Goal: Task Accomplishment & Management: Manage account settings

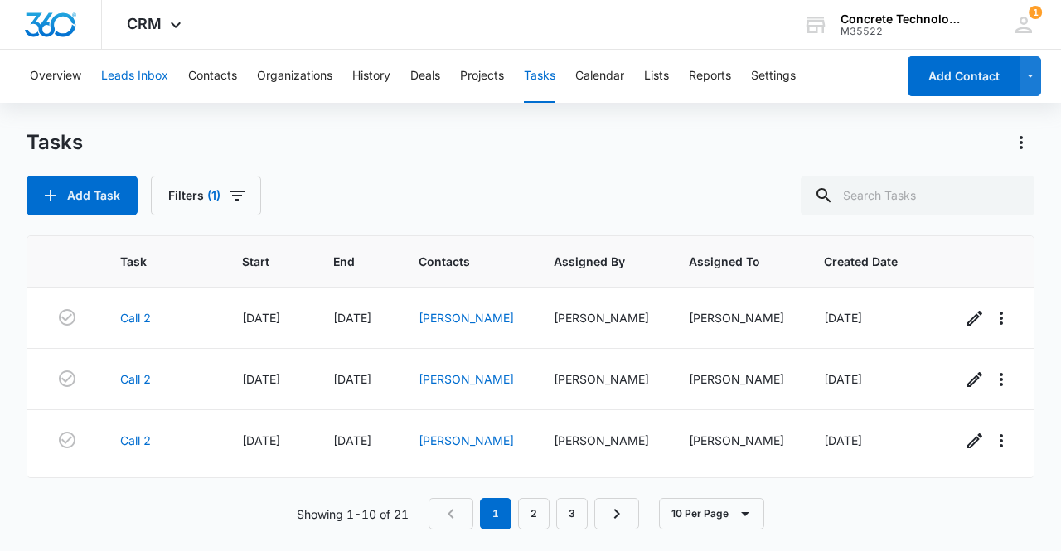
click at [141, 79] on button "Leads Inbox" at bounding box center [134, 76] width 67 height 53
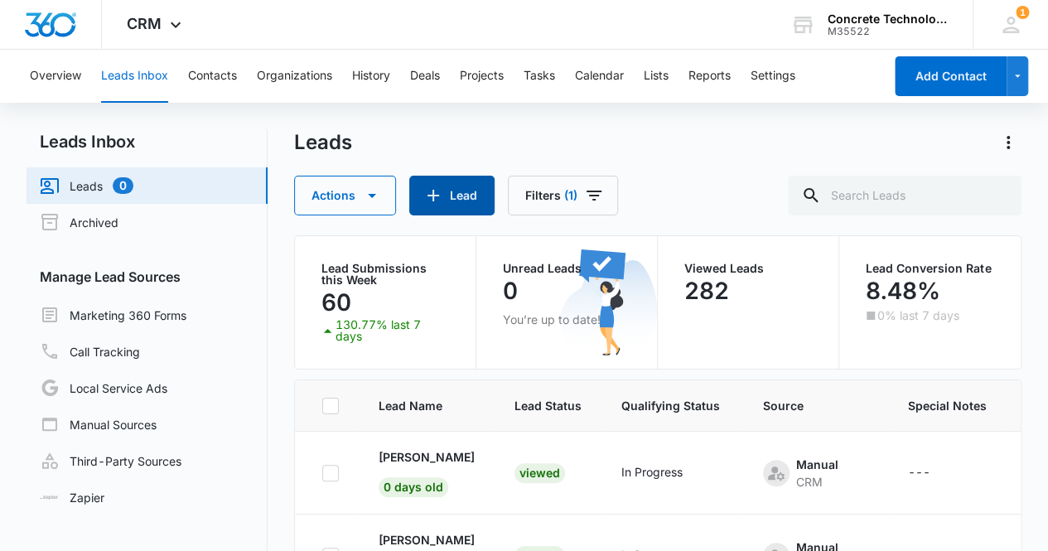
click at [455, 203] on button "Lead" at bounding box center [451, 196] width 85 height 40
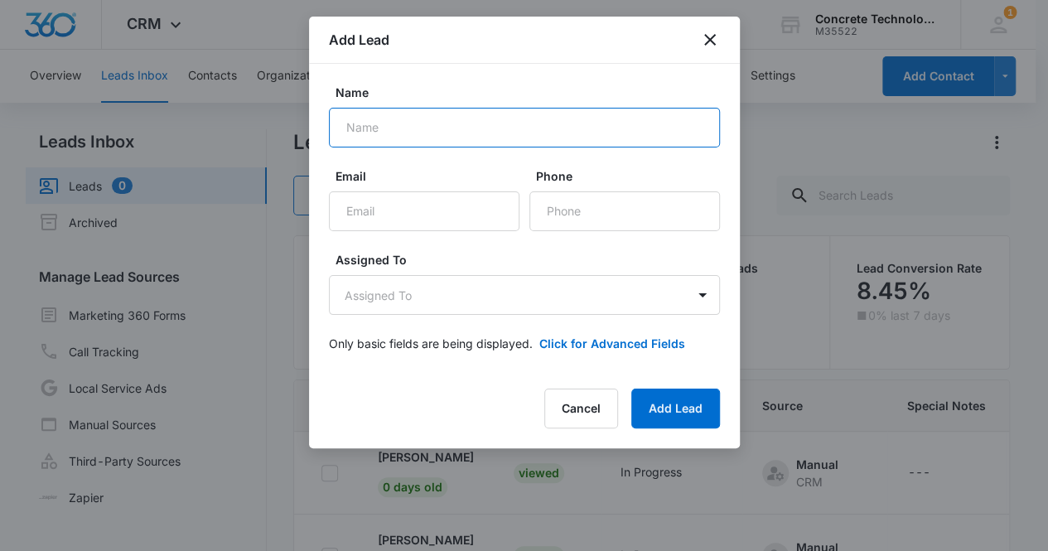
click at [423, 133] on input "Name" at bounding box center [524, 128] width 391 height 40
type input "[PERSON_NAME]"
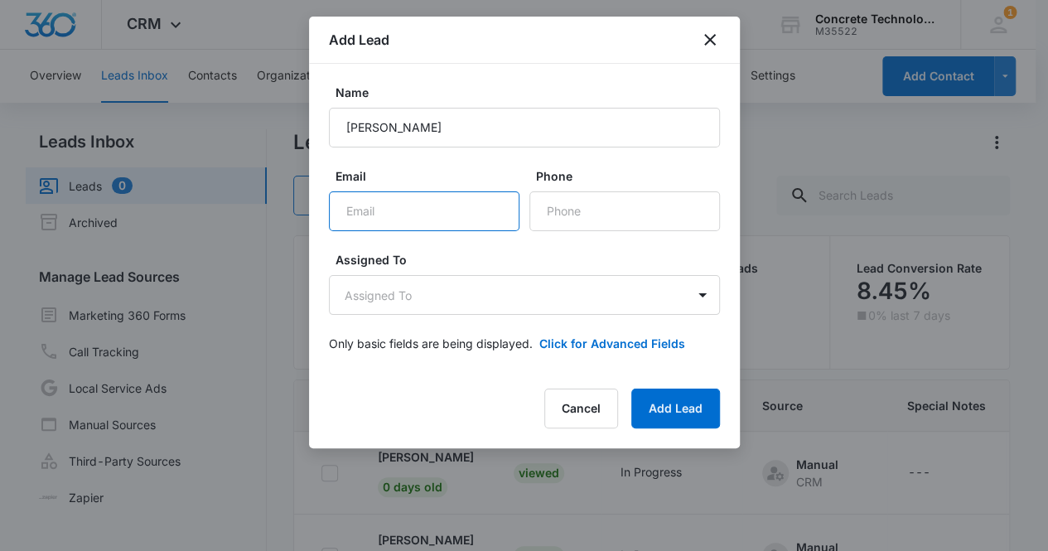
click at [384, 210] on input "Email" at bounding box center [424, 211] width 191 height 40
paste input "[EMAIL_ADDRESS][DOMAIN_NAME]"
type input "[EMAIL_ADDRESS][DOMAIN_NAME]"
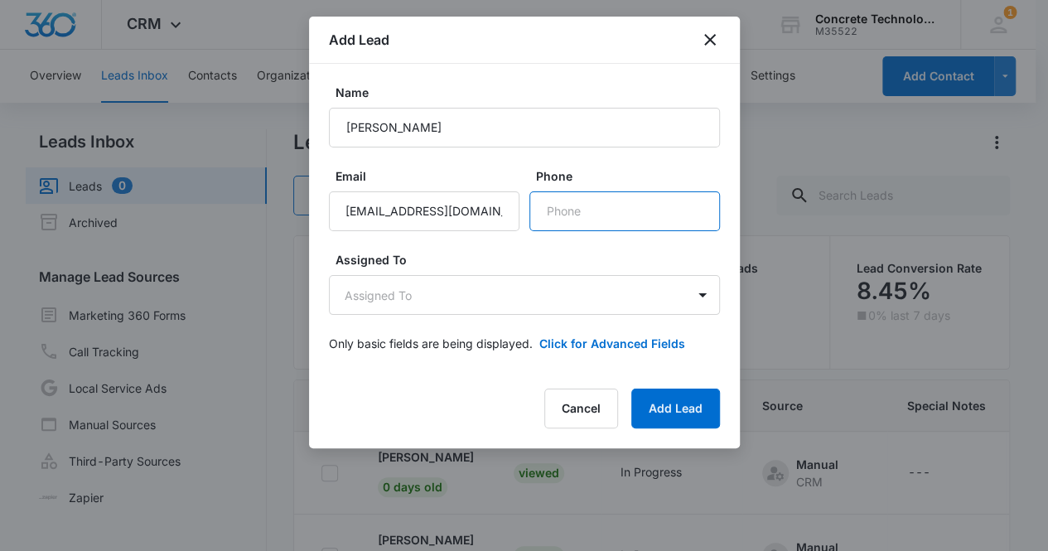
scroll to position [0, 0]
click at [616, 220] on input "Phone" at bounding box center [625, 211] width 191 height 40
click at [565, 205] on input "Phone" at bounding box center [625, 211] width 191 height 40
paste input "[PHONE_NUMBER]"
type input "[PHONE_NUMBER]"
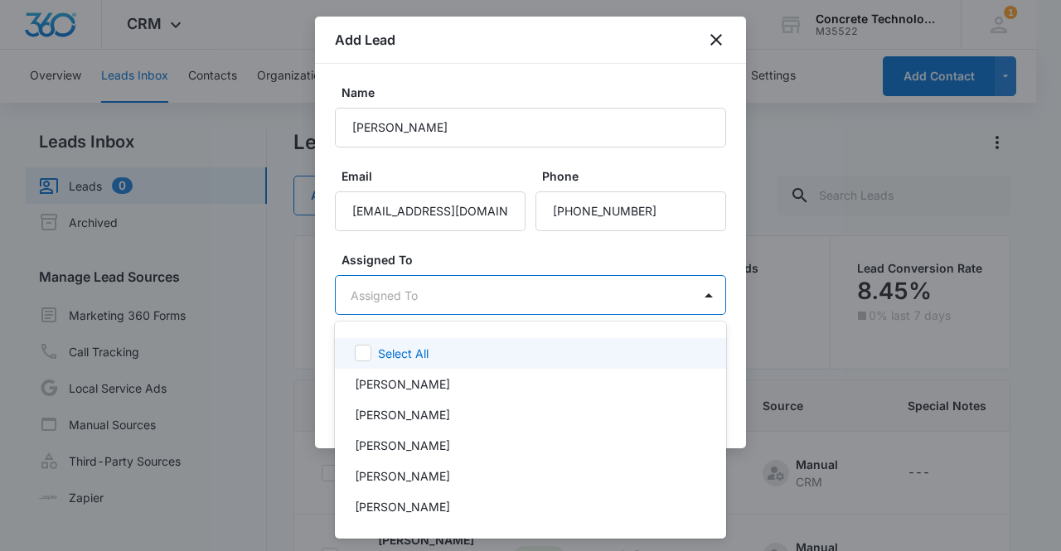
click at [404, 293] on body "CRM Apps Reputation Websites Forms CRM Email Social Content Ads Intelligence Fi…" at bounding box center [530, 275] width 1061 height 551
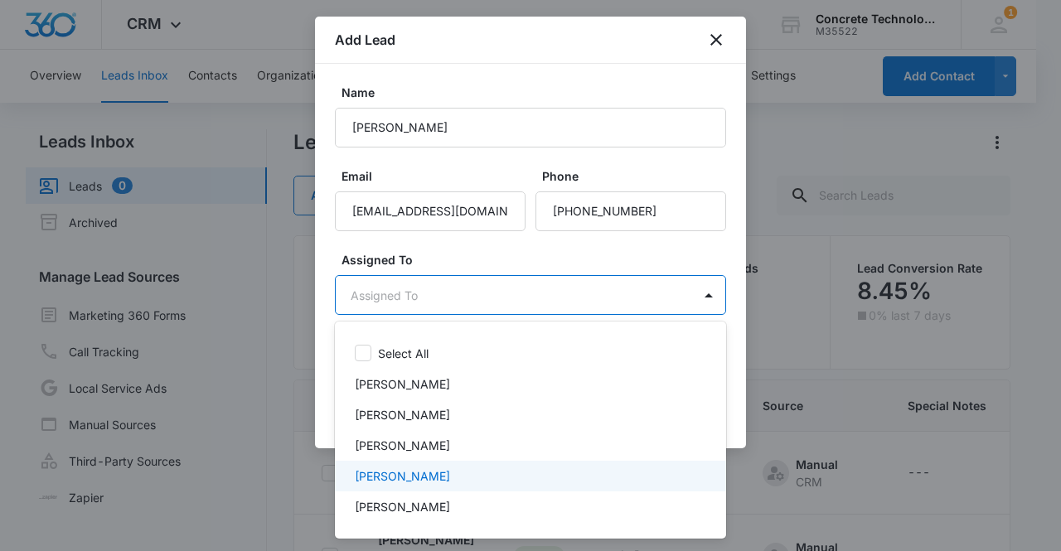
click at [414, 476] on p "[PERSON_NAME]" at bounding box center [402, 475] width 95 height 17
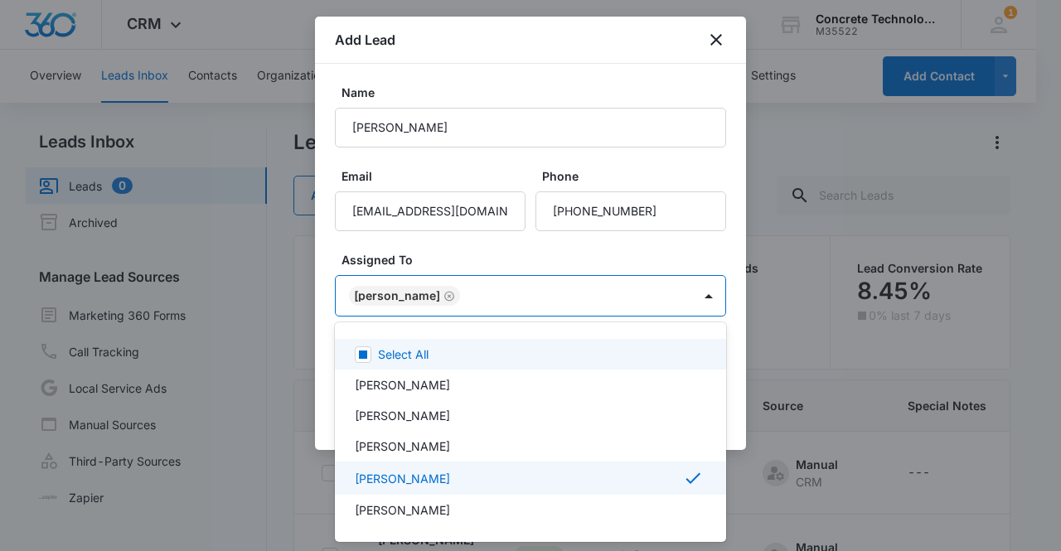
click at [388, 299] on div at bounding box center [530, 275] width 1061 height 551
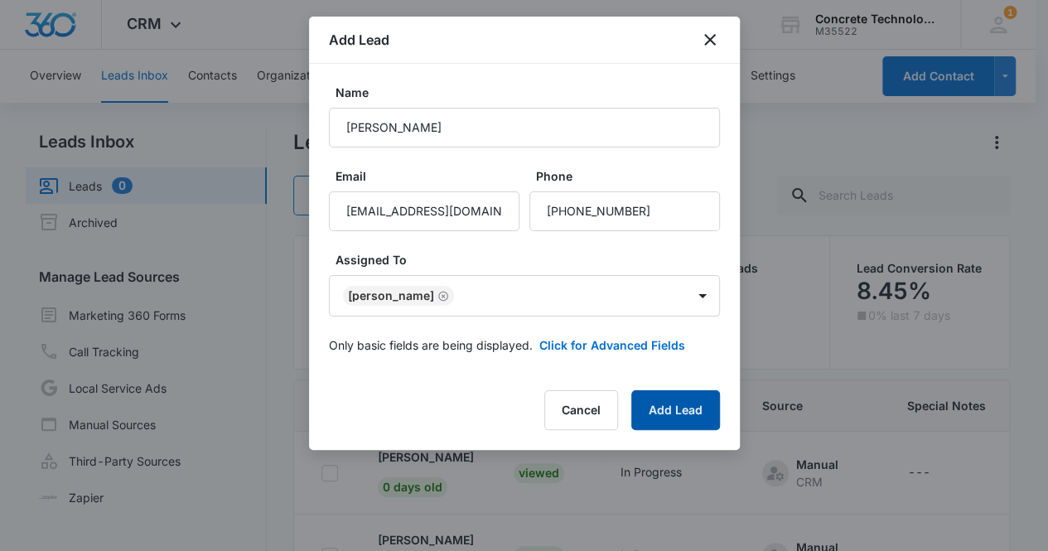
click at [665, 414] on button "Add Lead" at bounding box center [675, 410] width 89 height 40
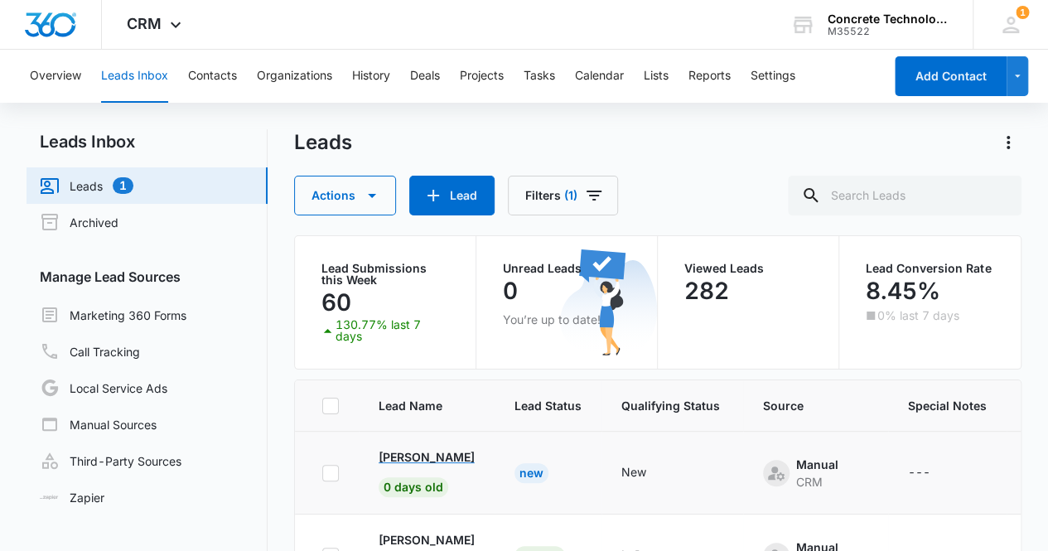
click at [414, 452] on p "[PERSON_NAME]" at bounding box center [427, 456] width 96 height 17
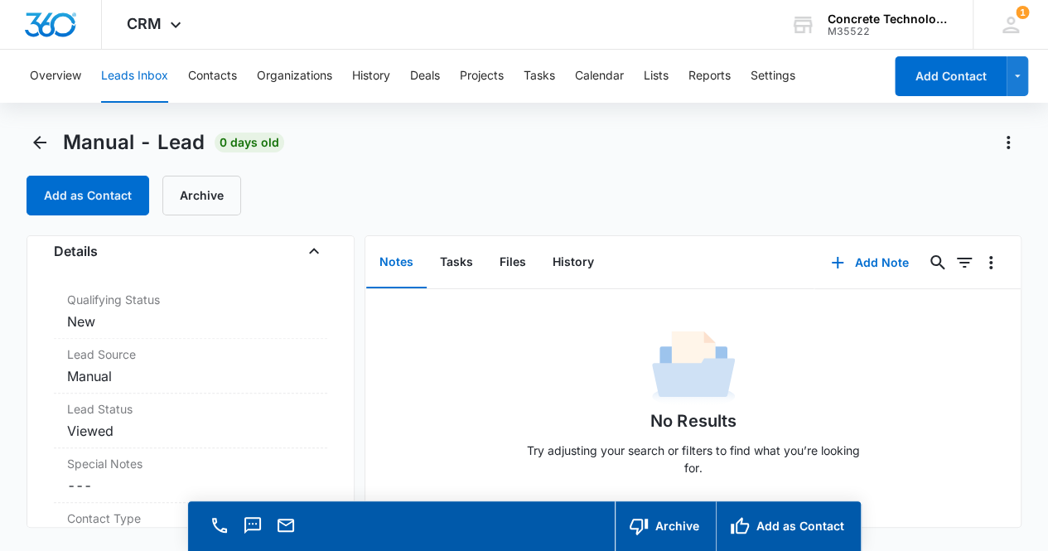
scroll to position [447, 0]
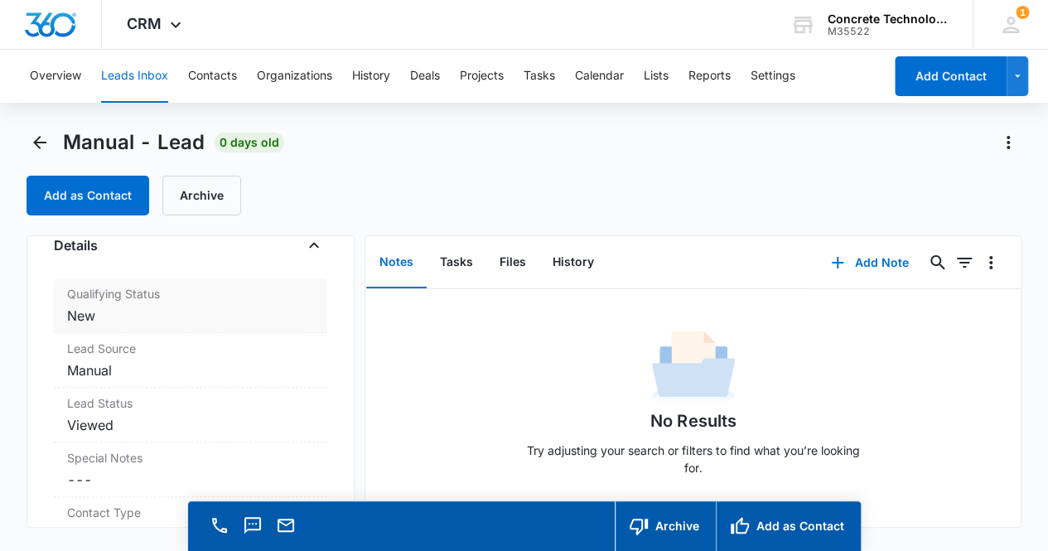
click at [149, 301] on div "Qualifying Status Cancel Save Changes New" at bounding box center [191, 305] width 274 height 55
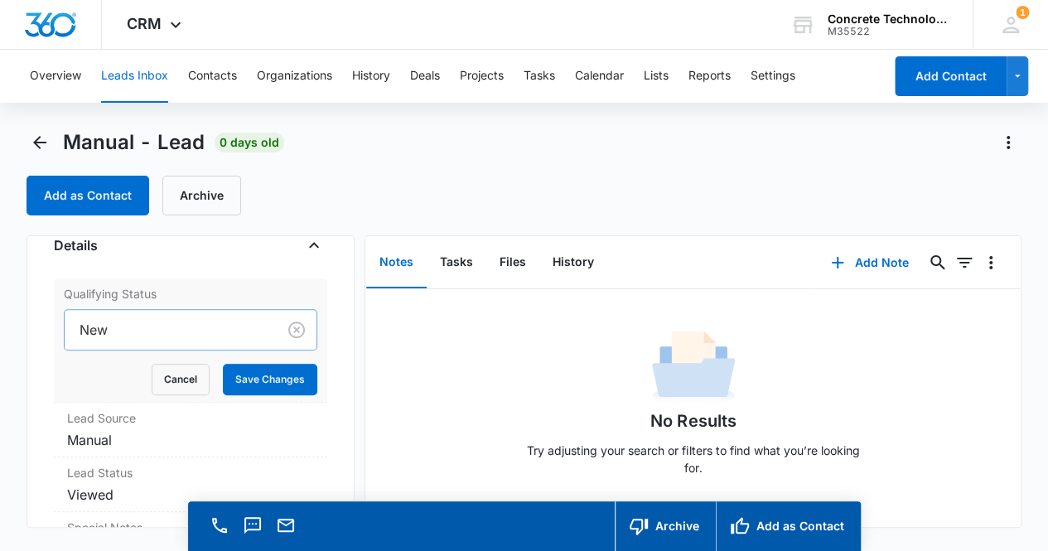
click at [146, 322] on div at bounding box center [168, 329] width 177 height 23
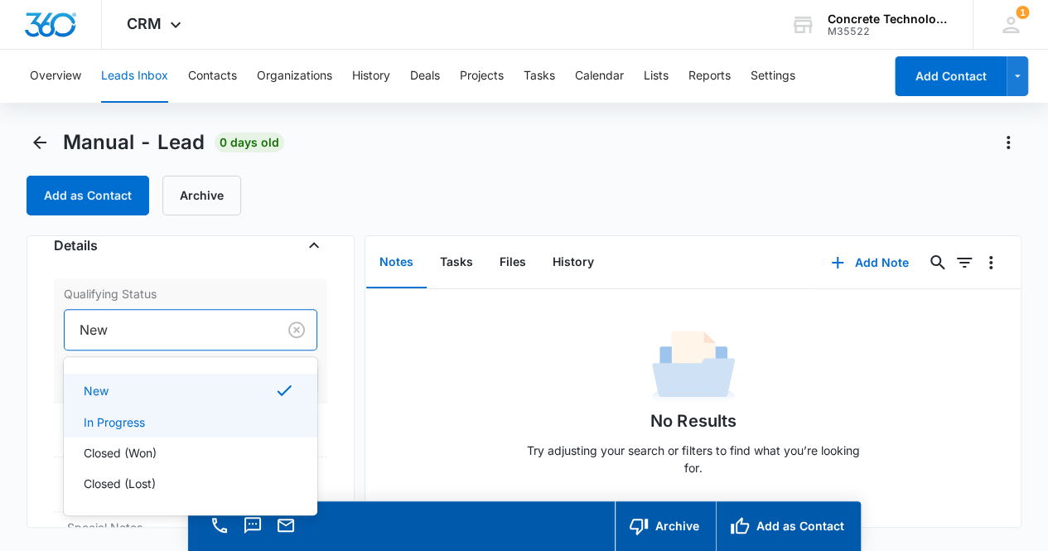
click at [140, 418] on p "In Progress" at bounding box center [114, 422] width 61 height 17
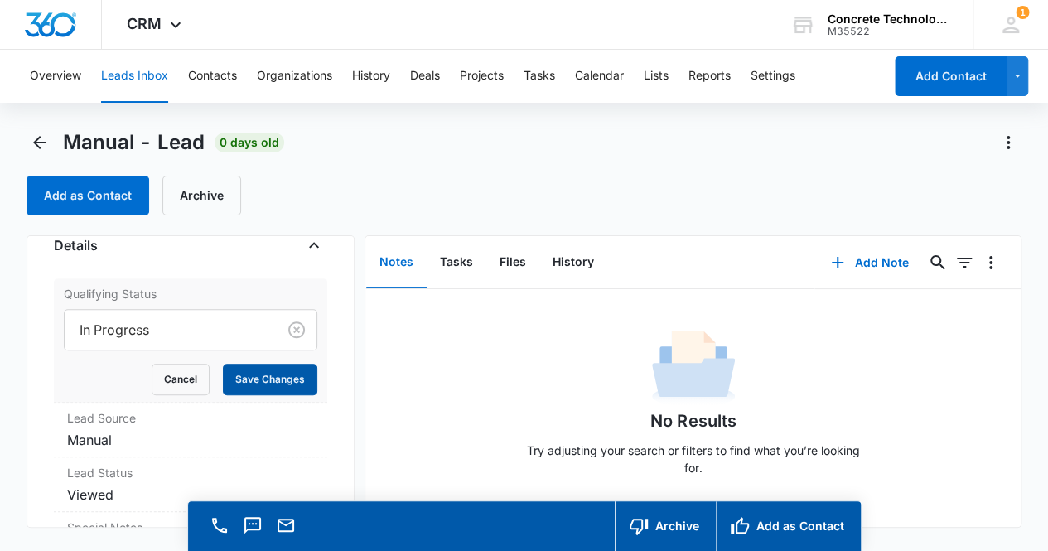
click at [270, 382] on button "Save Changes" at bounding box center [270, 379] width 94 height 31
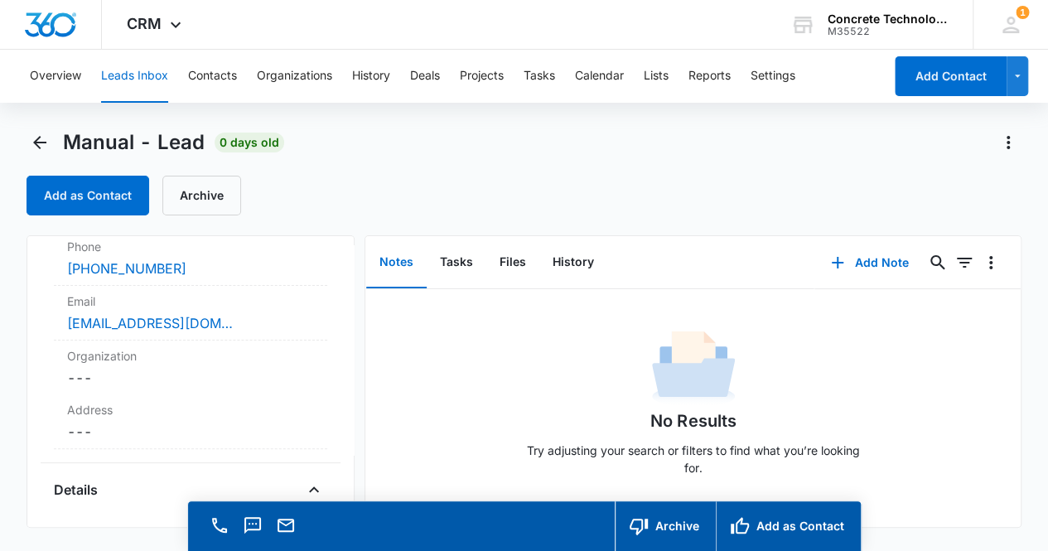
scroll to position [0, 0]
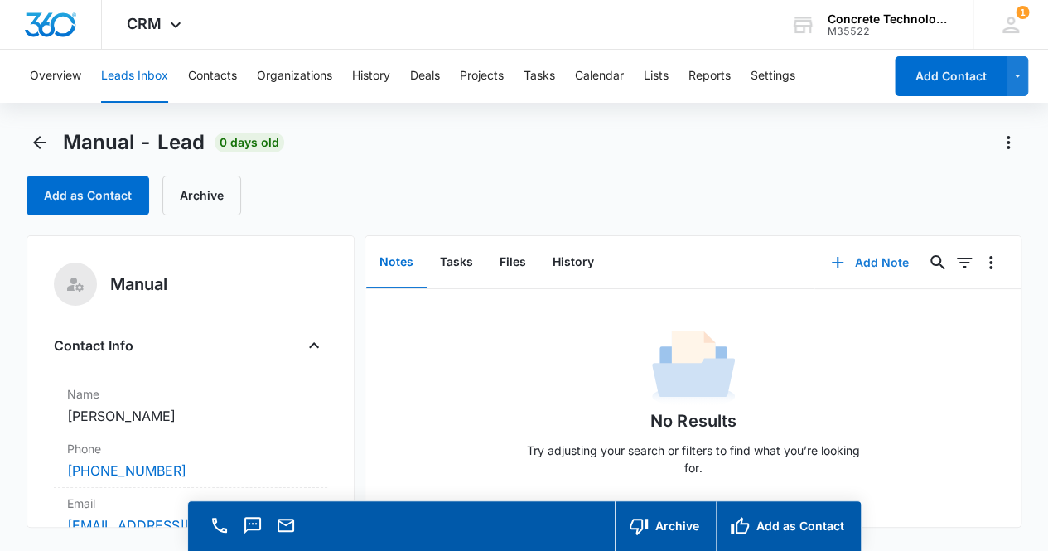
click at [854, 262] on button "Add Note" at bounding box center [870, 263] width 110 height 40
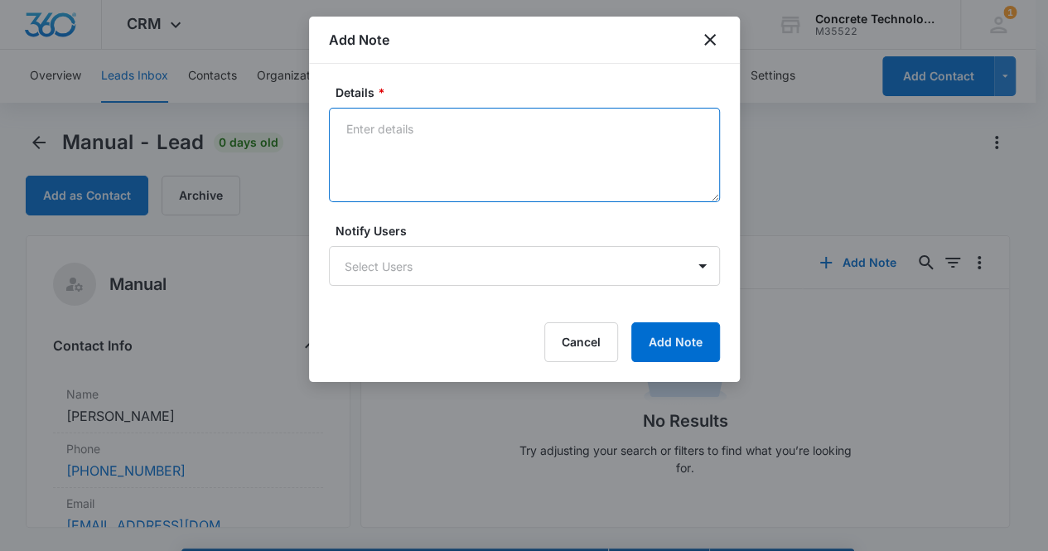
click at [411, 128] on textarea "Details *" at bounding box center [524, 155] width 391 height 94
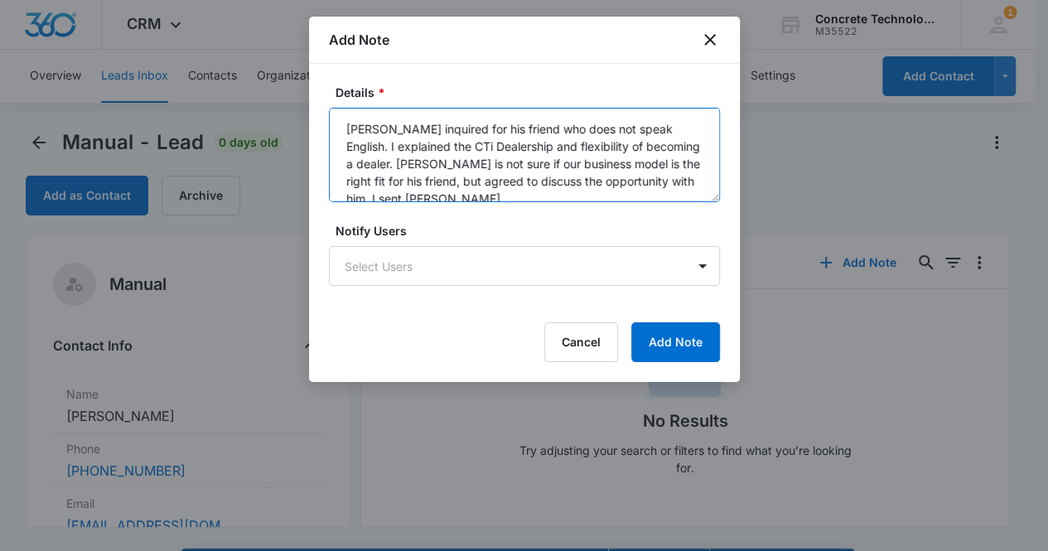
scroll to position [4, 0]
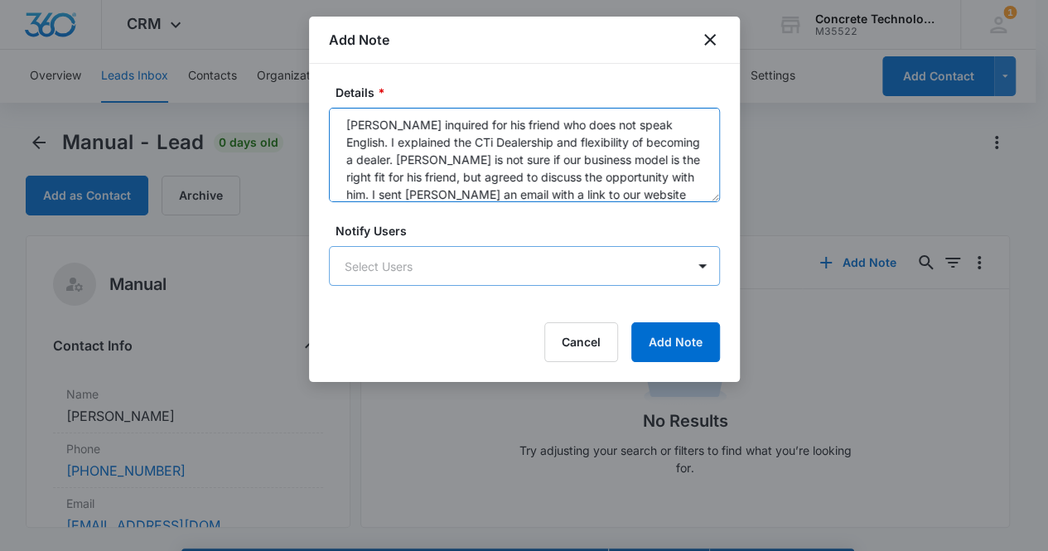
type textarea "[PERSON_NAME] inquired for his friend who does not speak English. I explained t…"
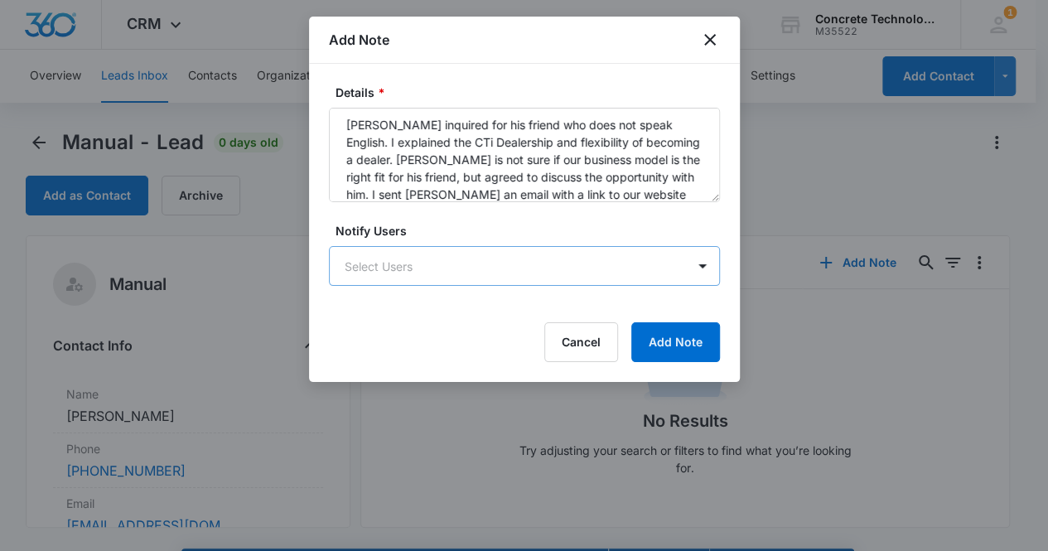
click at [397, 261] on body "CRM Apps Reputation Websites Forms CRM Email Social Content Ads Intelligence Fi…" at bounding box center [524, 299] width 1048 height 598
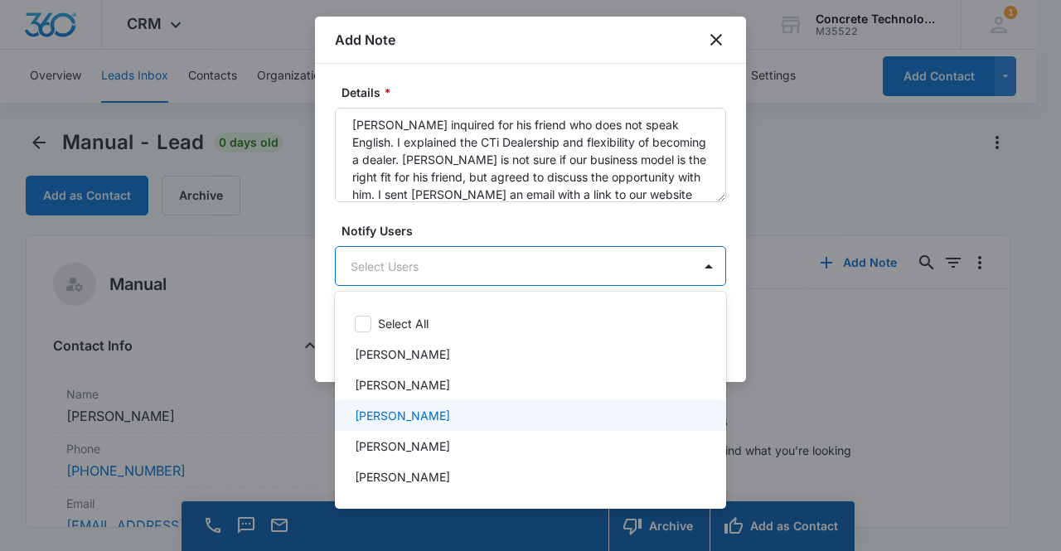
click at [417, 422] on p "[PERSON_NAME]" at bounding box center [402, 415] width 95 height 17
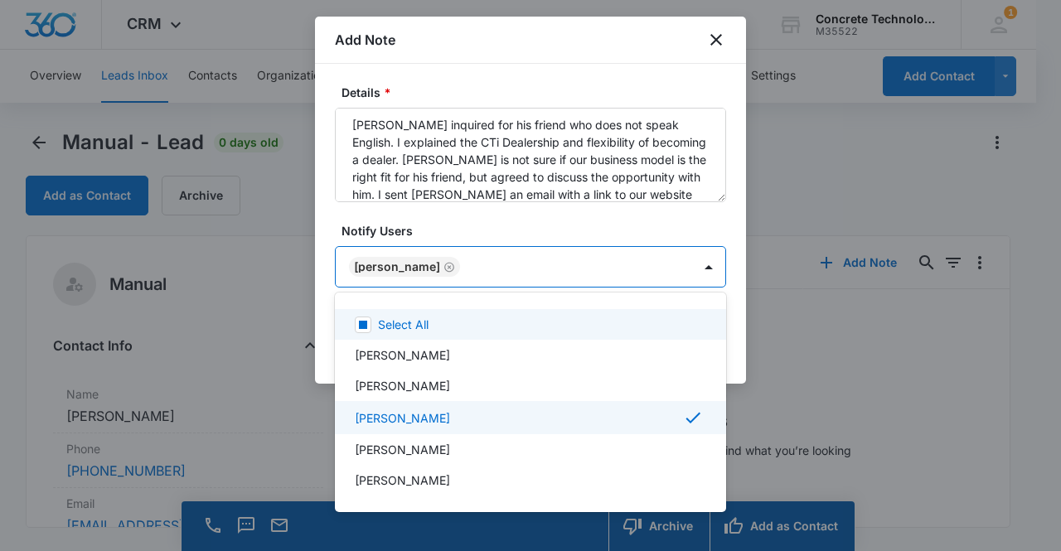
click at [389, 258] on div at bounding box center [530, 275] width 1061 height 551
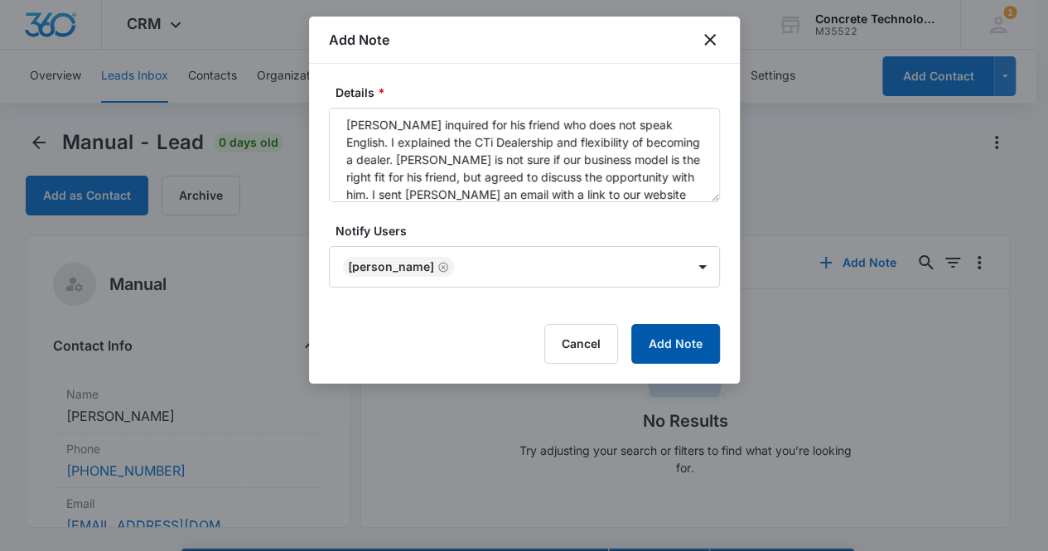
click at [655, 337] on button "Add Note" at bounding box center [675, 344] width 89 height 40
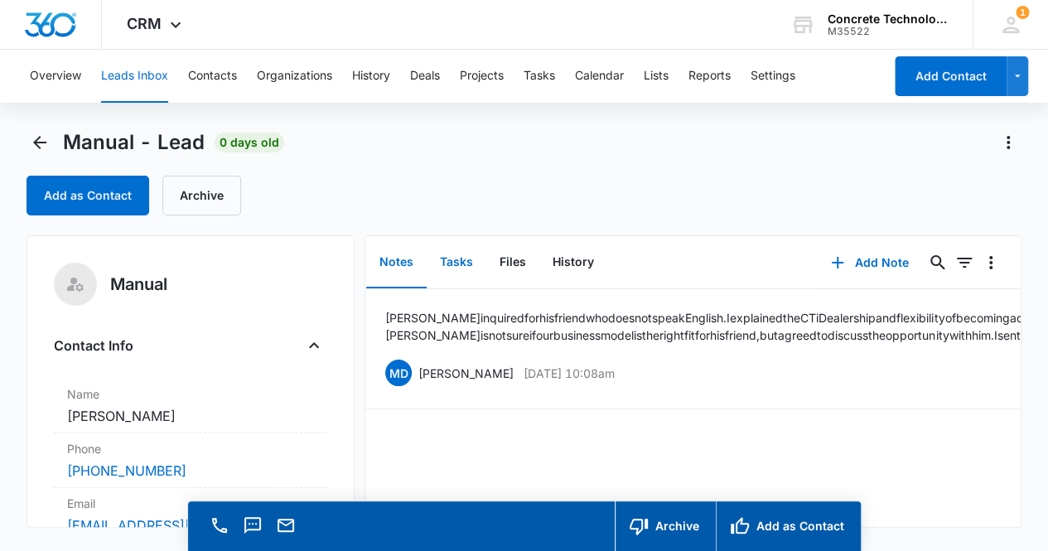
click at [452, 261] on button "Tasks" at bounding box center [457, 262] width 60 height 51
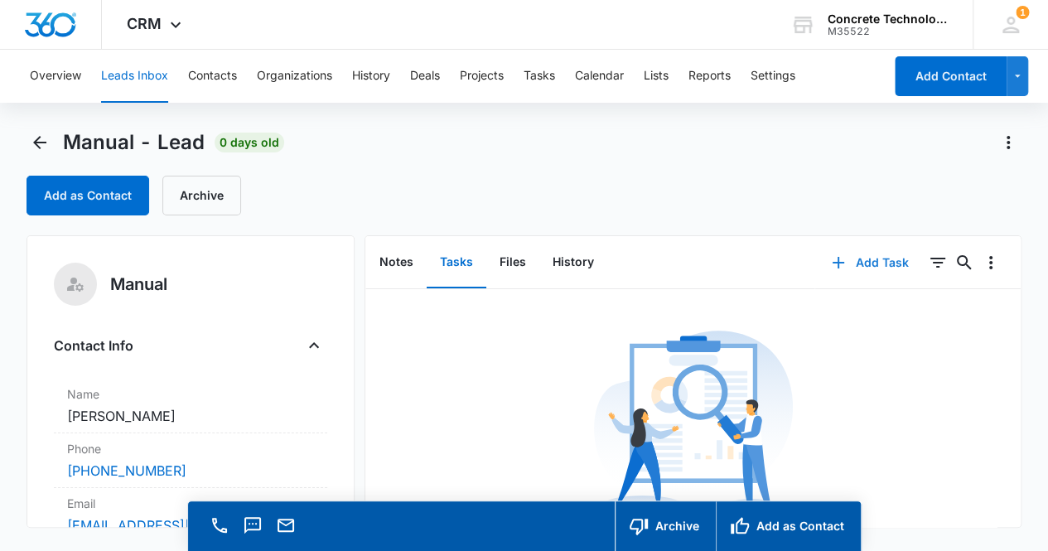
click at [869, 261] on button "Add Task" at bounding box center [869, 263] width 109 height 40
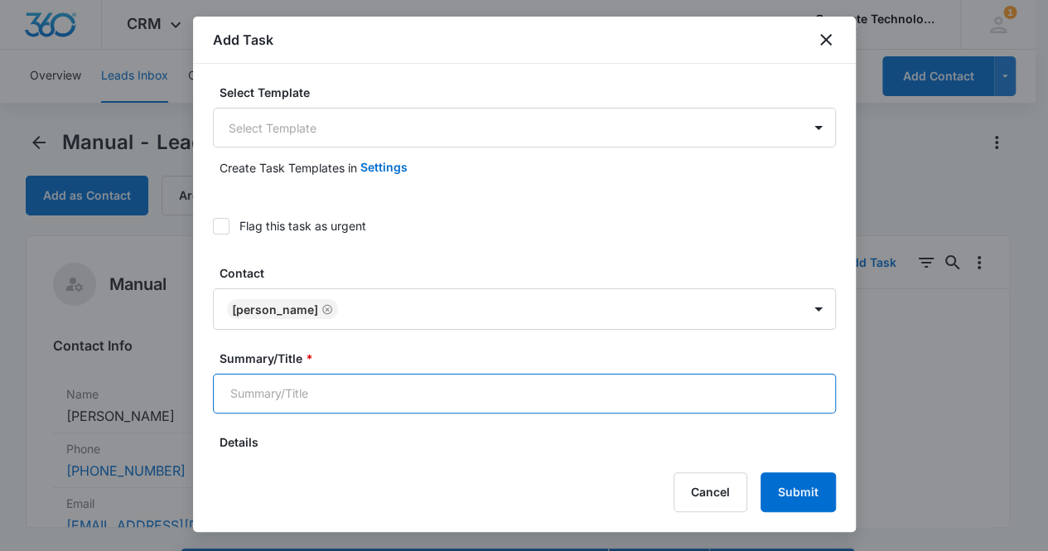
click at [333, 404] on input "Summary/Title *" at bounding box center [524, 394] width 623 height 40
type input "Follow up call"
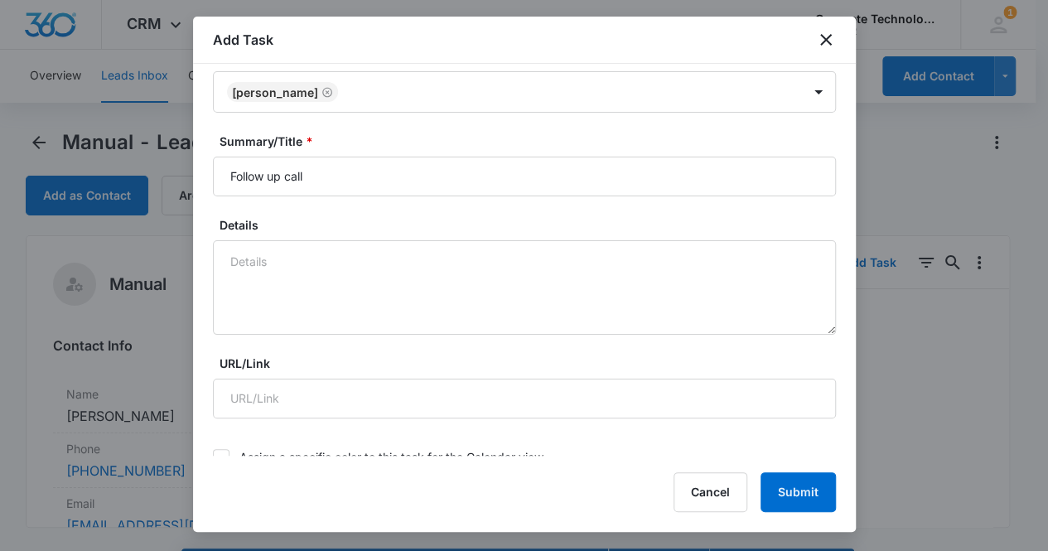
scroll to position [547, 0]
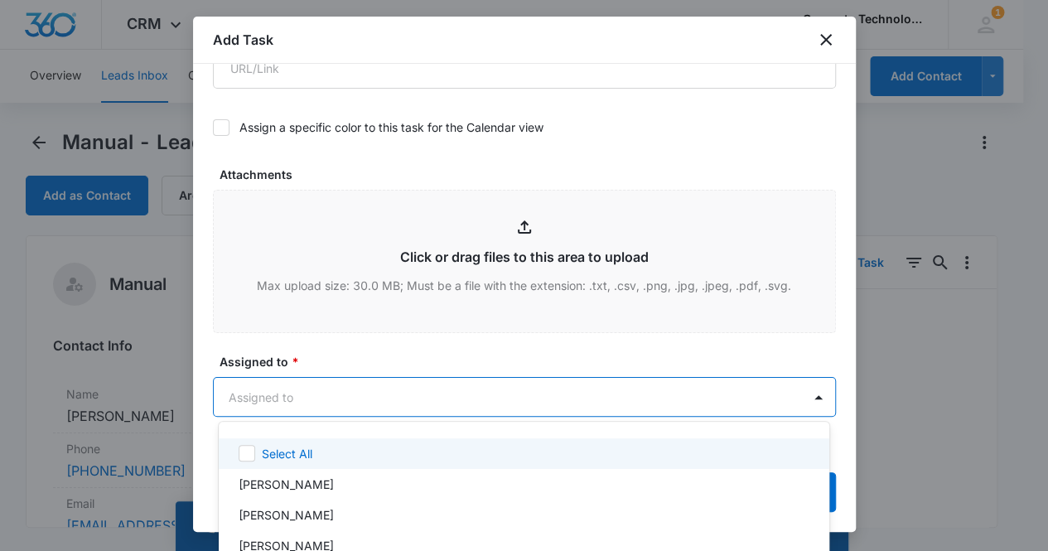
click at [343, 386] on body "CRM Apps Reputation Websites Forms CRM Email Social Content Ads Intelligence Fi…" at bounding box center [524, 275] width 1048 height 551
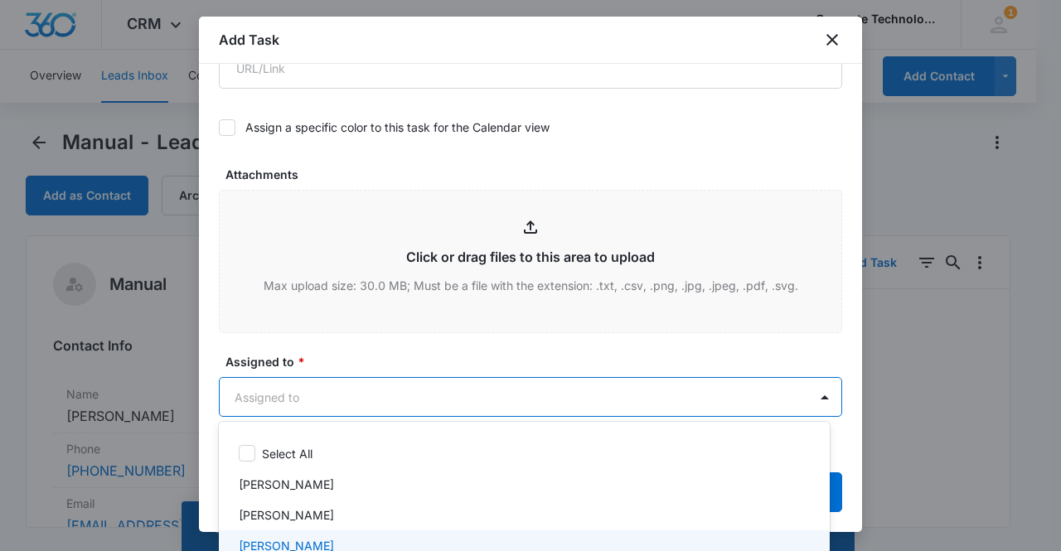
click at [330, 543] on div "[PERSON_NAME]" at bounding box center [523, 545] width 568 height 17
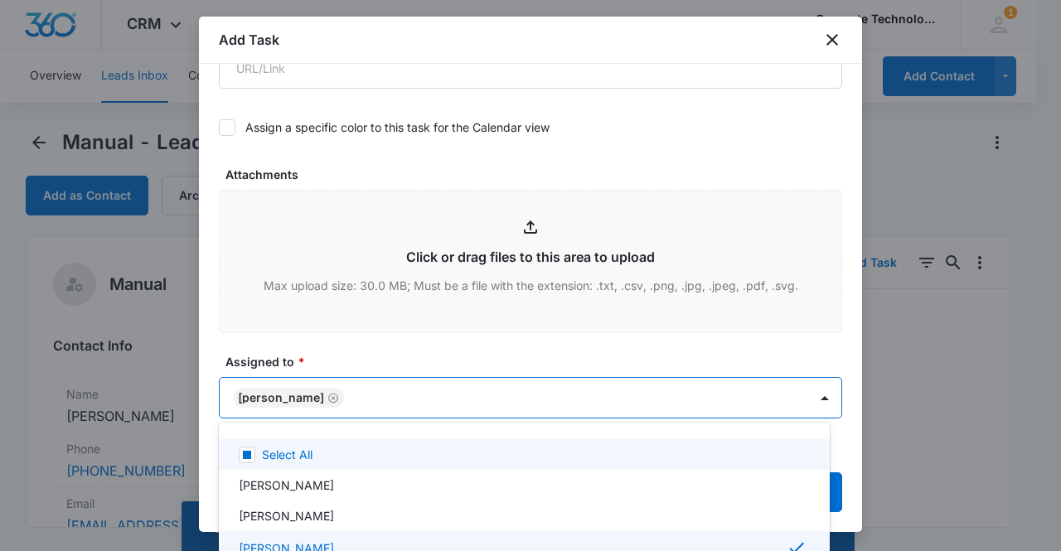
click at [285, 395] on div at bounding box center [530, 275] width 1061 height 551
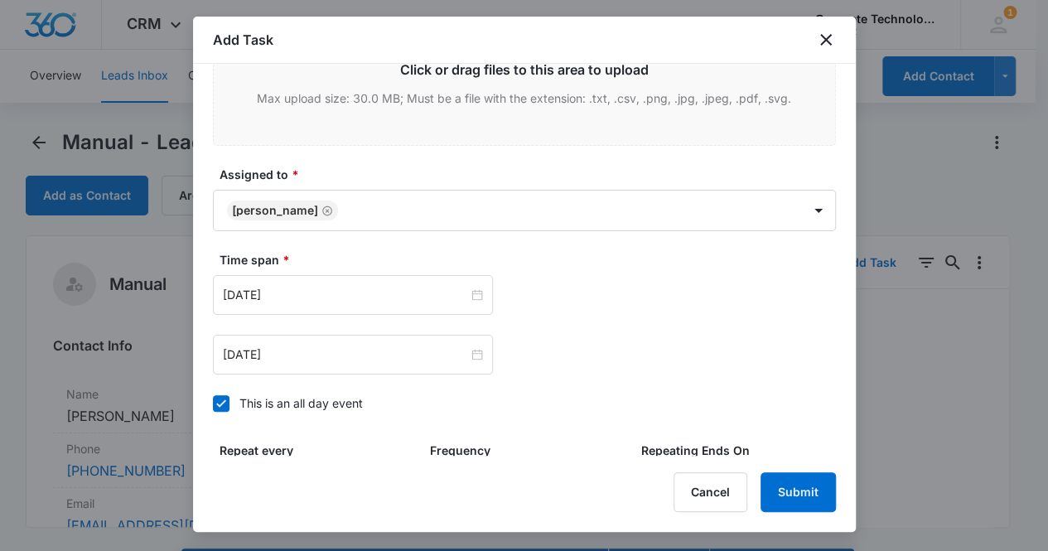
scroll to position [767, 0]
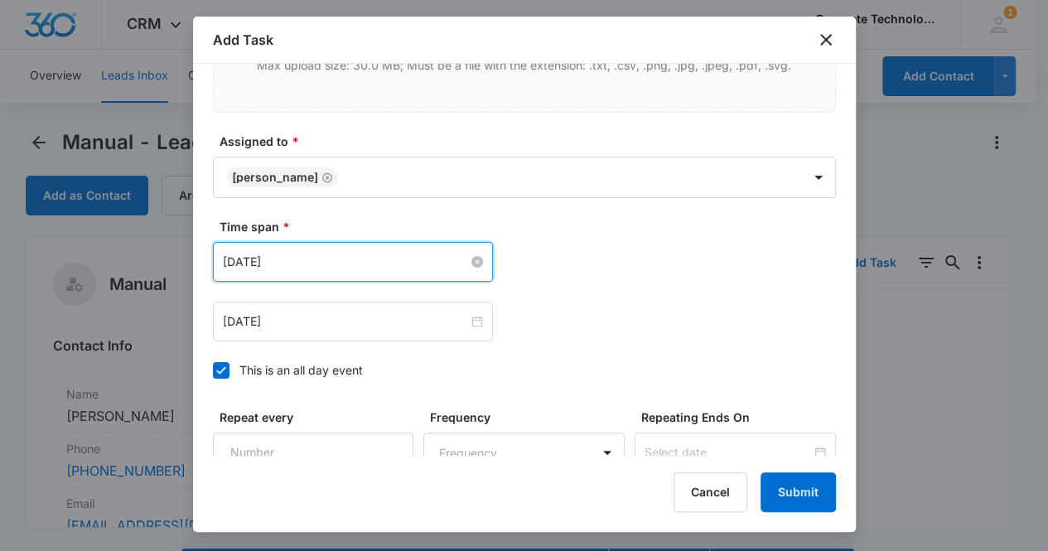
click at [389, 265] on input "[DATE]" at bounding box center [345, 262] width 245 height 18
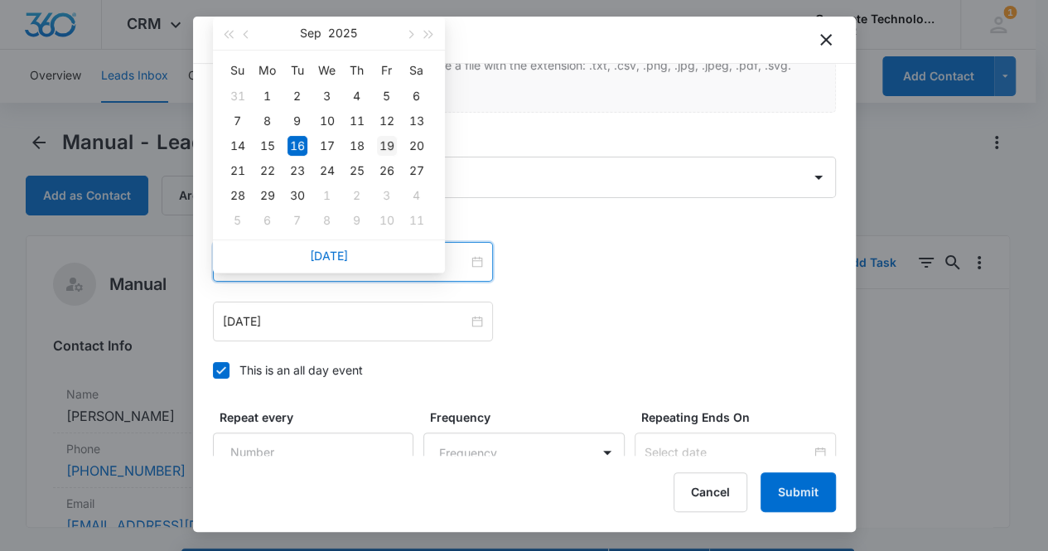
type input "[DATE]"
click at [390, 147] on div "19" at bounding box center [387, 146] width 20 height 20
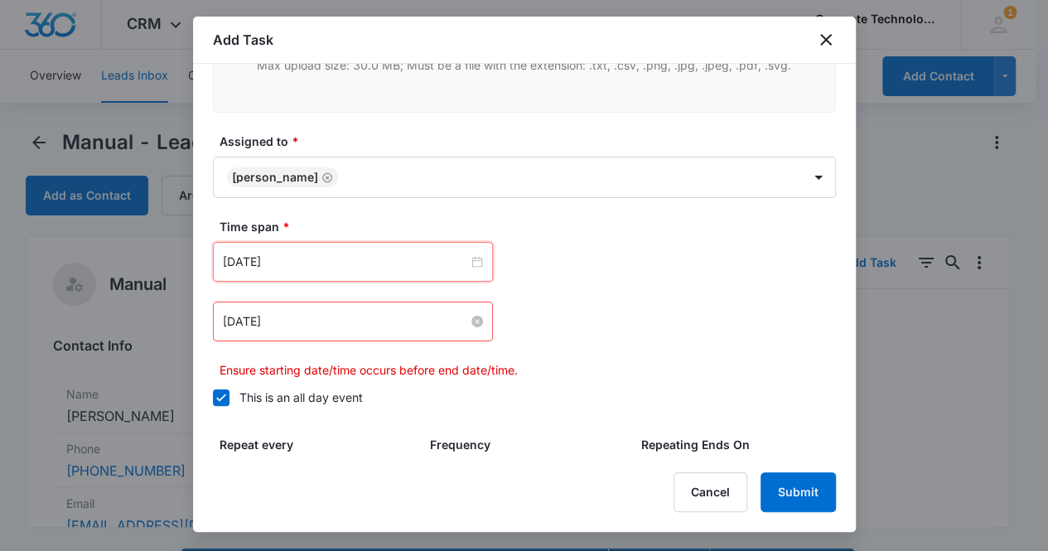
click at [345, 317] on input "[DATE]" at bounding box center [345, 321] width 245 height 18
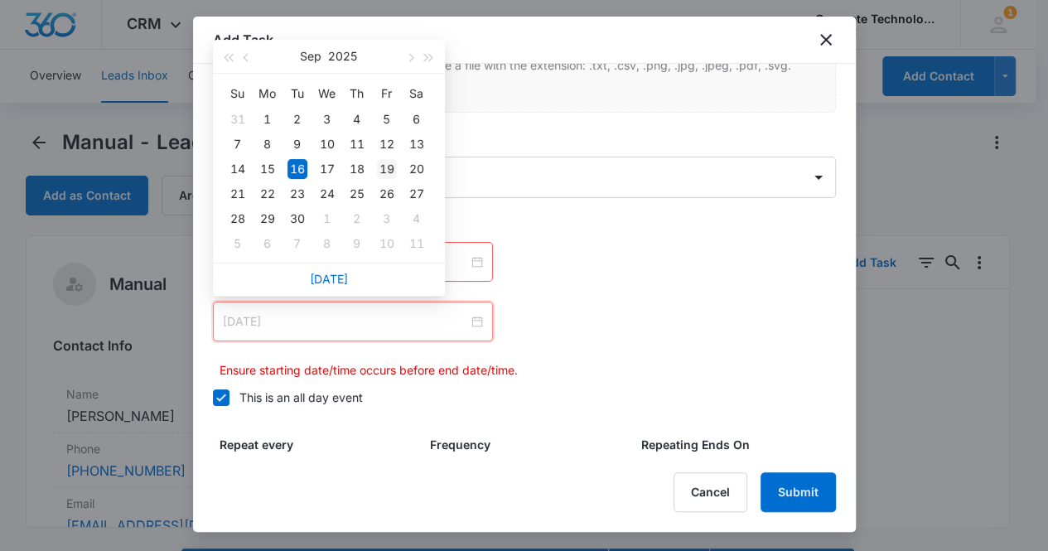
type input "[DATE]"
click at [388, 172] on div "19" at bounding box center [387, 169] width 20 height 20
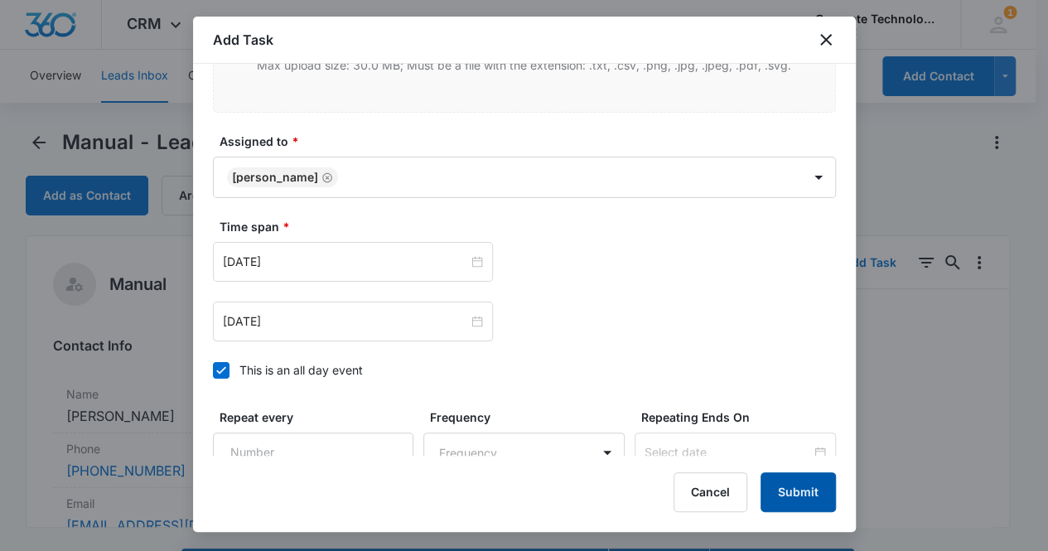
click at [801, 490] on button "Submit" at bounding box center [798, 492] width 75 height 40
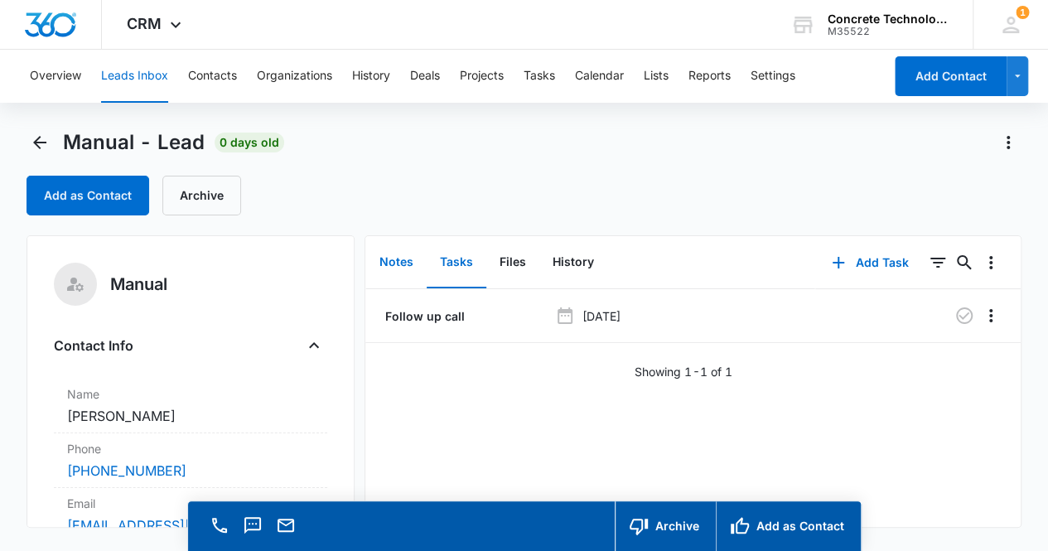
click at [396, 269] on button "Notes" at bounding box center [396, 262] width 60 height 51
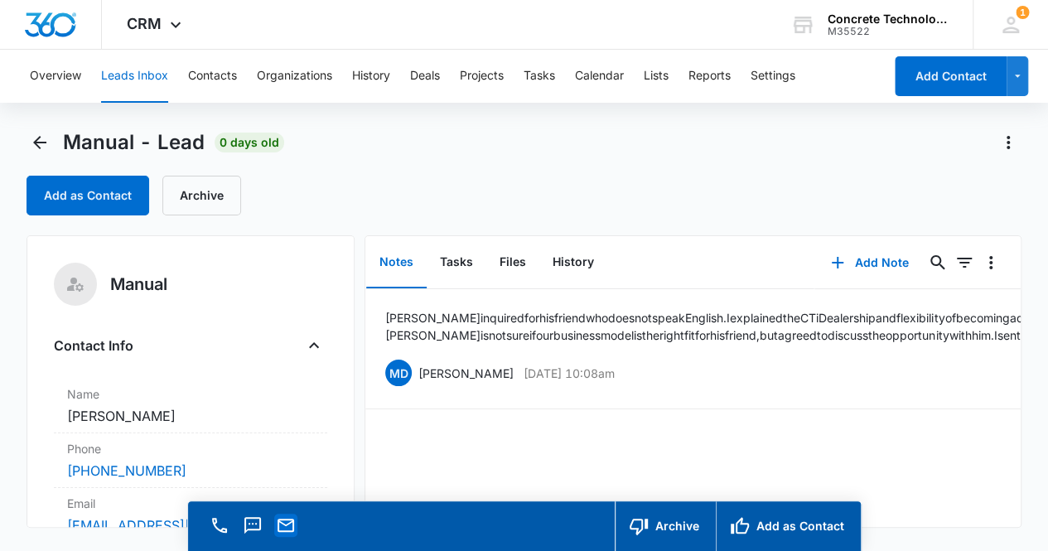
click at [285, 514] on button "Email" at bounding box center [285, 525] width 23 height 23
click at [39, 148] on icon "Back" at bounding box center [39, 142] width 13 height 13
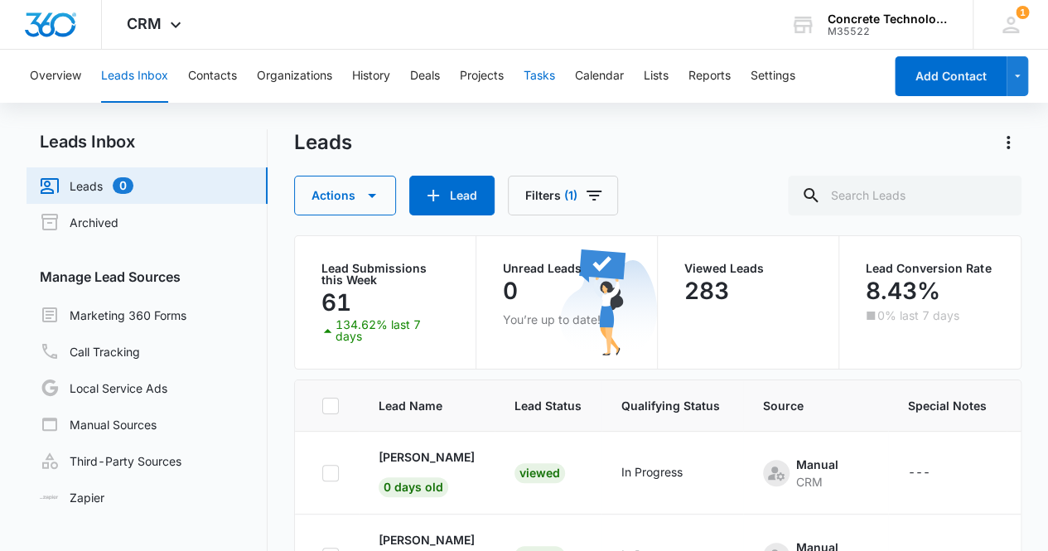
click at [539, 76] on button "Tasks" at bounding box center [539, 76] width 31 height 53
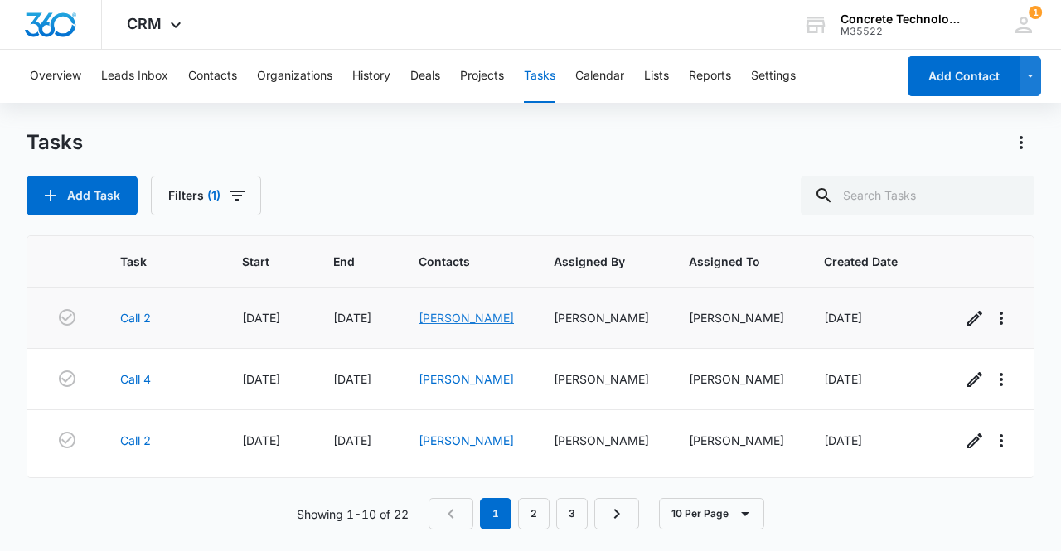
click at [452, 317] on link "[PERSON_NAME]" at bounding box center [465, 318] width 95 height 14
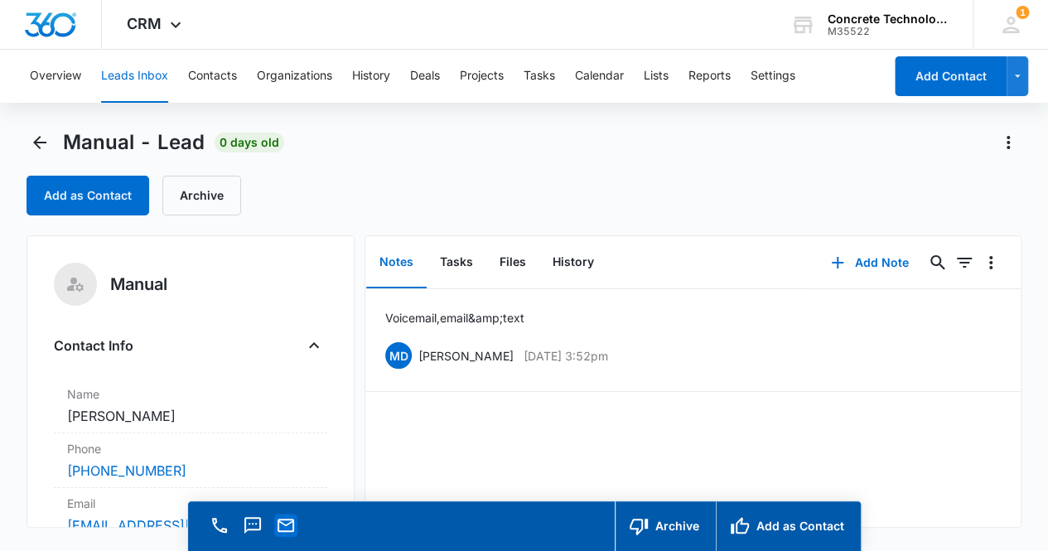
click at [287, 530] on icon "Email" at bounding box center [286, 525] width 20 height 20
click at [868, 263] on button "Add Note" at bounding box center [870, 263] width 110 height 40
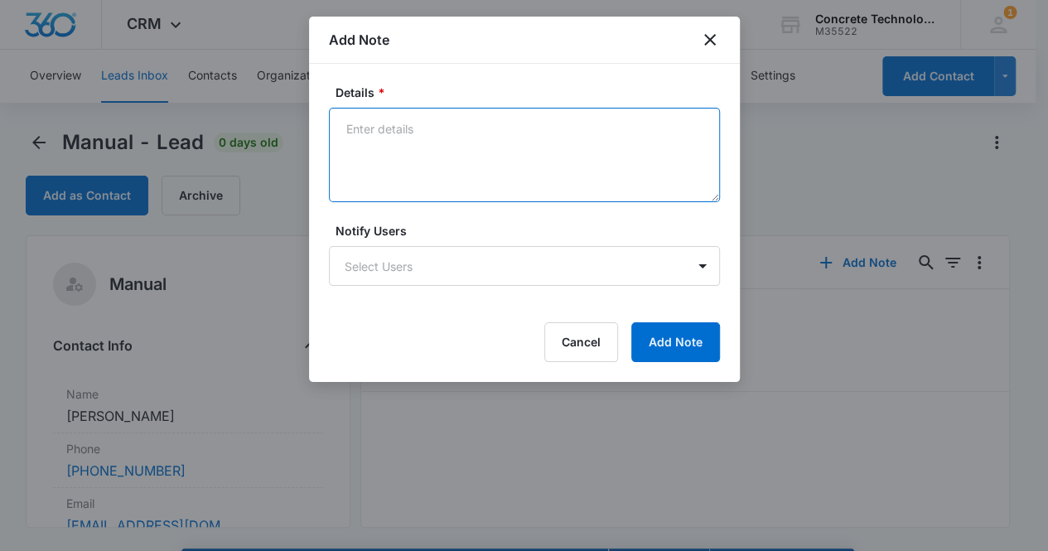
click at [368, 150] on textarea "Details *" at bounding box center [524, 155] width 391 height 94
type textarea "Voicemail, email & text"
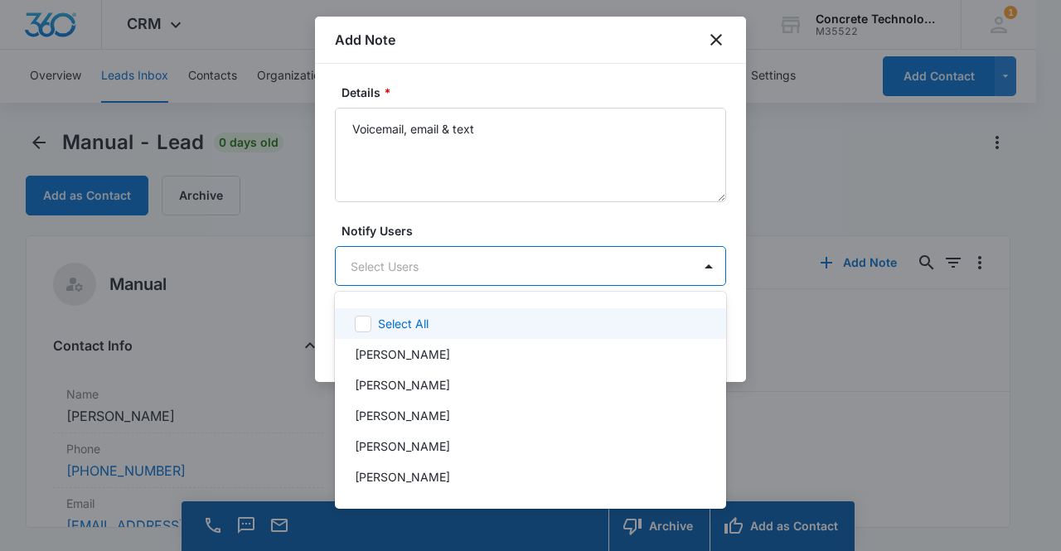
click at [436, 263] on body "CRM Apps Reputation Websites Forms CRM Email Social Content Ads Intelligence Fi…" at bounding box center [530, 275] width 1061 height 551
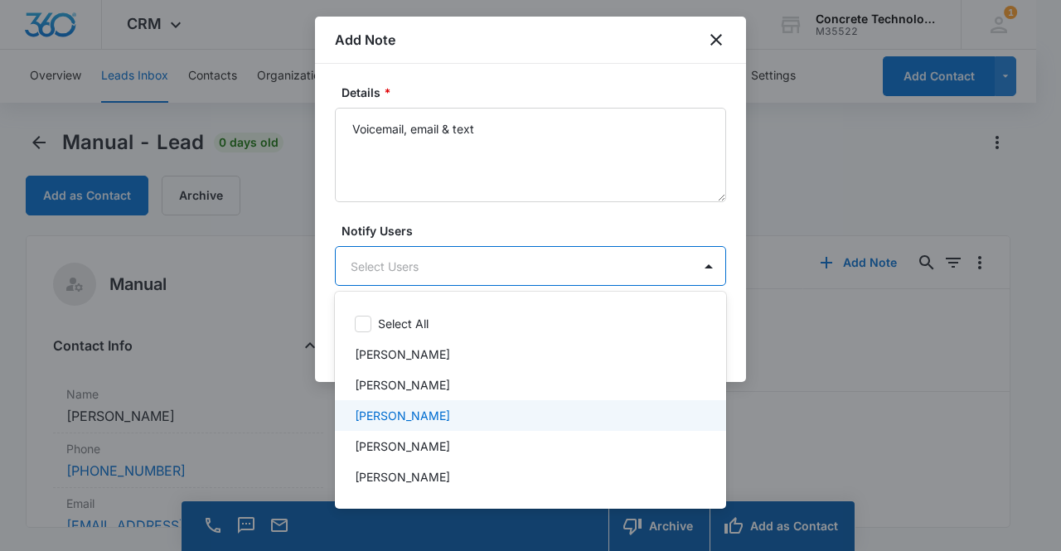
click at [443, 418] on div "[PERSON_NAME]" at bounding box center [529, 415] width 348 height 17
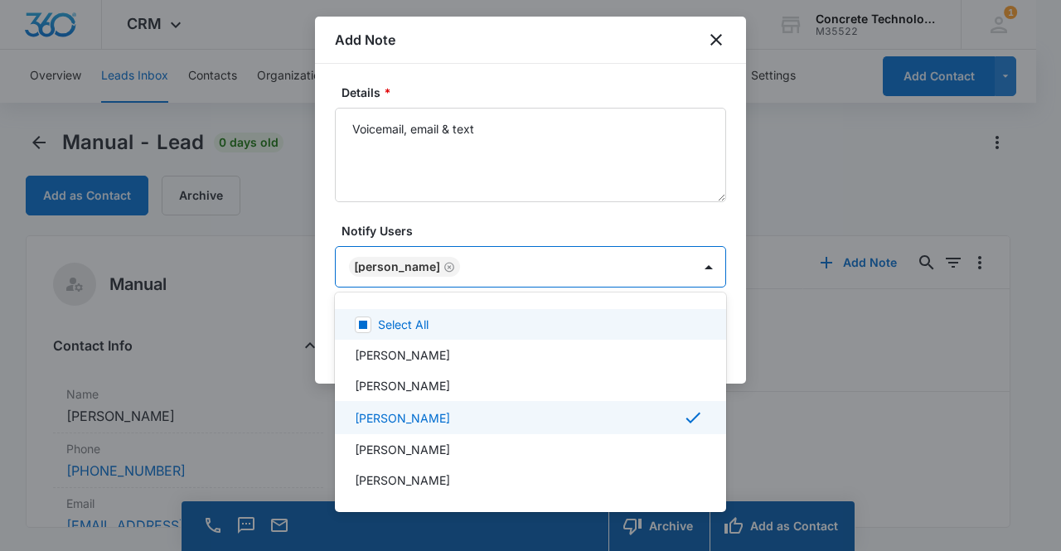
click at [399, 265] on div at bounding box center [530, 275] width 1061 height 551
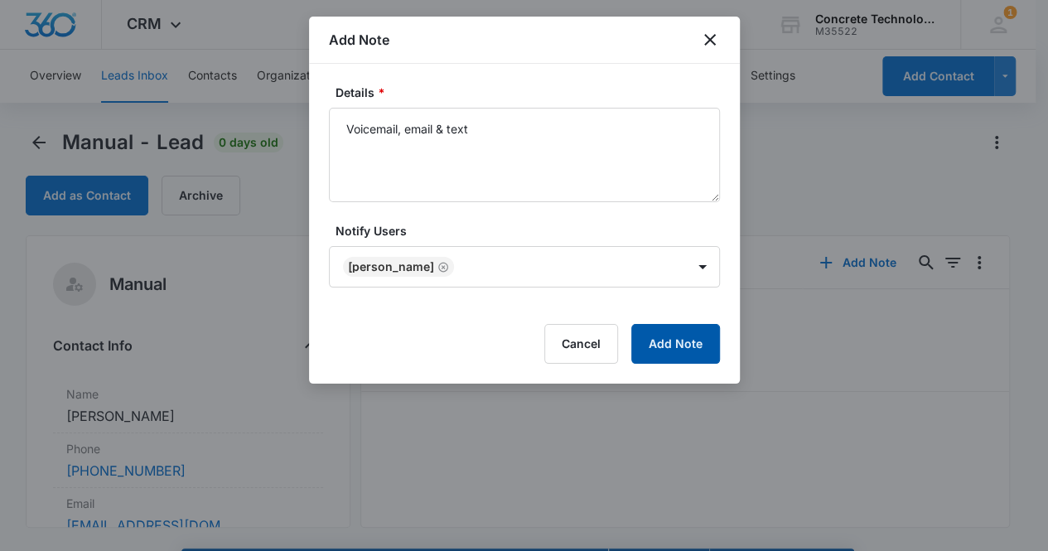
click at [665, 347] on button "Add Note" at bounding box center [675, 344] width 89 height 40
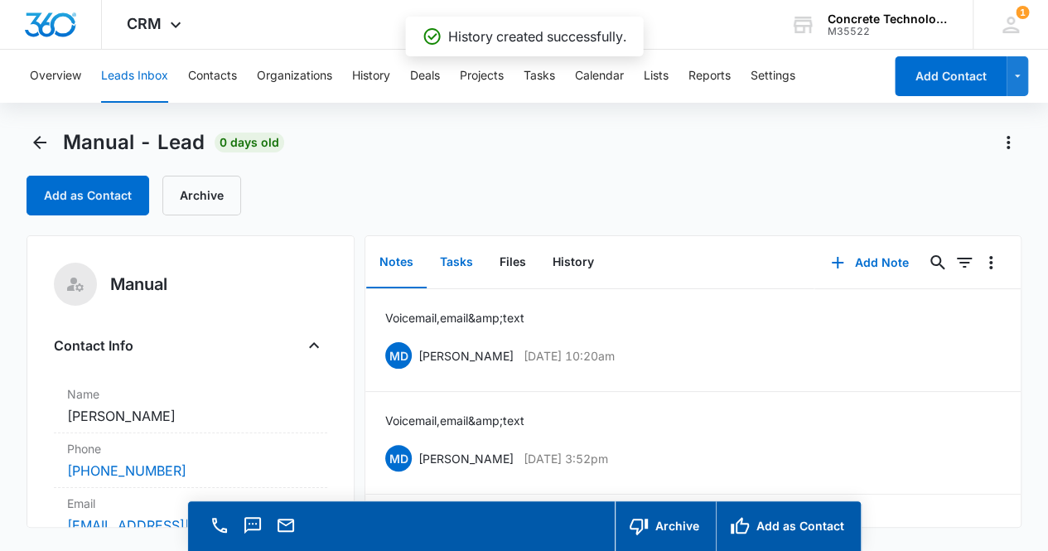
click at [447, 264] on button "Tasks" at bounding box center [457, 262] width 60 height 51
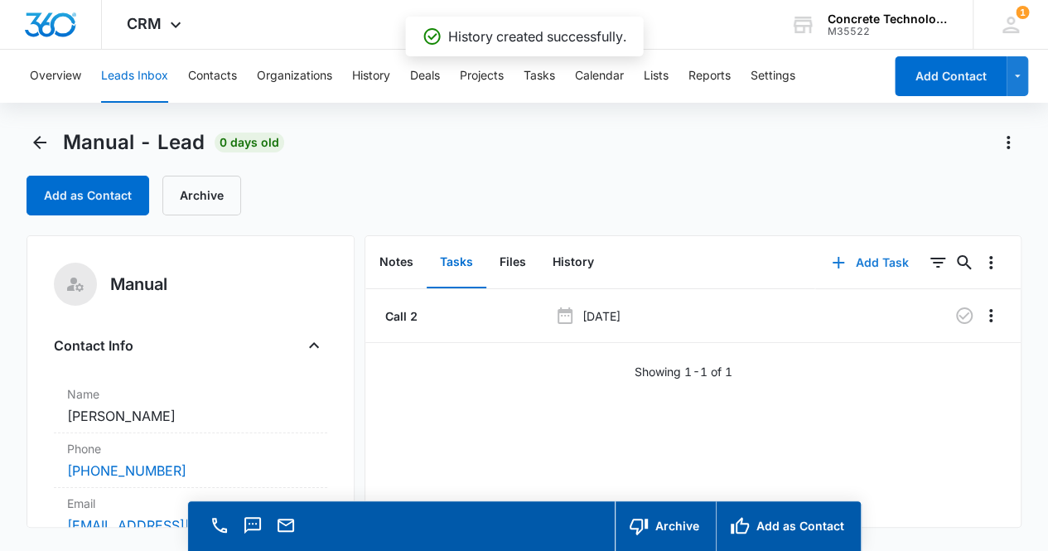
click at [868, 263] on button "Add Task" at bounding box center [869, 263] width 109 height 40
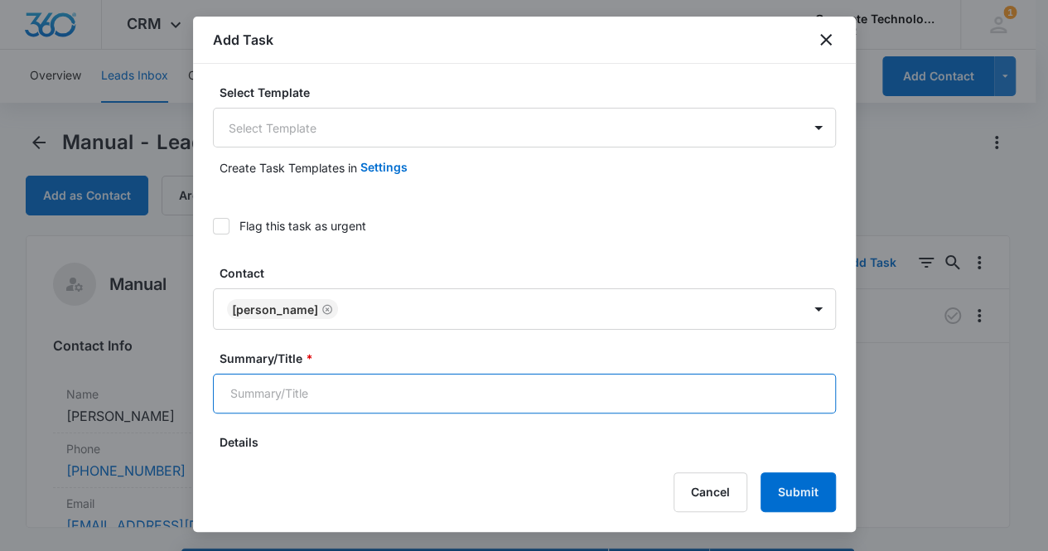
click at [398, 376] on input "Summary/Title *" at bounding box center [524, 394] width 623 height 40
type input "Call 3"
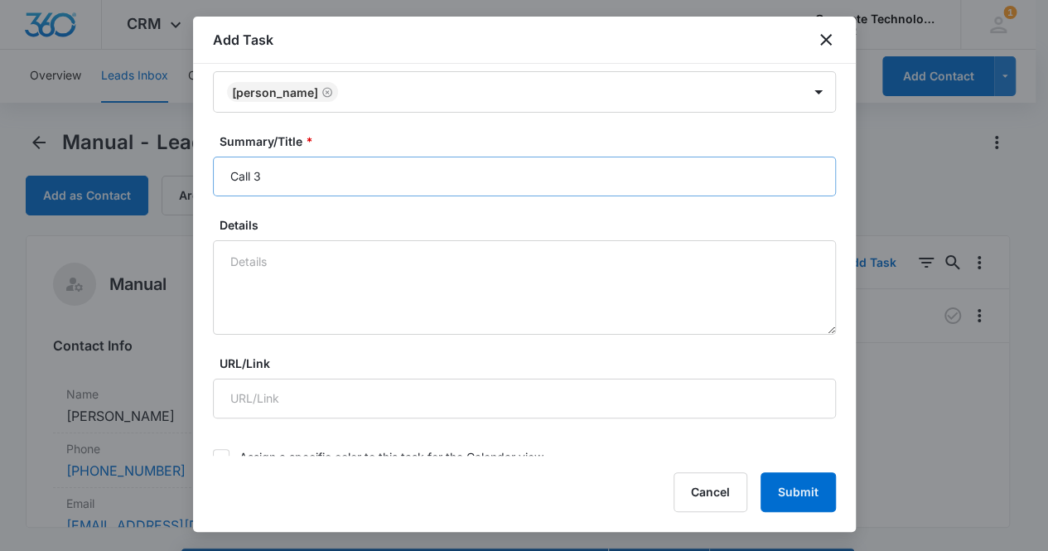
scroll to position [547, 0]
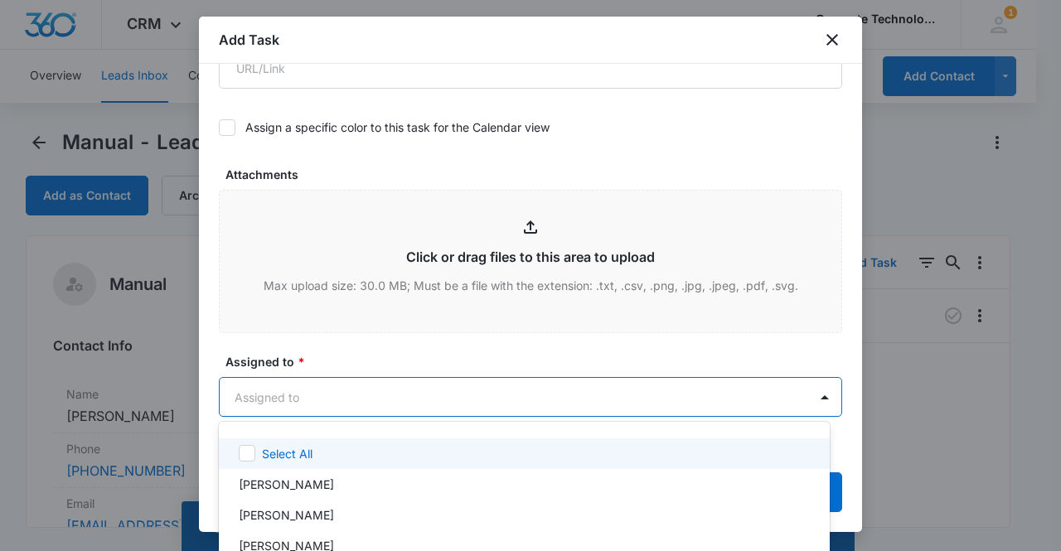
click at [320, 394] on body "CRM Apps Reputation Websites Forms CRM Email Social Content Ads Intelligence Fi…" at bounding box center [530, 275] width 1061 height 551
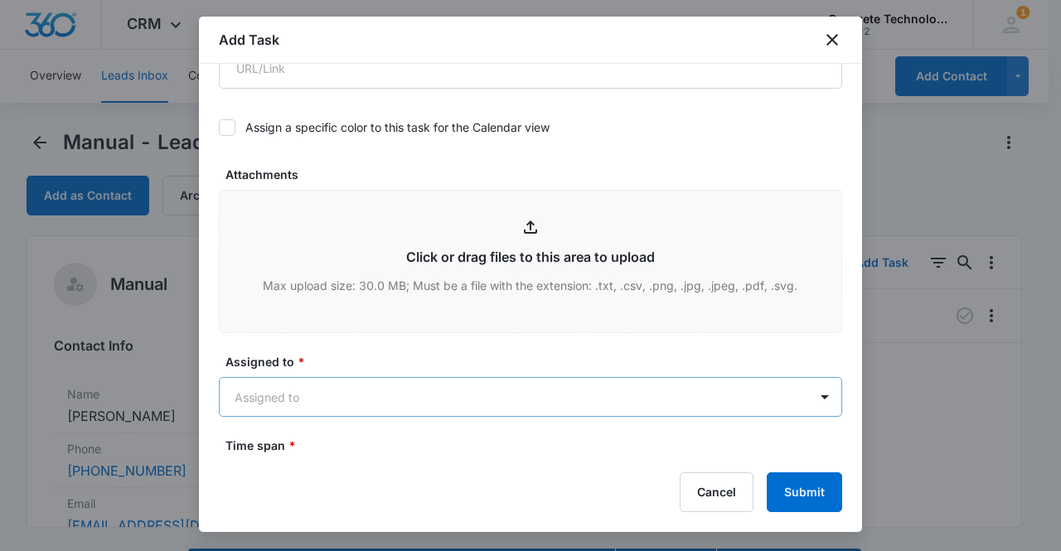
click at [277, 398] on body "CRM Apps Reputation Websites Forms CRM Email Social Content Ads Intelligence Fi…" at bounding box center [530, 299] width 1061 height 598
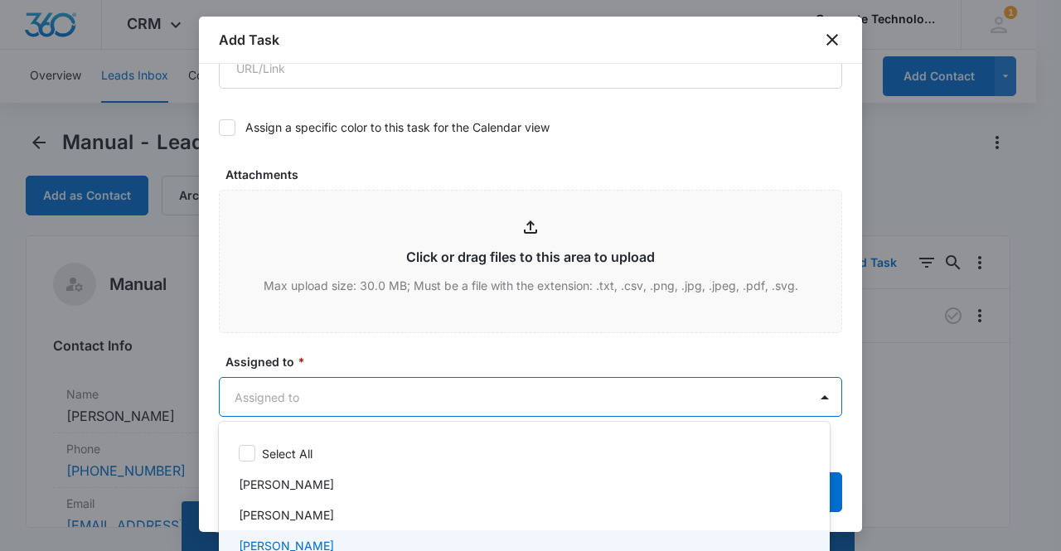
click at [302, 545] on p "[PERSON_NAME]" at bounding box center [286, 545] width 95 height 17
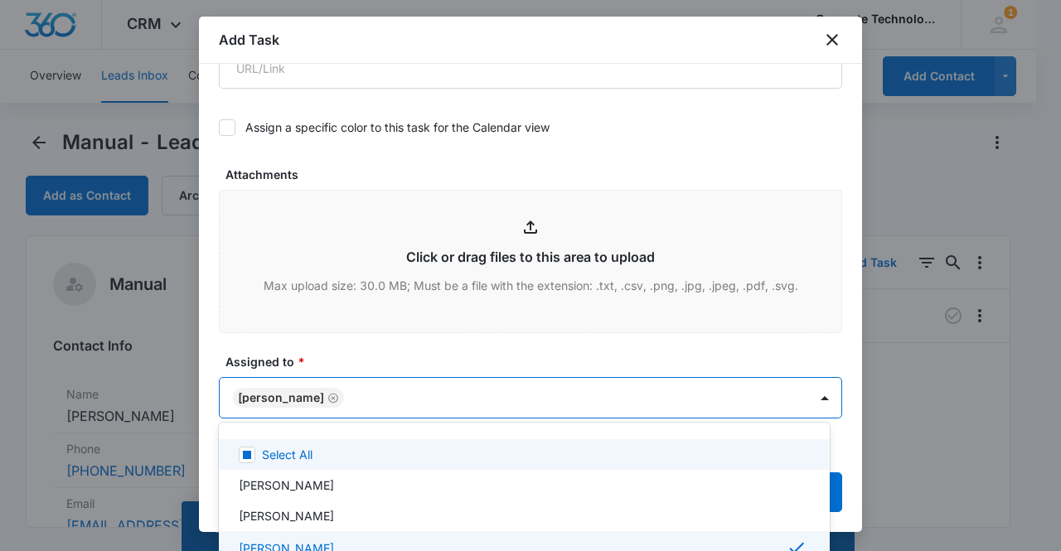
click at [265, 394] on div at bounding box center [530, 275] width 1061 height 551
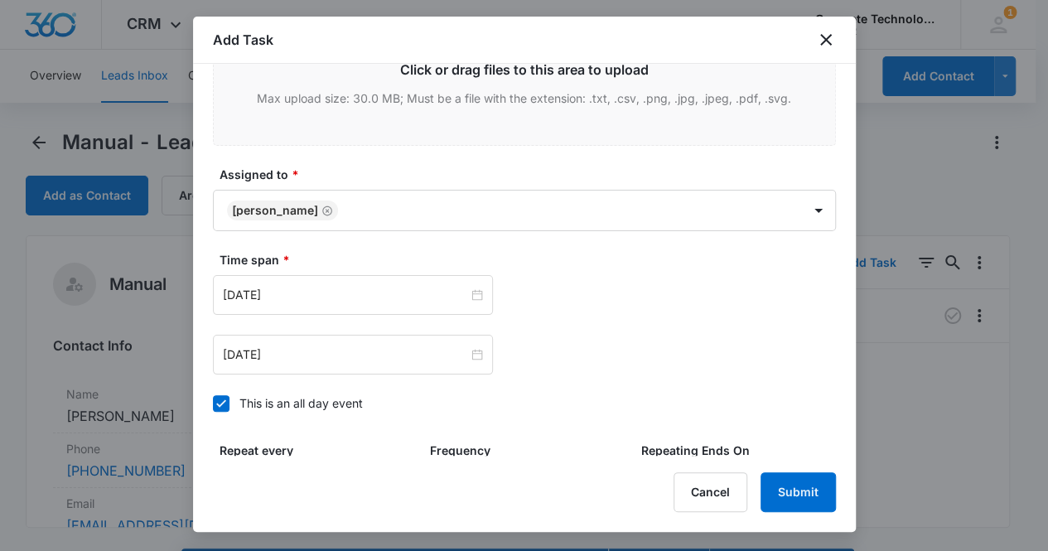
scroll to position [790, 0]
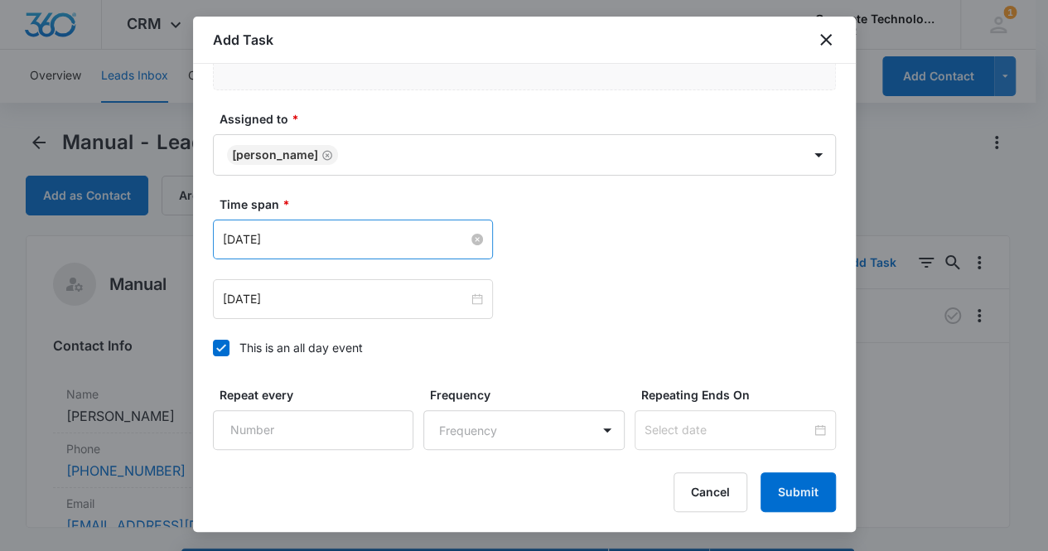
click at [355, 233] on input "[DATE]" at bounding box center [345, 239] width 245 height 18
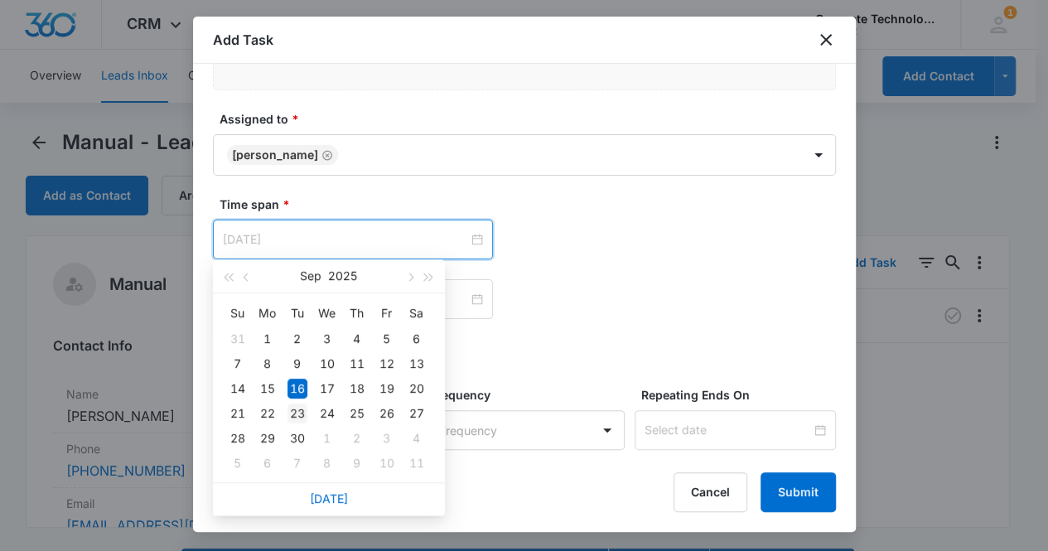
type input "[DATE]"
click at [293, 409] on div "23" at bounding box center [298, 414] width 20 height 20
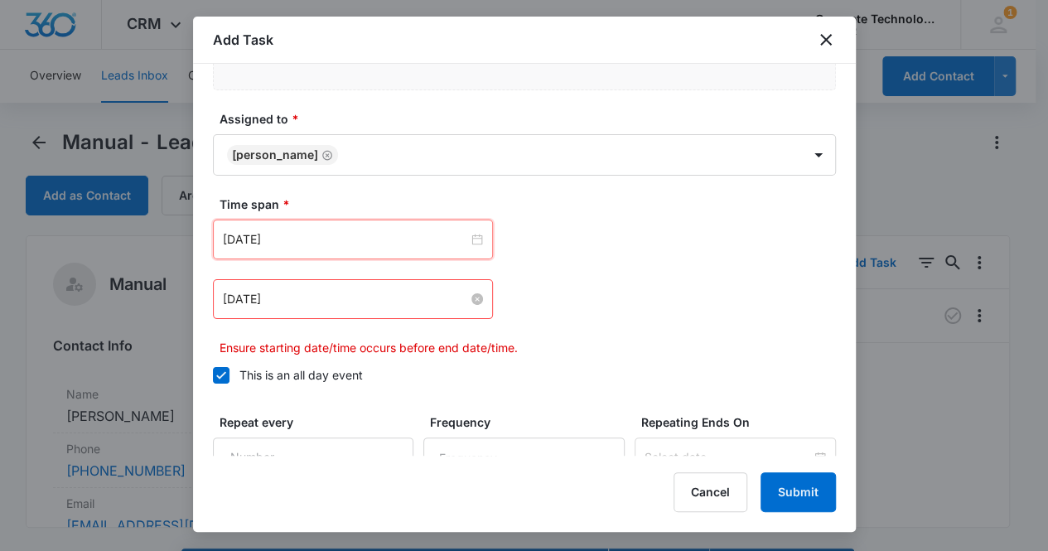
click at [326, 295] on input "[DATE]" at bounding box center [345, 299] width 245 height 18
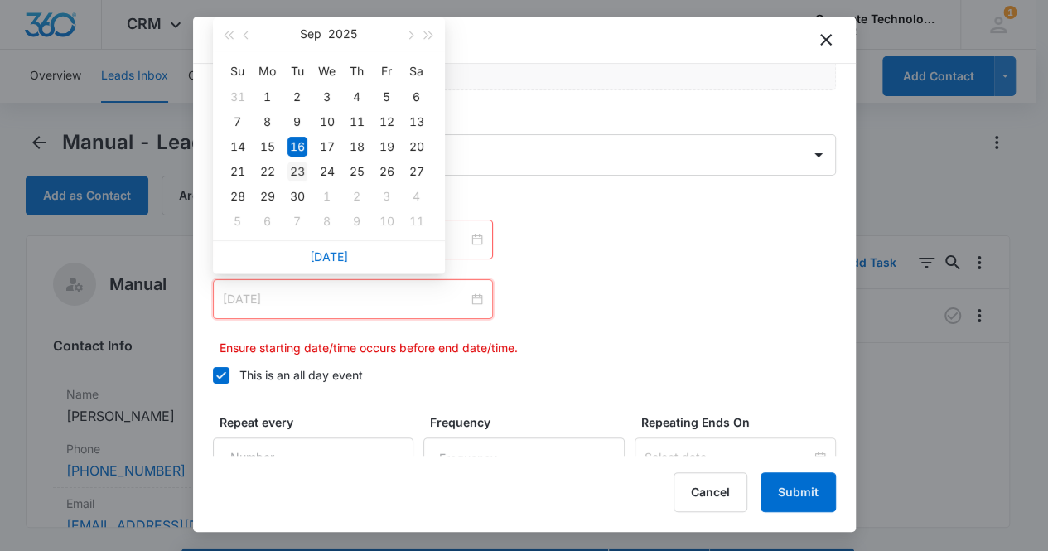
type input "[DATE]"
click at [300, 167] on div "23" at bounding box center [298, 172] width 20 height 20
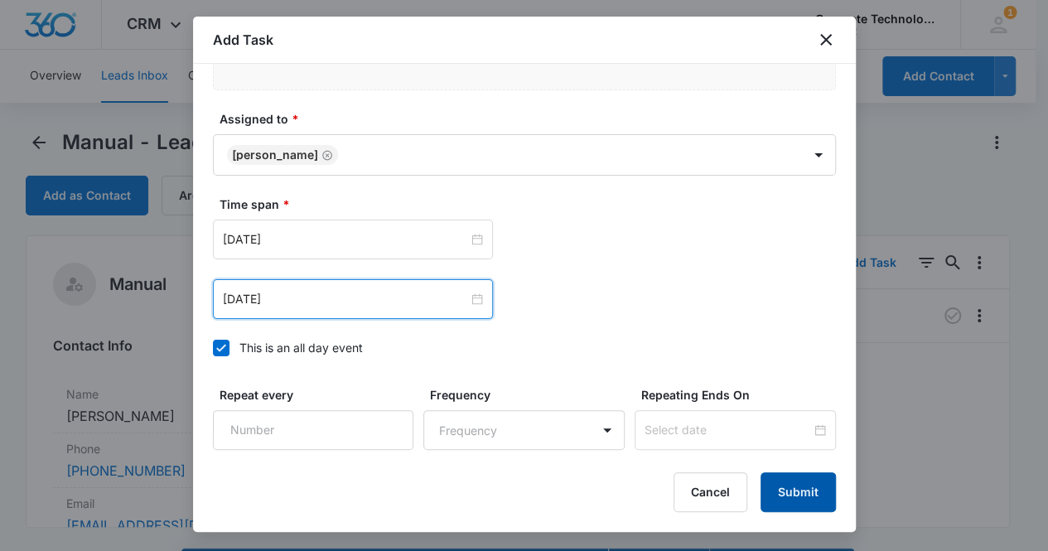
click at [800, 502] on button "Submit" at bounding box center [798, 492] width 75 height 40
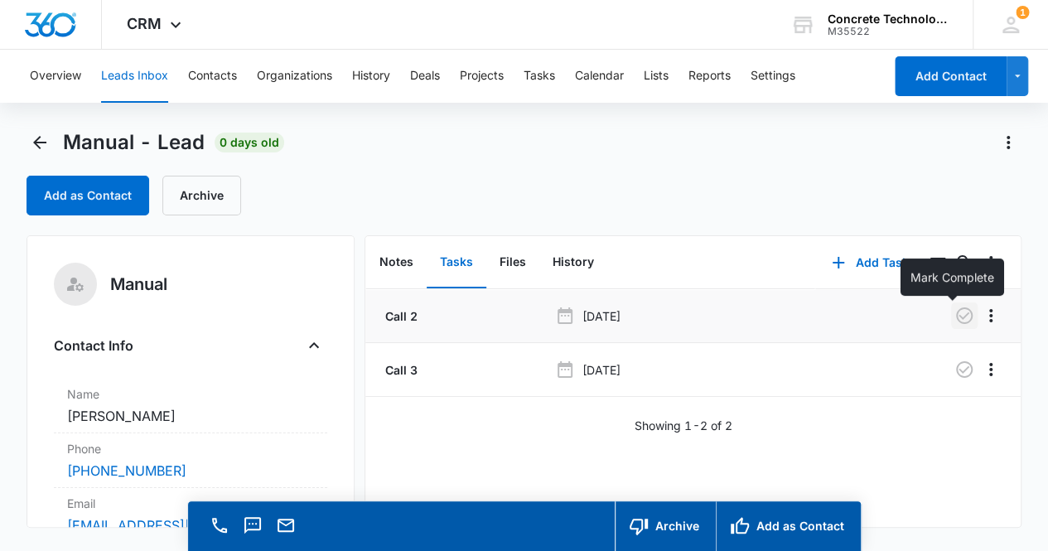
click at [956, 317] on icon "button" at bounding box center [964, 315] width 17 height 17
click at [394, 256] on button "Notes" at bounding box center [396, 262] width 60 height 51
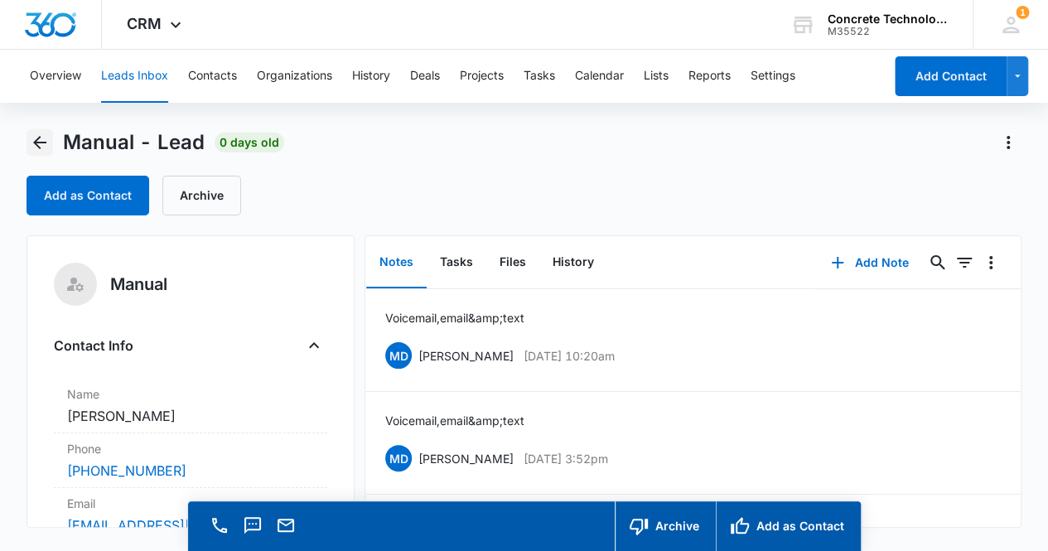
click at [43, 142] on icon "Back" at bounding box center [39, 142] width 13 height 13
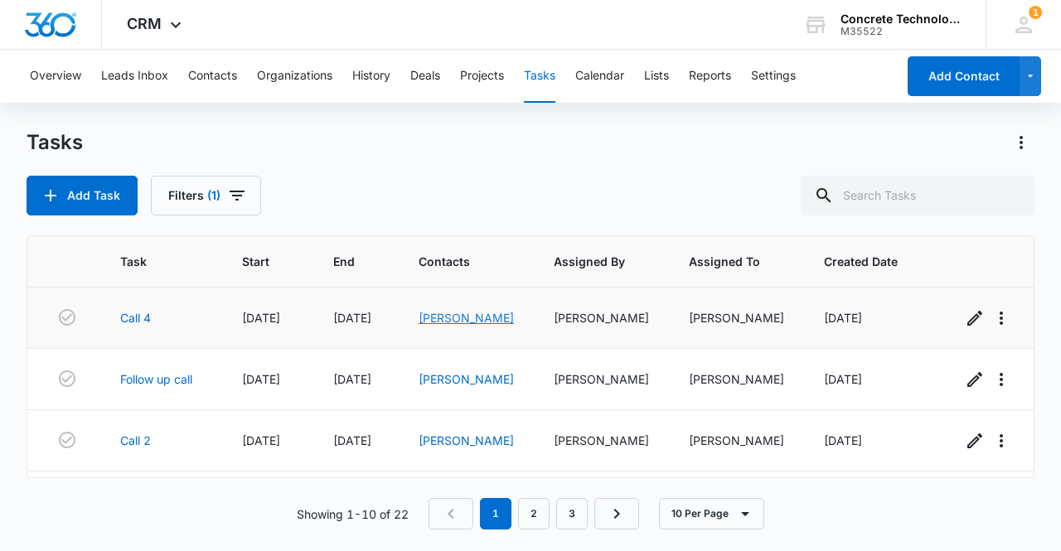
click at [459, 312] on link "[PERSON_NAME]" at bounding box center [465, 318] width 95 height 14
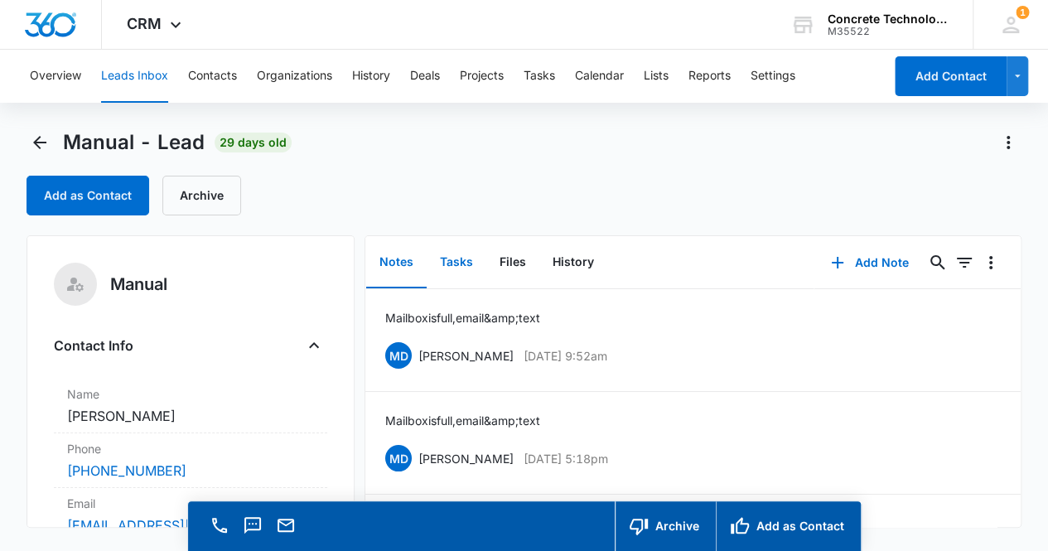
click at [462, 258] on button "Tasks" at bounding box center [457, 262] width 60 height 51
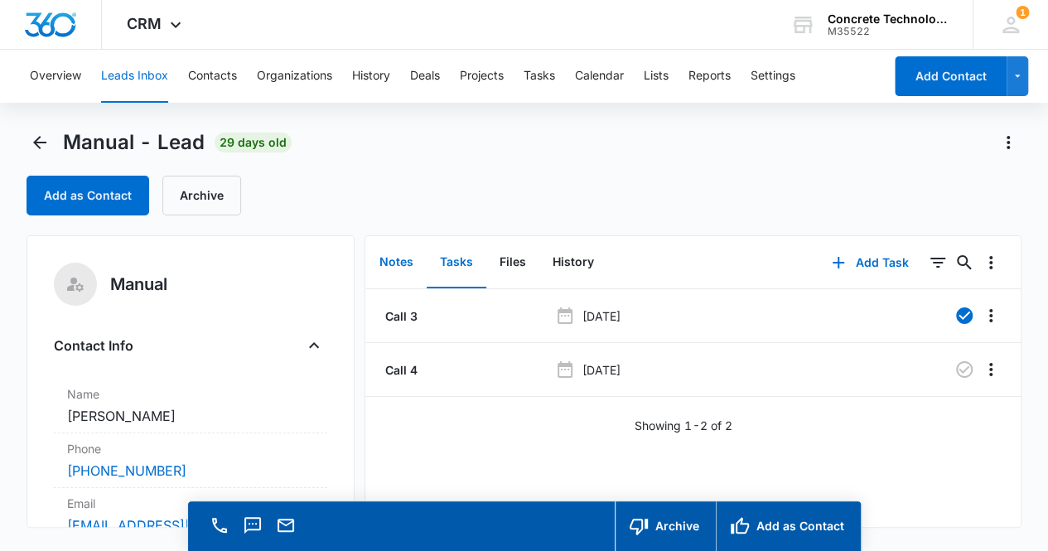
click at [382, 267] on button "Notes" at bounding box center [396, 262] width 60 height 51
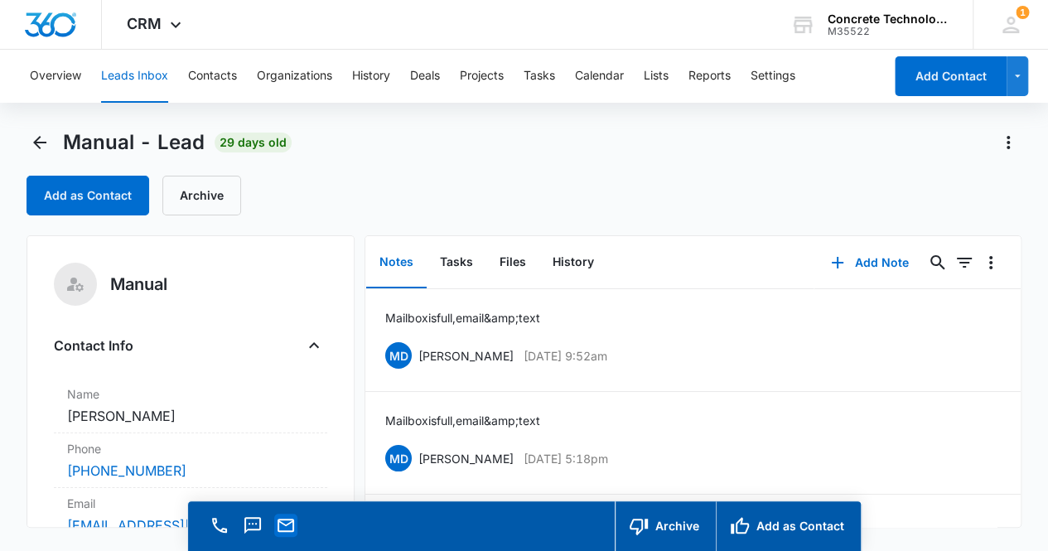
click at [287, 533] on icon "Email" at bounding box center [286, 525] width 20 height 20
click at [877, 264] on button "Add Note" at bounding box center [870, 263] width 110 height 40
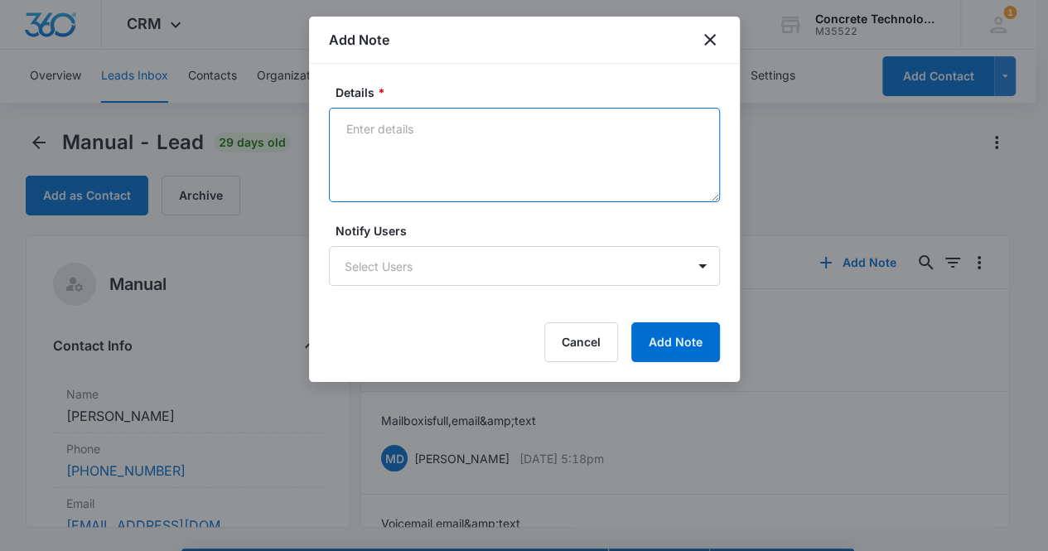
click at [380, 143] on textarea "Details *" at bounding box center [524, 155] width 391 height 94
type textarea "Mailbox is full, email & text"
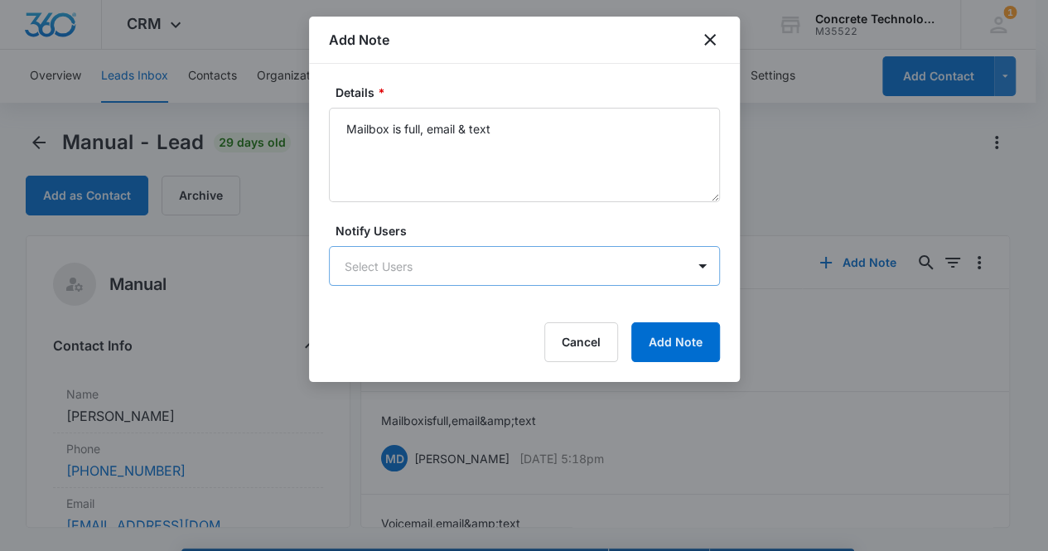
click at [527, 259] on body "CRM Apps Reputation Websites Forms CRM Email Social Content Ads Intelligence Fi…" at bounding box center [524, 299] width 1048 height 598
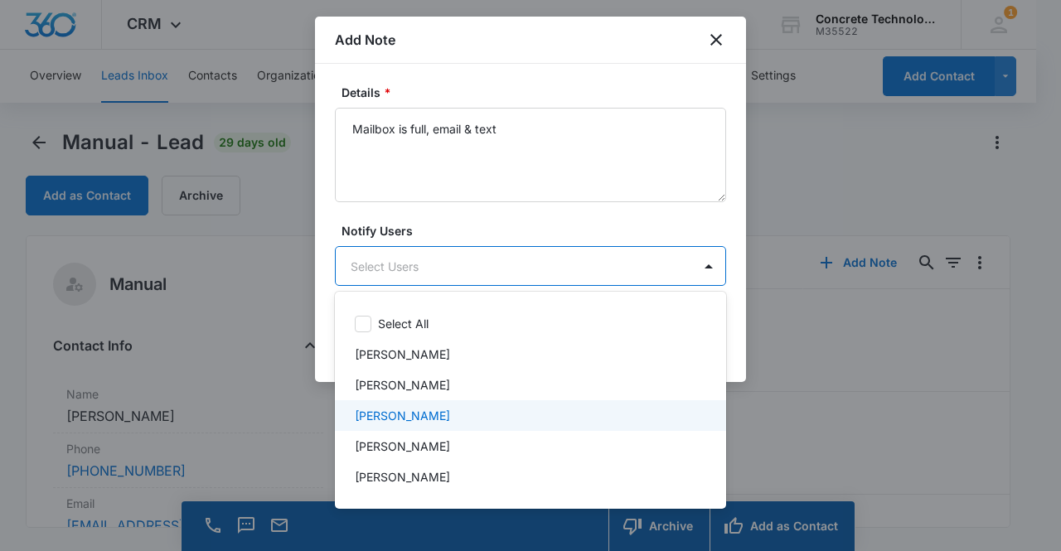
click at [443, 417] on div "[PERSON_NAME]" at bounding box center [529, 415] width 348 height 17
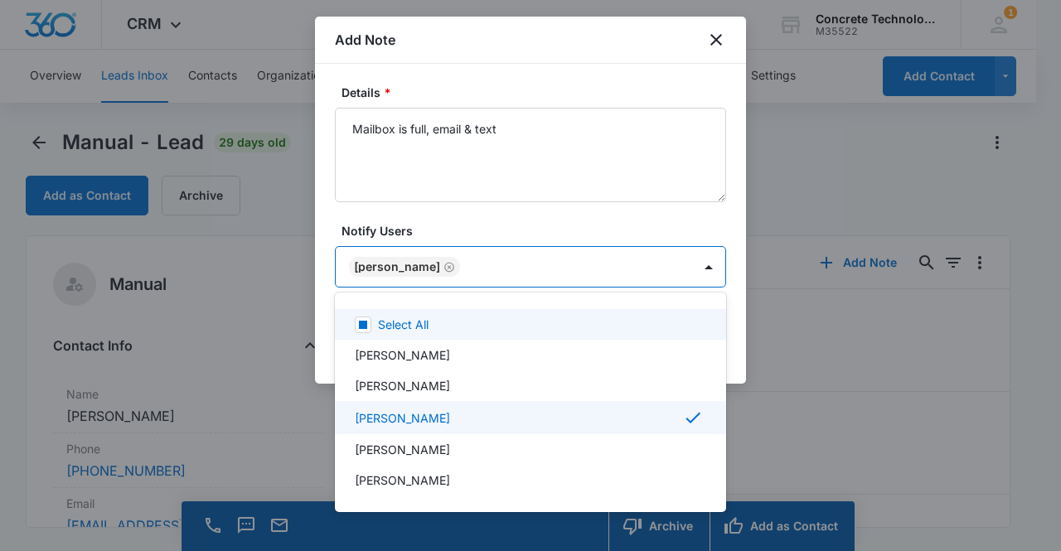
click at [386, 266] on div at bounding box center [530, 275] width 1061 height 551
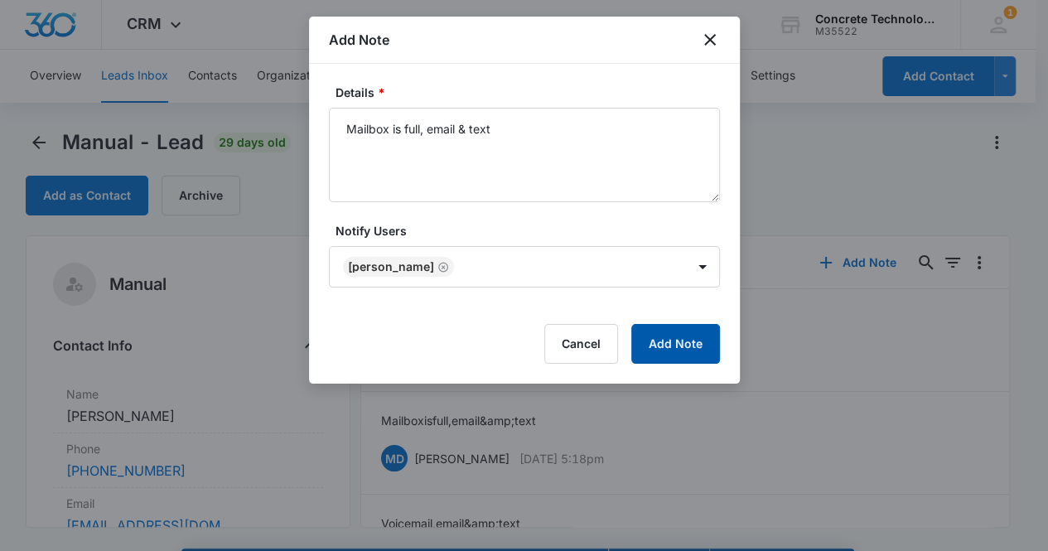
click at [675, 345] on button "Add Note" at bounding box center [675, 344] width 89 height 40
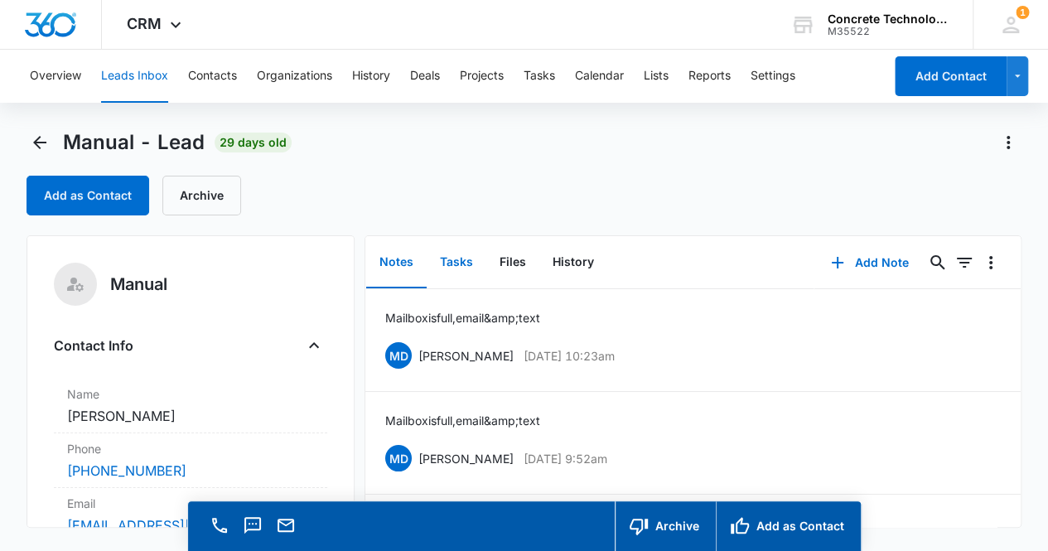
click at [458, 264] on button "Tasks" at bounding box center [457, 262] width 60 height 51
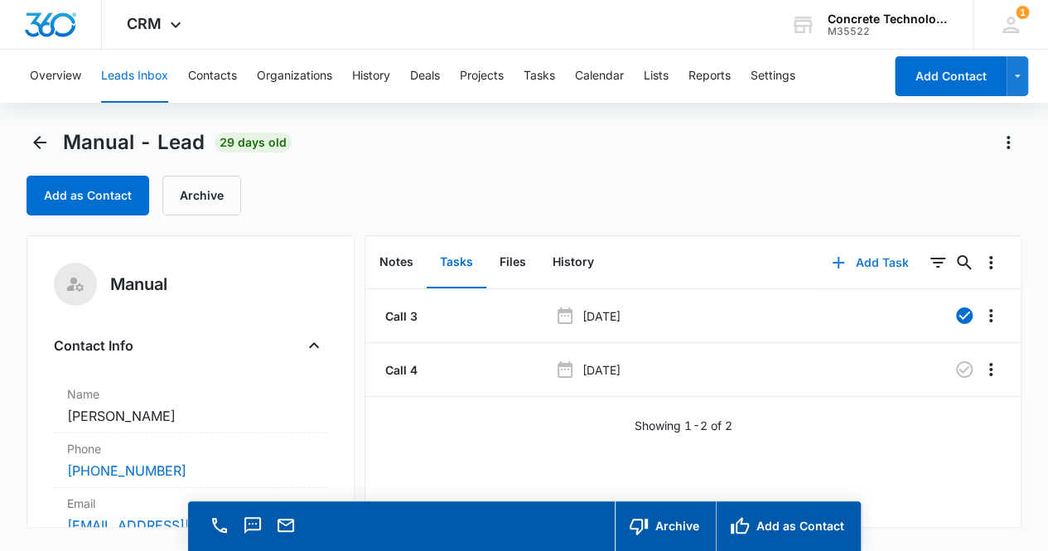
click at [874, 264] on button "Add Task" at bounding box center [869, 263] width 109 height 40
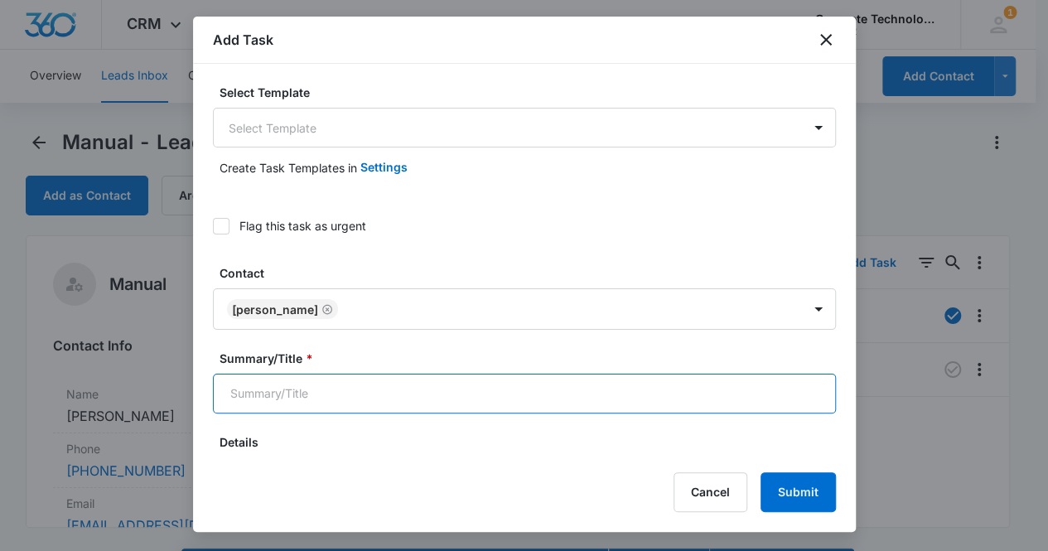
click at [391, 380] on input "Summary/Title *" at bounding box center [524, 394] width 623 height 40
type input "Call 5"
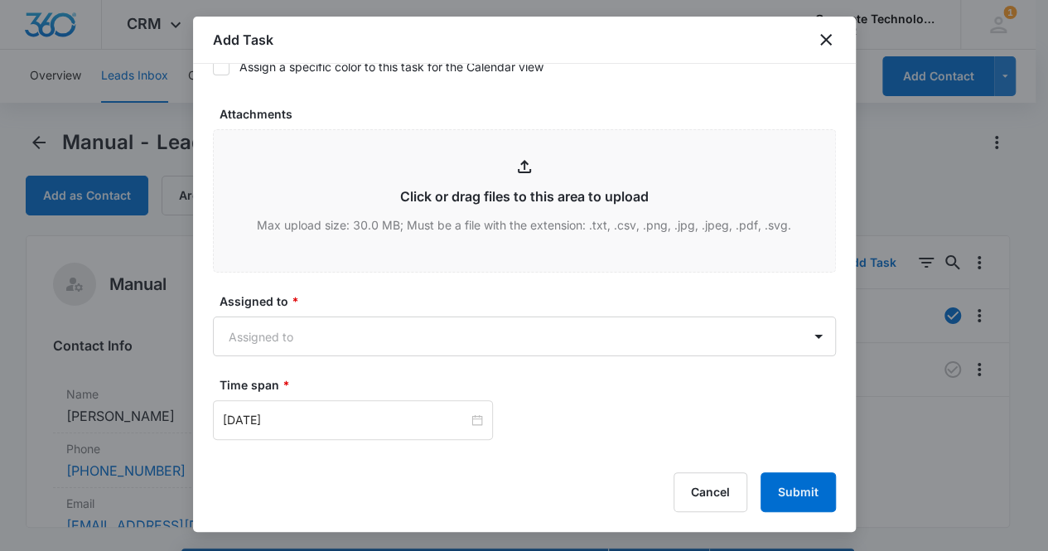
scroll to position [751, 0]
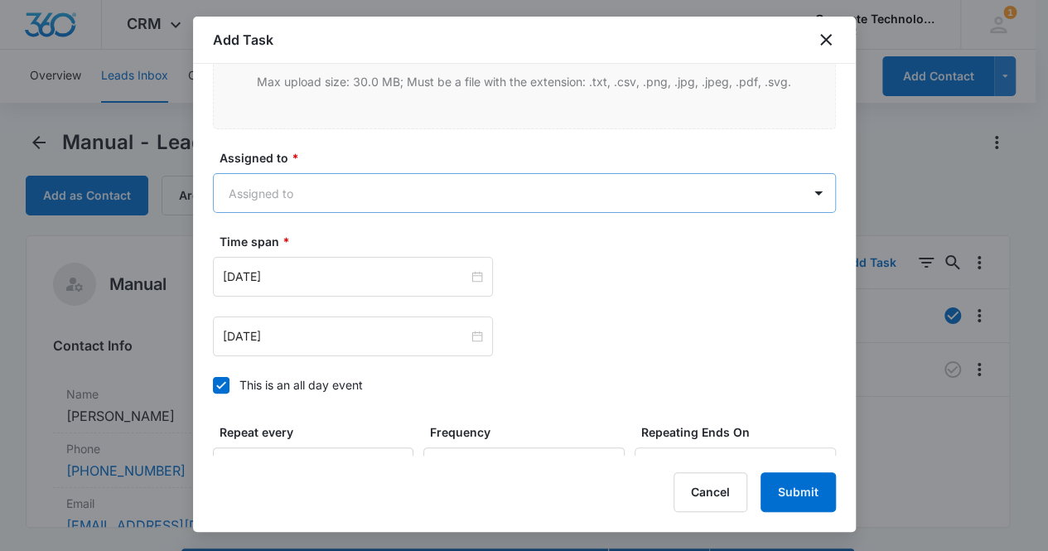
click at [430, 186] on body "CRM Apps Reputation Websites Forms CRM Email Social Content Ads Intelligence Fi…" at bounding box center [524, 299] width 1048 height 598
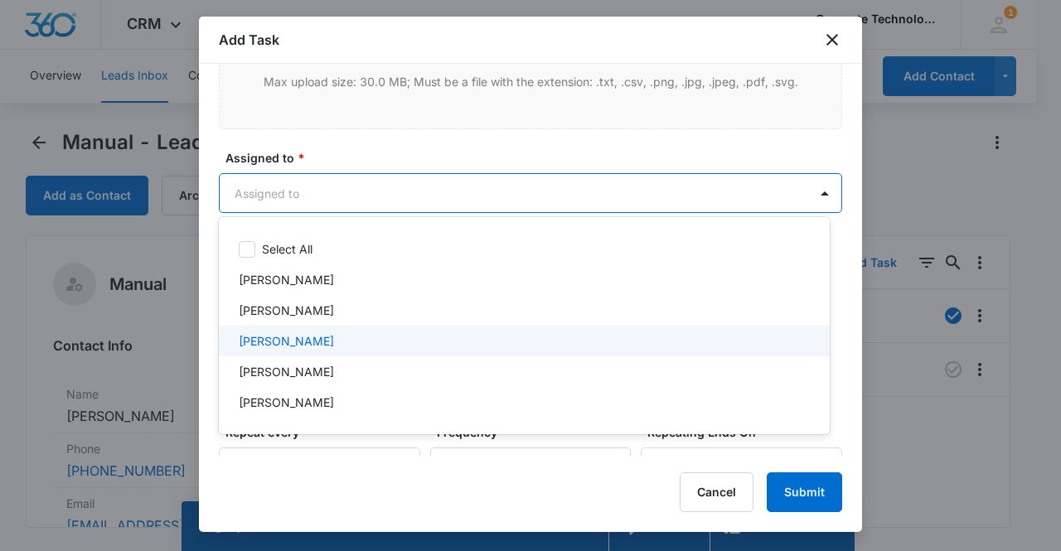
click at [319, 339] on div "[PERSON_NAME]" at bounding box center [523, 340] width 568 height 17
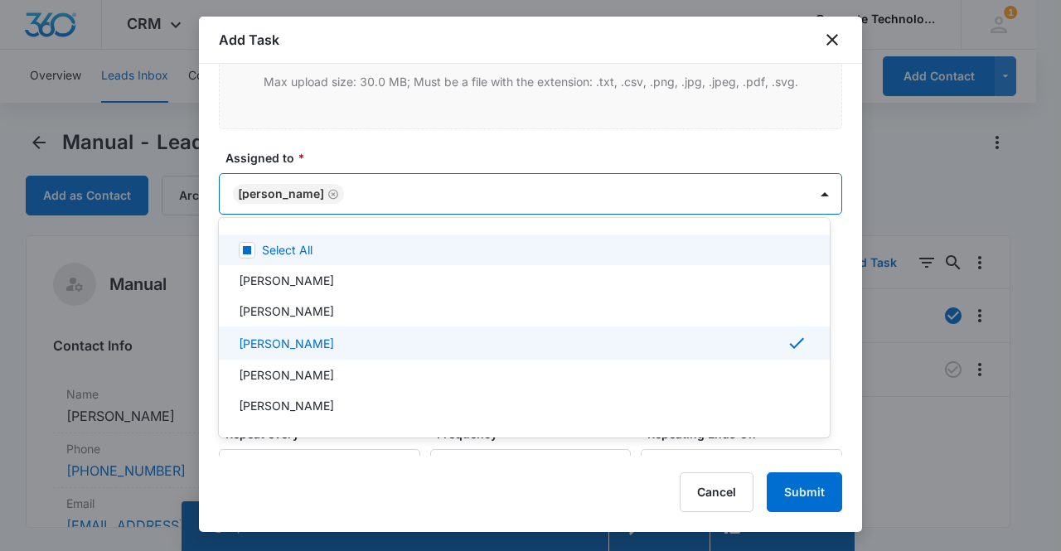
click at [267, 193] on div at bounding box center [530, 275] width 1061 height 551
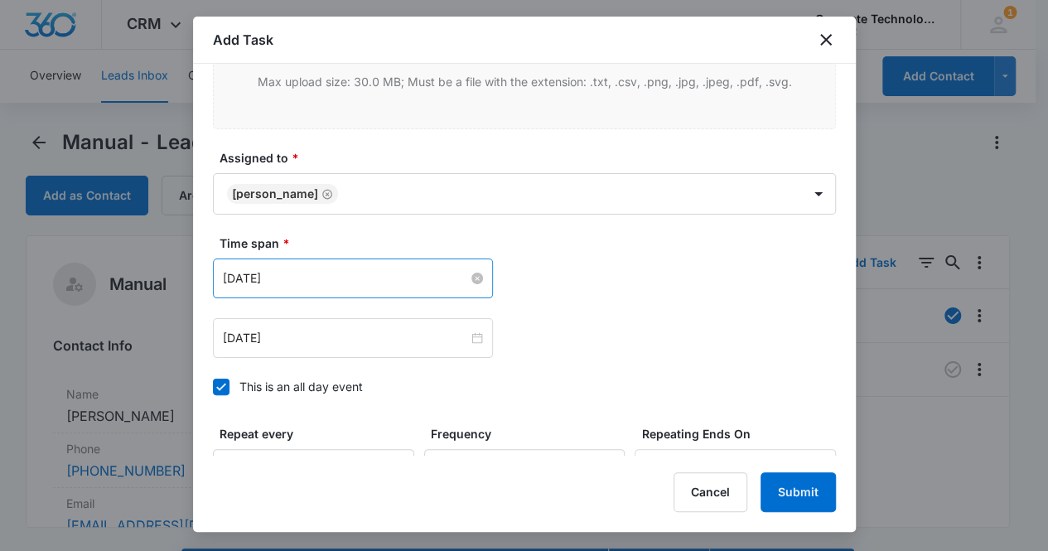
click at [266, 271] on input "[DATE]" at bounding box center [345, 278] width 245 height 18
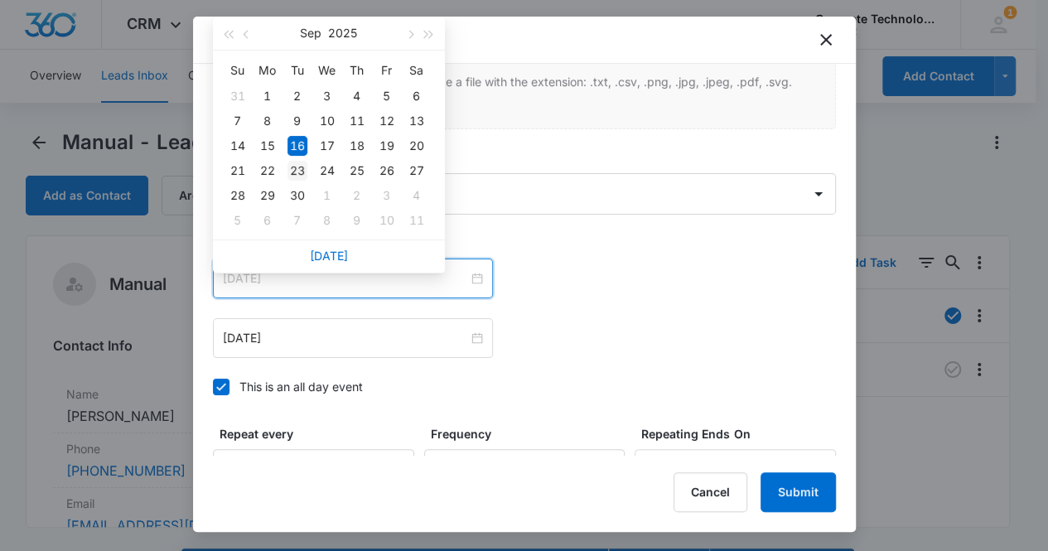
type input "[DATE]"
click at [301, 167] on div "23" at bounding box center [298, 171] width 20 height 20
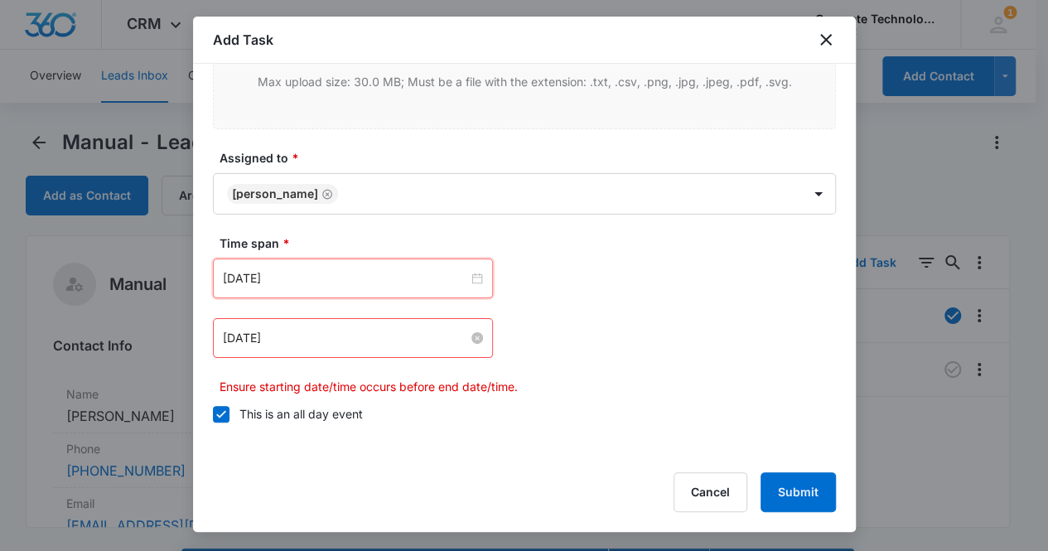
click at [280, 335] on input "[DATE]" at bounding box center [345, 338] width 245 height 18
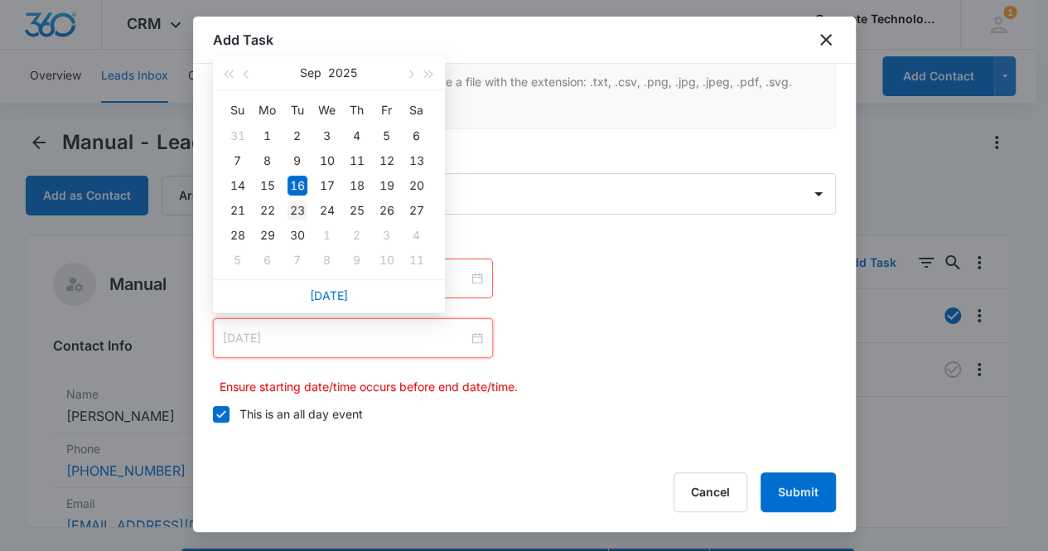
type input "[DATE]"
click at [302, 208] on div "23" at bounding box center [298, 211] width 20 height 20
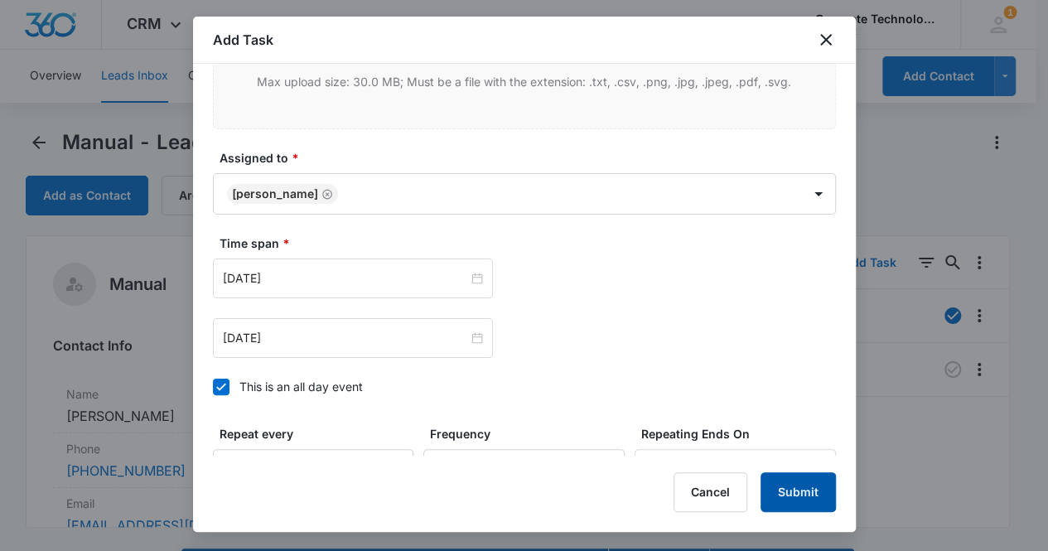
click at [812, 501] on button "Submit" at bounding box center [798, 492] width 75 height 40
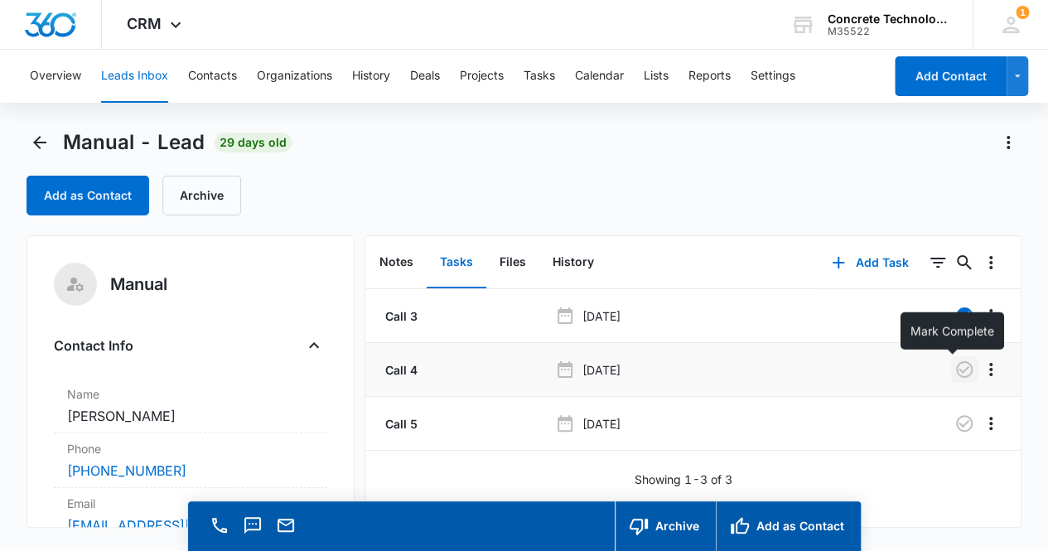
click at [956, 370] on icon "button" at bounding box center [964, 369] width 17 height 17
click at [407, 263] on button "Notes" at bounding box center [396, 262] width 60 height 51
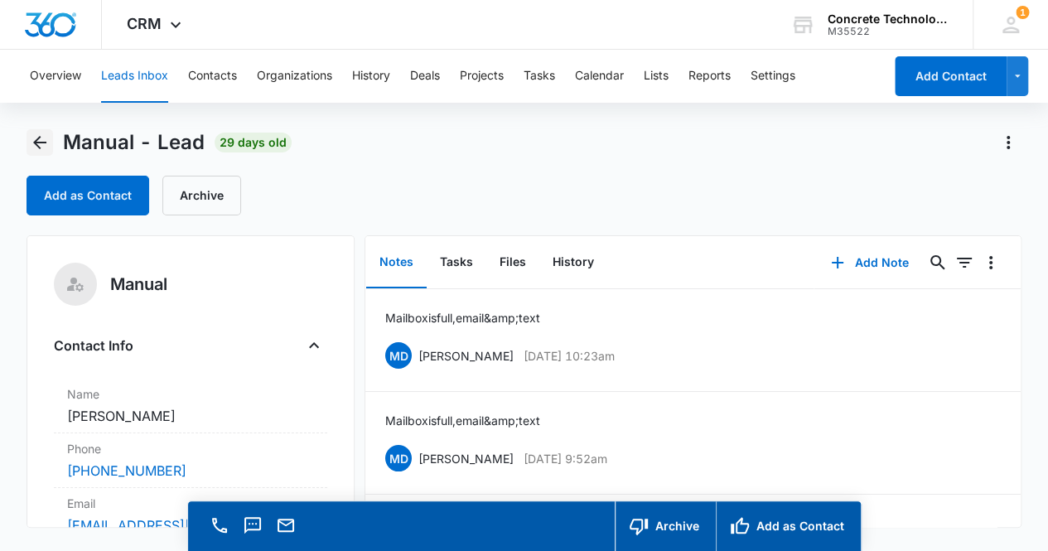
click at [36, 135] on icon "Back" at bounding box center [40, 143] width 20 height 20
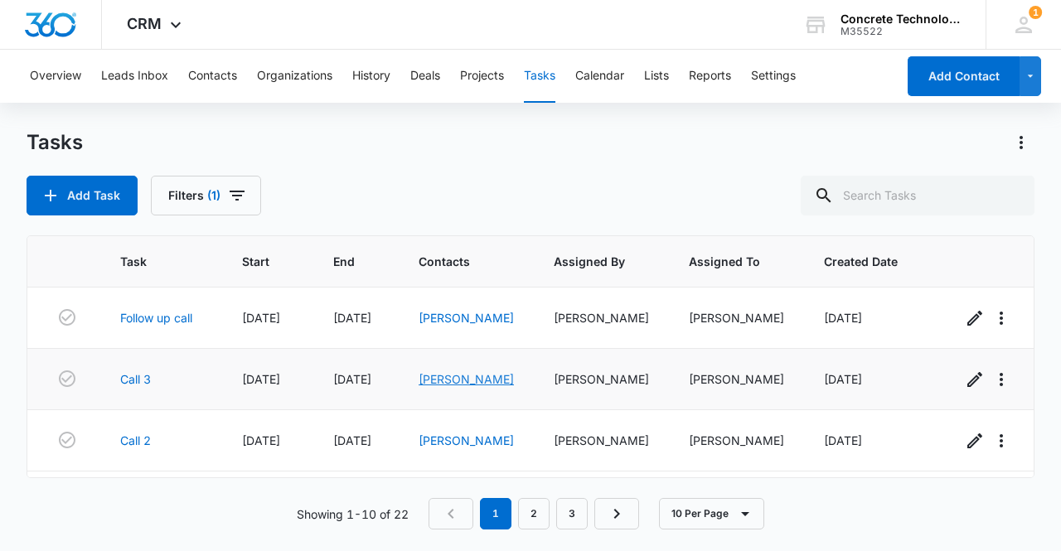
click at [452, 379] on link "[PERSON_NAME]" at bounding box center [465, 379] width 95 height 14
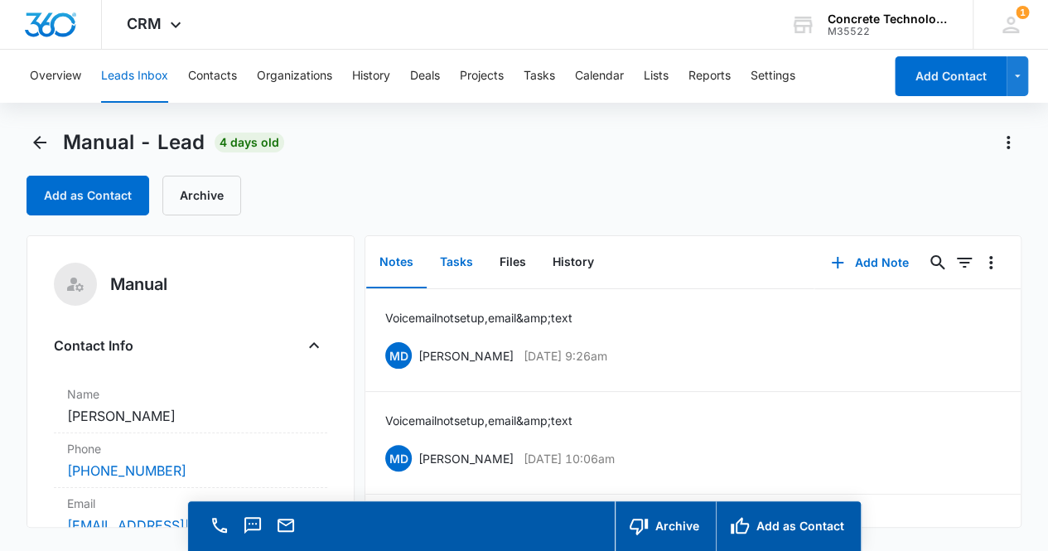
click at [457, 263] on button "Tasks" at bounding box center [457, 262] width 60 height 51
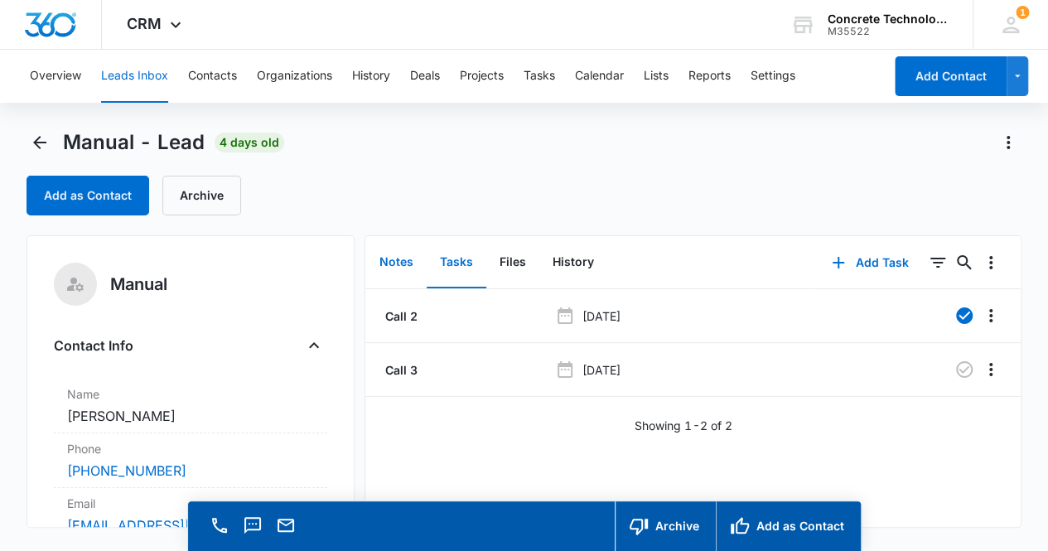
click at [408, 263] on button "Notes" at bounding box center [396, 262] width 60 height 51
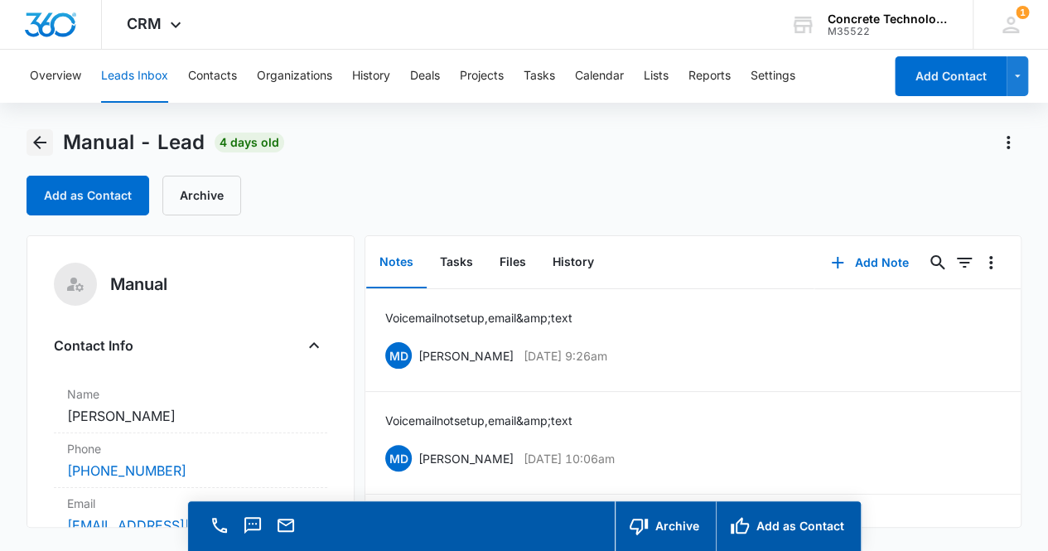
click at [36, 139] on icon "Back" at bounding box center [39, 142] width 13 height 13
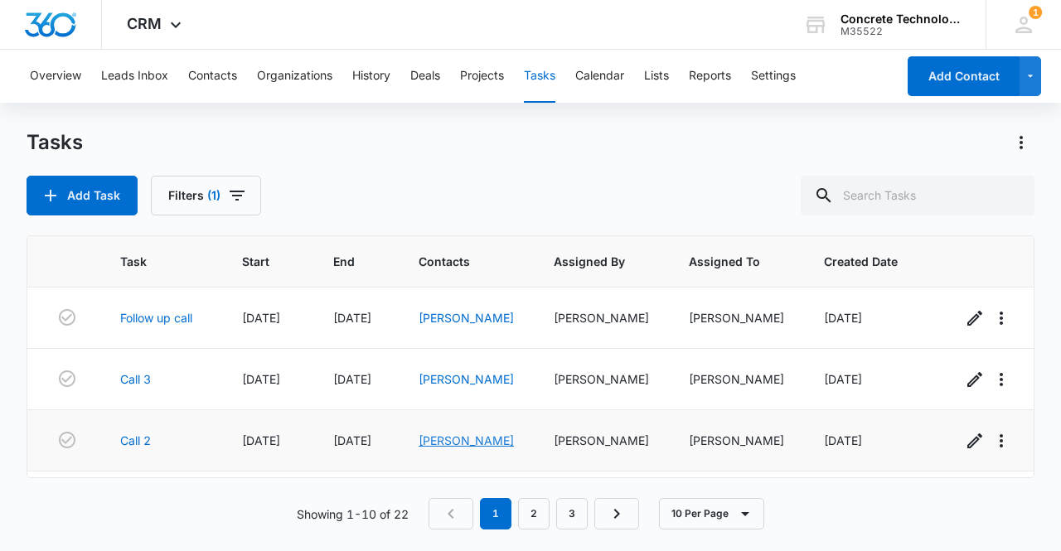
click at [467, 438] on link "[PERSON_NAME]" at bounding box center [465, 440] width 95 height 14
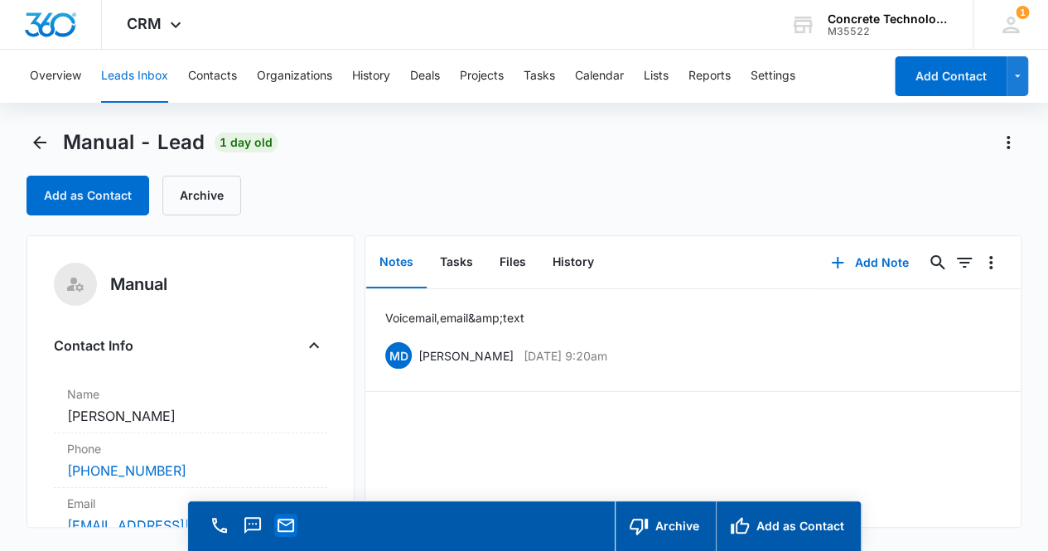
click at [284, 526] on icon "Email" at bounding box center [286, 525] width 20 height 20
click at [854, 259] on button "Add Note" at bounding box center [870, 263] width 110 height 40
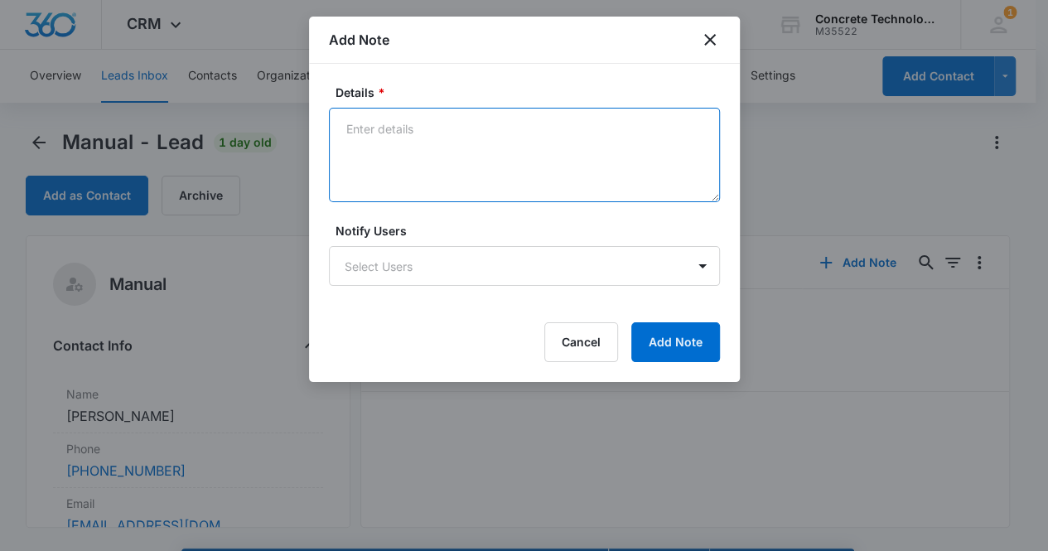
click at [479, 147] on textarea "Details *" at bounding box center [524, 155] width 391 height 94
type textarea "Voicemail, email & text"
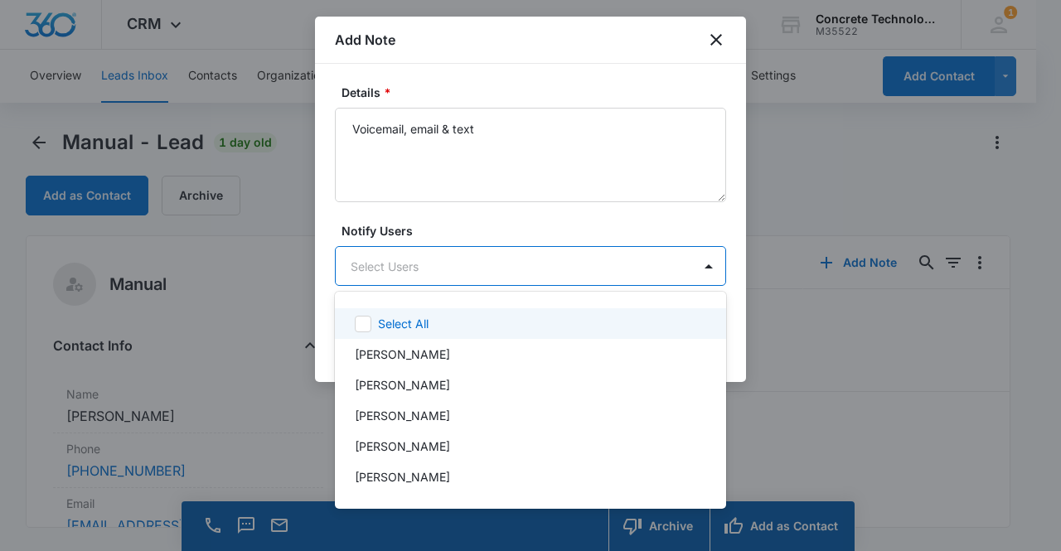
click at [468, 271] on body "CRM Apps Reputation Websites Forms CRM Email Social Content Ads Intelligence Fi…" at bounding box center [530, 275] width 1061 height 551
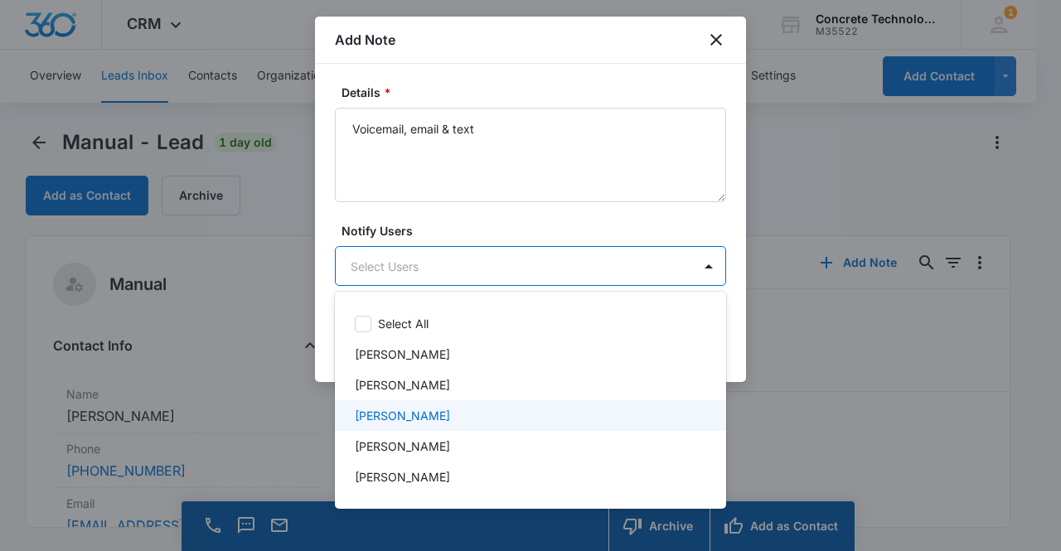
click at [443, 417] on div "[PERSON_NAME]" at bounding box center [529, 415] width 348 height 17
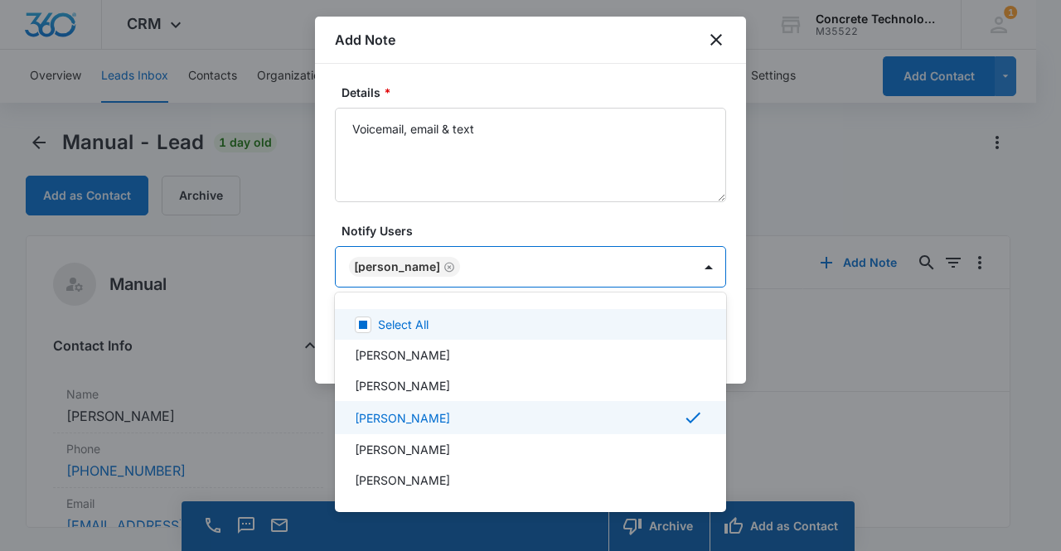
click at [383, 270] on div at bounding box center [530, 275] width 1061 height 551
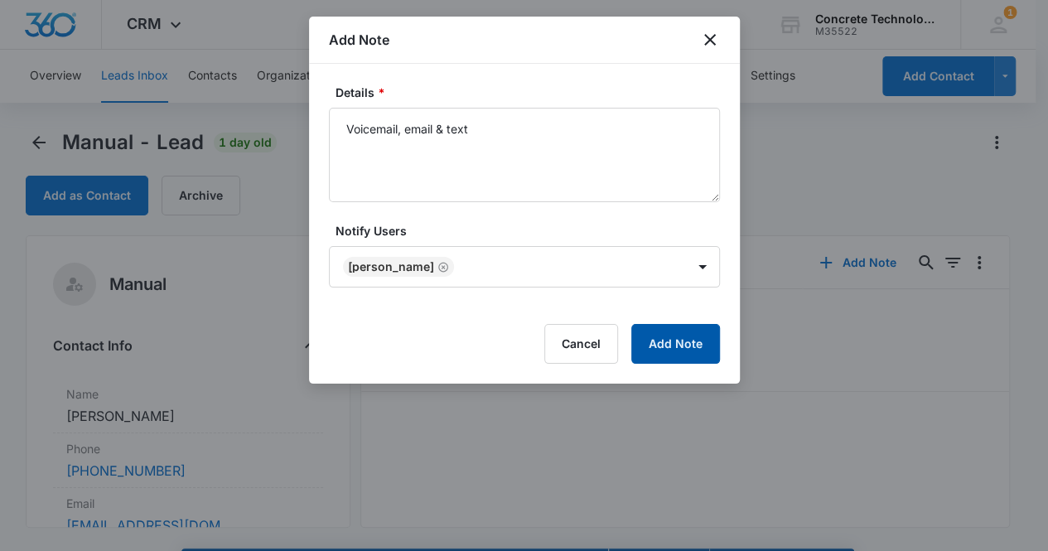
click at [686, 341] on button "Add Note" at bounding box center [675, 344] width 89 height 40
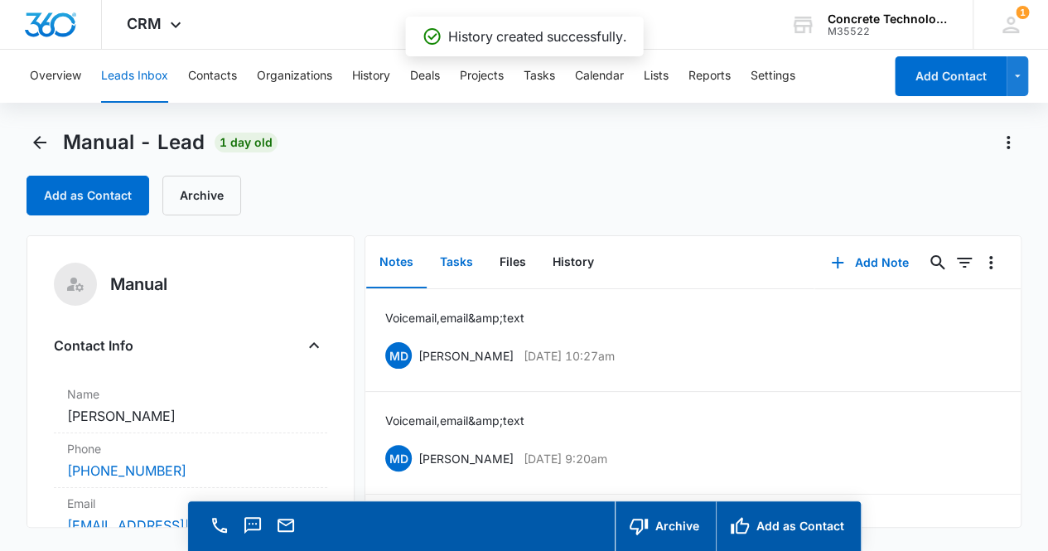
click at [459, 268] on button "Tasks" at bounding box center [457, 262] width 60 height 51
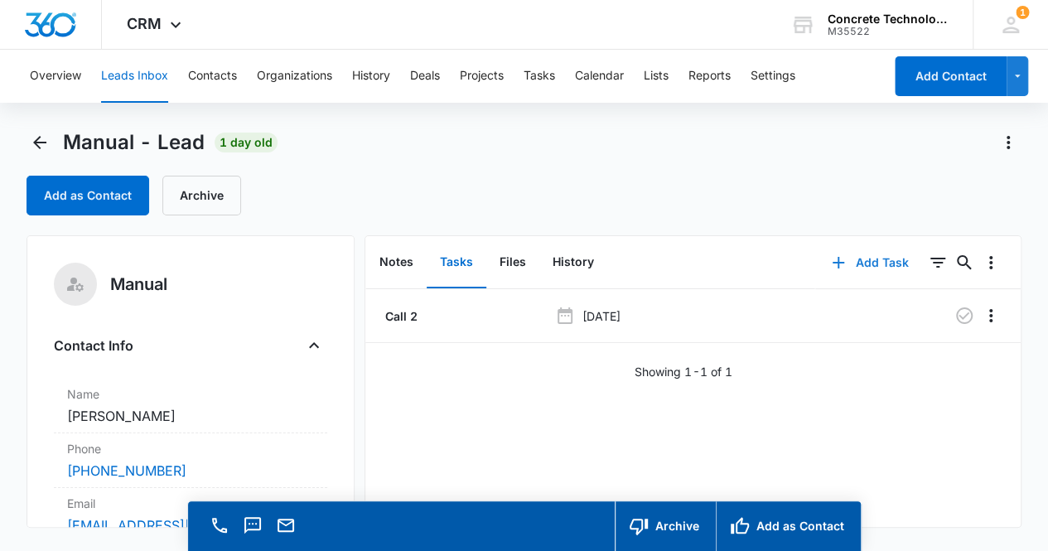
click at [858, 264] on button "Add Task" at bounding box center [869, 263] width 109 height 40
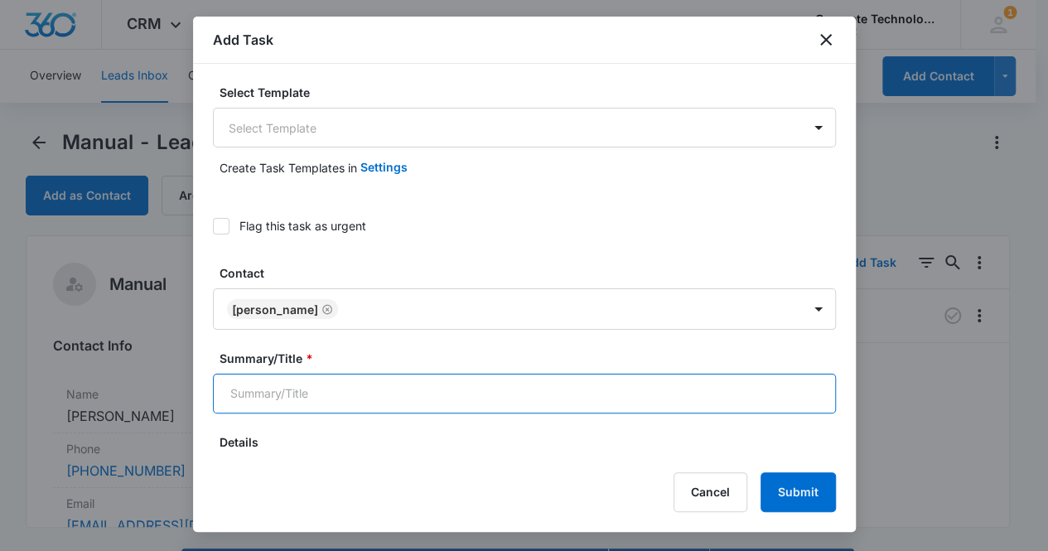
click at [355, 400] on input "Summary/Title *" at bounding box center [524, 394] width 623 height 40
type input "Call 3"
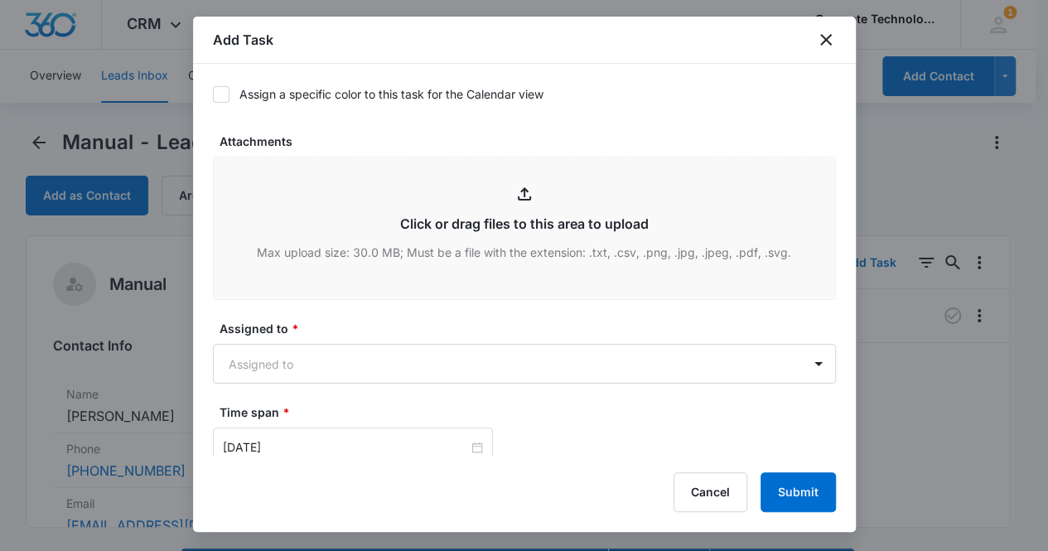
scroll to position [657, 0]
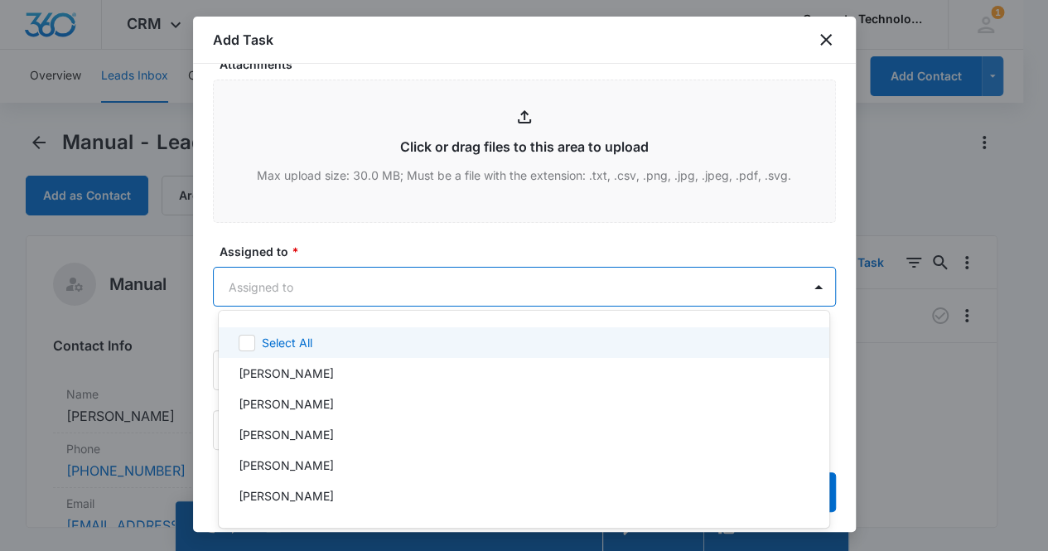
click at [251, 275] on body "CRM Apps Reputation Websites Forms CRM Email Social Content Ads Intelligence Fi…" at bounding box center [524, 275] width 1048 height 551
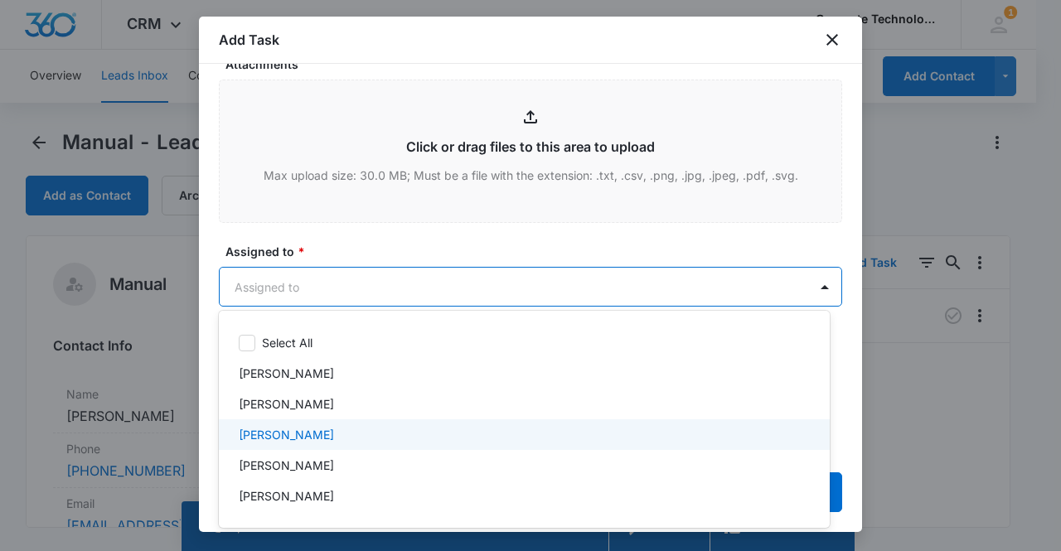
click at [292, 432] on p "[PERSON_NAME]" at bounding box center [286, 434] width 95 height 17
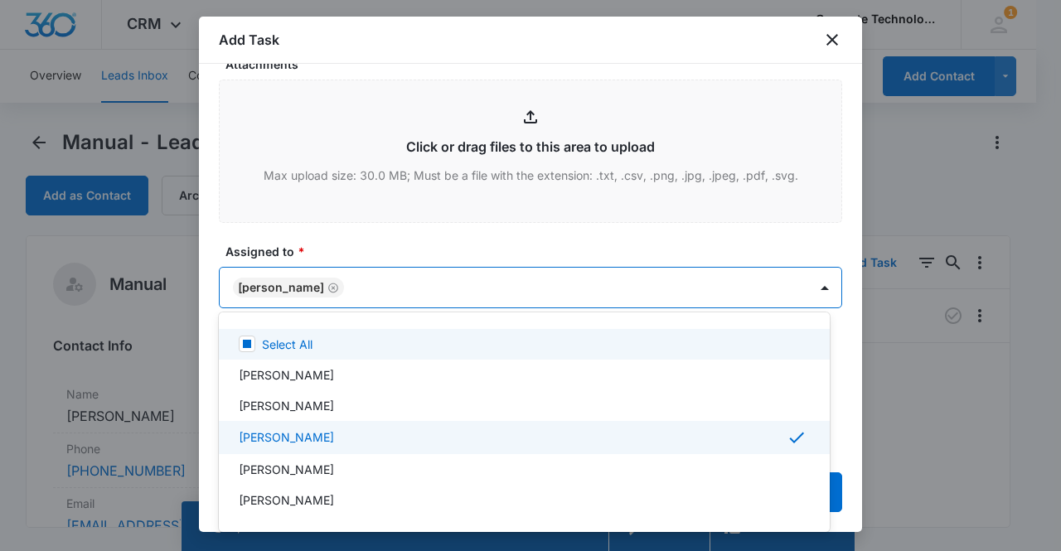
click at [267, 285] on div at bounding box center [530, 275] width 1061 height 551
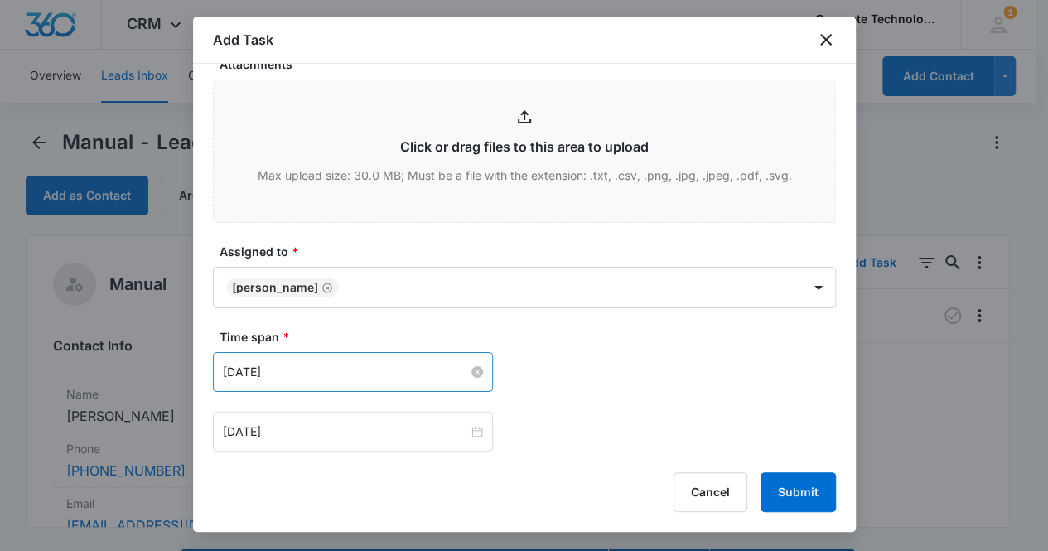
click at [303, 365] on input "[DATE]" at bounding box center [345, 372] width 245 height 18
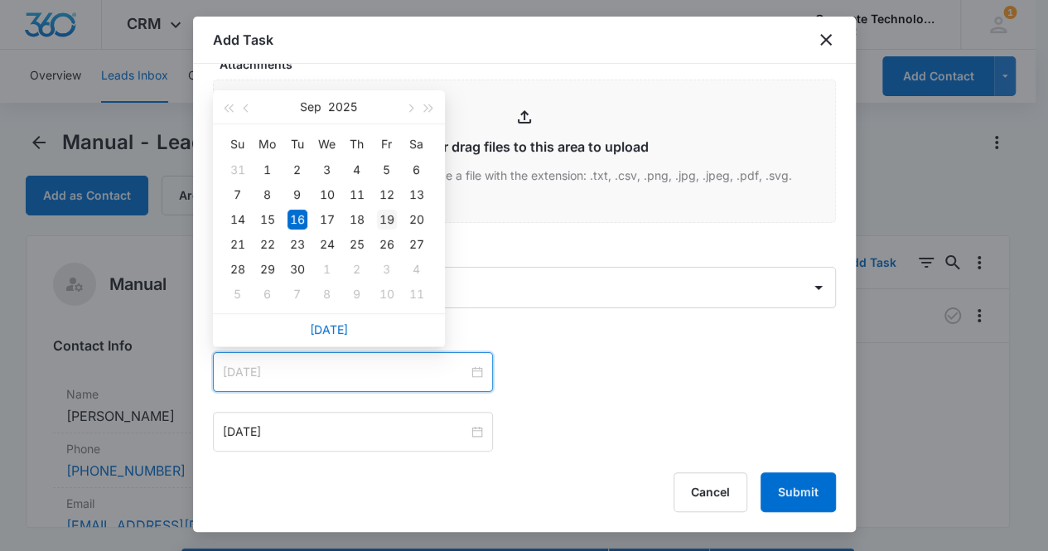
type input "[DATE]"
click at [386, 218] on div "19" at bounding box center [387, 220] width 20 height 20
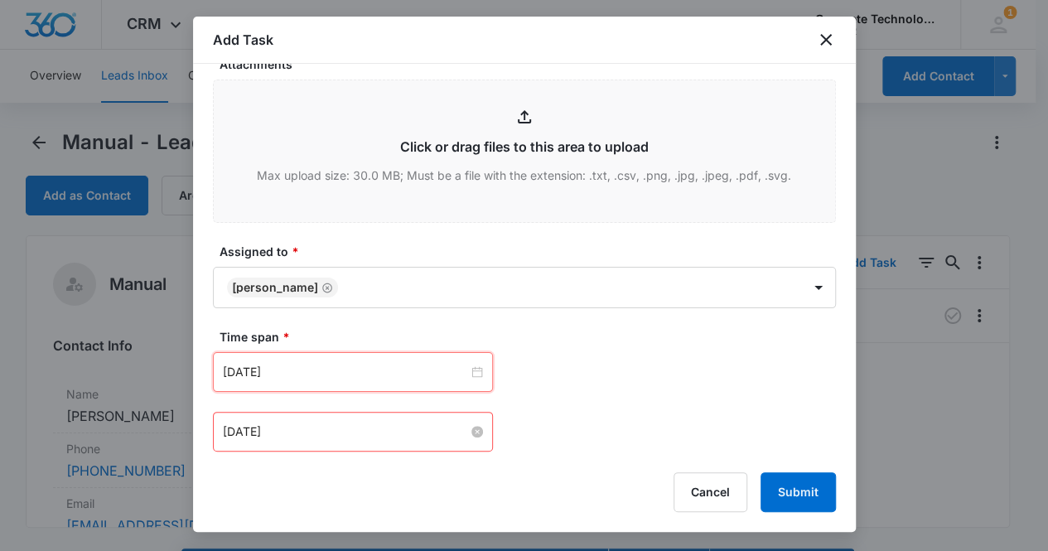
click at [343, 428] on input "[DATE]" at bounding box center [345, 432] width 245 height 18
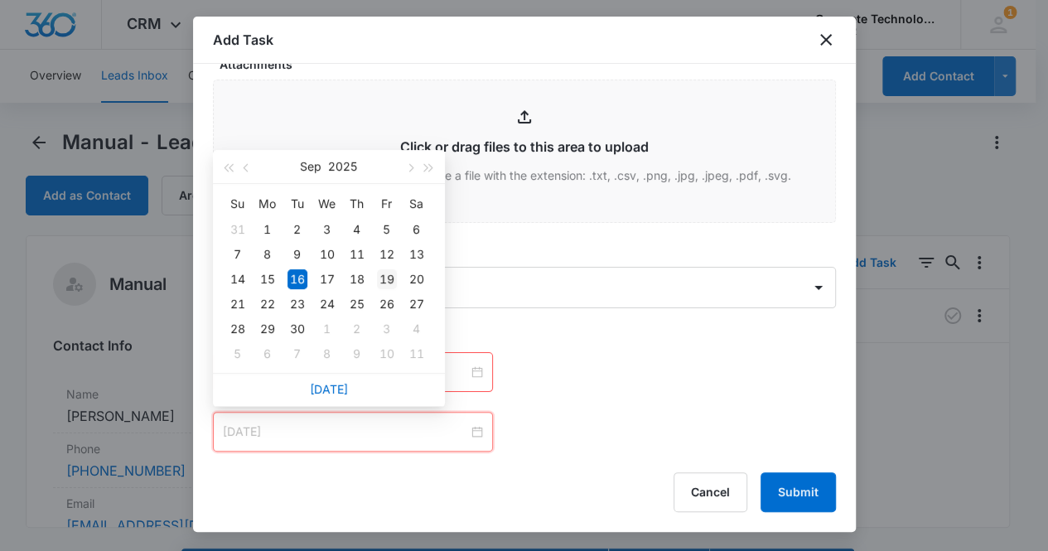
type input "[DATE]"
click at [394, 276] on div "19" at bounding box center [387, 279] width 20 height 20
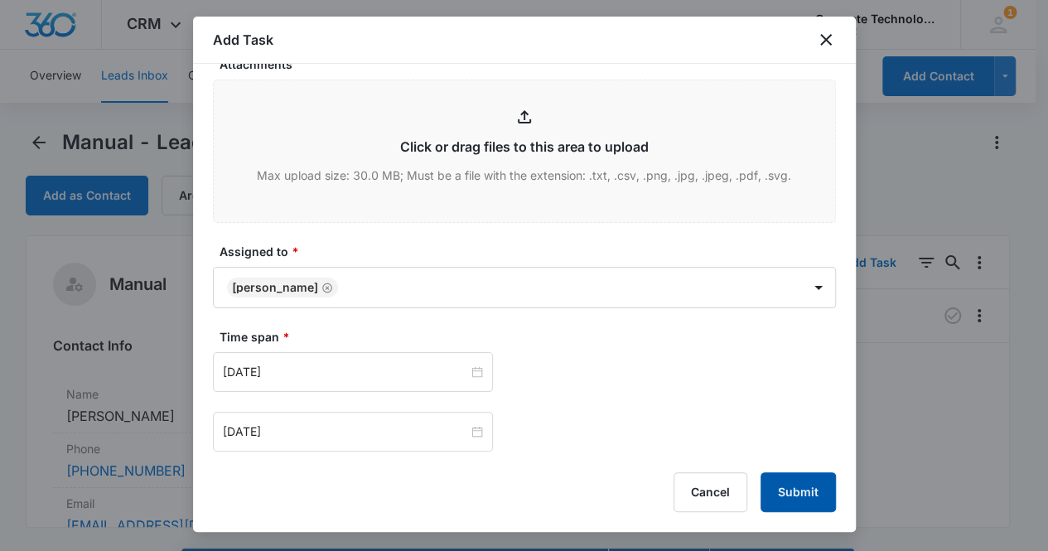
click at [791, 490] on button "Submit" at bounding box center [798, 492] width 75 height 40
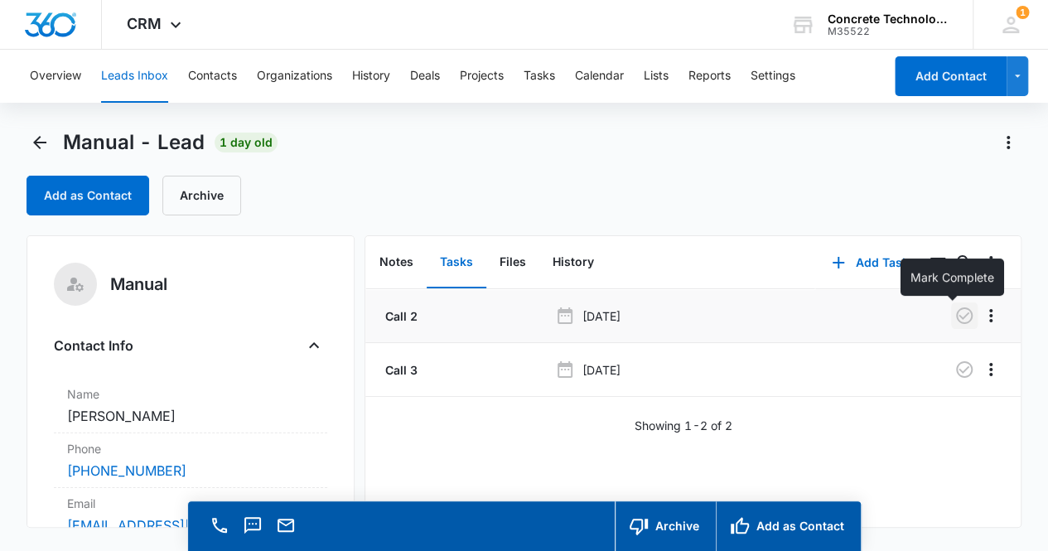
click at [955, 316] on icon "button" at bounding box center [965, 316] width 20 height 20
click at [403, 266] on button "Notes" at bounding box center [396, 262] width 60 height 51
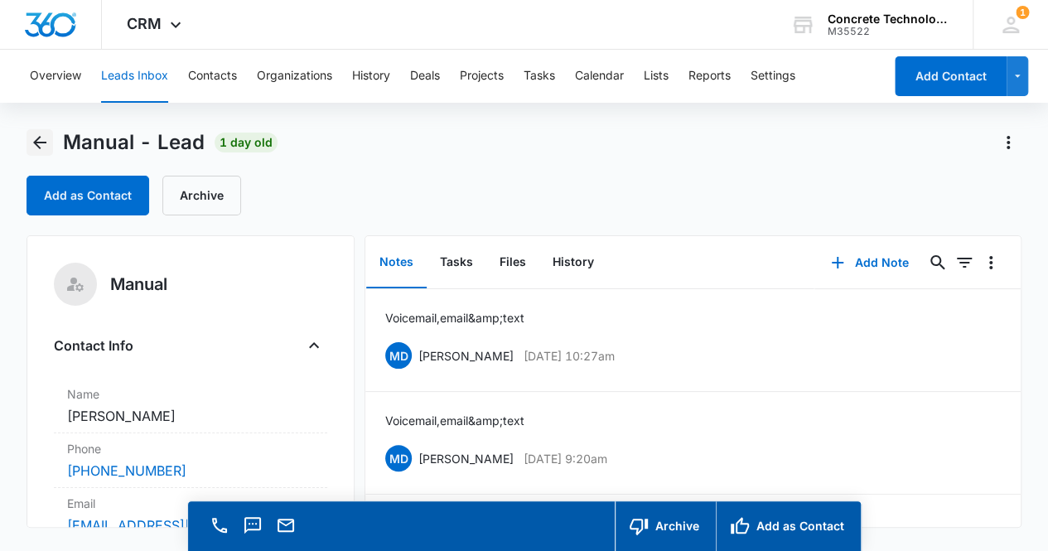
click at [35, 143] on icon "Back" at bounding box center [39, 142] width 13 height 13
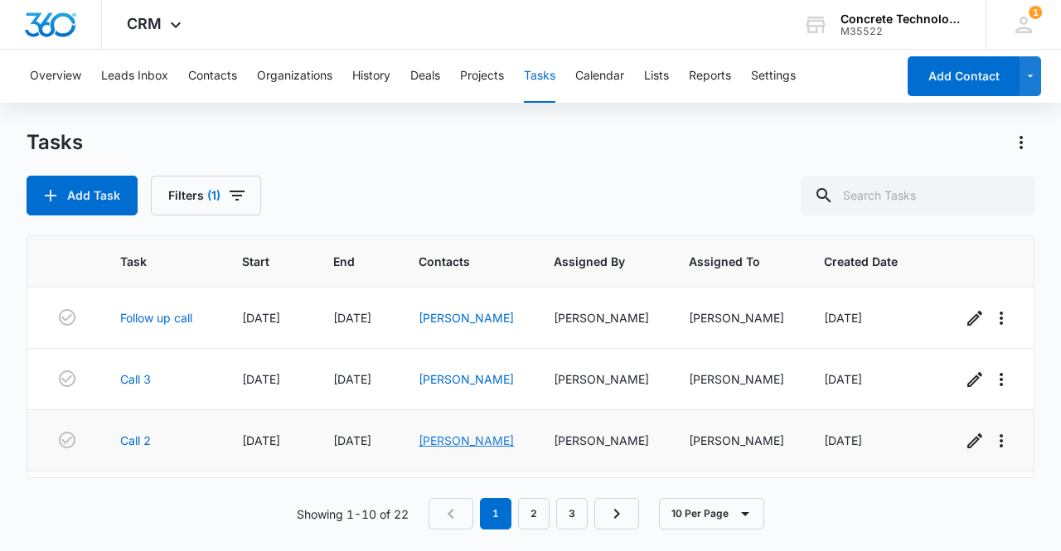
click at [469, 437] on link "[PERSON_NAME]" at bounding box center [465, 440] width 95 height 14
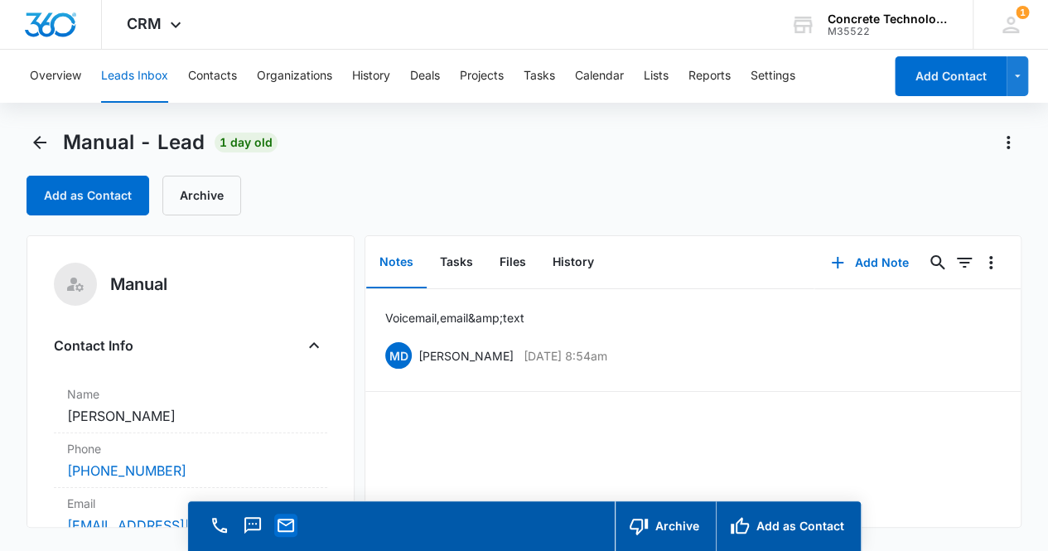
click at [283, 533] on icon "Email" at bounding box center [286, 525] width 20 height 20
click at [867, 257] on button "Add Note" at bounding box center [870, 263] width 110 height 40
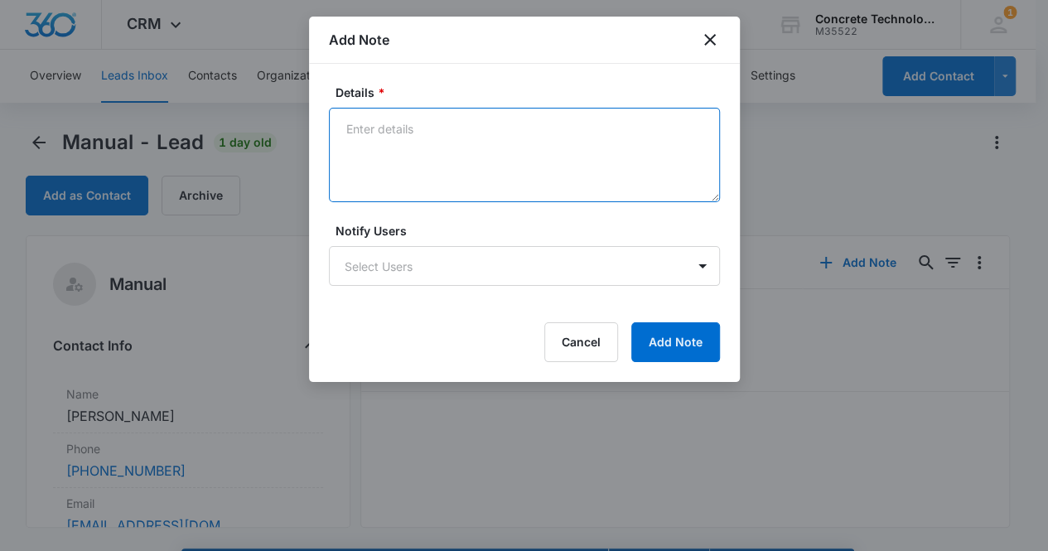
click at [368, 134] on textarea "Details *" at bounding box center [524, 155] width 391 height 94
type textarea "Voicemail, email & text"
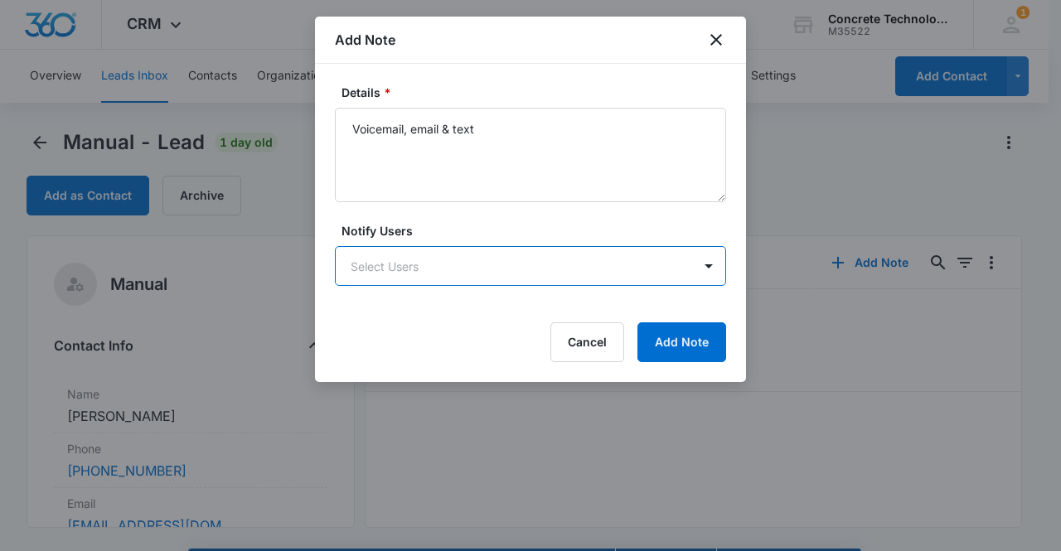
click at [424, 265] on body "CRM Apps Reputation Websites Forms CRM Email Social Content Ads Intelligence Fi…" at bounding box center [530, 299] width 1061 height 598
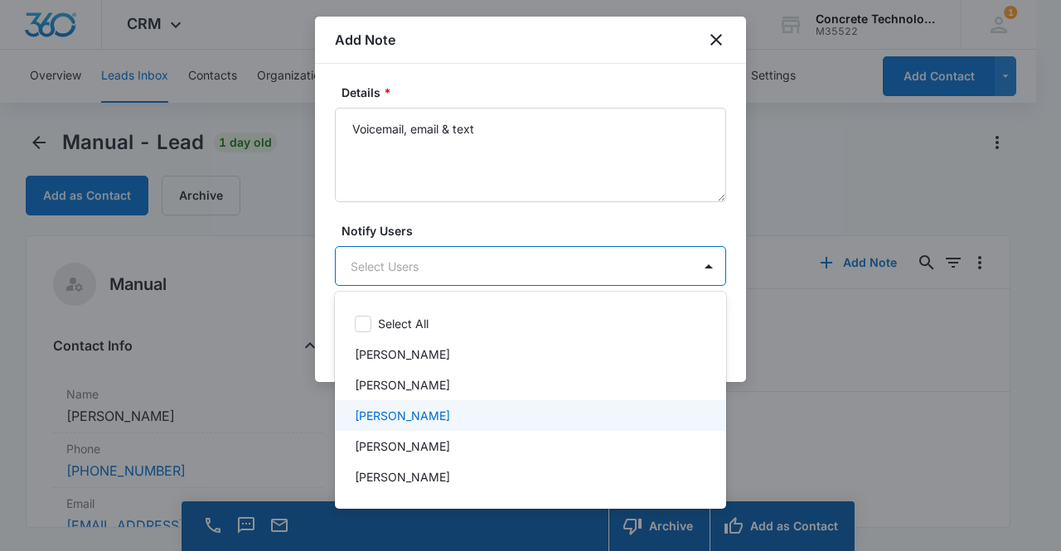
click at [429, 414] on div "[PERSON_NAME]" at bounding box center [529, 415] width 348 height 17
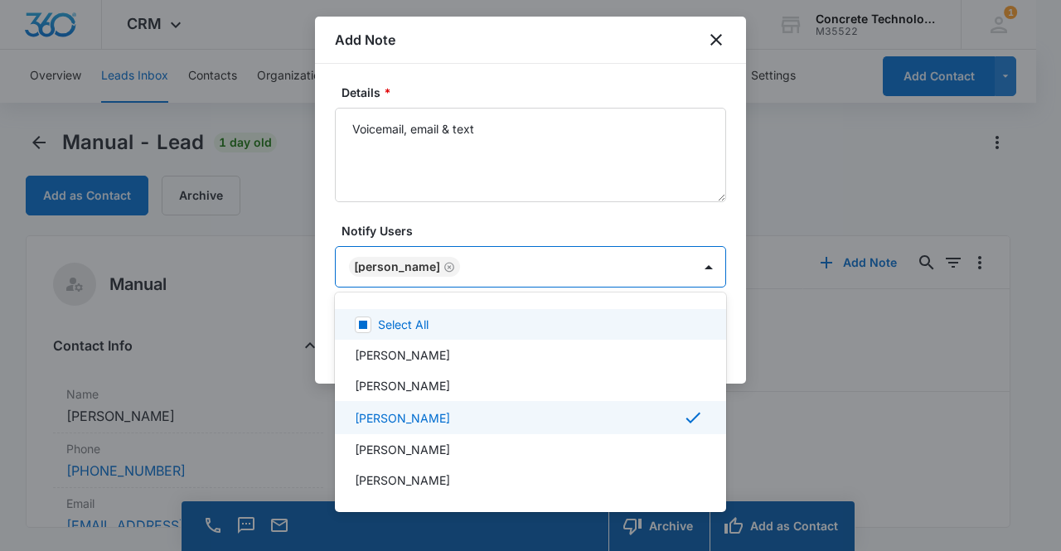
click at [402, 268] on div at bounding box center [530, 275] width 1061 height 551
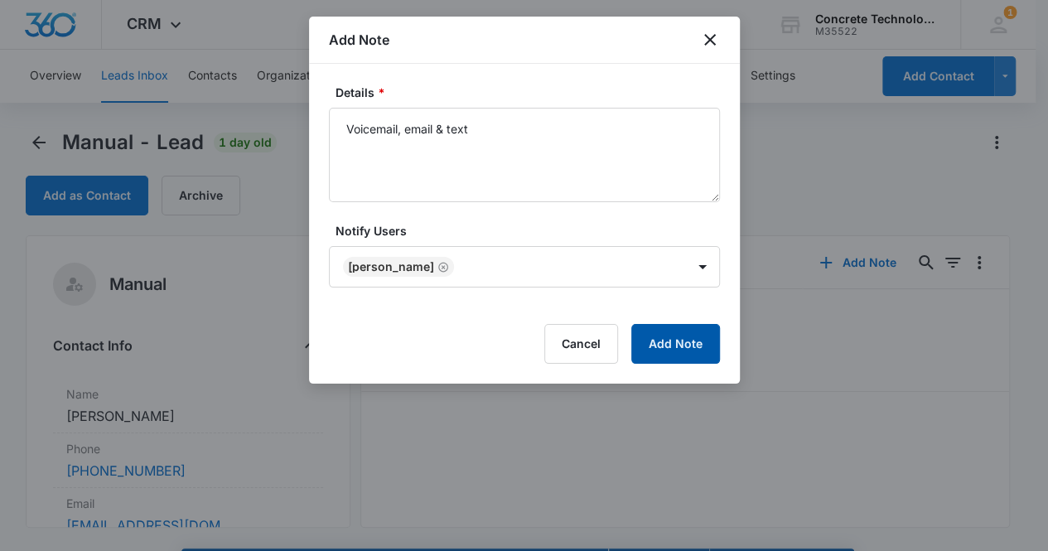
click at [652, 341] on button "Add Note" at bounding box center [675, 344] width 89 height 40
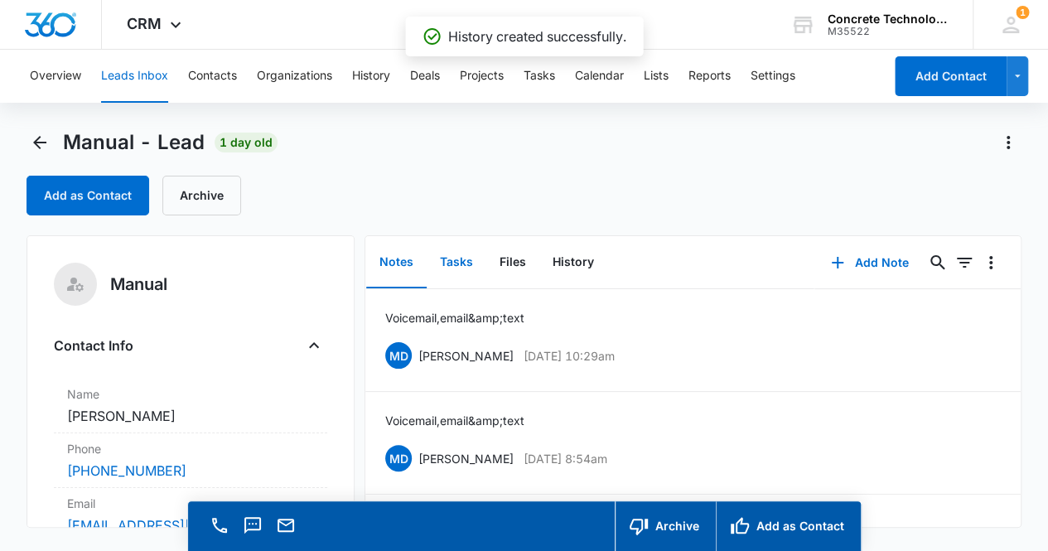
click at [459, 264] on button "Tasks" at bounding box center [457, 262] width 60 height 51
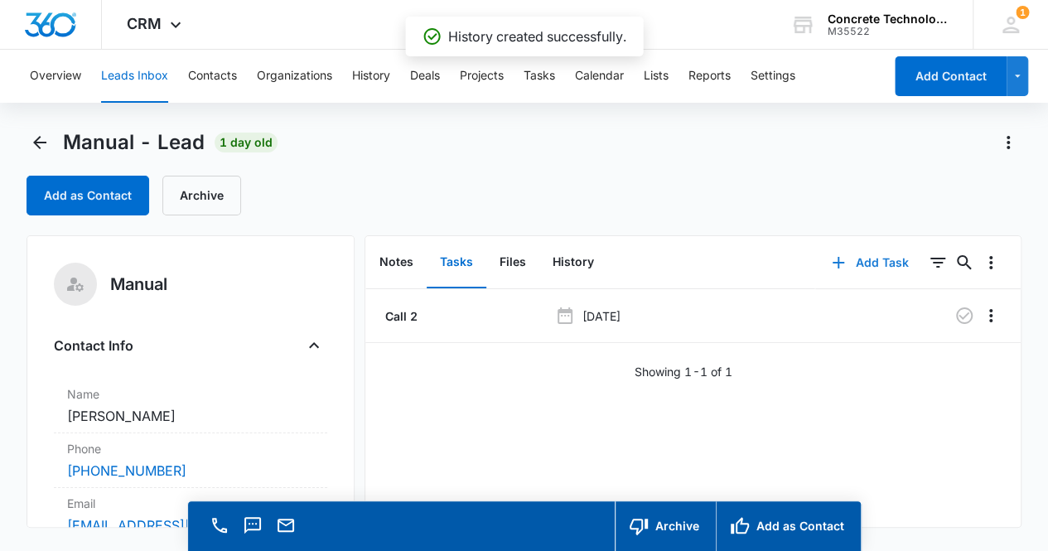
click at [875, 264] on button "Add Task" at bounding box center [869, 263] width 109 height 40
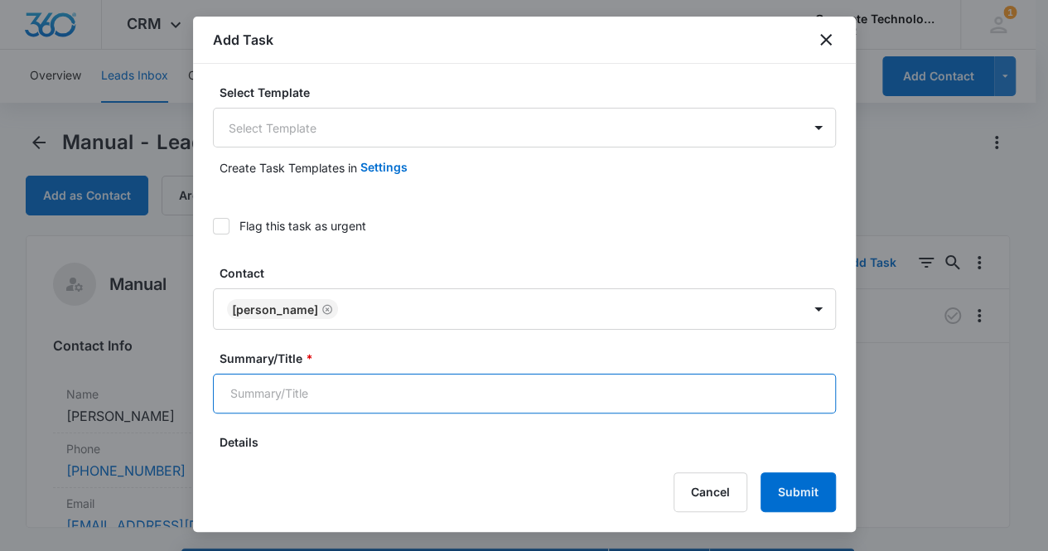
click at [356, 390] on input "Summary/Title *" at bounding box center [524, 394] width 623 height 40
type input "Call 3"
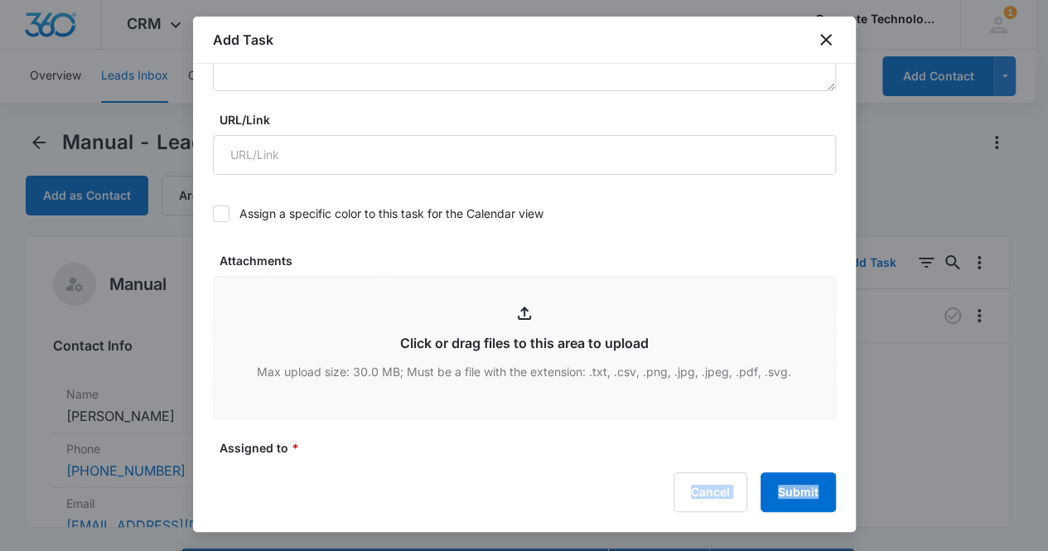
click at [847, 455] on div "Add Task Select Template Select Template Create Task Templates in Settings Flag…" at bounding box center [524, 274] width 663 height 515
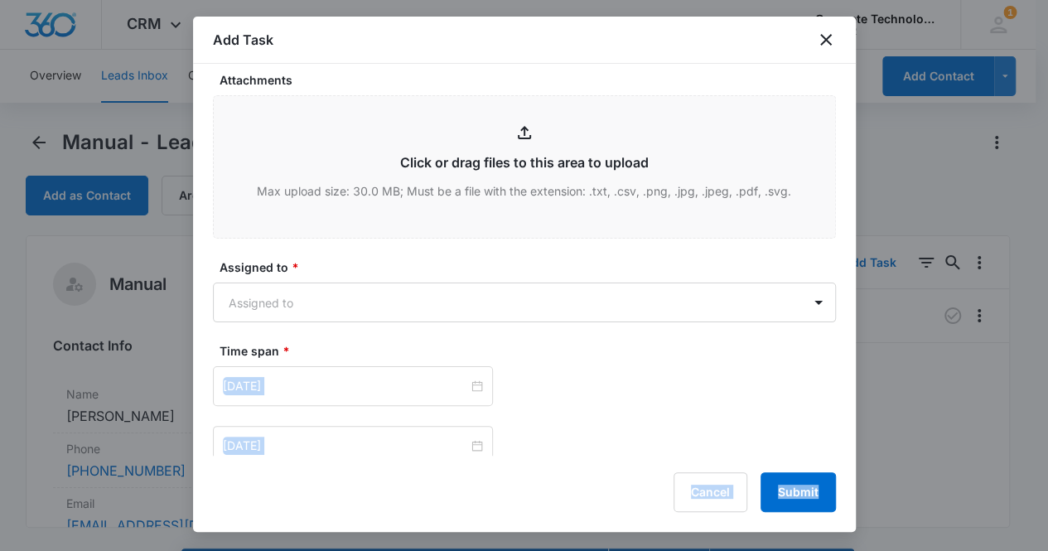
scroll to position [718, 0]
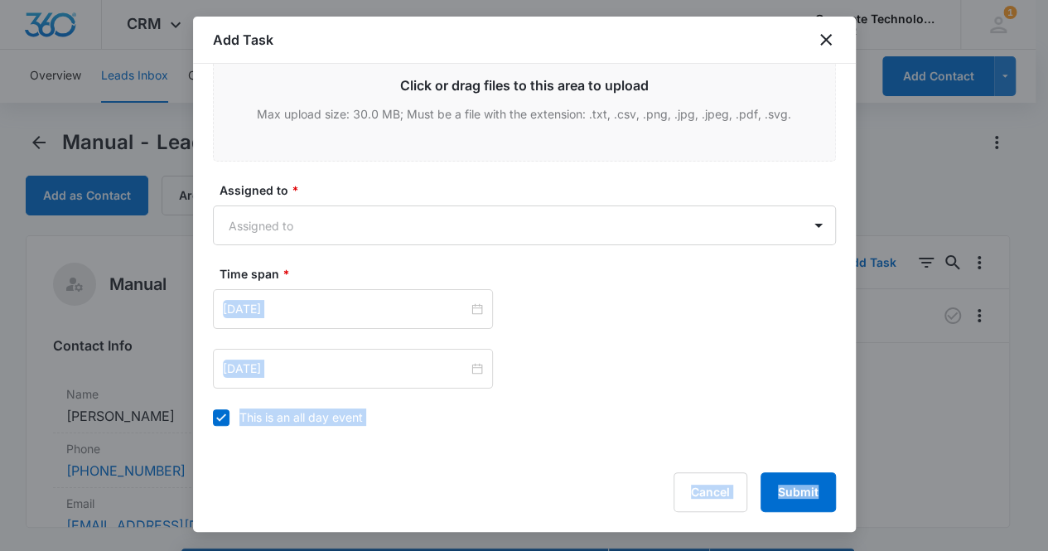
click at [595, 317] on div "[DATE]" at bounding box center [524, 309] width 623 height 40
click at [318, 216] on body "CRM Apps Reputation Websites Forms CRM Email Social Content Ads Intelligence Fi…" at bounding box center [524, 299] width 1048 height 598
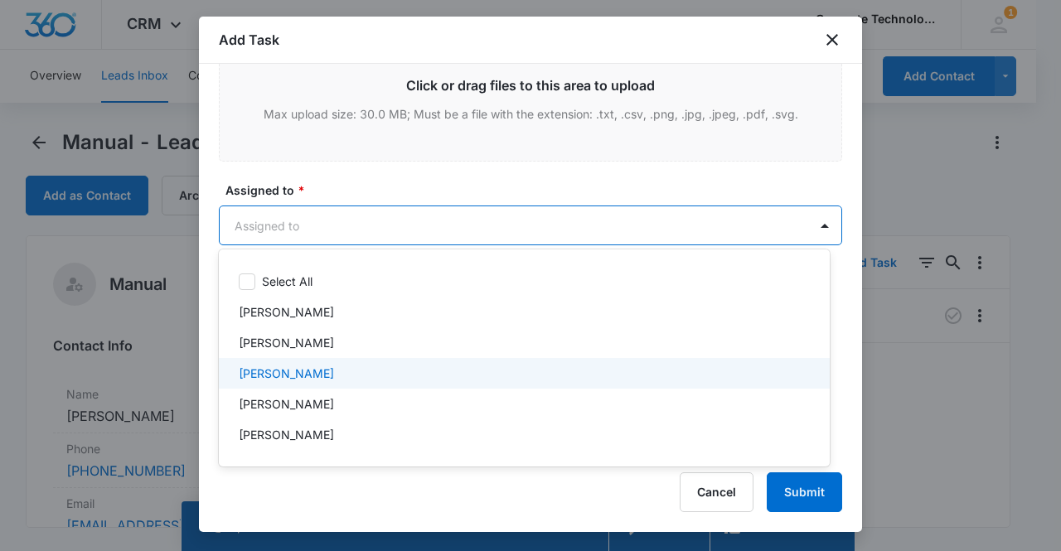
click at [299, 370] on p "[PERSON_NAME]" at bounding box center [286, 373] width 95 height 17
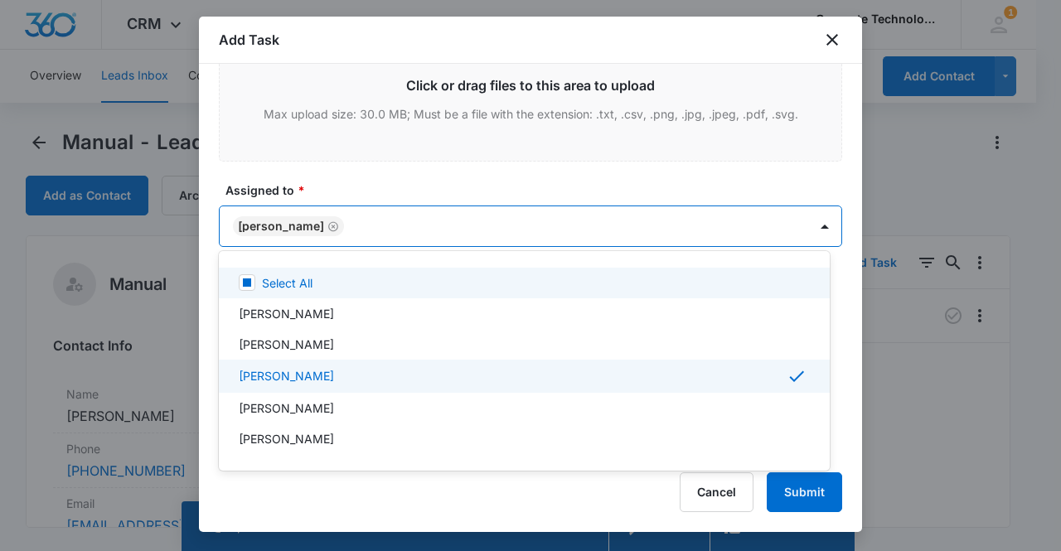
click at [285, 220] on div at bounding box center [530, 275] width 1061 height 551
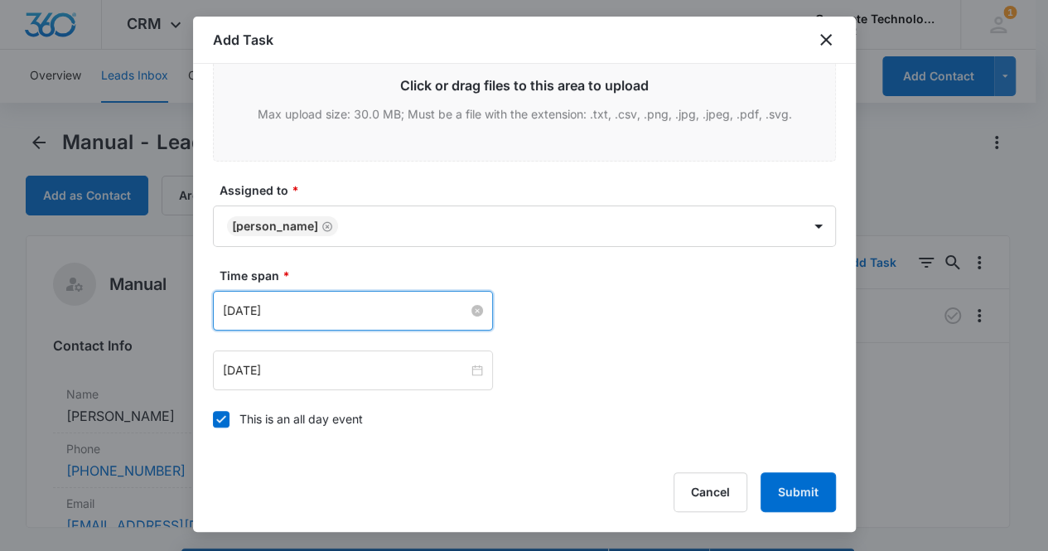
click at [307, 317] on input "[DATE]" at bounding box center [345, 311] width 245 height 18
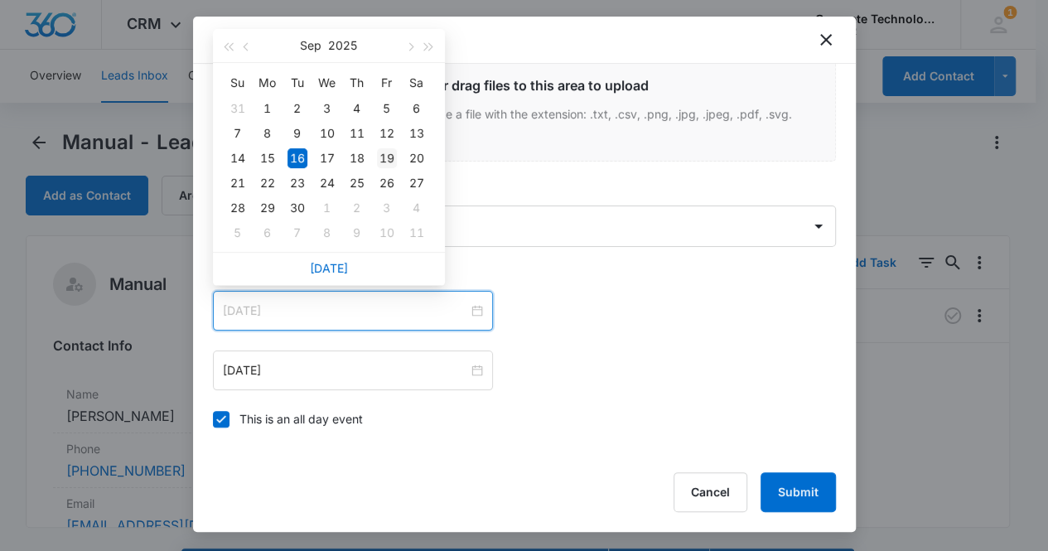
type input "[DATE]"
click at [389, 155] on div "19" at bounding box center [387, 158] width 20 height 20
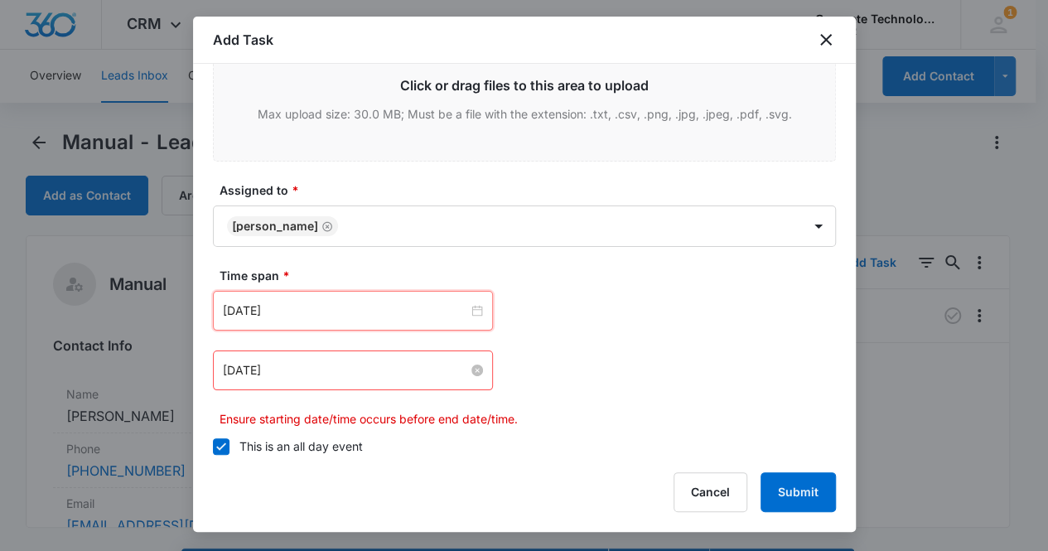
click at [340, 365] on input "[DATE]" at bounding box center [345, 370] width 245 height 18
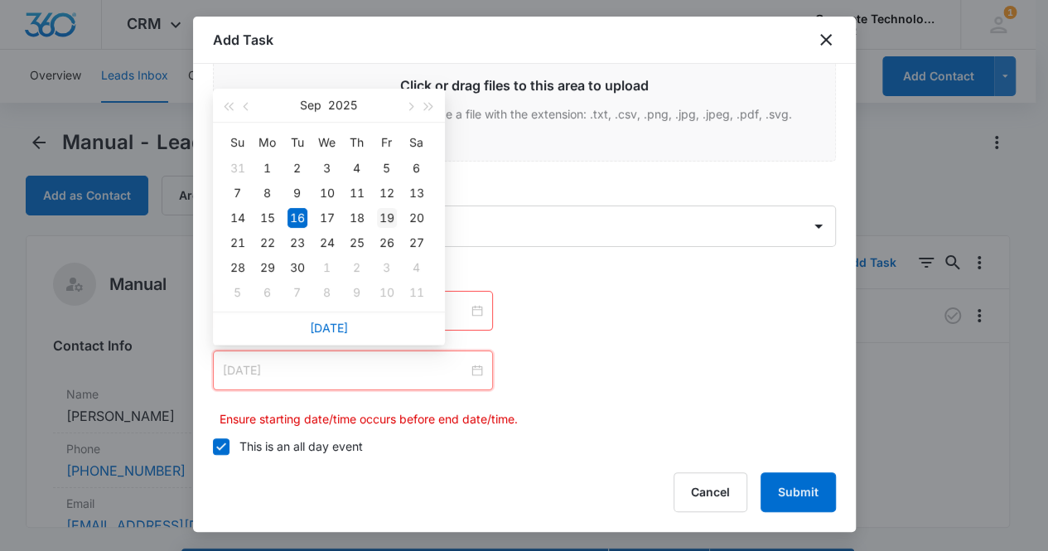
type input "[DATE]"
click at [388, 215] on div "19" at bounding box center [387, 218] width 20 height 20
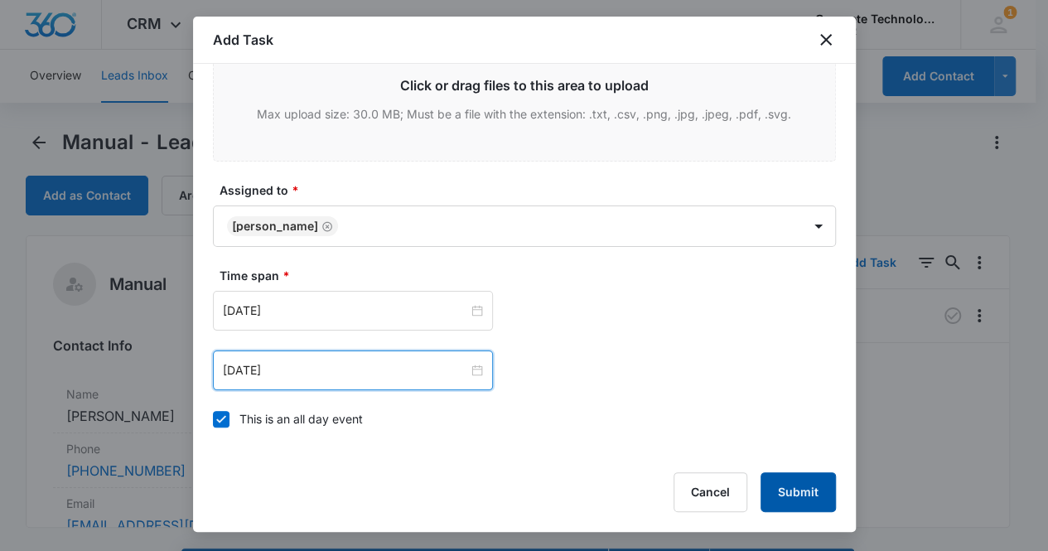
click at [805, 491] on button "Submit" at bounding box center [798, 492] width 75 height 40
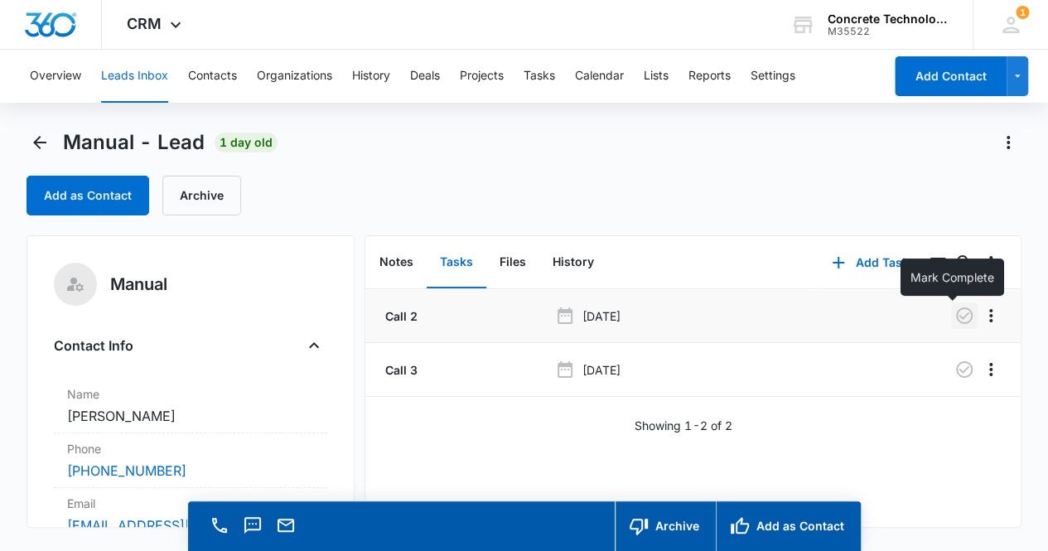
click at [955, 319] on icon "button" at bounding box center [965, 316] width 20 height 20
click at [399, 264] on button "Notes" at bounding box center [396, 262] width 60 height 51
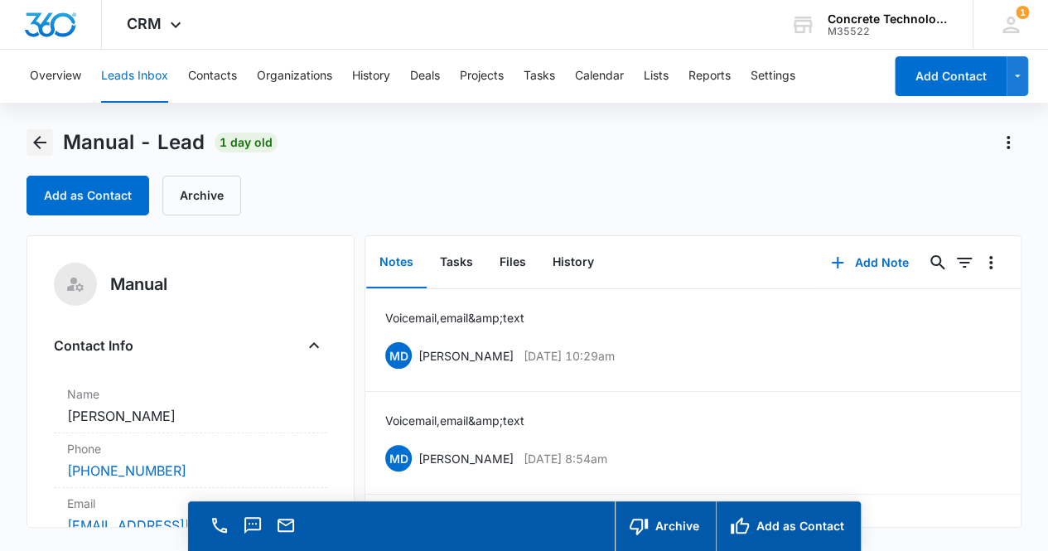
click at [40, 142] on icon "Back" at bounding box center [39, 142] width 13 height 13
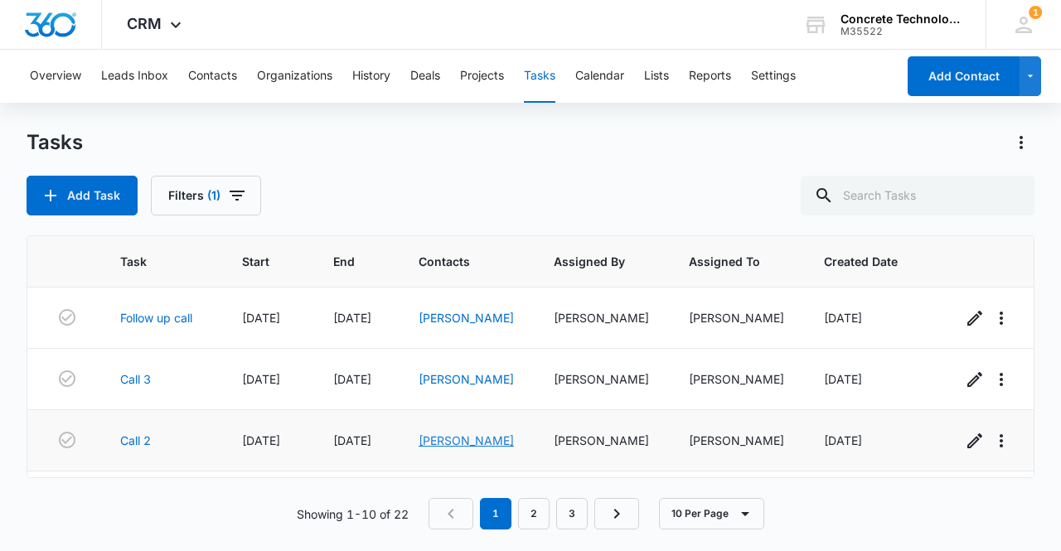
click at [461, 433] on link "[PERSON_NAME]" at bounding box center [465, 440] width 95 height 14
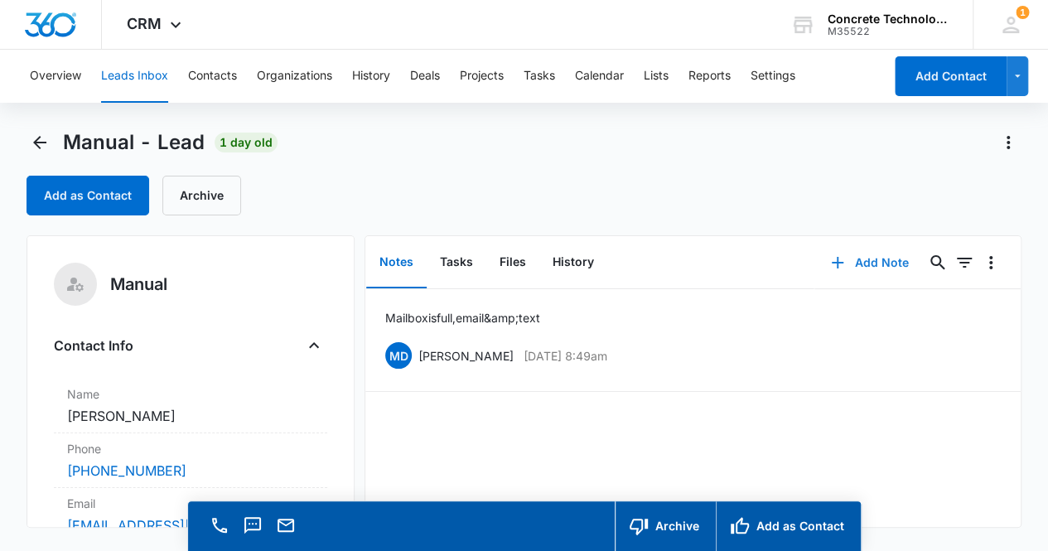
click at [859, 261] on button "Add Note" at bounding box center [870, 263] width 110 height 40
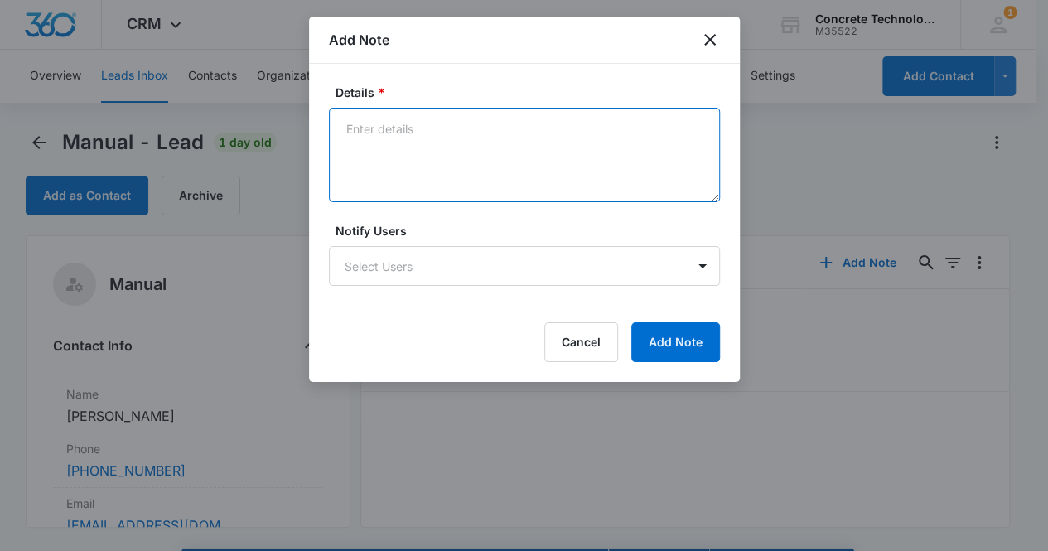
click at [365, 148] on textarea "Details *" at bounding box center [524, 155] width 391 height 94
type textarea "Mailbox is full, email & text"
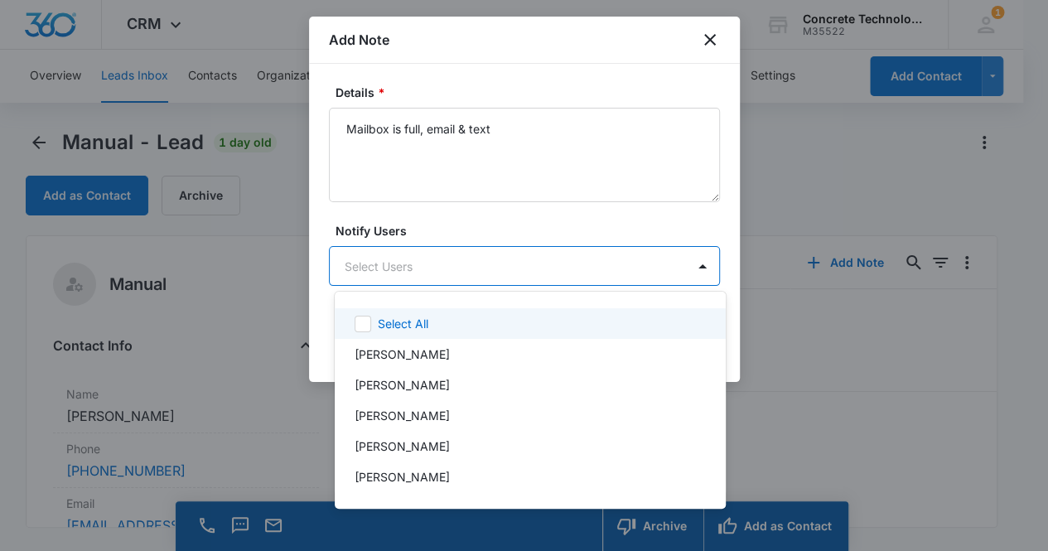
click at [418, 251] on body "CRM Apps Reputation Websites Forms CRM Email Social Content Ads Intelligence Fi…" at bounding box center [524, 275] width 1048 height 551
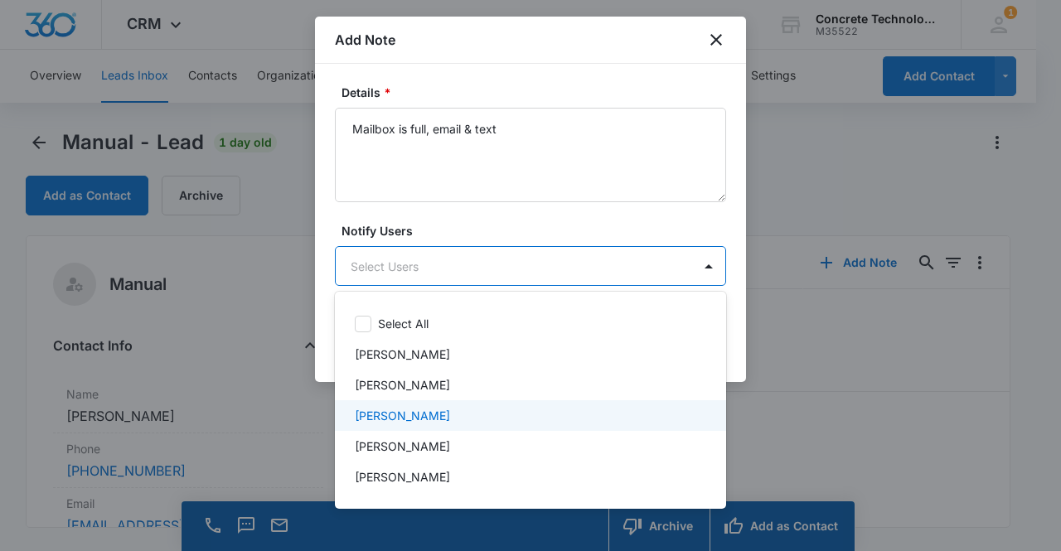
click at [414, 418] on p "[PERSON_NAME]" at bounding box center [402, 415] width 95 height 17
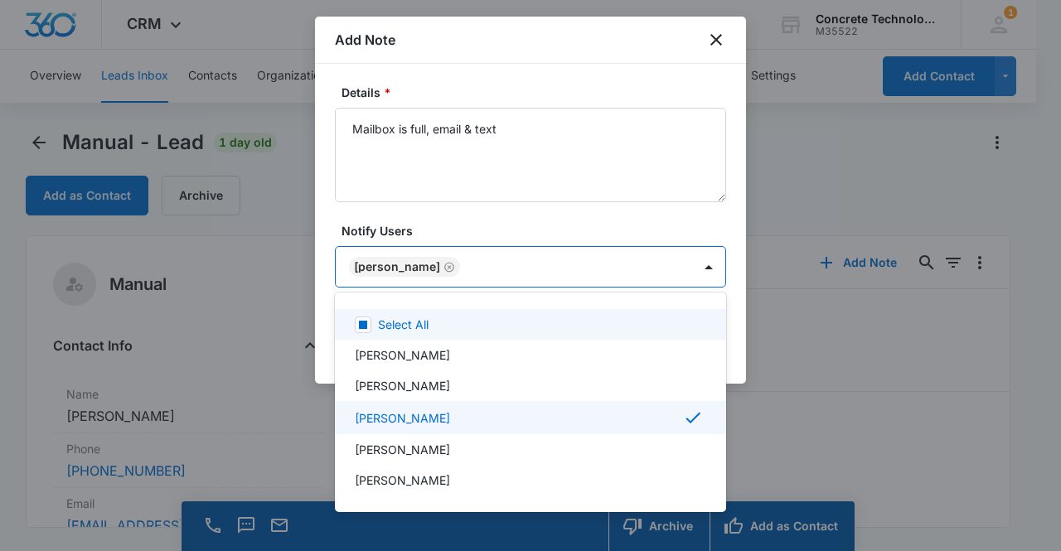
click at [386, 263] on div at bounding box center [530, 275] width 1061 height 551
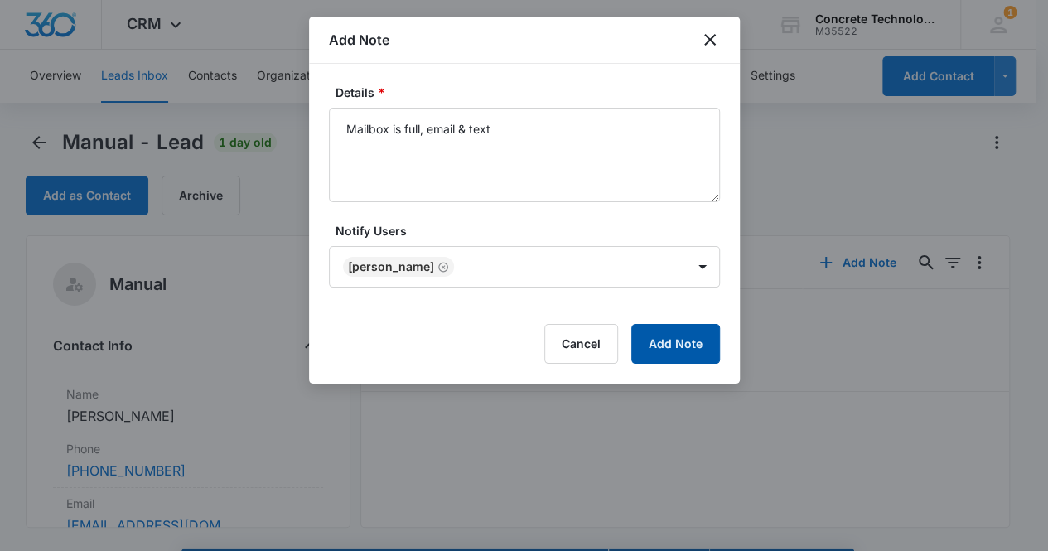
click at [667, 344] on button "Add Note" at bounding box center [675, 344] width 89 height 40
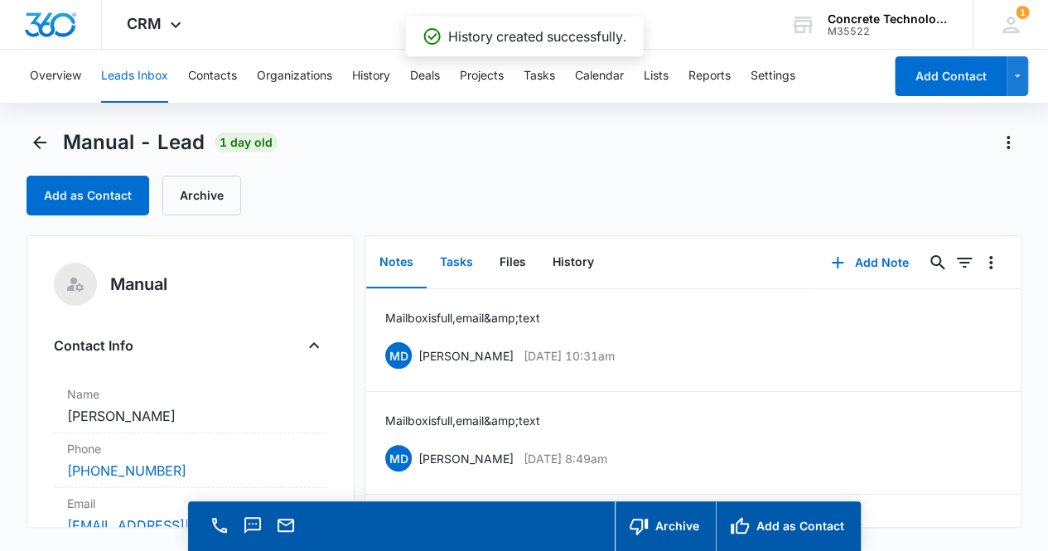
click at [457, 268] on button "Tasks" at bounding box center [457, 262] width 60 height 51
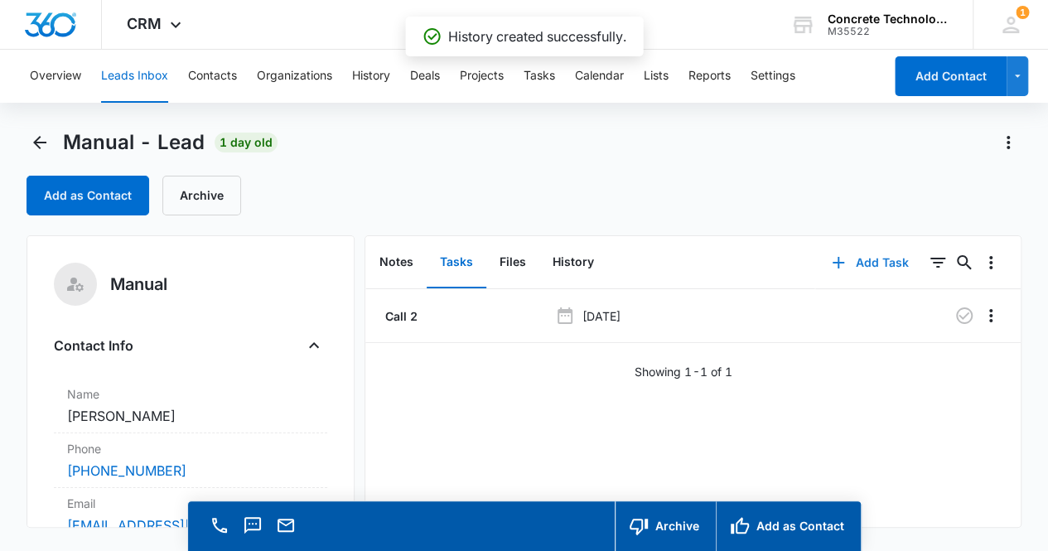
click at [878, 257] on button "Add Task" at bounding box center [869, 263] width 109 height 40
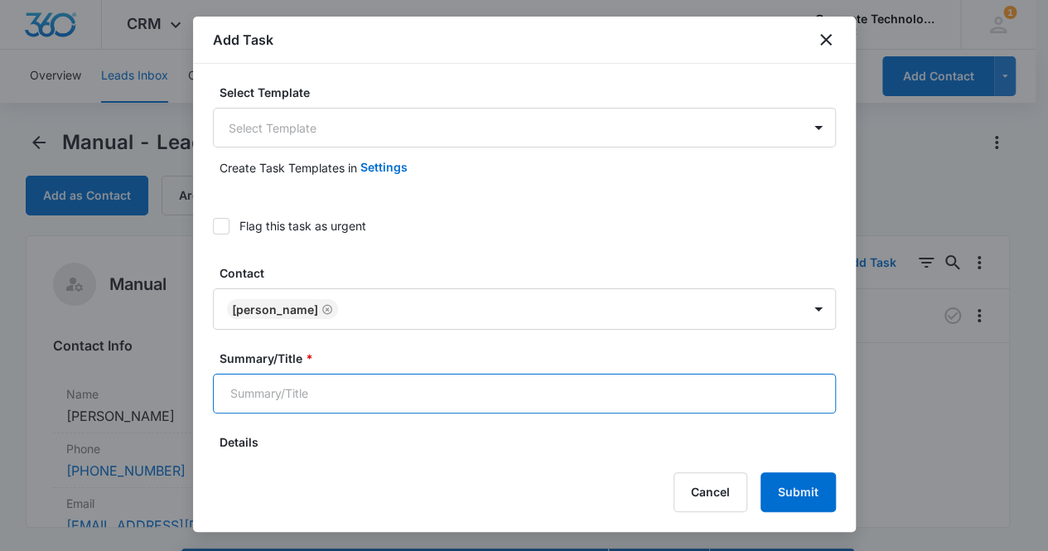
click at [342, 394] on input "Summary/Title *" at bounding box center [524, 394] width 623 height 40
type input "Call 3"
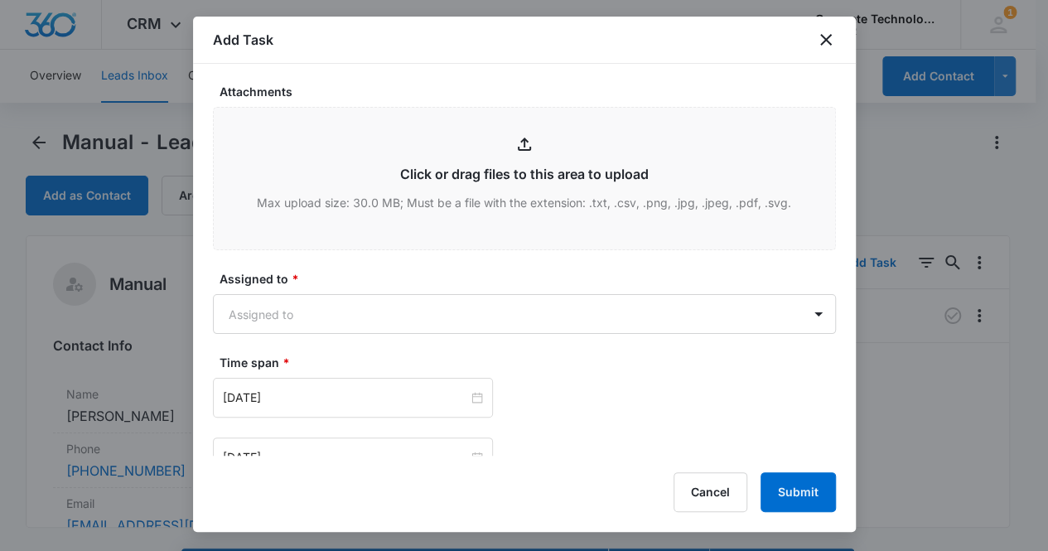
scroll to position [641, 0]
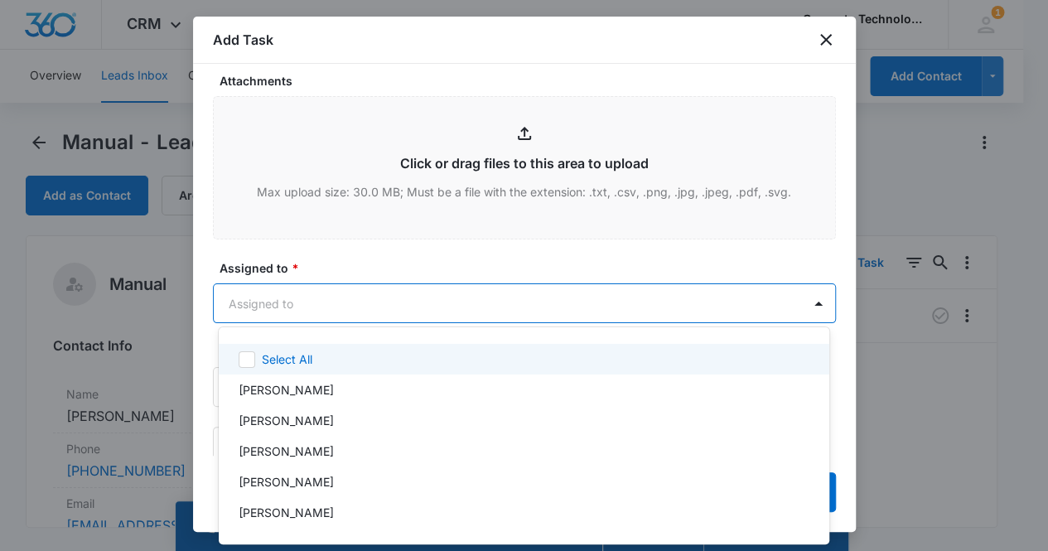
click at [380, 307] on body "CRM Apps Reputation Websites Forms CRM Email Social Content Ads Intelligence Fi…" at bounding box center [524, 275] width 1048 height 551
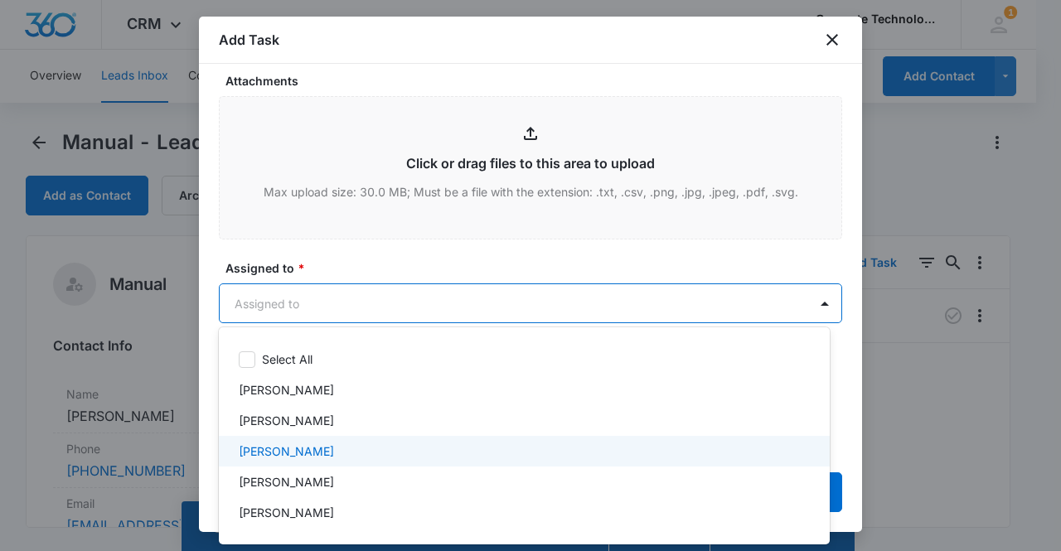
click at [304, 450] on p "[PERSON_NAME]" at bounding box center [286, 451] width 95 height 17
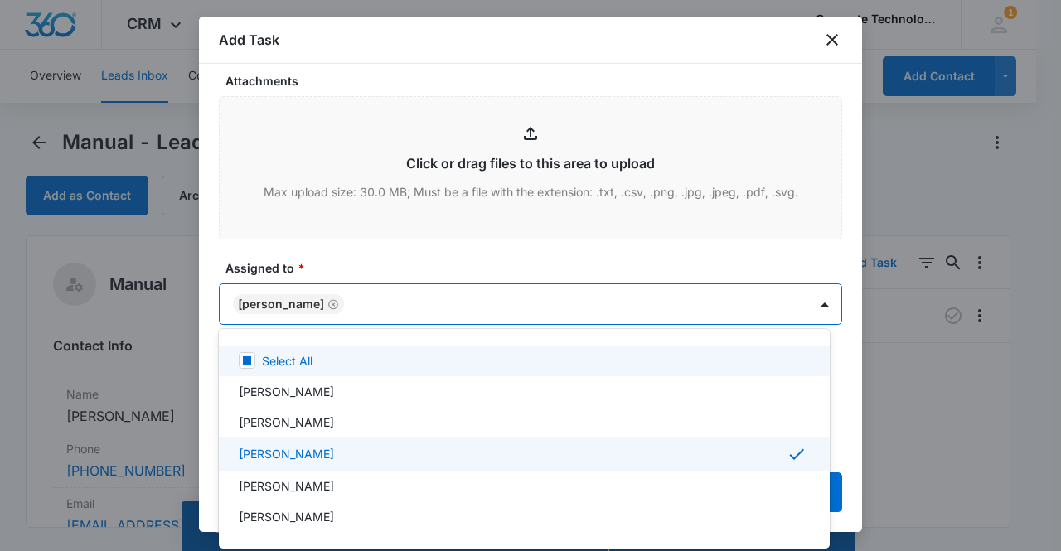
click at [272, 302] on div at bounding box center [530, 275] width 1061 height 551
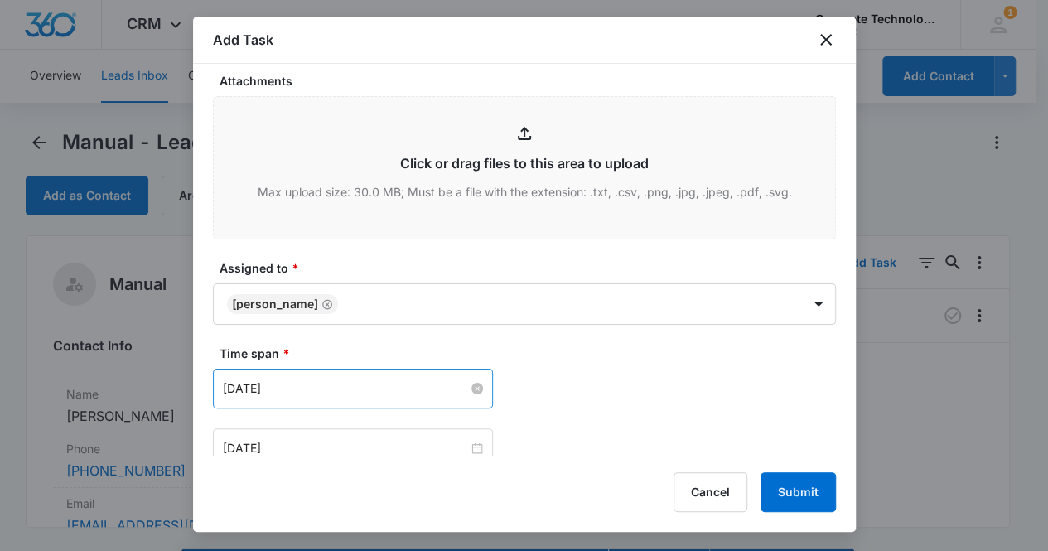
click at [312, 386] on input "[DATE]" at bounding box center [345, 389] width 245 height 18
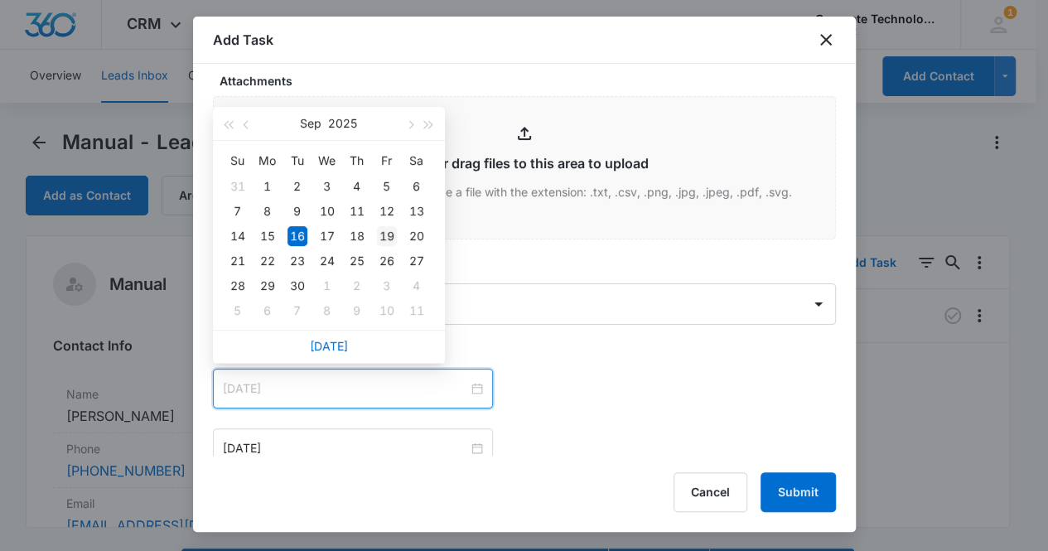
type input "[DATE]"
click at [386, 226] on div "19" at bounding box center [387, 236] width 20 height 20
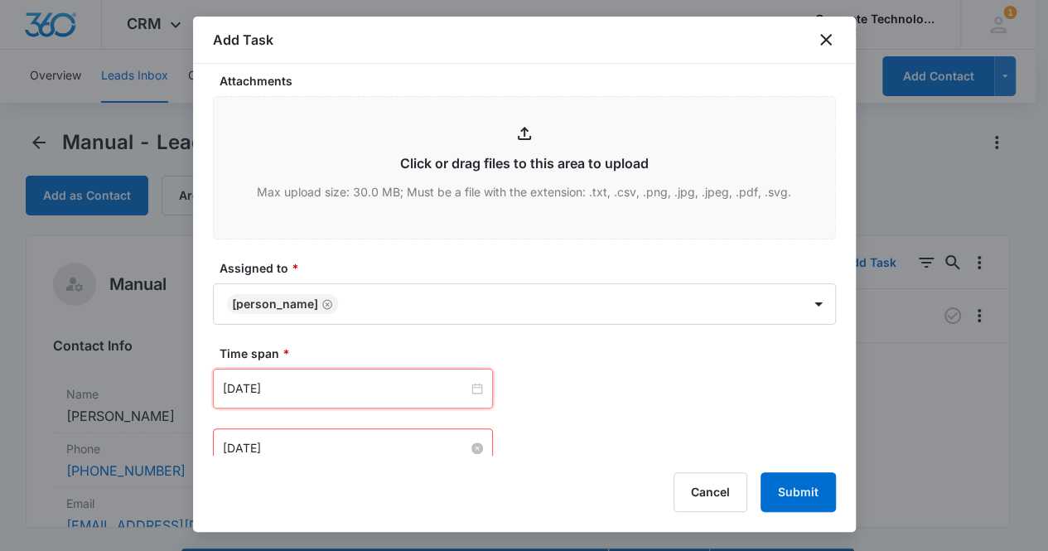
click at [331, 439] on input "[DATE]" at bounding box center [345, 448] width 245 height 18
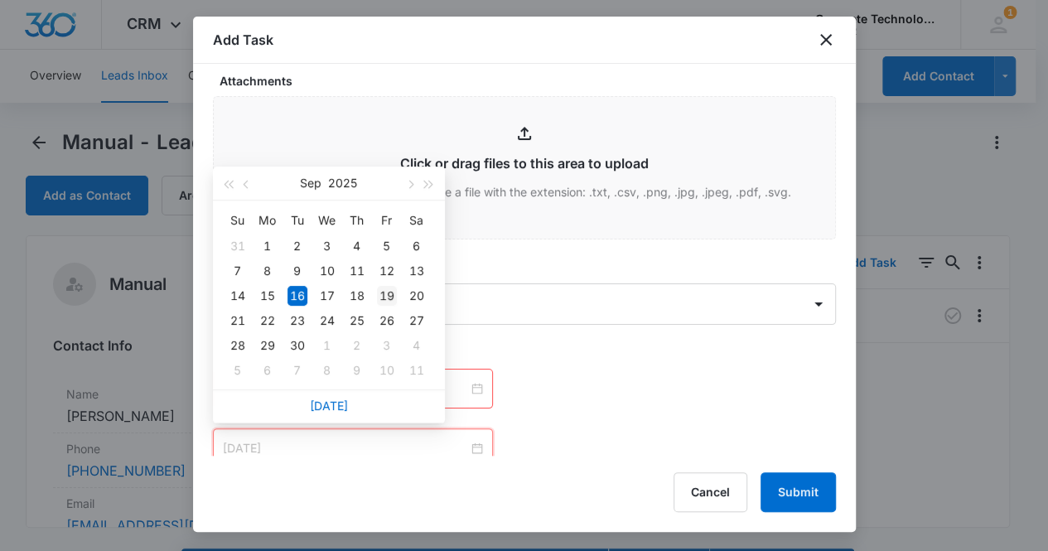
type input "[DATE]"
click at [383, 294] on div "19" at bounding box center [387, 296] width 20 height 20
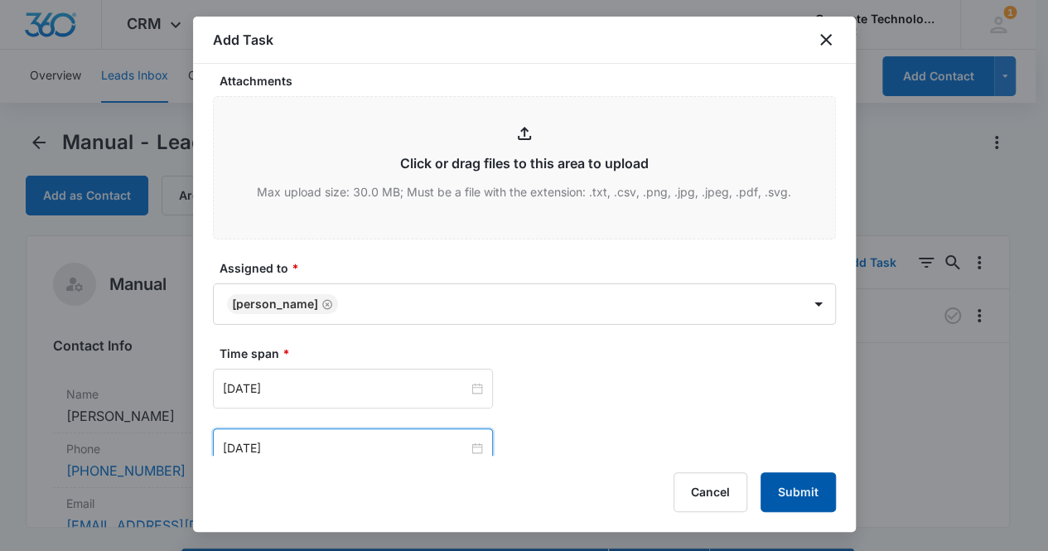
click at [796, 491] on button "Submit" at bounding box center [798, 492] width 75 height 40
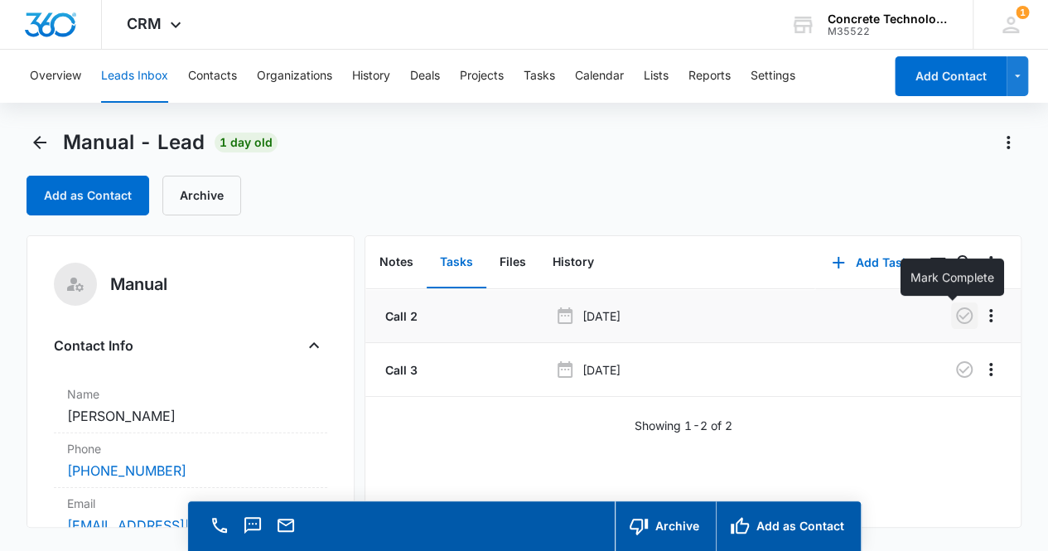
click at [955, 317] on icon "button" at bounding box center [965, 316] width 20 height 20
click at [395, 264] on button "Notes" at bounding box center [396, 262] width 60 height 51
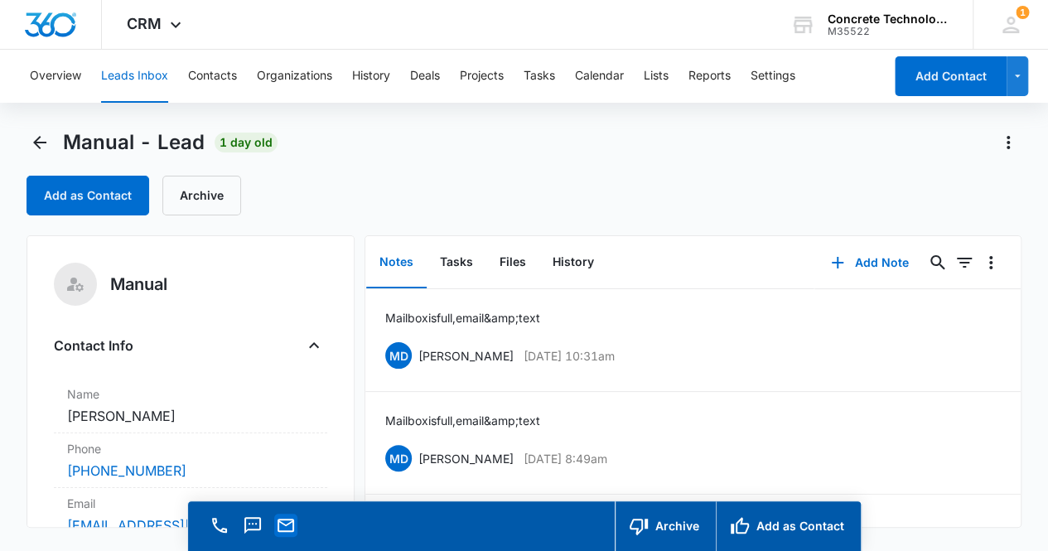
click at [288, 528] on icon "Email" at bounding box center [286, 525] width 20 height 20
click at [452, 260] on button "Tasks" at bounding box center [457, 262] width 60 height 51
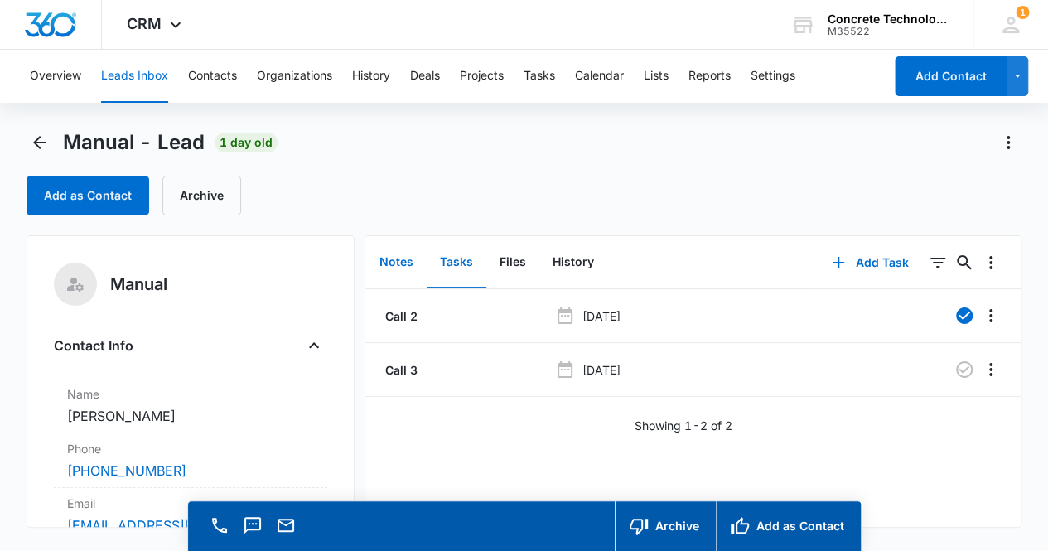
click at [401, 262] on button "Notes" at bounding box center [396, 262] width 60 height 51
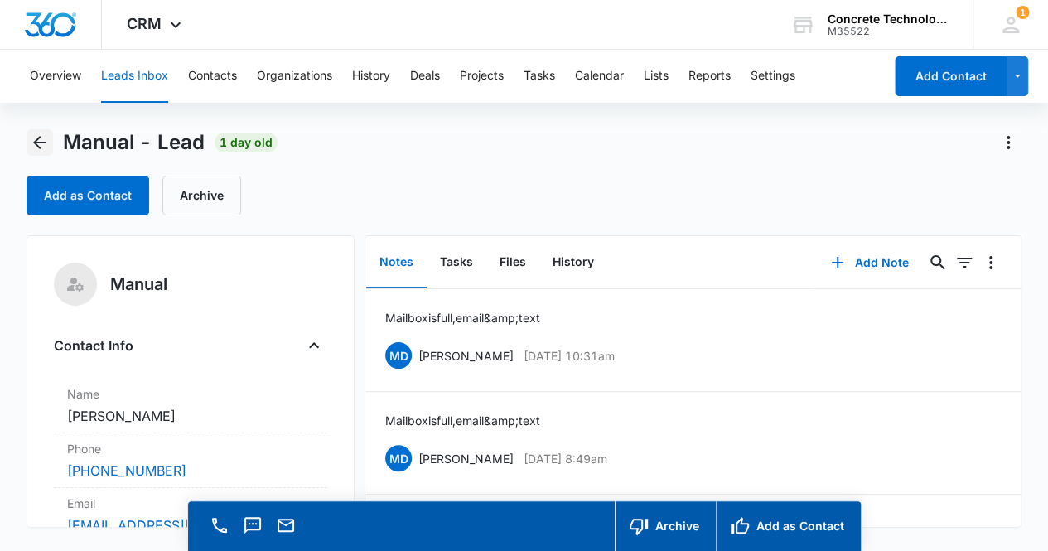
click at [30, 143] on icon "Back" at bounding box center [40, 143] width 20 height 20
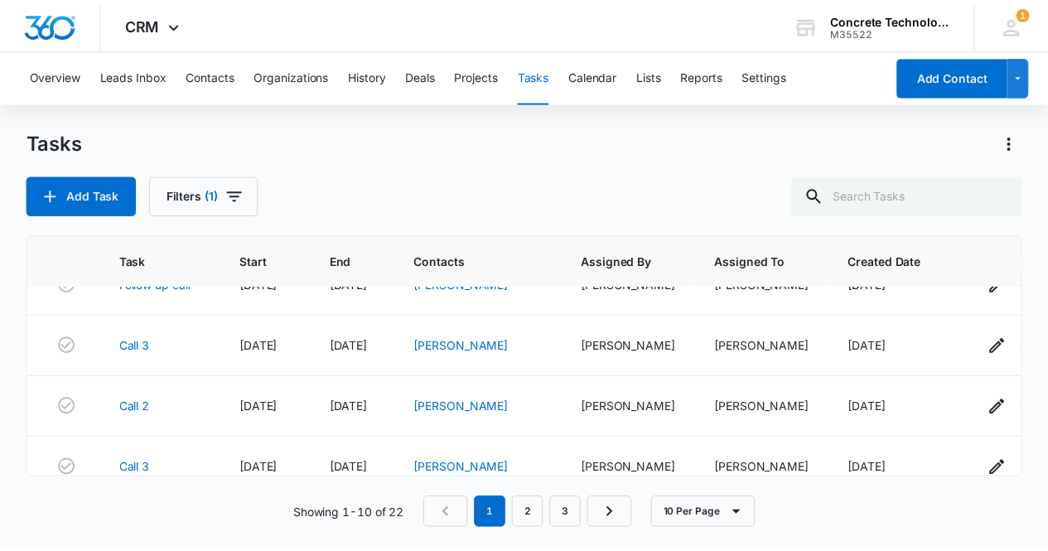
scroll to position [66, 0]
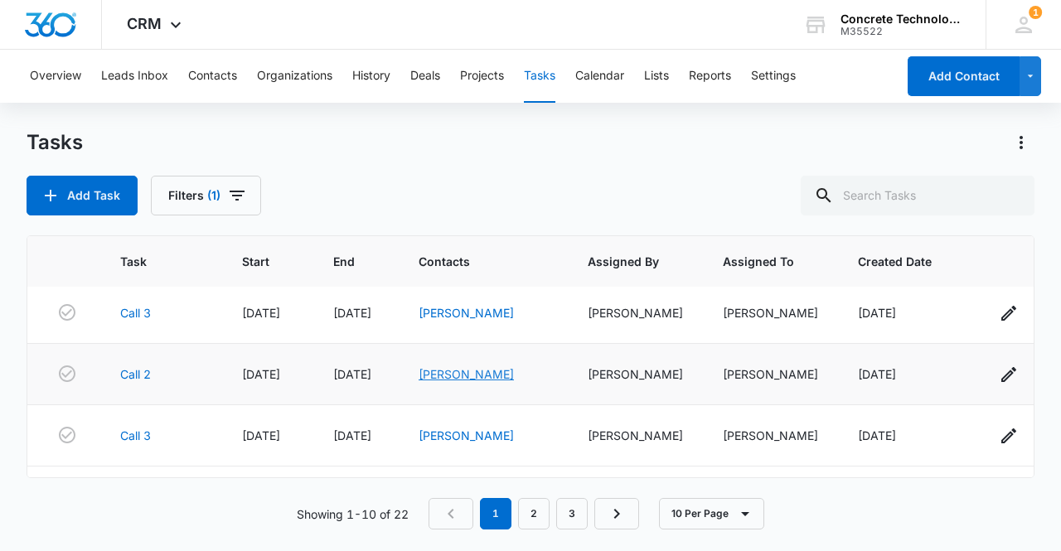
click at [455, 374] on link "[PERSON_NAME]" at bounding box center [465, 374] width 95 height 14
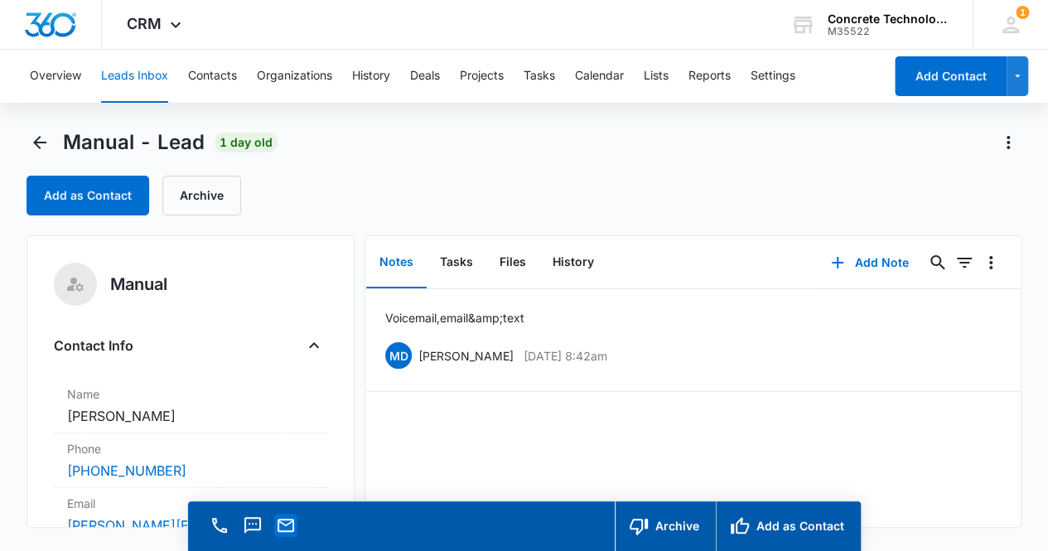
click at [284, 526] on icon "Email" at bounding box center [286, 525] width 20 height 20
click at [864, 260] on button "Add Note" at bounding box center [870, 263] width 110 height 40
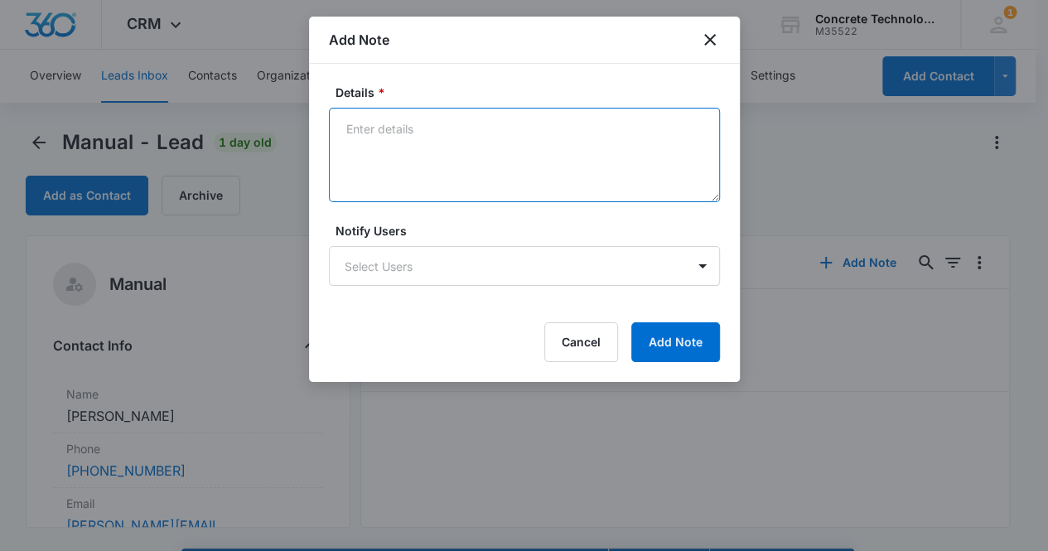
click at [413, 143] on textarea "Details *" at bounding box center [524, 155] width 391 height 94
type textarea "Voicemail, email & text"
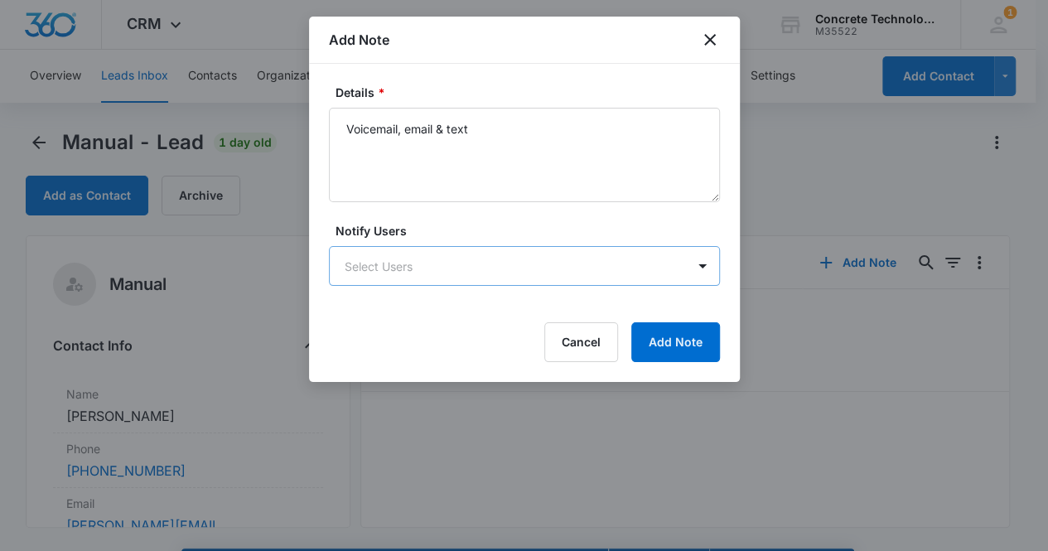
click at [500, 268] on body "CRM Apps Reputation Websites Forms CRM Email Social Content Ads Intelligence Fi…" at bounding box center [524, 299] width 1048 height 598
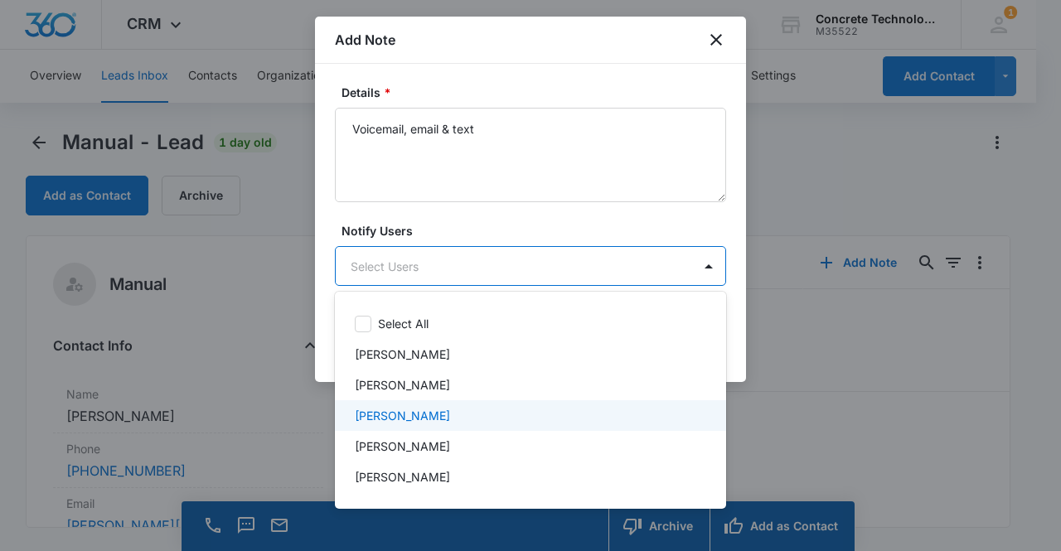
click at [449, 413] on div "[PERSON_NAME]" at bounding box center [529, 415] width 348 height 17
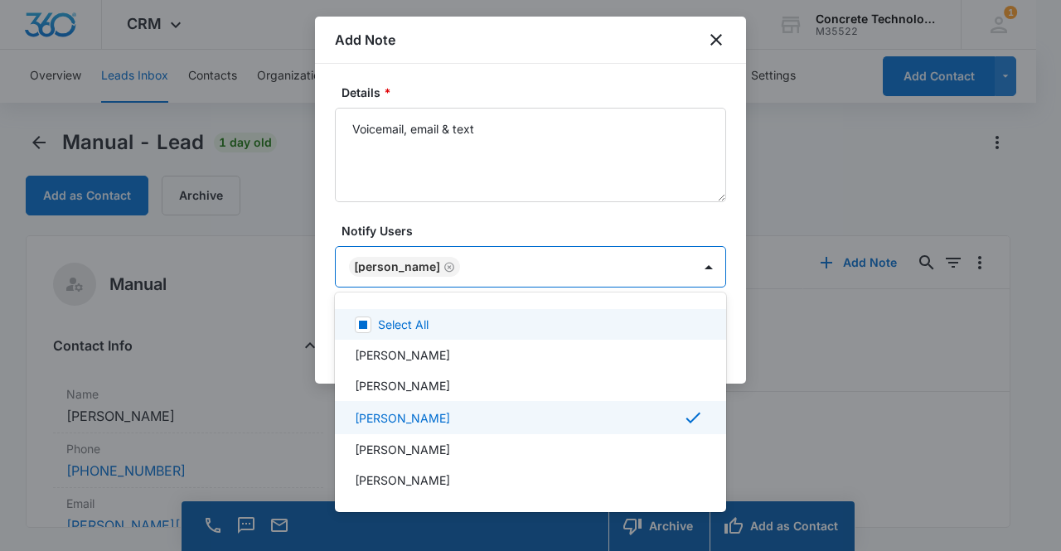
click at [404, 268] on div at bounding box center [530, 275] width 1061 height 551
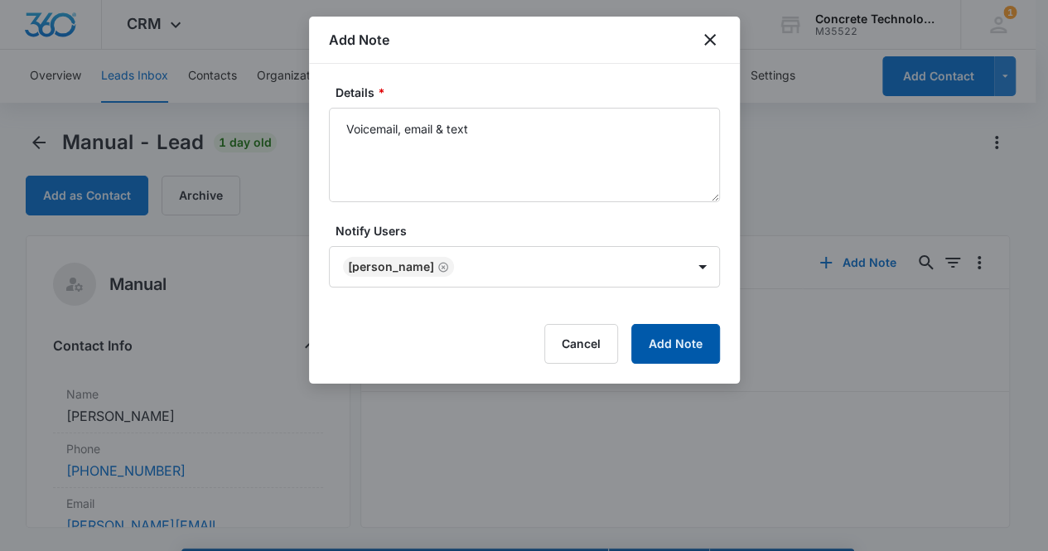
click at [694, 345] on button "Add Note" at bounding box center [675, 344] width 89 height 40
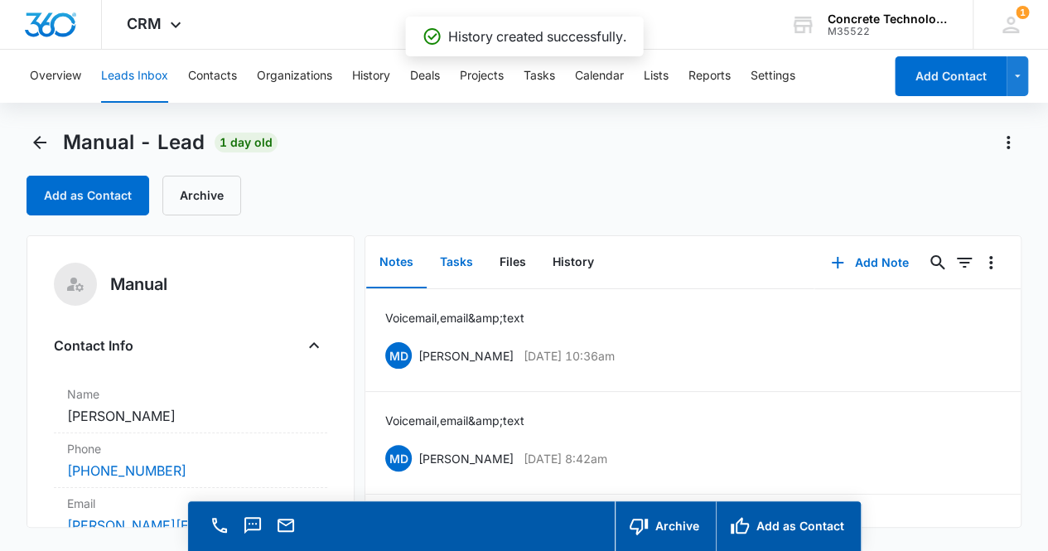
click at [447, 263] on button "Tasks" at bounding box center [457, 262] width 60 height 51
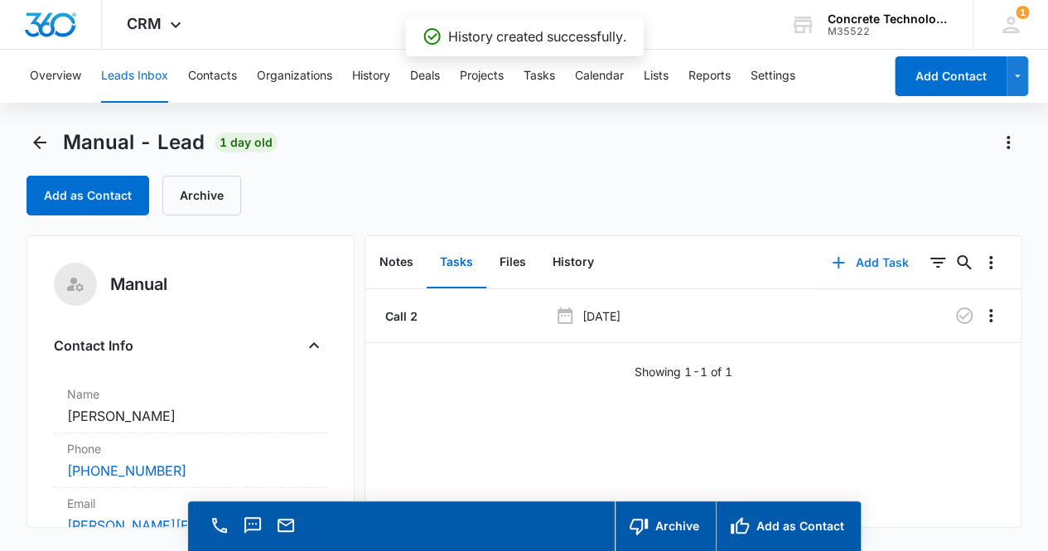
click at [864, 263] on button "Add Task" at bounding box center [869, 263] width 109 height 40
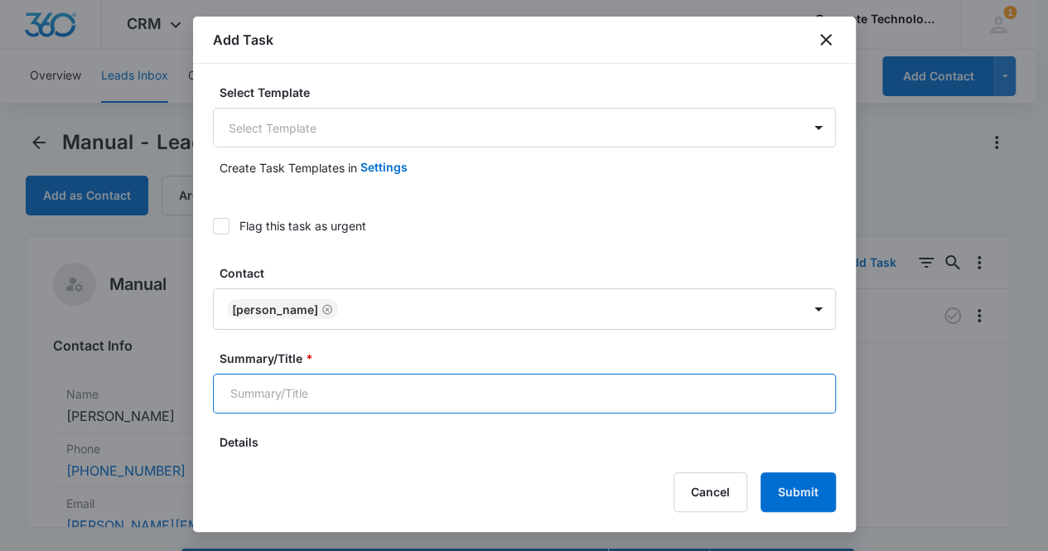
click at [419, 388] on input "Summary/Title *" at bounding box center [524, 394] width 623 height 40
type input "Call 3"
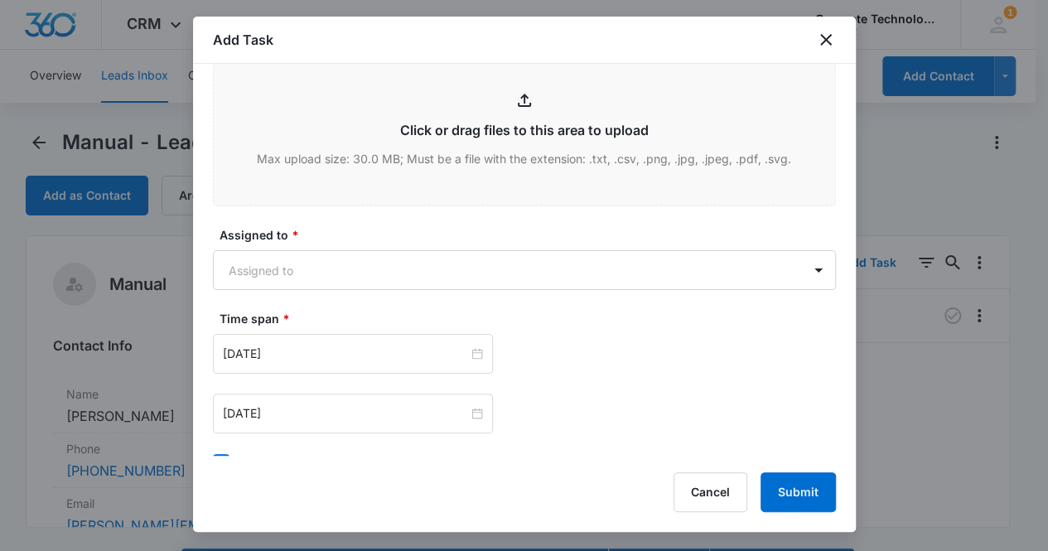
scroll to position [707, 0]
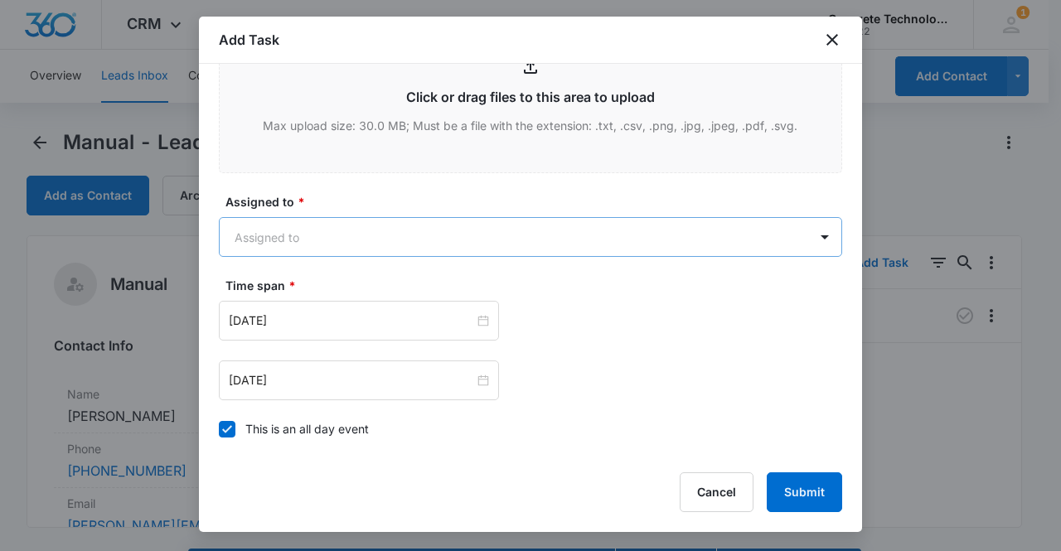
click at [353, 237] on body "CRM Apps Reputation Websites Forms CRM Email Social Content Ads Intelligence Fi…" at bounding box center [530, 299] width 1061 height 598
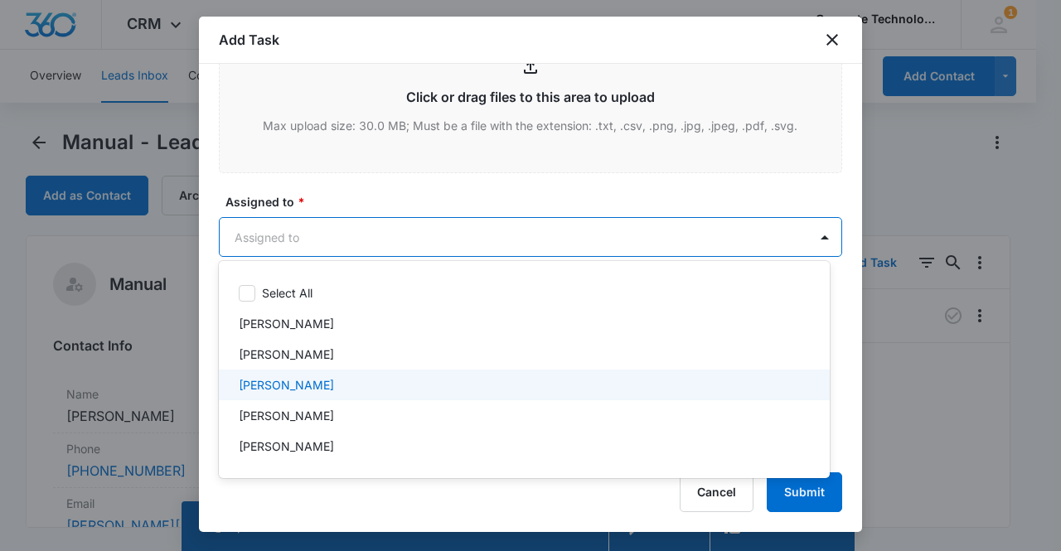
click at [322, 392] on div "[PERSON_NAME]" at bounding box center [523, 384] width 568 height 17
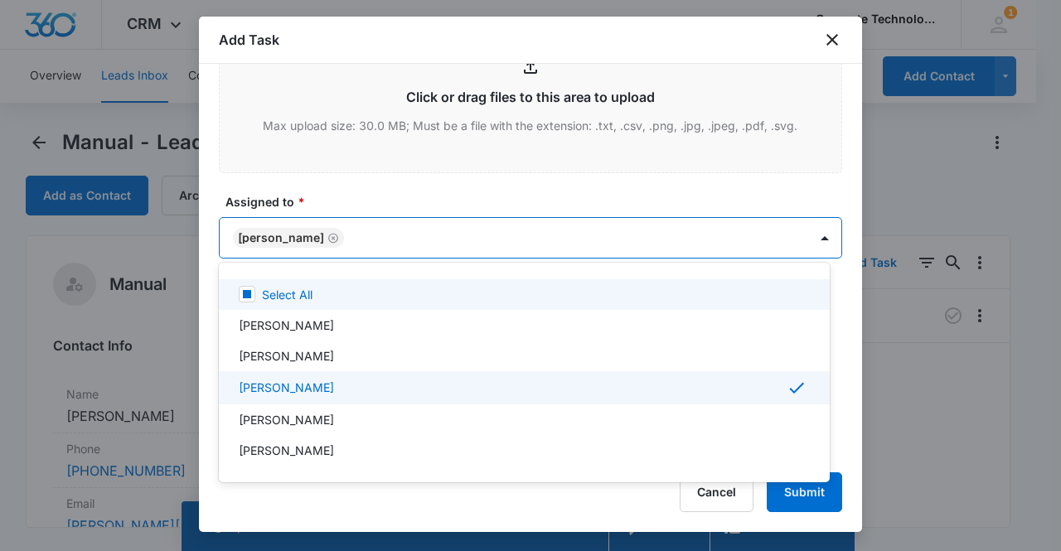
click at [280, 233] on div at bounding box center [530, 275] width 1061 height 551
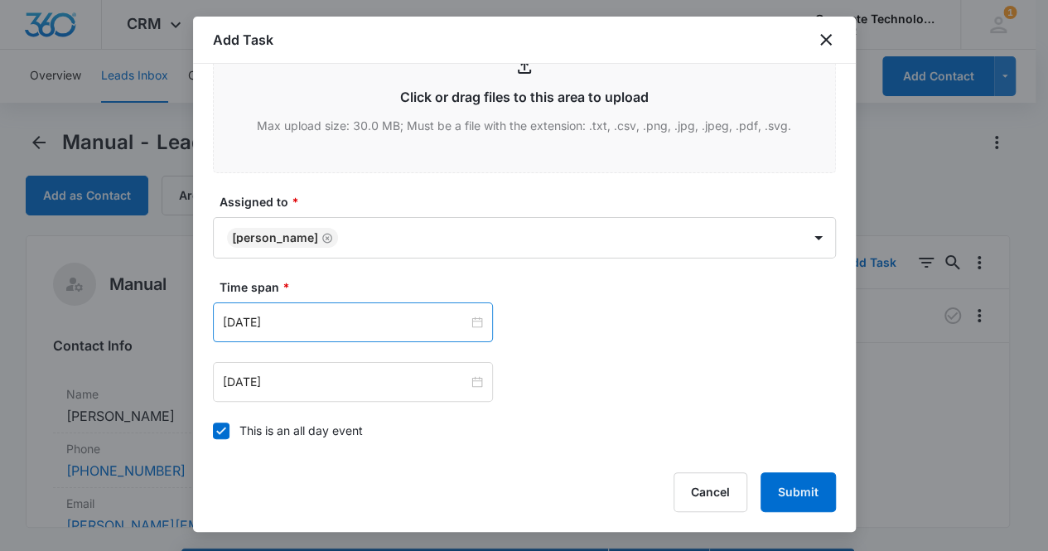
click at [331, 330] on div "[DATE]" at bounding box center [353, 322] width 280 height 40
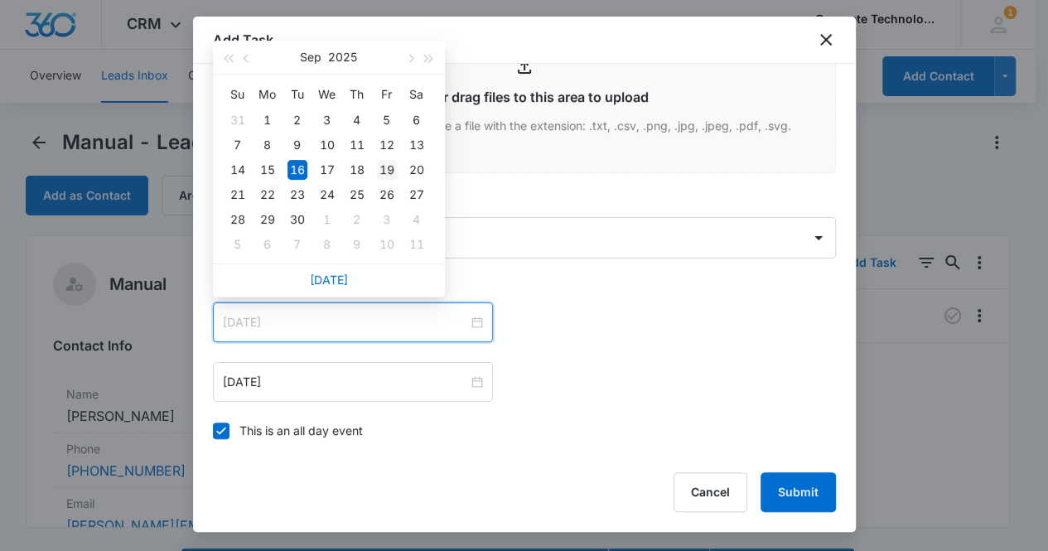
type input "[DATE]"
click at [387, 168] on div "19" at bounding box center [387, 170] width 20 height 20
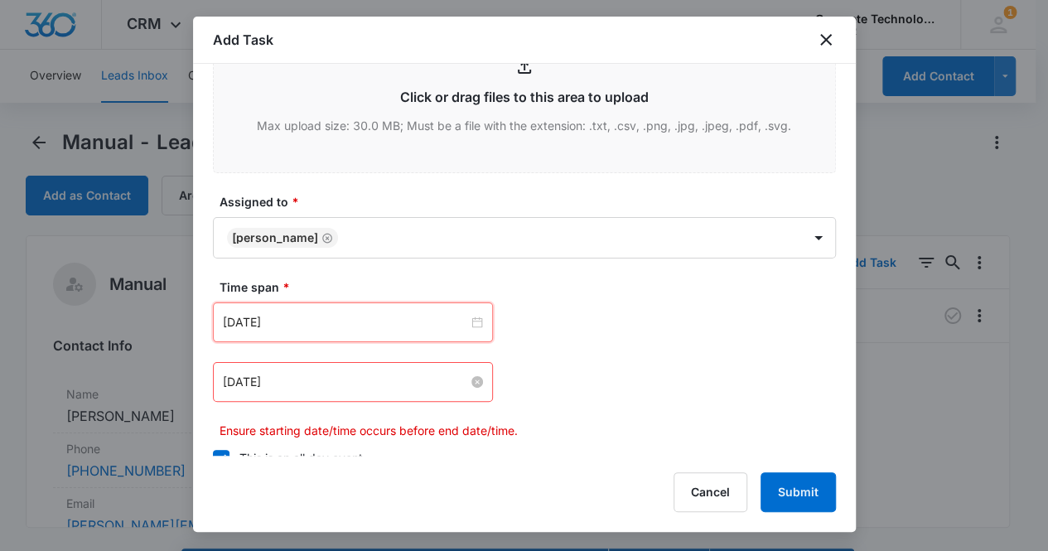
click at [351, 377] on input "[DATE]" at bounding box center [345, 382] width 245 height 18
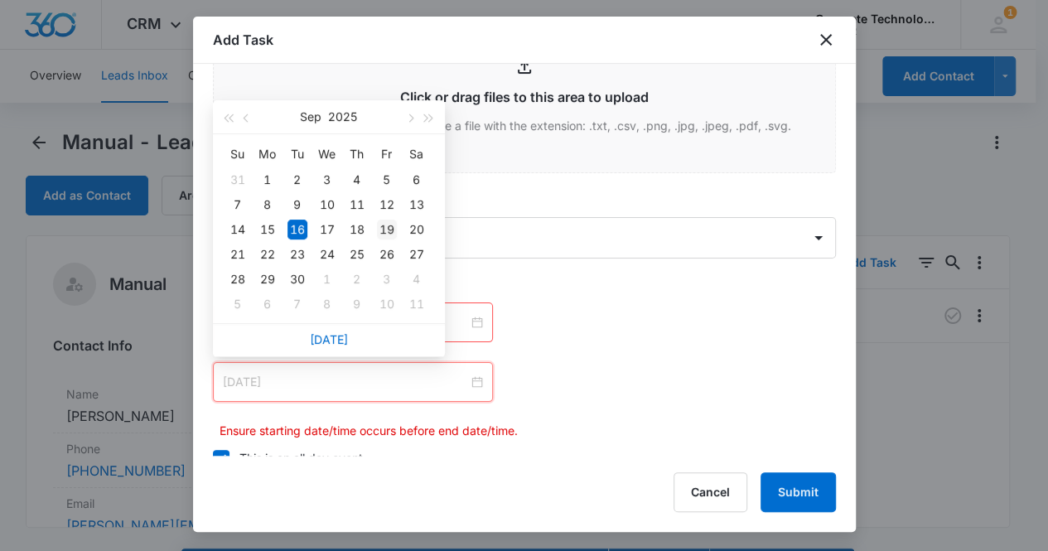
type input "[DATE]"
click at [387, 225] on div "19" at bounding box center [387, 230] width 20 height 20
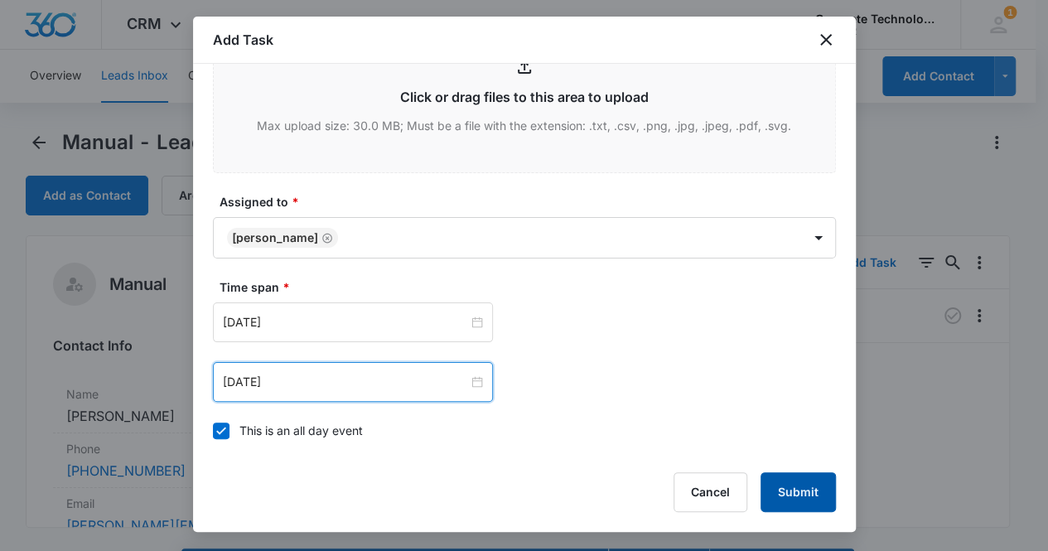
click at [789, 487] on button "Submit" at bounding box center [798, 492] width 75 height 40
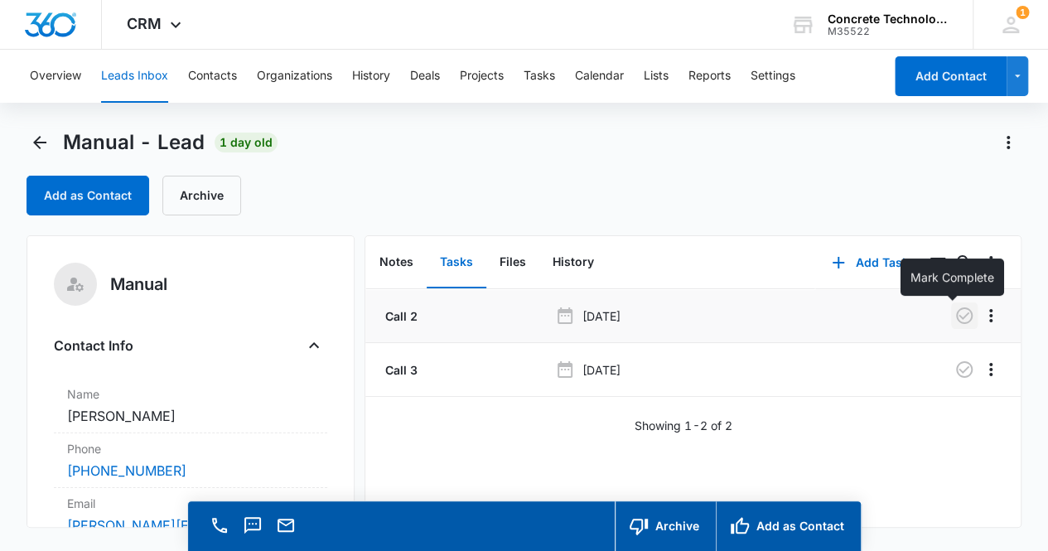
click at [955, 317] on icon "button" at bounding box center [965, 316] width 20 height 20
click at [401, 261] on button "Notes" at bounding box center [396, 262] width 60 height 51
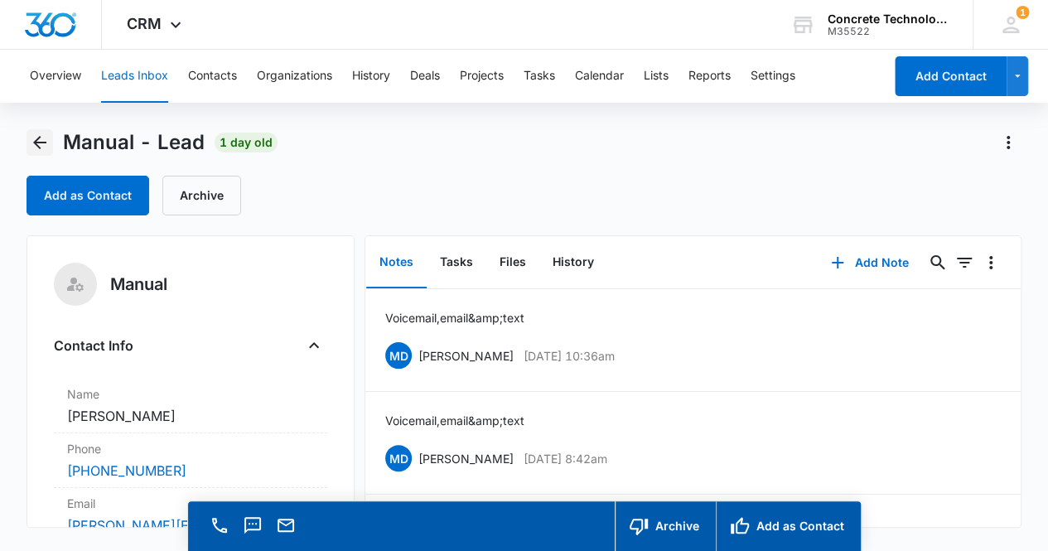
click at [41, 137] on icon "Back" at bounding box center [40, 143] width 20 height 20
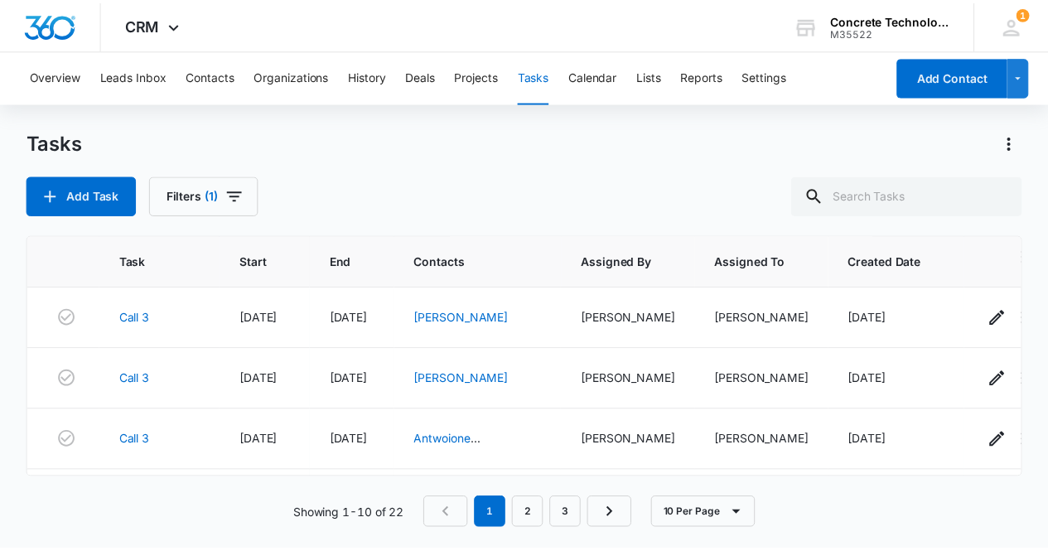
scroll to position [133, 0]
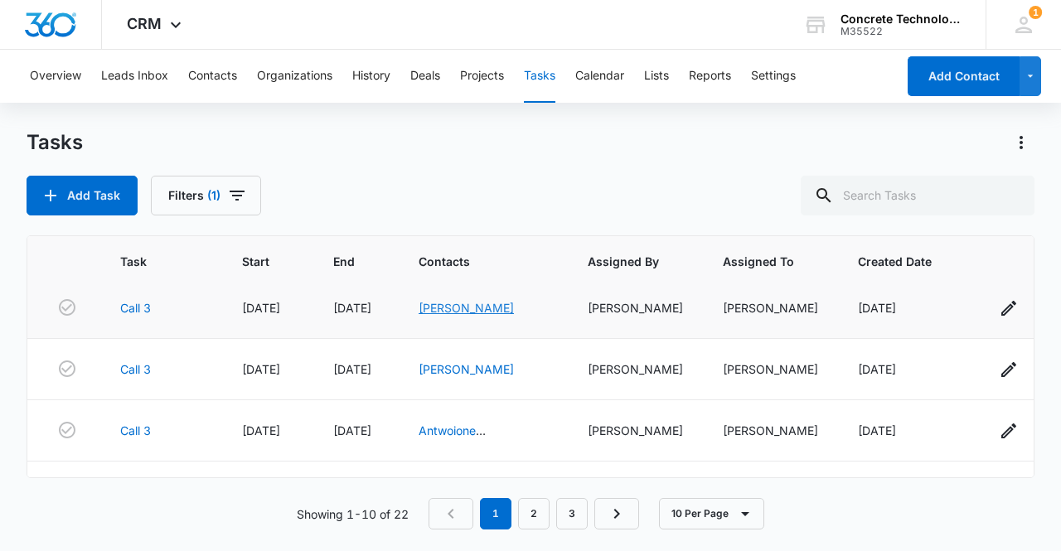
click at [476, 305] on link "[PERSON_NAME]" at bounding box center [465, 308] width 95 height 14
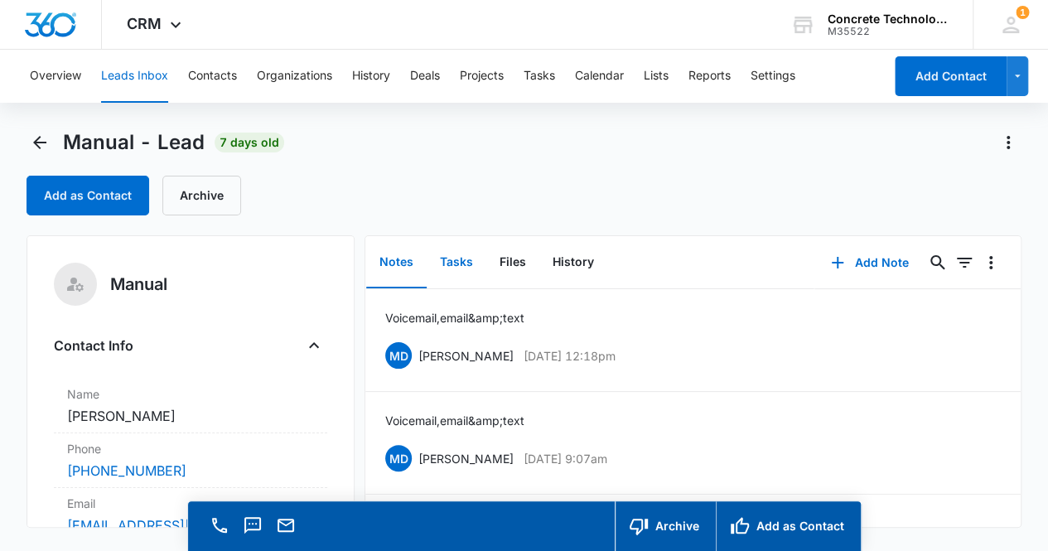
click at [457, 265] on button "Tasks" at bounding box center [457, 262] width 60 height 51
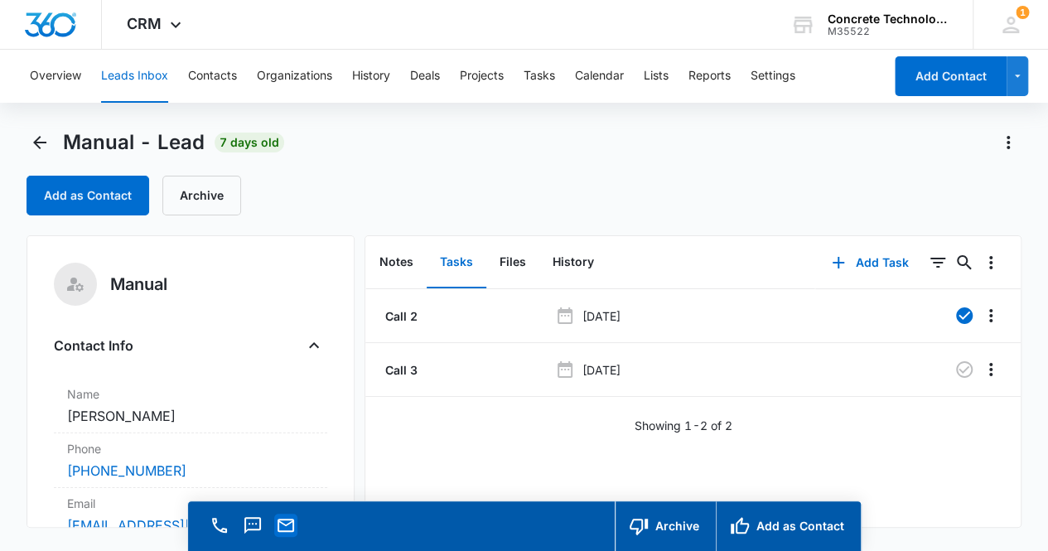
click at [276, 530] on icon "Email" at bounding box center [286, 525] width 20 height 20
click at [872, 259] on button "Add Task" at bounding box center [869, 263] width 109 height 40
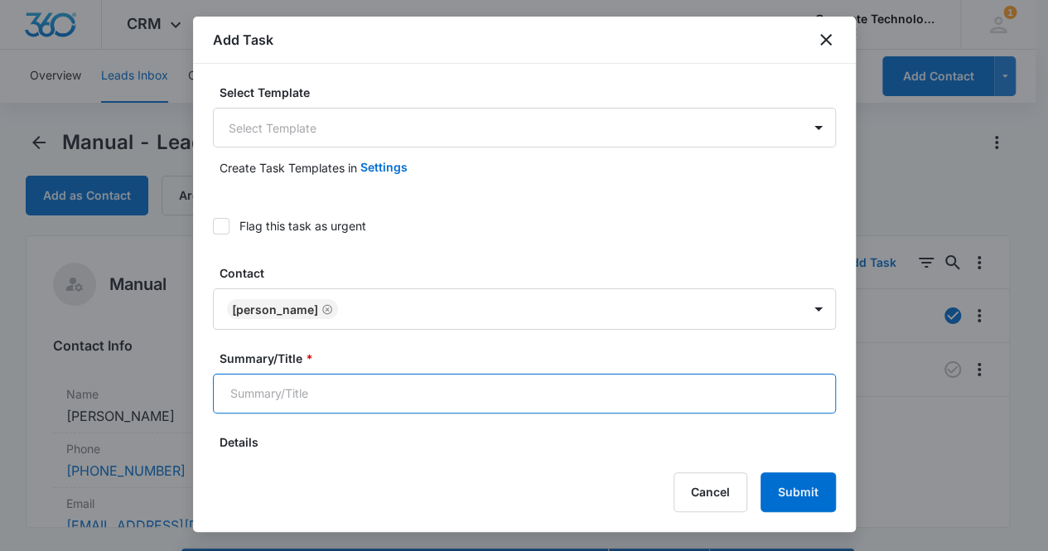
click at [409, 399] on input "Summary/Title *" at bounding box center [524, 394] width 623 height 40
type input "Call 4"
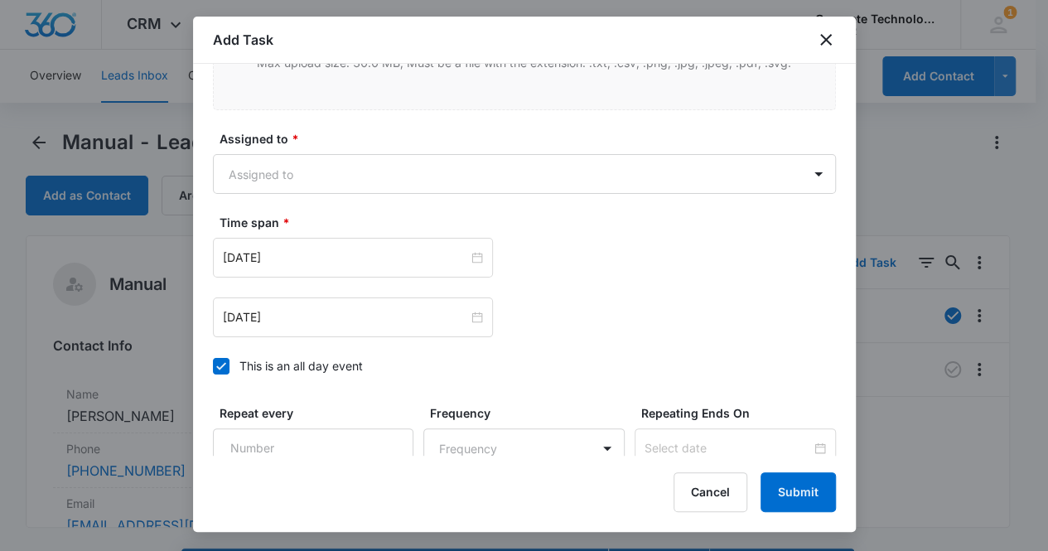
scroll to position [825, 0]
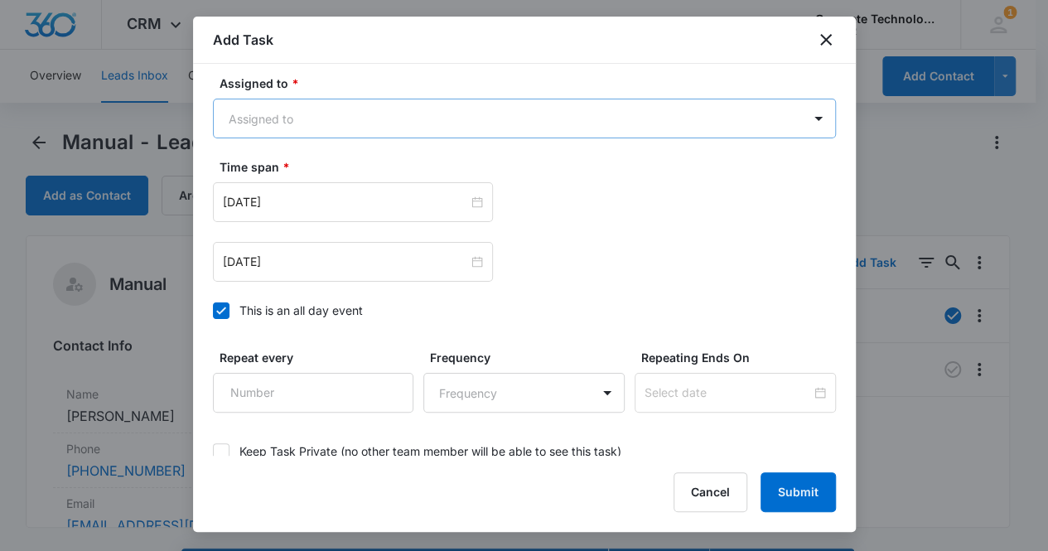
click at [357, 115] on body "CRM Apps Reputation Websites Forms CRM Email Social Content Ads Intelligence Fi…" at bounding box center [524, 299] width 1048 height 598
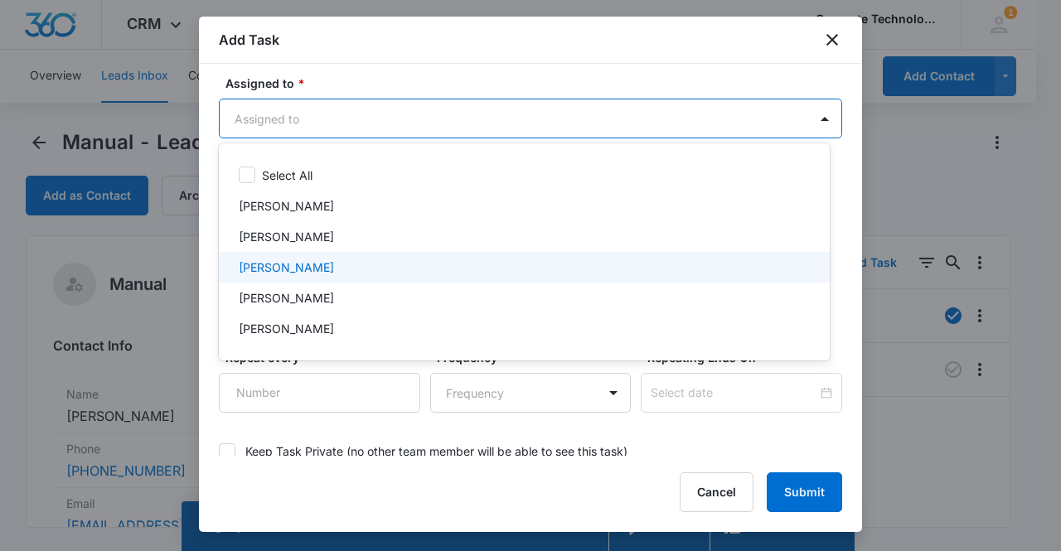
click at [310, 264] on p "[PERSON_NAME]" at bounding box center [286, 267] width 95 height 17
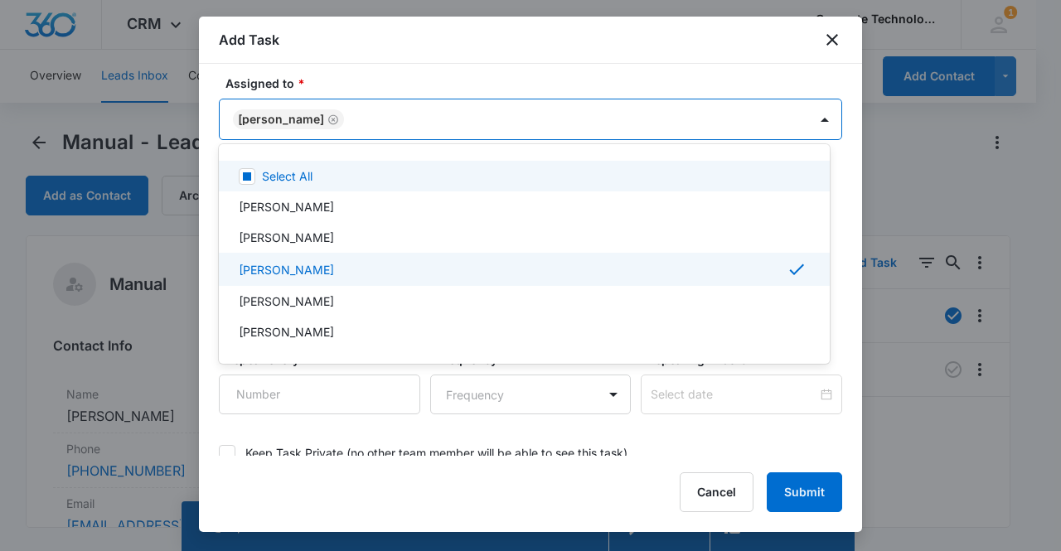
click at [279, 117] on div at bounding box center [530, 275] width 1061 height 551
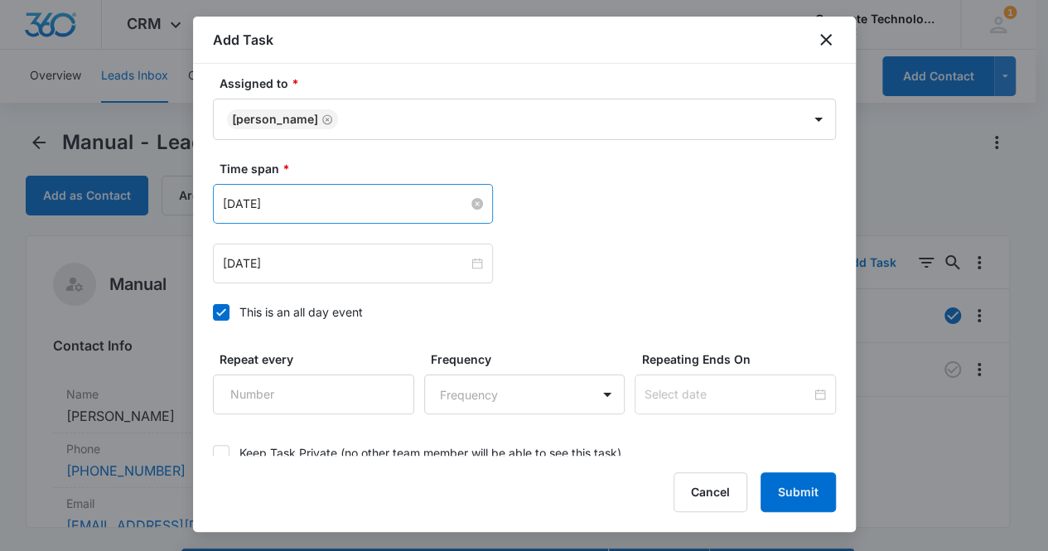
click at [298, 195] on input "[DATE]" at bounding box center [345, 204] width 245 height 18
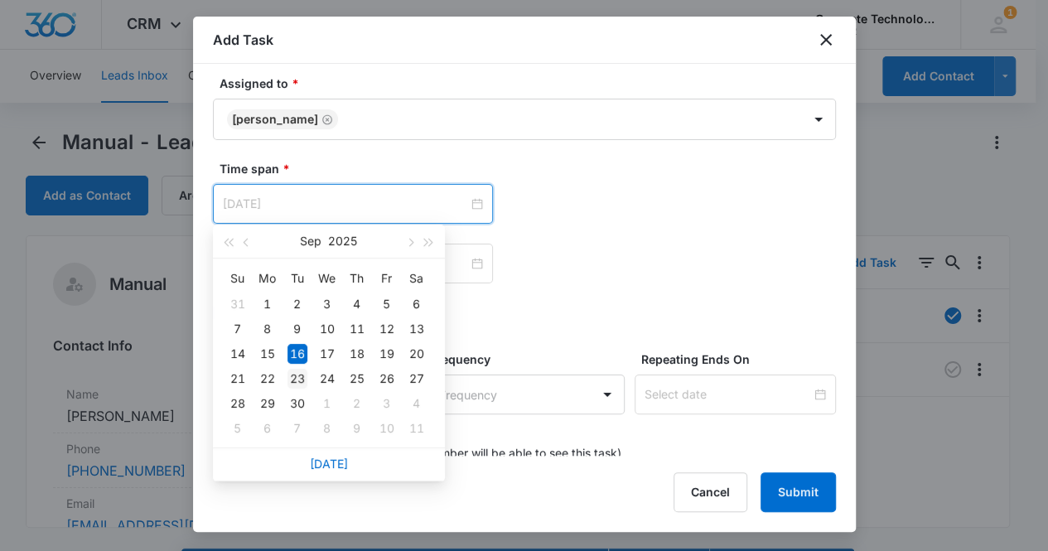
type input "[DATE]"
click at [298, 378] on div "23" at bounding box center [298, 379] width 20 height 20
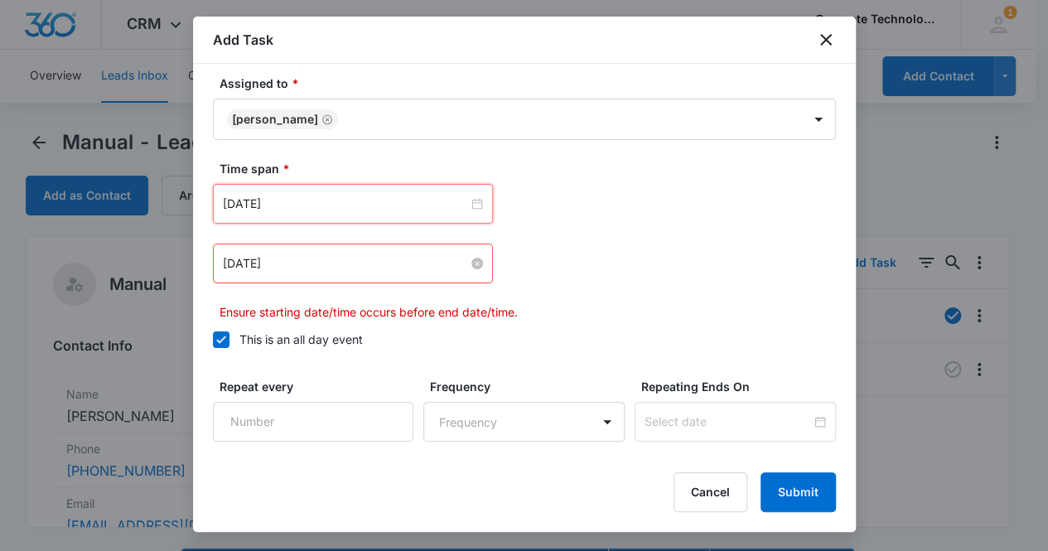
click at [306, 260] on input "[DATE]" at bounding box center [345, 263] width 245 height 18
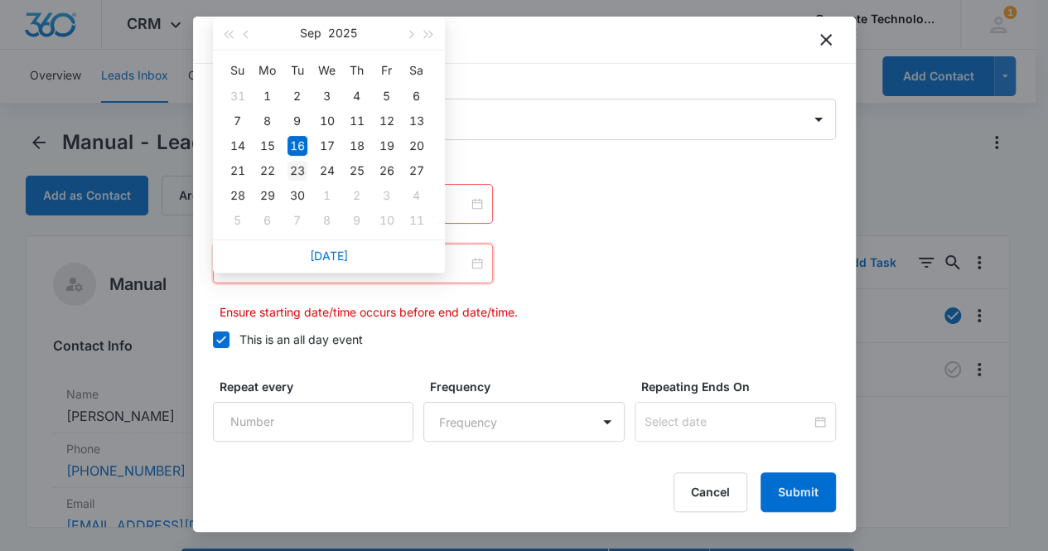
type input "[DATE]"
click at [297, 170] on div "23" at bounding box center [298, 171] width 20 height 20
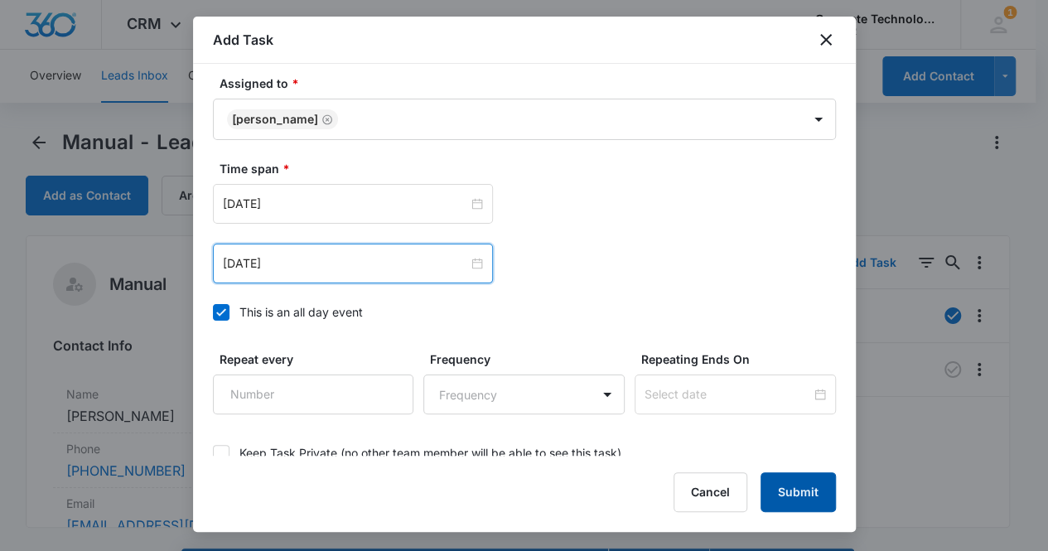
click at [783, 489] on button "Submit" at bounding box center [798, 492] width 75 height 40
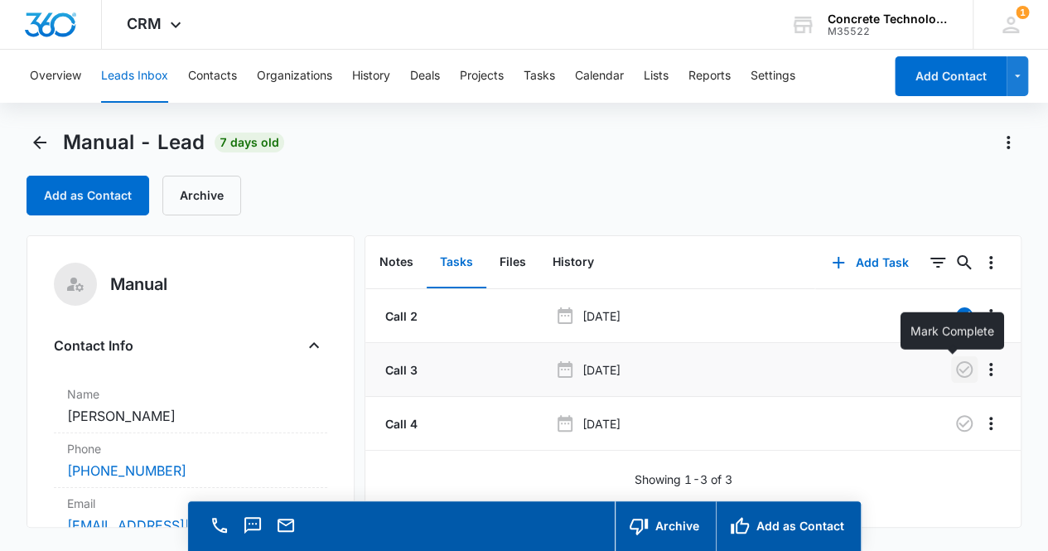
click at [955, 369] on icon "button" at bounding box center [965, 370] width 20 height 20
click at [389, 262] on button "Notes" at bounding box center [396, 262] width 60 height 51
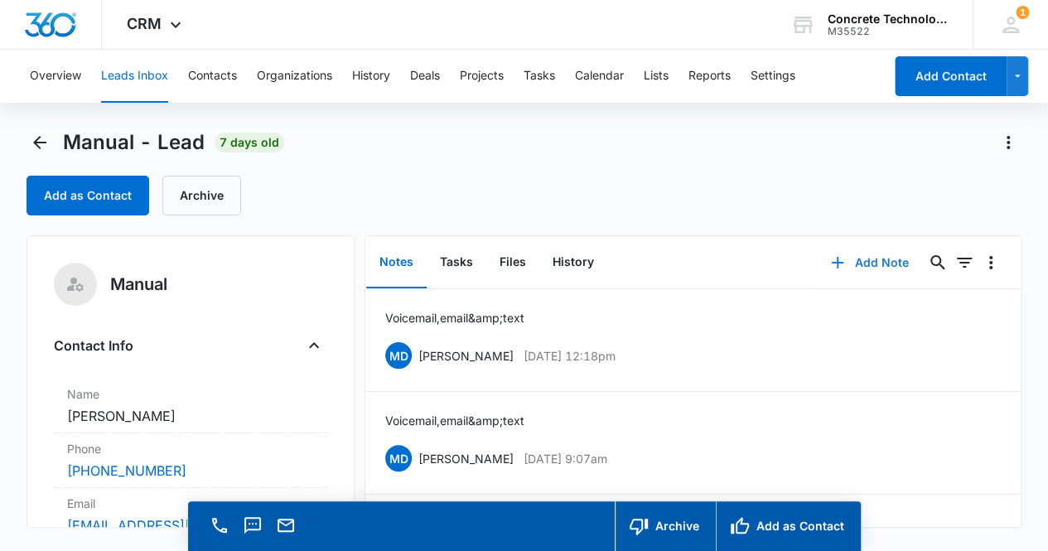
click at [863, 258] on button "Add Note" at bounding box center [870, 263] width 110 height 40
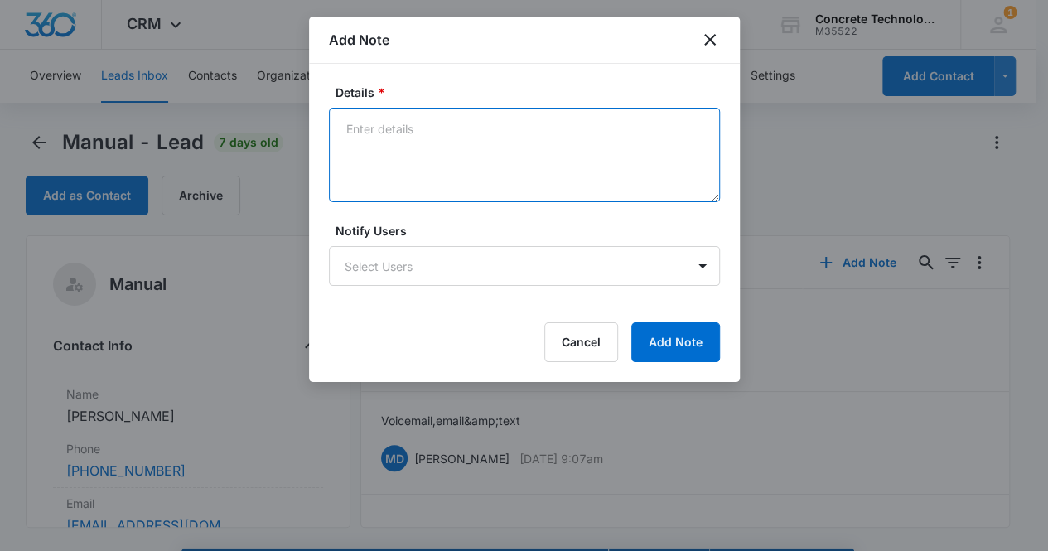
click at [503, 157] on textarea "Details *" at bounding box center [524, 155] width 391 height 94
type textarea "Voicemail, email & text"
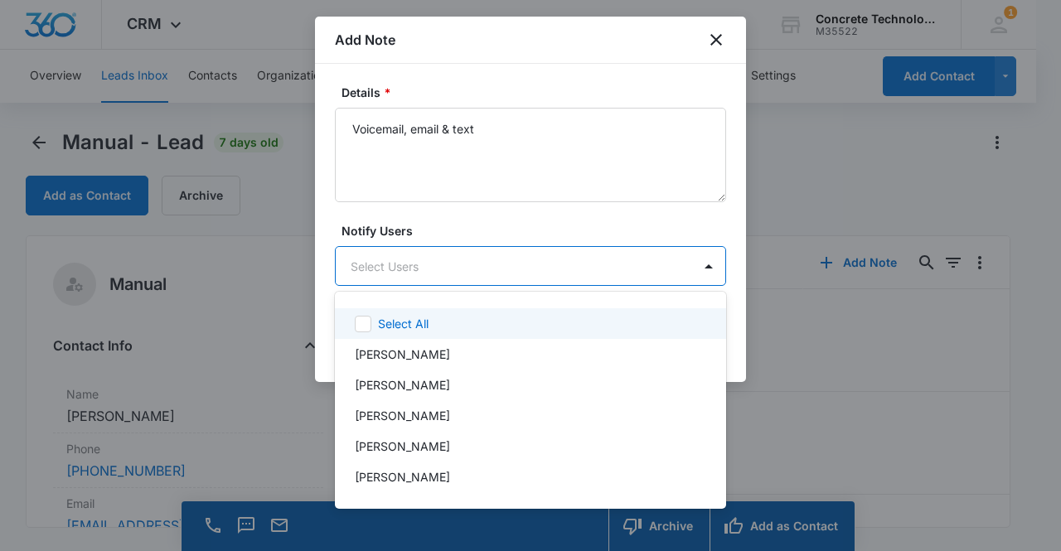
click at [539, 278] on body "CRM Apps Reputation Websites Forms CRM Email Social Content Ads Intelligence Fi…" at bounding box center [530, 275] width 1061 height 551
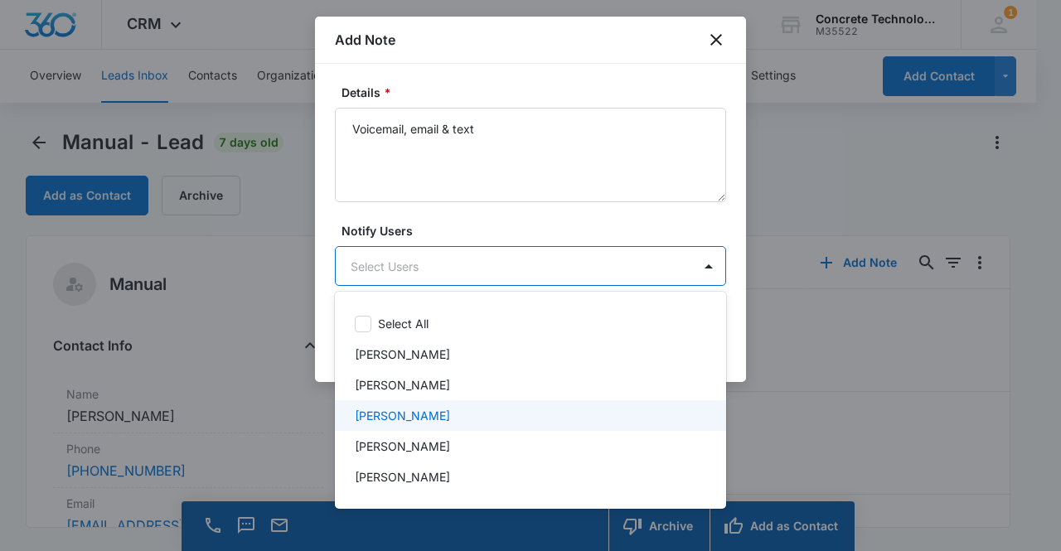
click at [486, 414] on div "[PERSON_NAME]" at bounding box center [529, 415] width 348 height 17
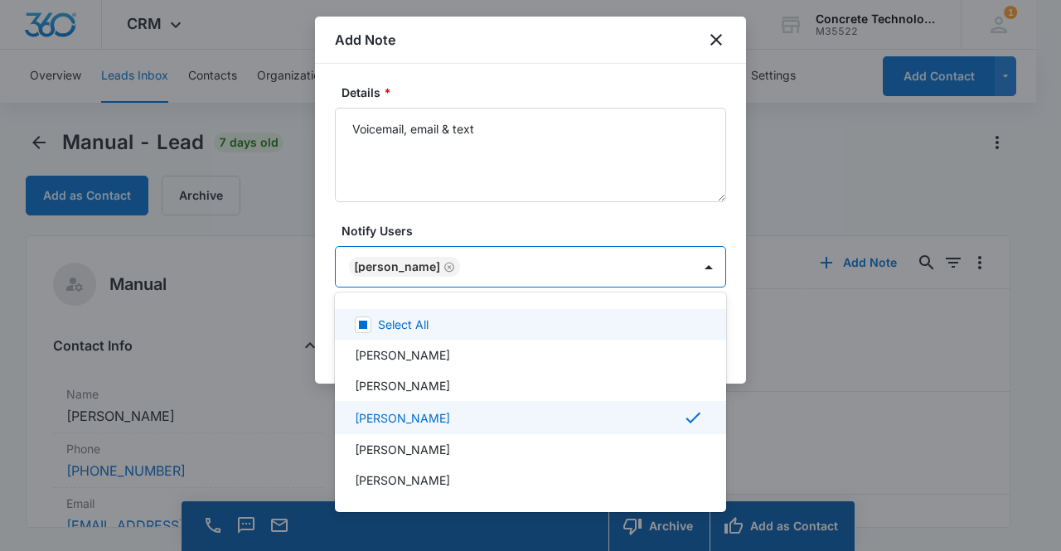
click at [411, 262] on div at bounding box center [530, 275] width 1061 height 551
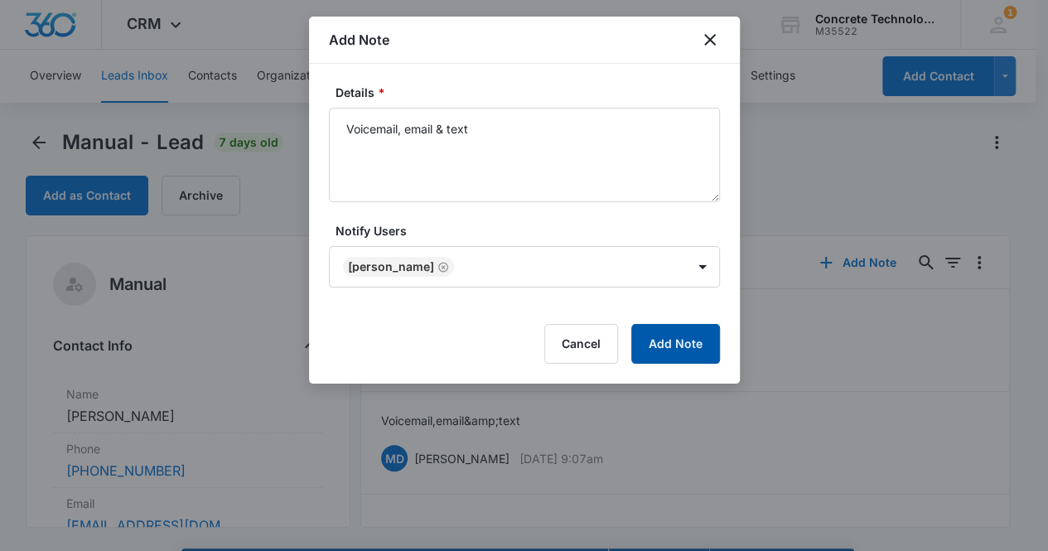
click at [667, 347] on button "Add Note" at bounding box center [675, 344] width 89 height 40
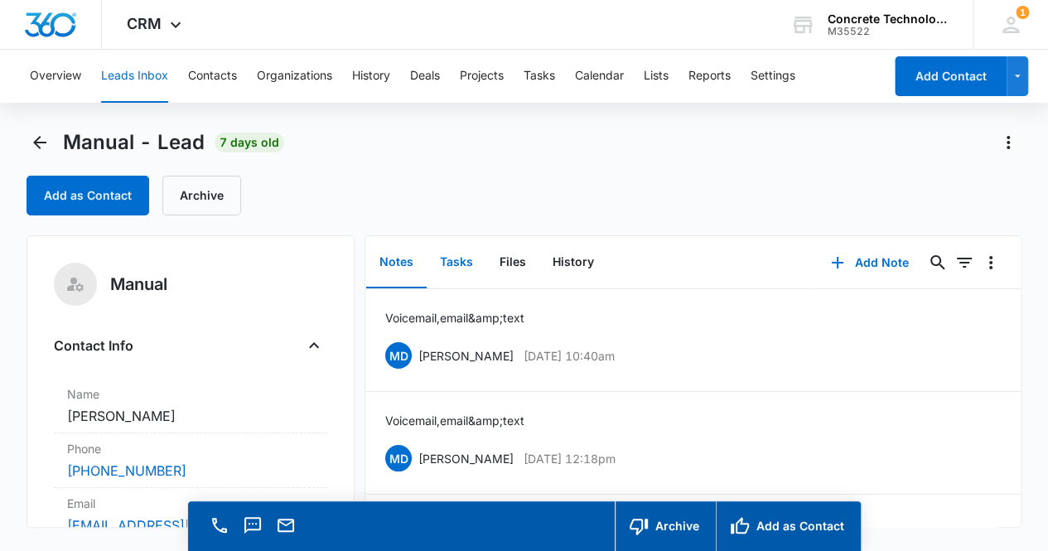
click at [451, 264] on button "Tasks" at bounding box center [457, 262] width 60 height 51
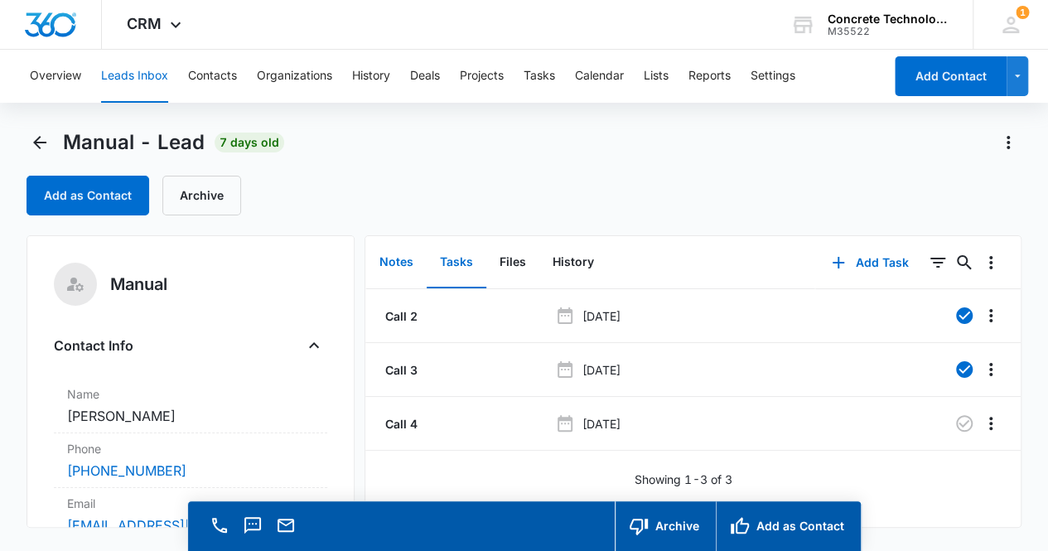
click at [403, 260] on button "Notes" at bounding box center [396, 262] width 60 height 51
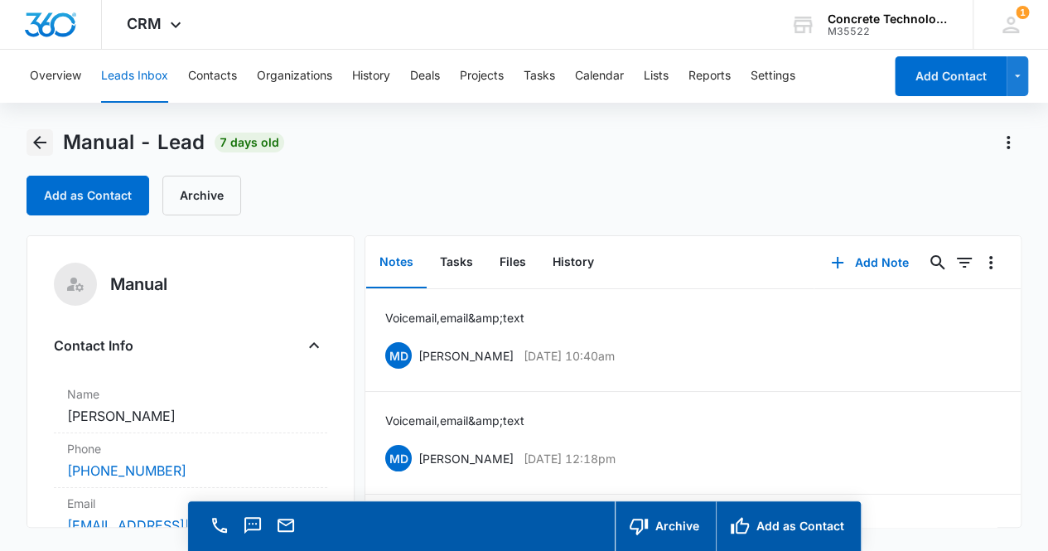
click at [36, 143] on icon "Back" at bounding box center [39, 142] width 13 height 13
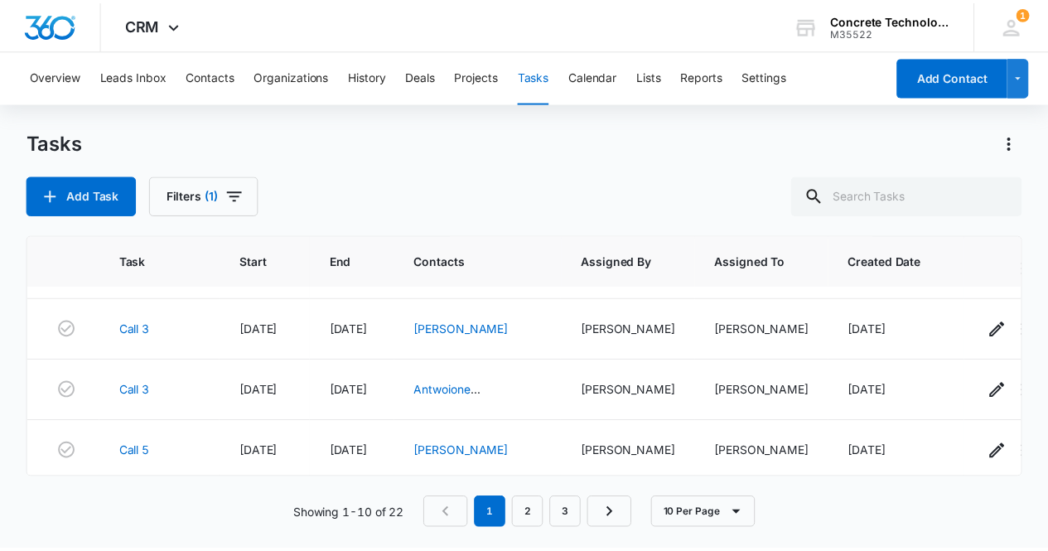
scroll to position [99, 0]
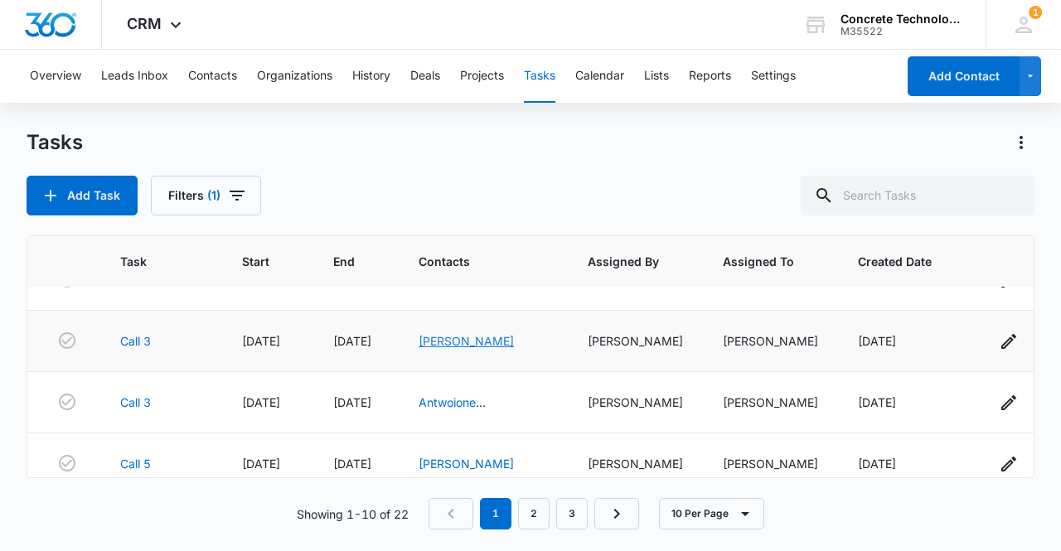
click at [461, 339] on link "[PERSON_NAME]" at bounding box center [465, 341] width 95 height 14
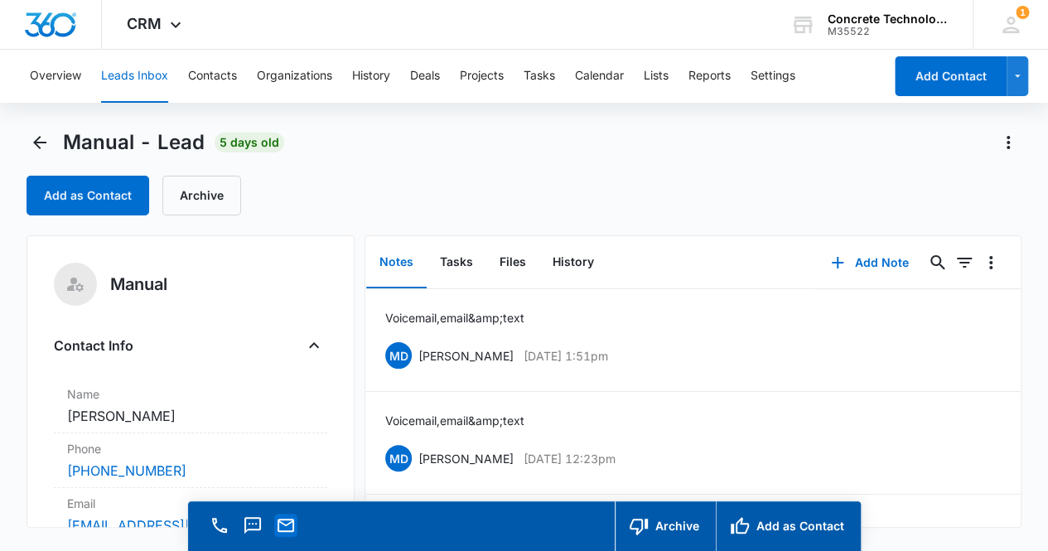
click at [285, 530] on icon "Email" at bounding box center [286, 525] width 17 height 13
click at [878, 265] on button "Add Note" at bounding box center [870, 263] width 110 height 40
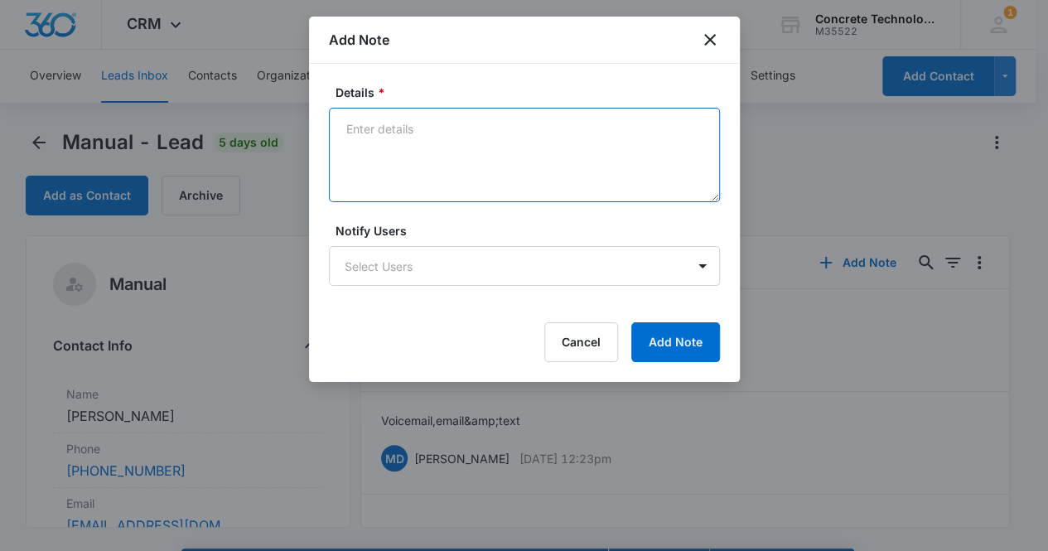
click at [386, 140] on textarea "Details *" at bounding box center [524, 155] width 391 height 94
type textarea "Voicemail, email & text"
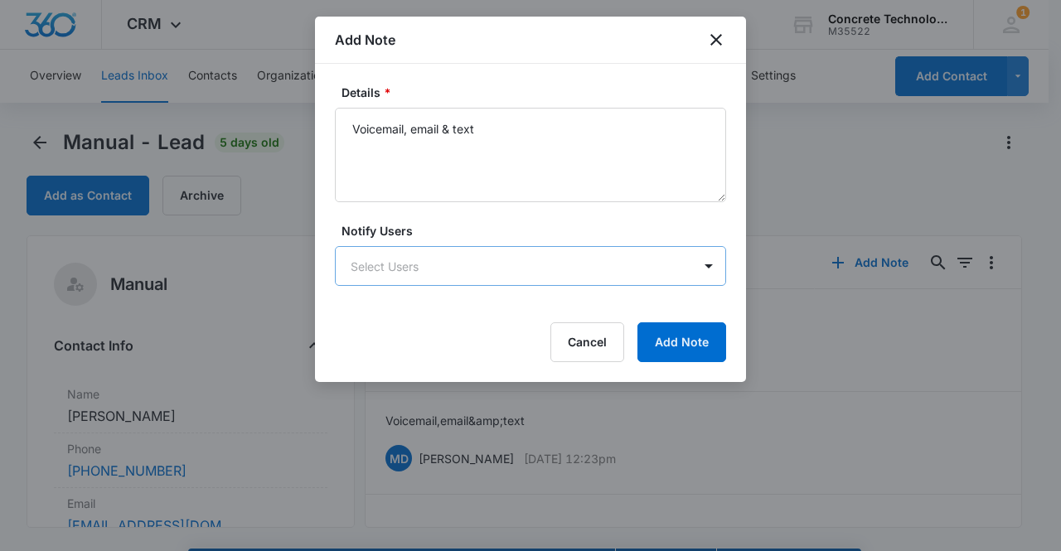
click at [457, 259] on body "CRM Apps Reputation Websites Forms CRM Email Social Content Ads Intelligence Fi…" at bounding box center [530, 299] width 1061 height 598
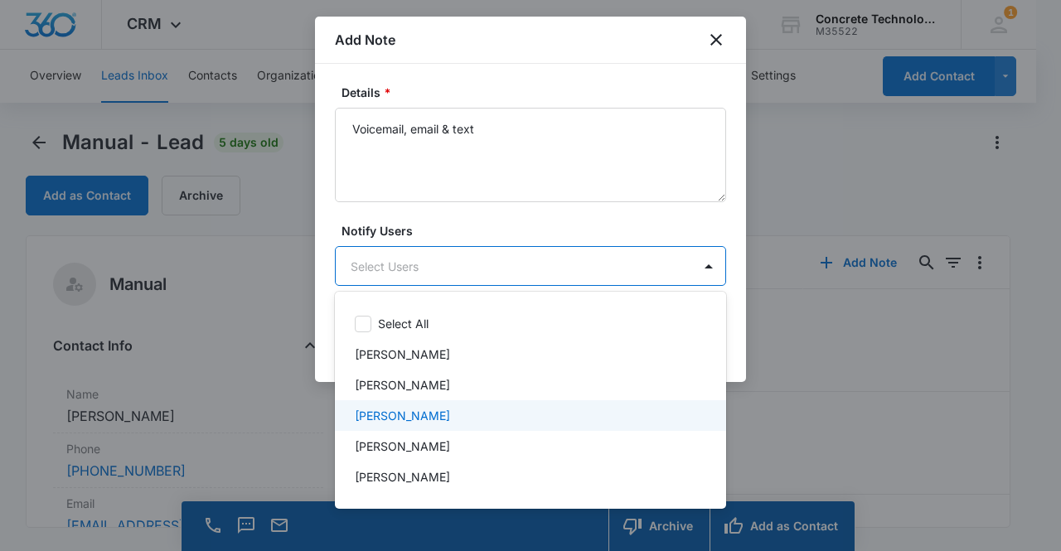
click at [411, 414] on p "[PERSON_NAME]" at bounding box center [402, 415] width 95 height 17
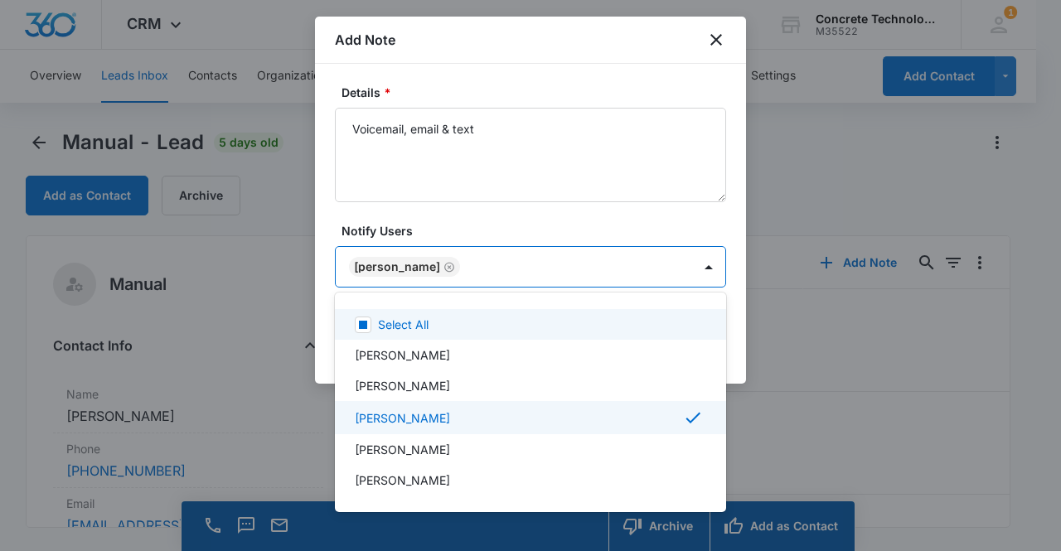
click at [388, 261] on div at bounding box center [530, 275] width 1061 height 551
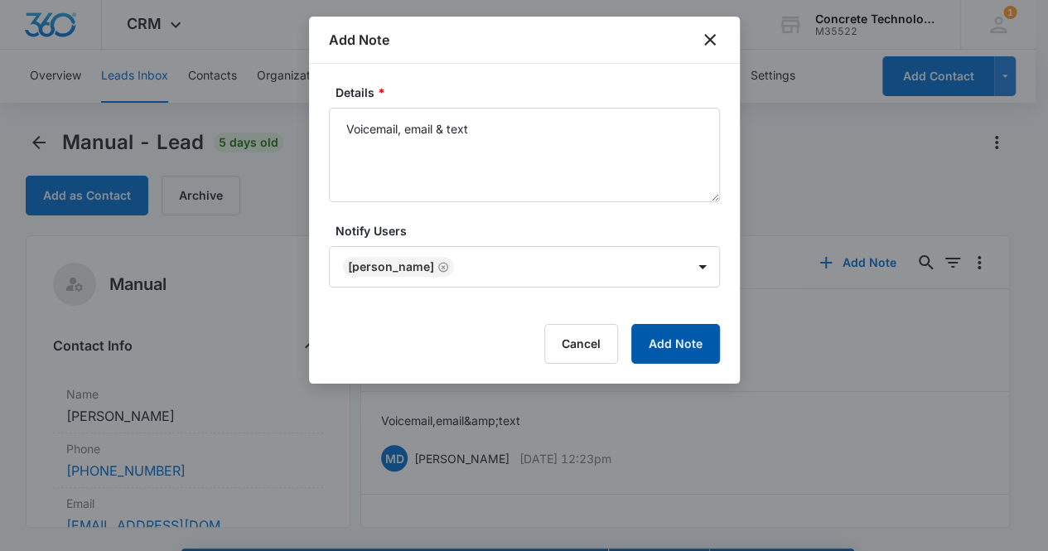
click at [675, 333] on button "Add Note" at bounding box center [675, 344] width 89 height 40
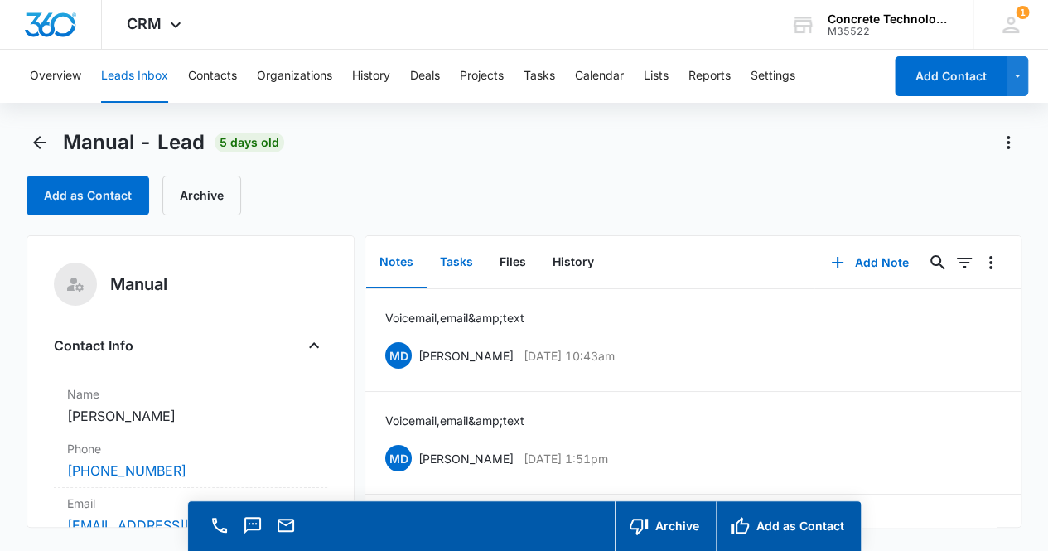
click at [458, 265] on button "Tasks" at bounding box center [457, 262] width 60 height 51
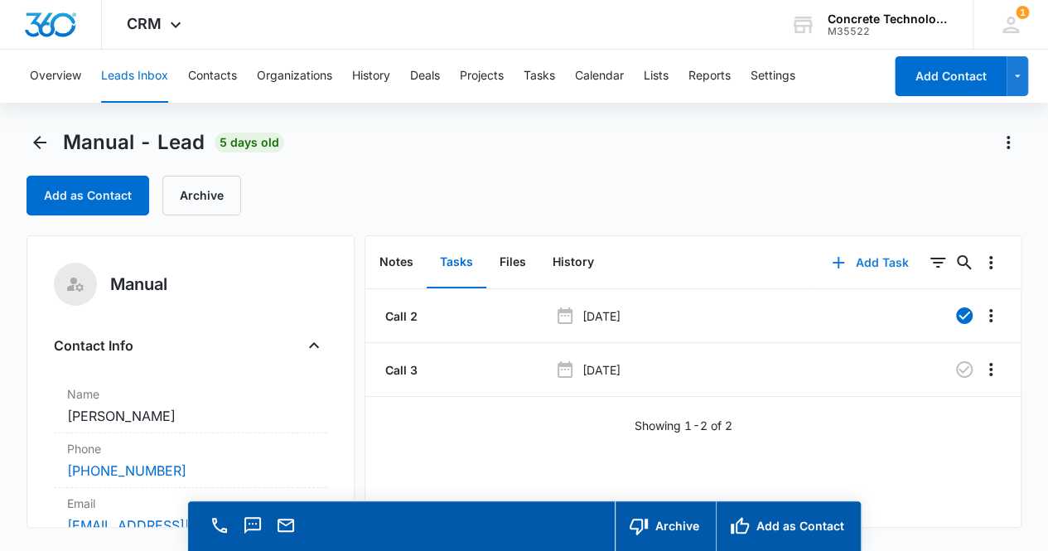
click at [864, 260] on button "Add Task" at bounding box center [869, 263] width 109 height 40
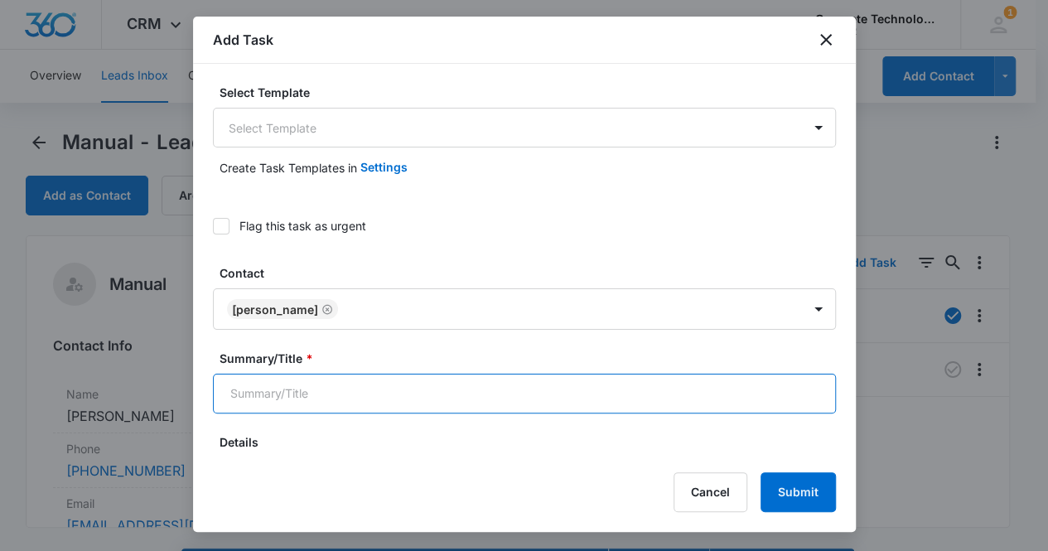
click at [400, 392] on input "Summary/Title *" at bounding box center [524, 394] width 623 height 40
type input "Call 4"
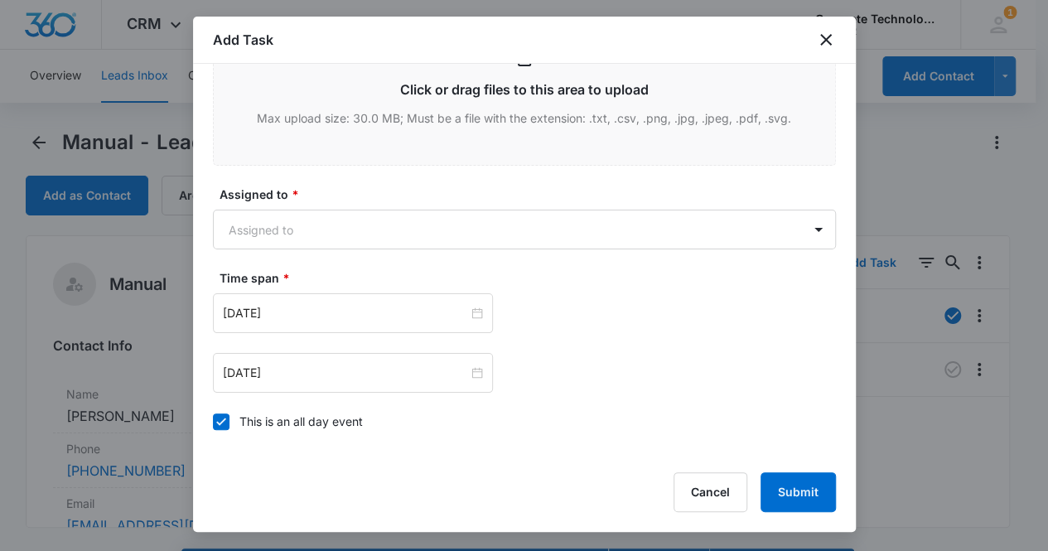
scroll to position [781, 0]
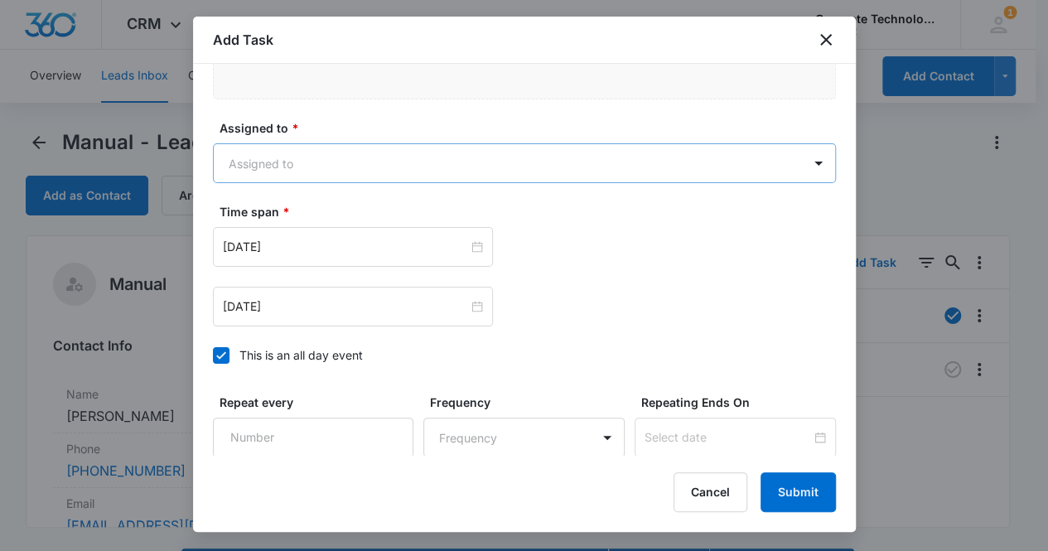
click at [329, 162] on body "CRM Apps Reputation Websites Forms CRM Email Social Content Ads Intelligence Fi…" at bounding box center [524, 299] width 1048 height 598
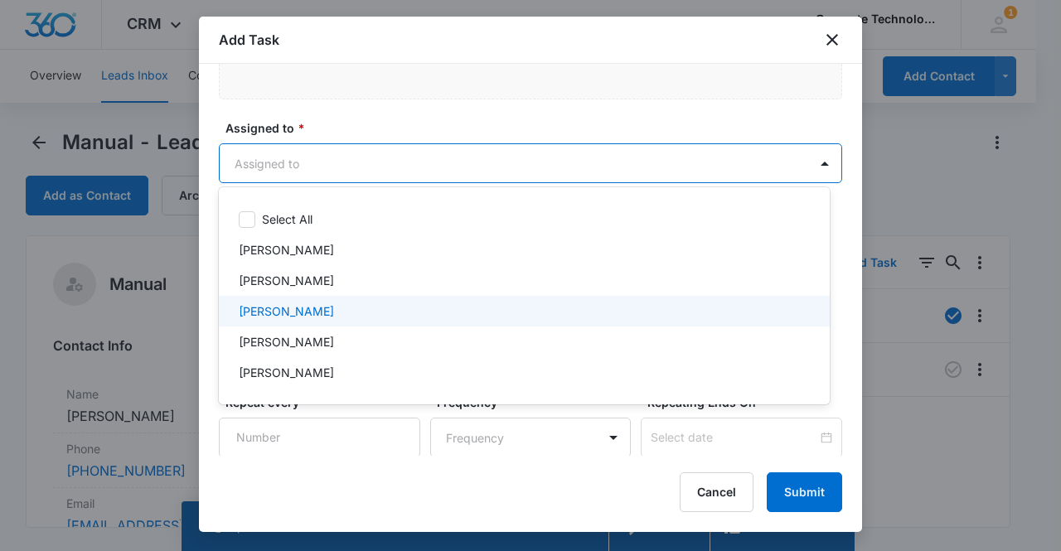
click at [296, 309] on p "[PERSON_NAME]" at bounding box center [286, 310] width 95 height 17
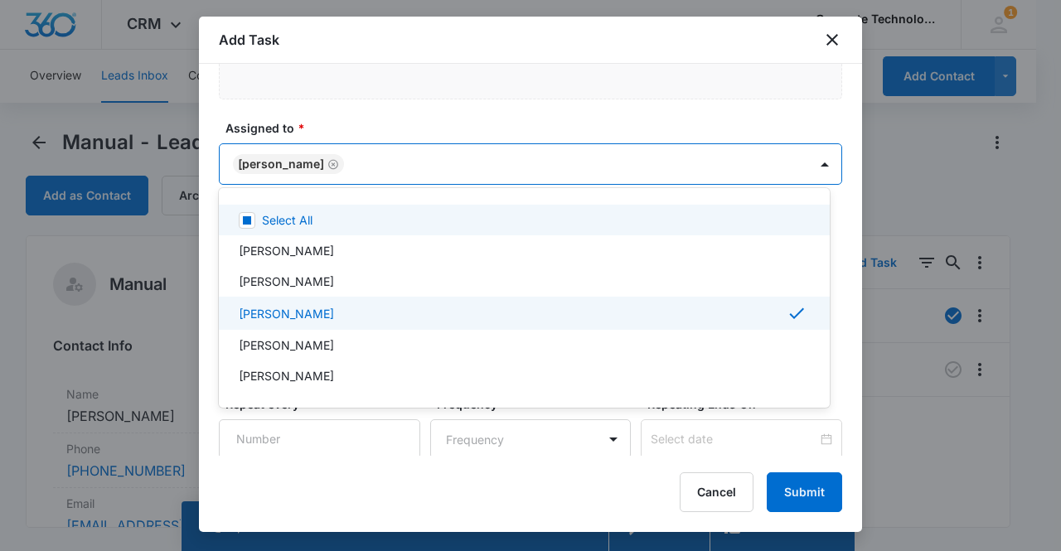
click at [268, 159] on div at bounding box center [530, 275] width 1061 height 551
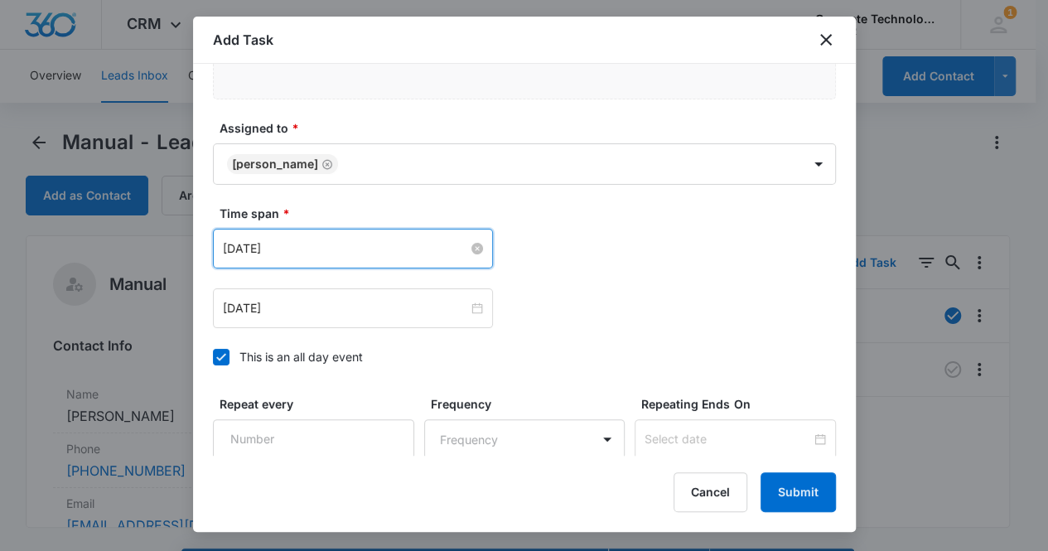
click at [297, 243] on input "[DATE]" at bounding box center [345, 248] width 245 height 18
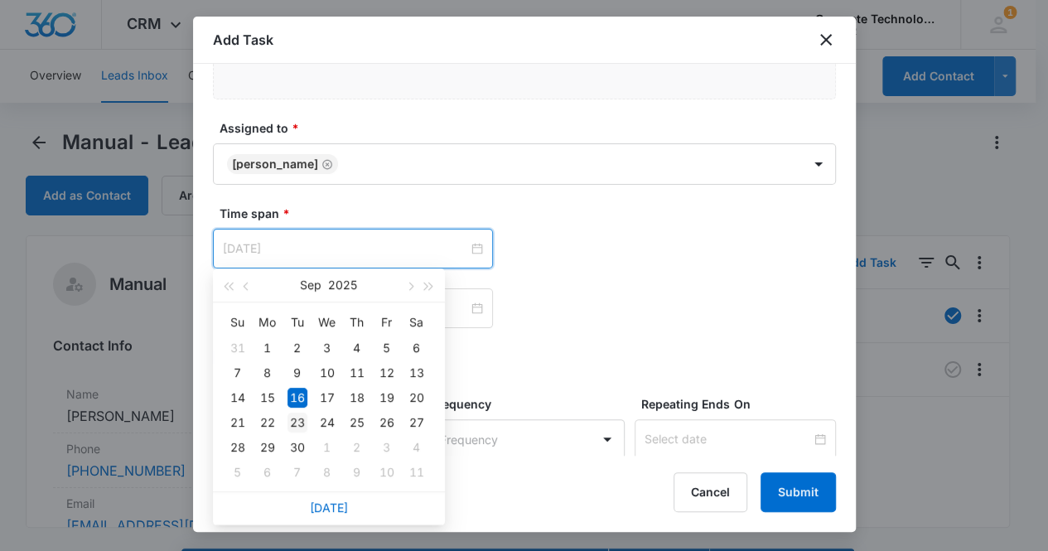
type input "[DATE]"
click at [295, 423] on div "23" at bounding box center [298, 423] width 20 height 20
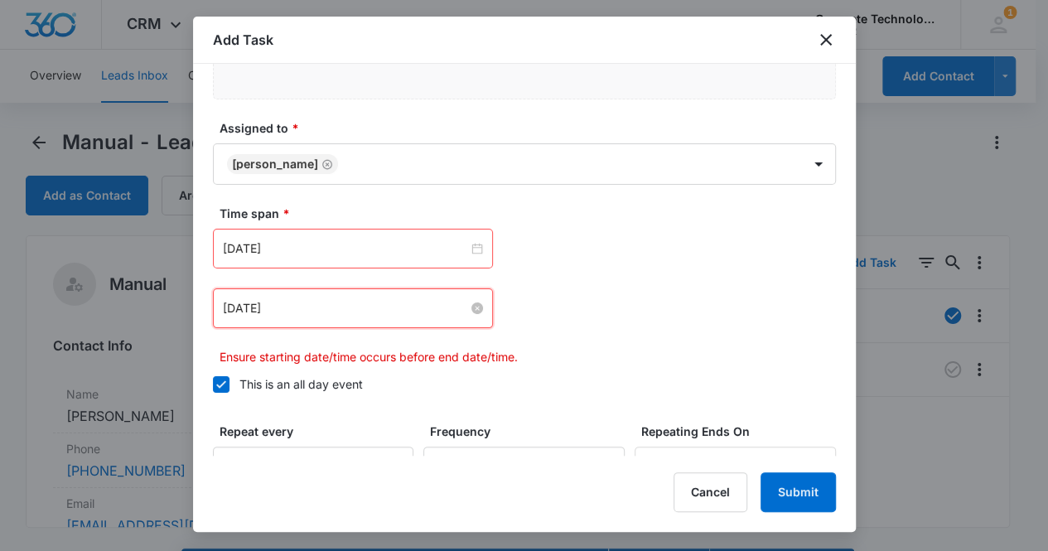
click at [288, 307] on input "[DATE]" at bounding box center [345, 308] width 245 height 18
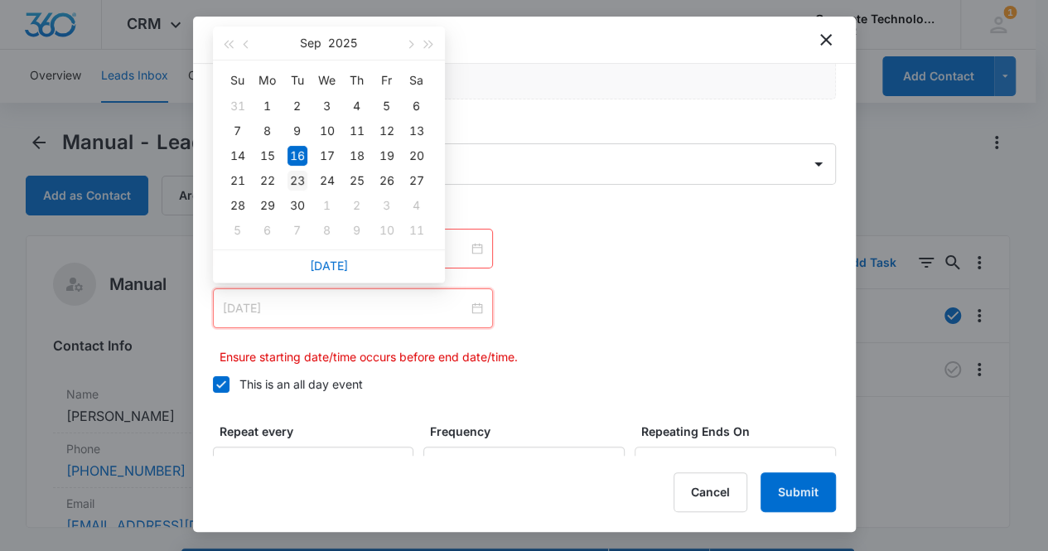
type input "[DATE]"
click at [293, 178] on div "23" at bounding box center [298, 181] width 20 height 20
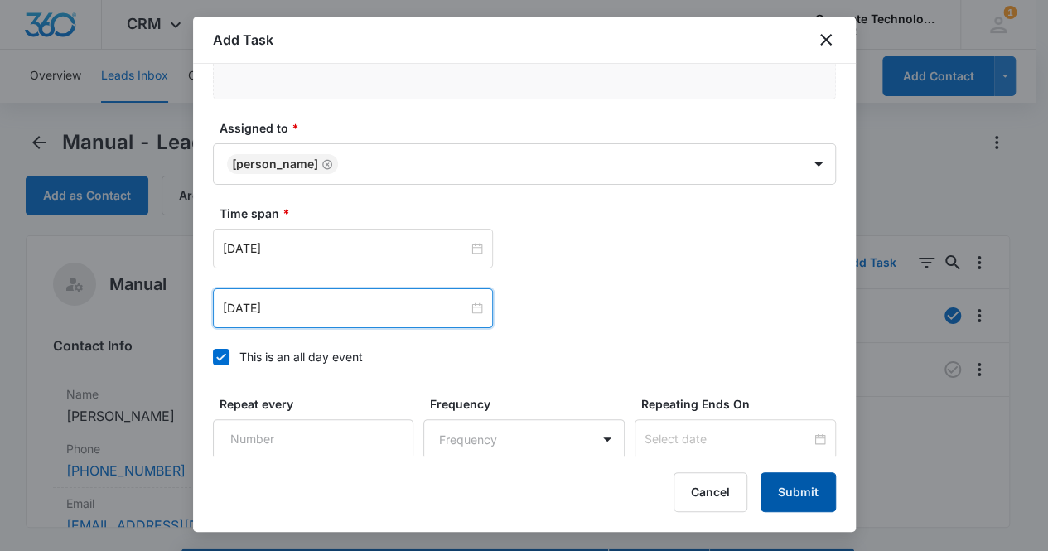
click at [800, 496] on button "Submit" at bounding box center [798, 492] width 75 height 40
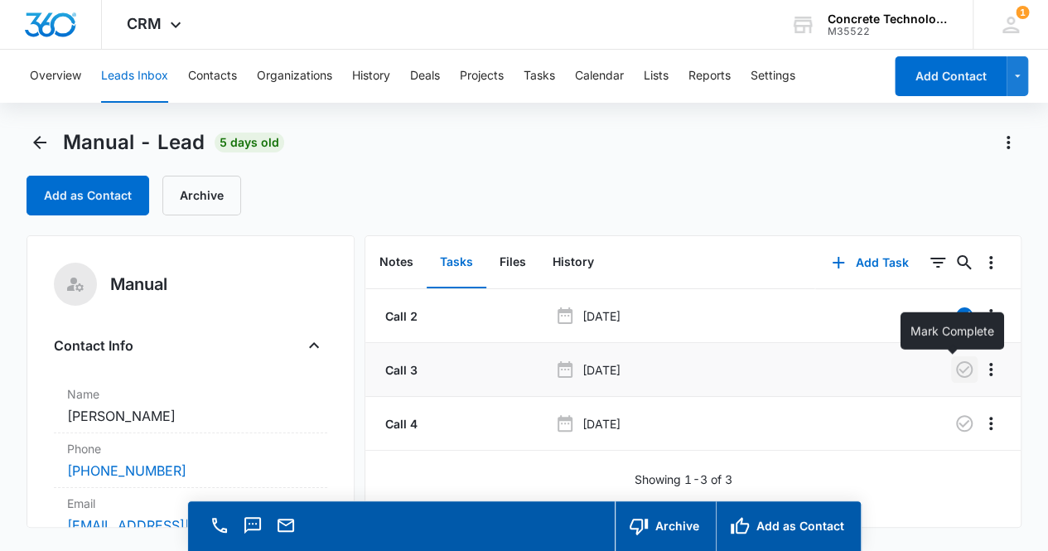
click at [955, 369] on icon "button" at bounding box center [965, 370] width 20 height 20
click at [393, 266] on button "Notes" at bounding box center [396, 262] width 60 height 51
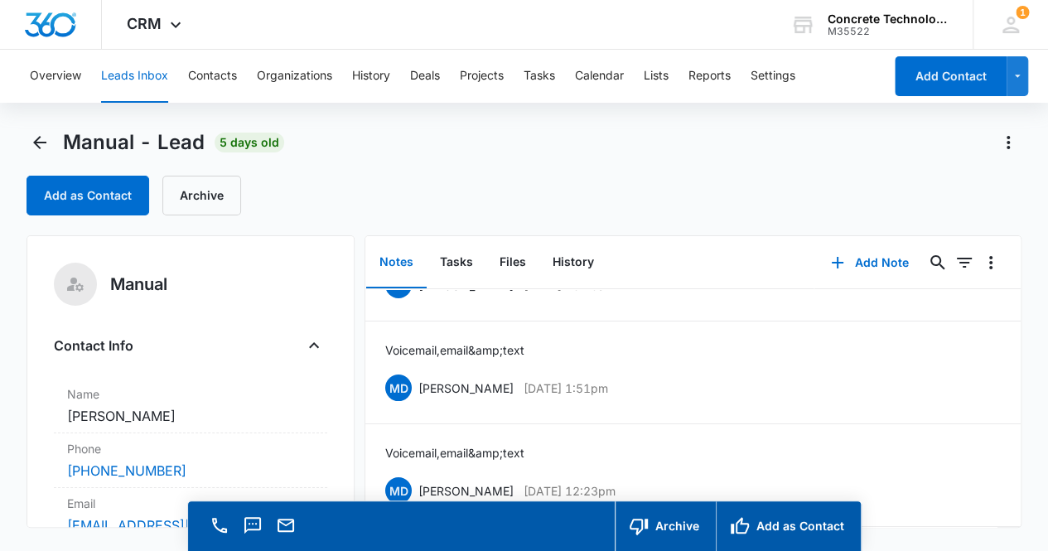
scroll to position [81, 0]
click at [36, 141] on icon "Back" at bounding box center [39, 142] width 13 height 13
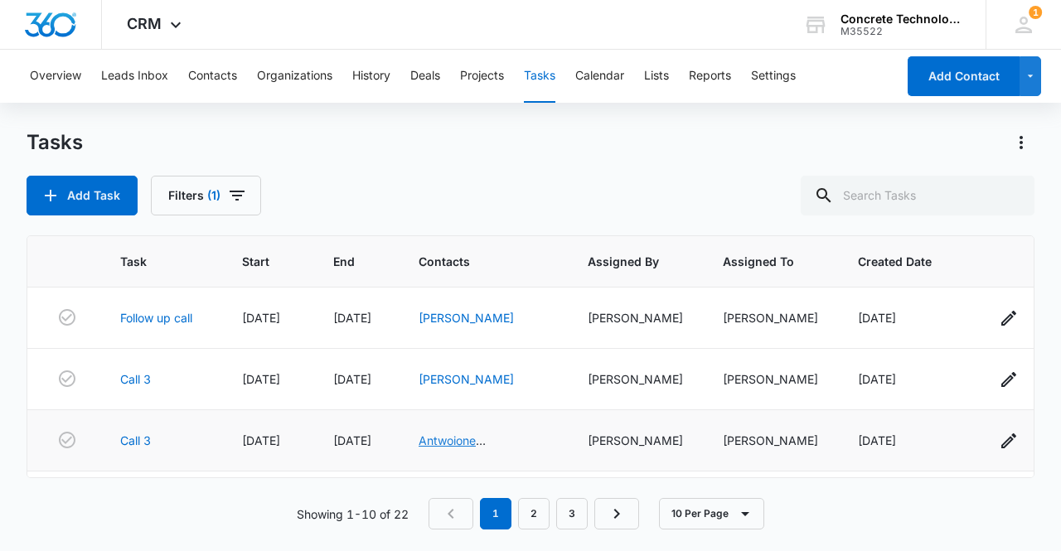
click at [458, 443] on link "Antwoione [PERSON_NAME]" at bounding box center [465, 448] width 95 height 31
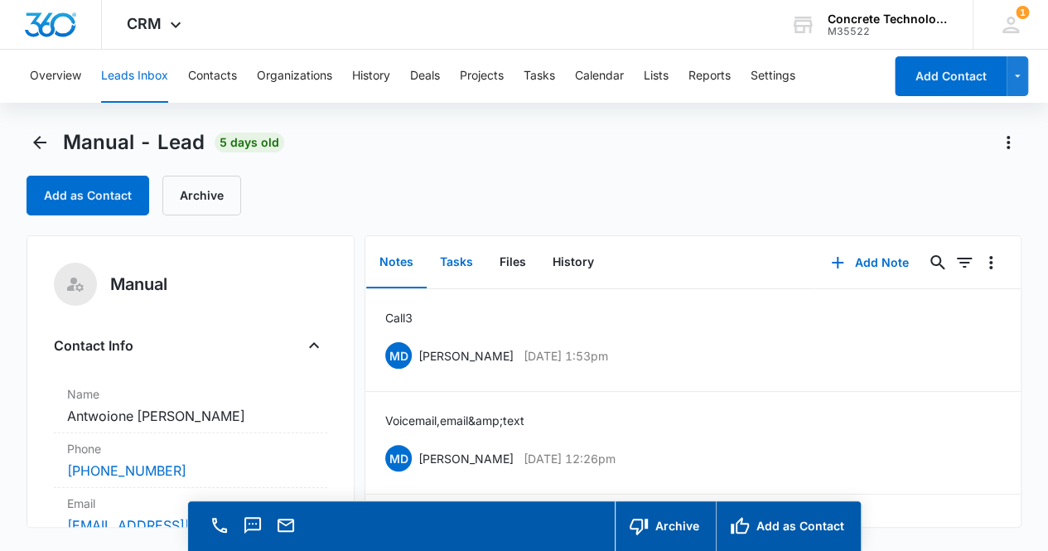
click at [457, 255] on button "Tasks" at bounding box center [457, 262] width 60 height 51
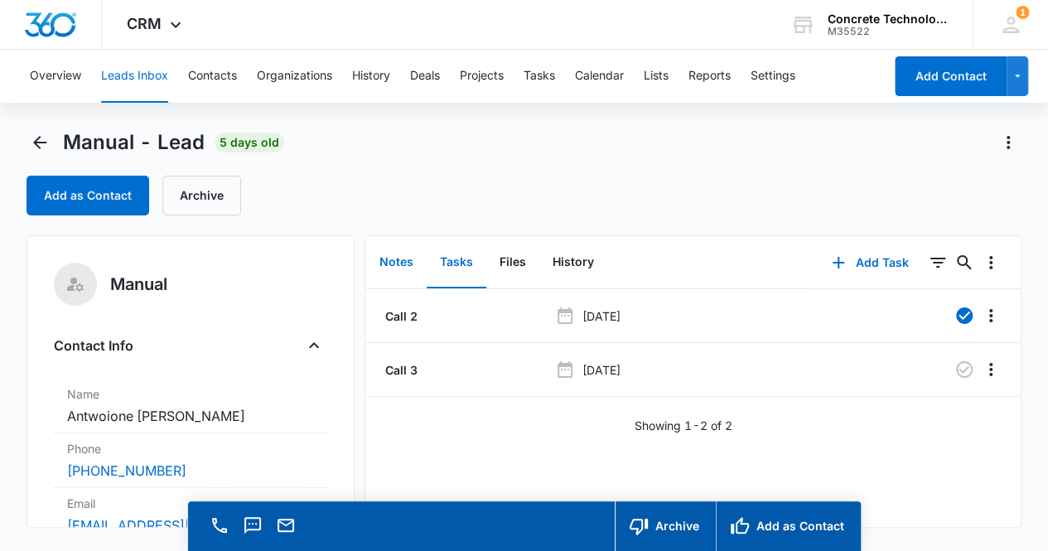
drag, startPoint x: 401, startPoint y: 263, endPoint x: 396, endPoint y: 279, distance: 17.3
click at [399, 262] on button "Notes" at bounding box center [396, 262] width 60 height 51
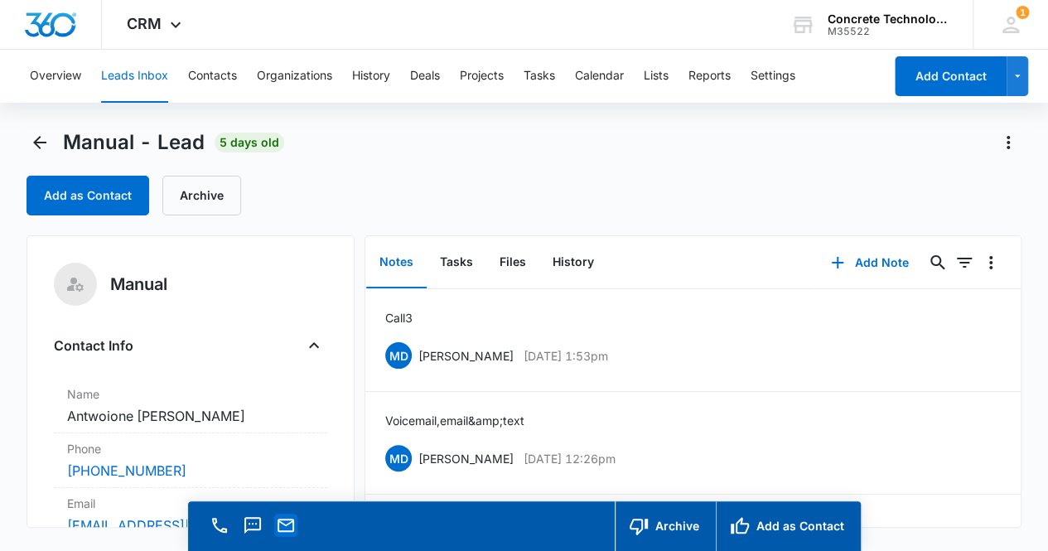
click at [292, 530] on icon "Email" at bounding box center [286, 525] width 17 height 13
click at [872, 266] on button "Add Note" at bounding box center [870, 263] width 110 height 40
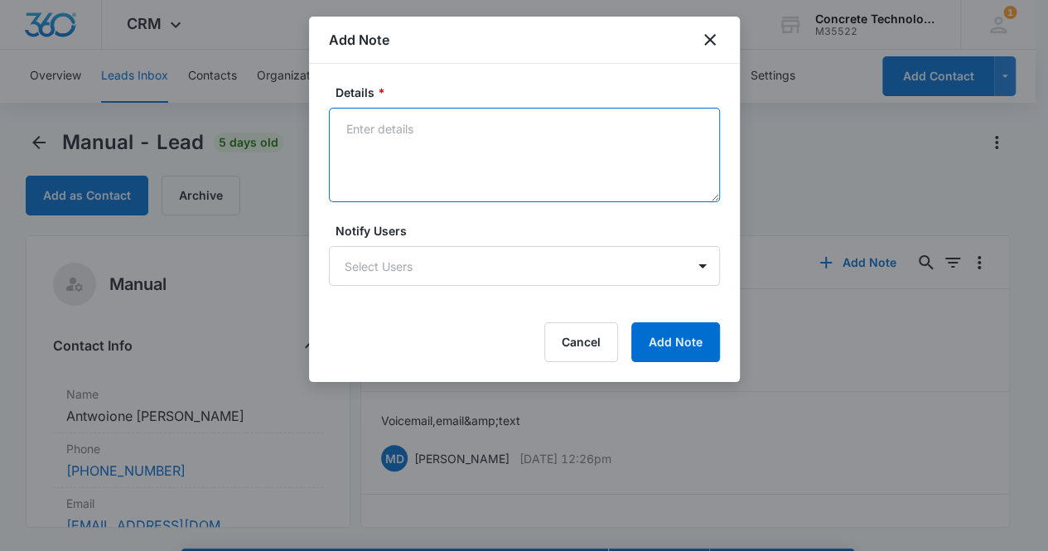
click at [416, 153] on textarea "Details *" at bounding box center [524, 155] width 391 height 94
type textarea "Voicemail, email & text"
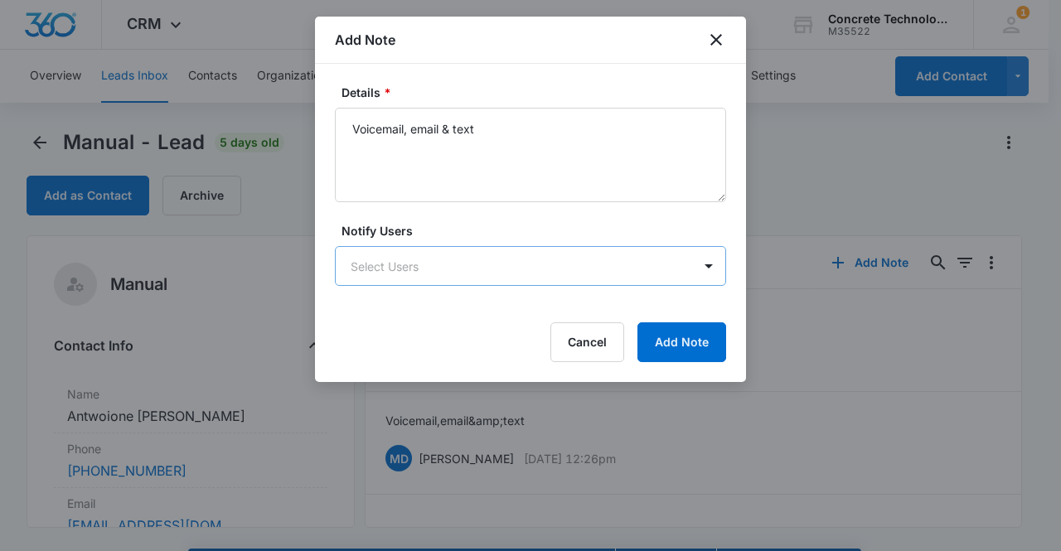
click at [447, 259] on body "CRM Apps Reputation Websites Forms CRM Email Social Content Ads Intelligence Fi…" at bounding box center [530, 299] width 1061 height 598
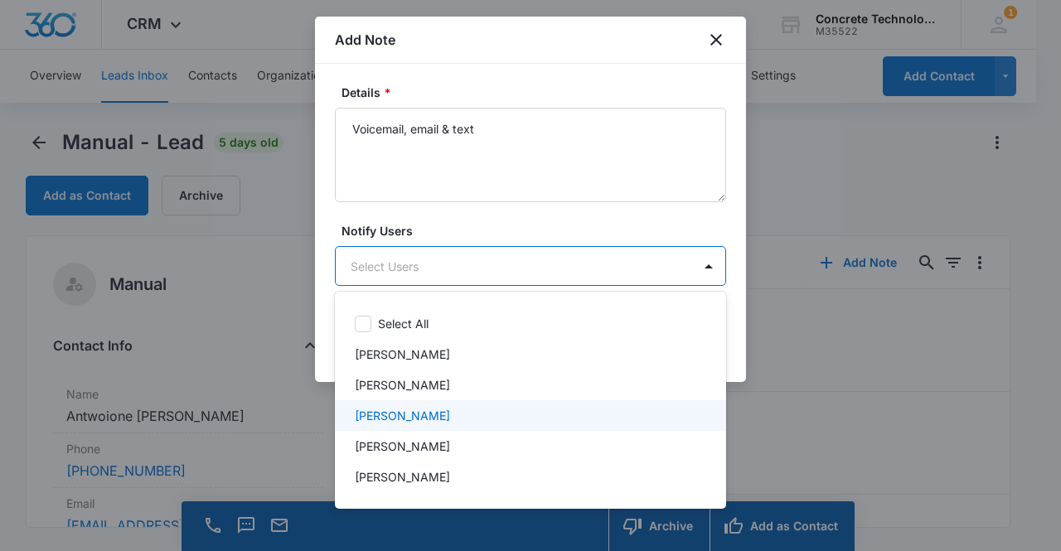
click at [444, 412] on div "[PERSON_NAME]" at bounding box center [529, 415] width 348 height 17
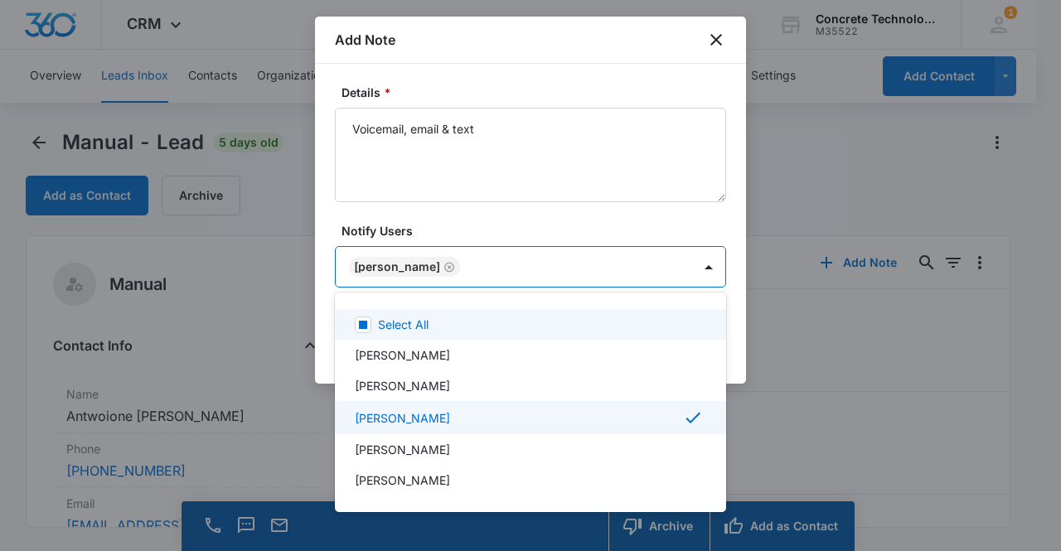
click at [394, 268] on div at bounding box center [530, 275] width 1061 height 551
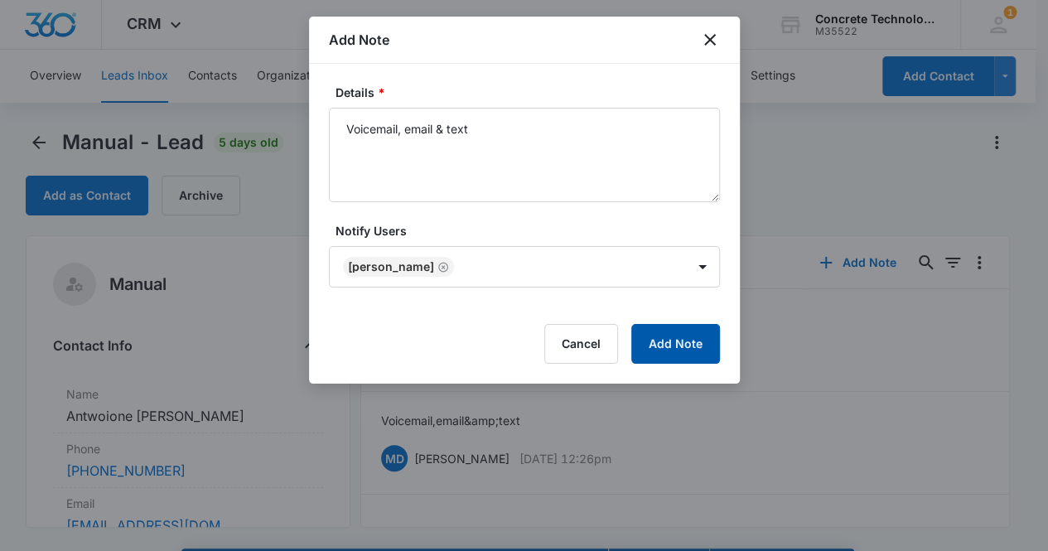
click at [684, 339] on button "Add Note" at bounding box center [675, 344] width 89 height 40
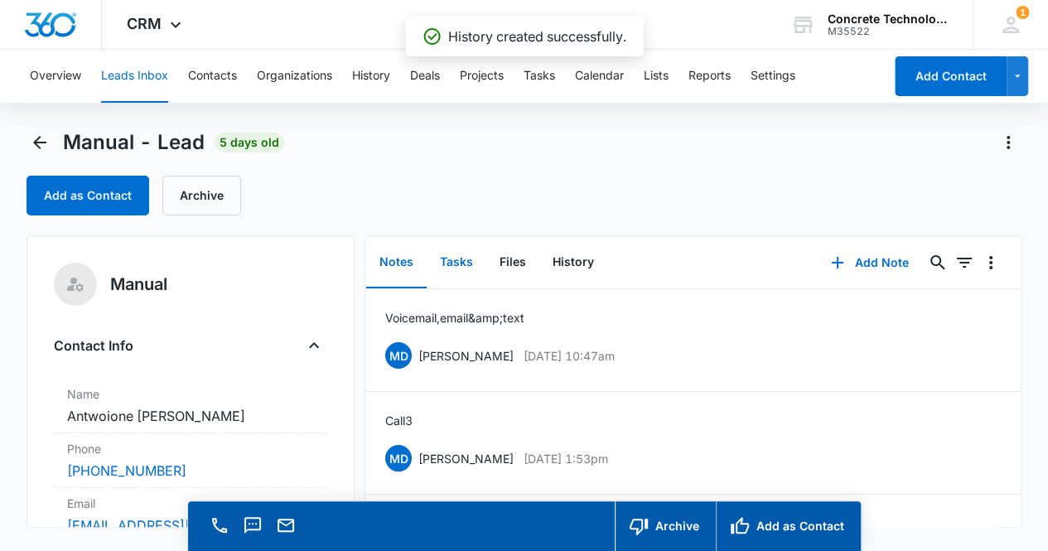
click at [459, 266] on button "Tasks" at bounding box center [457, 262] width 60 height 51
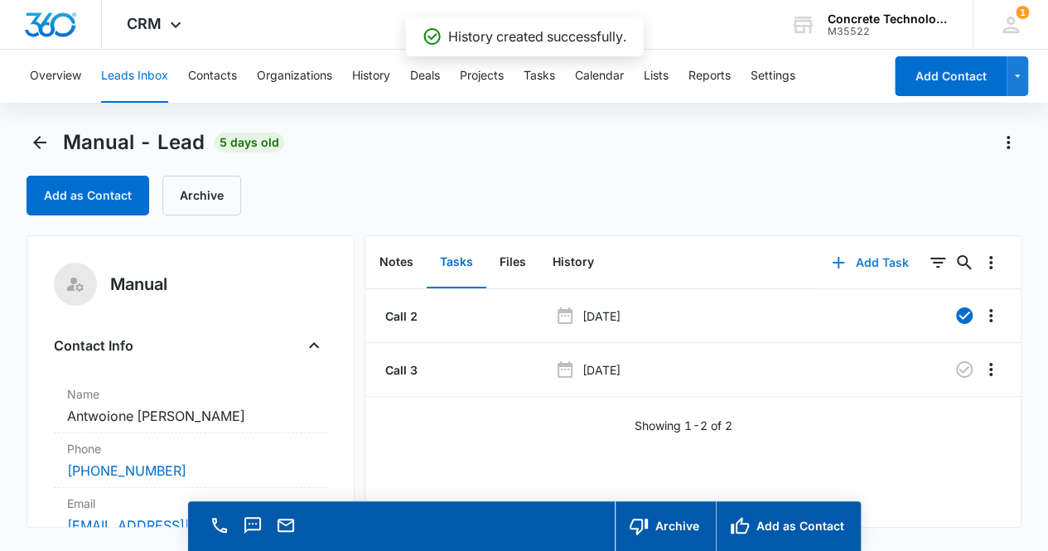
click at [858, 261] on button "Add Task" at bounding box center [869, 263] width 109 height 40
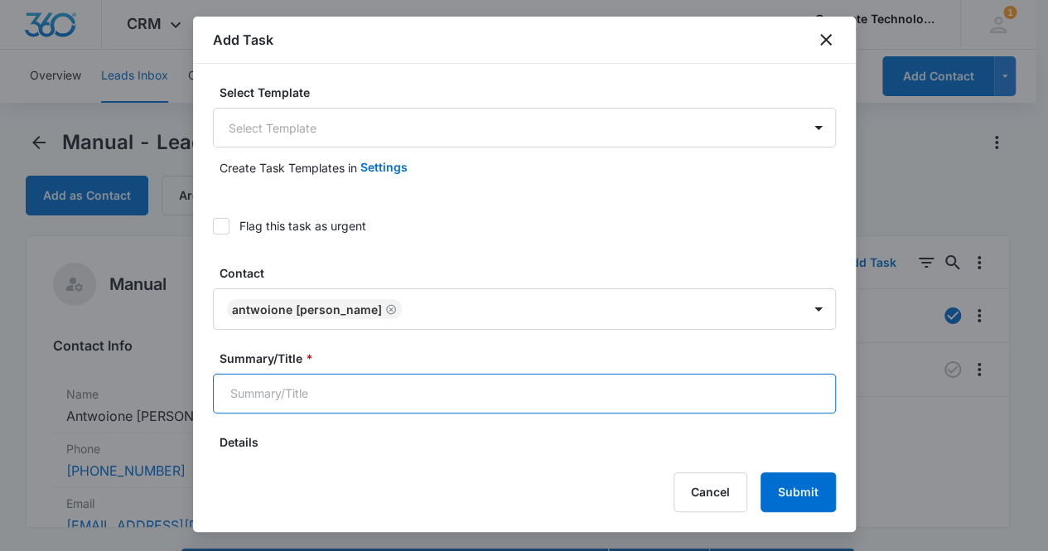
click at [420, 399] on input "Summary/Title *" at bounding box center [524, 394] width 623 height 40
type input "Call 4"
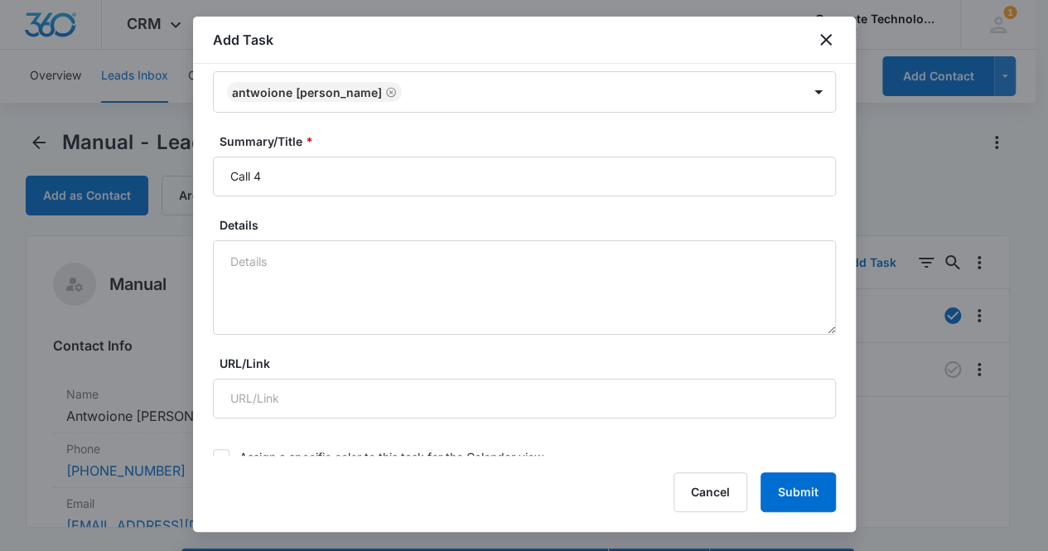
click at [855, 454] on div at bounding box center [524, 275] width 1048 height 551
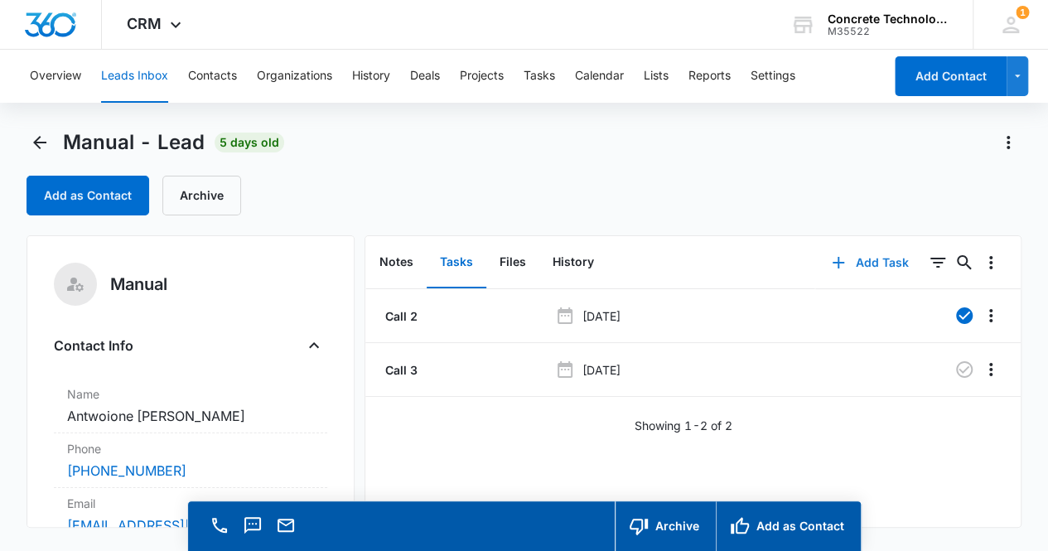
click at [856, 263] on button "Add Task" at bounding box center [869, 263] width 109 height 40
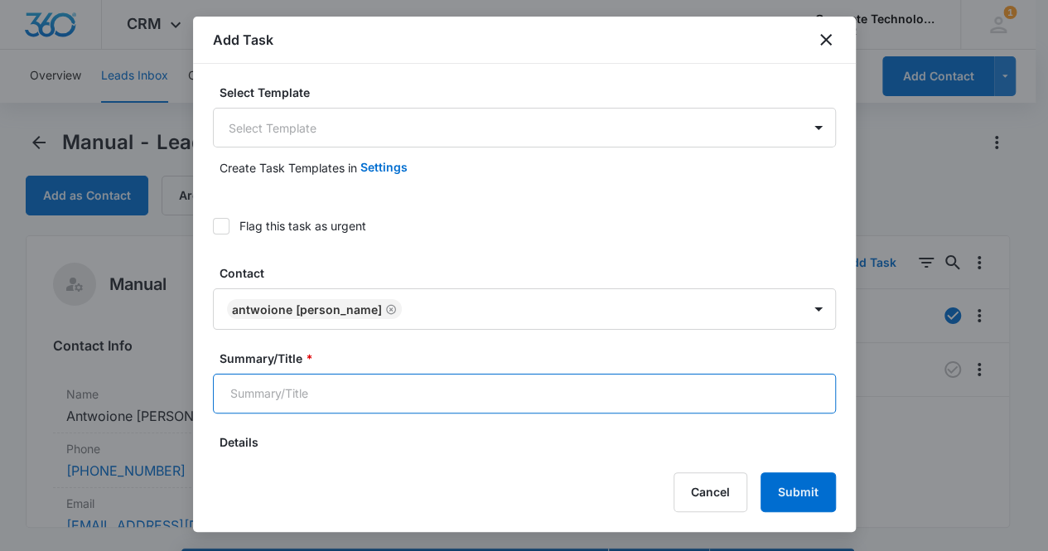
drag, startPoint x: 365, startPoint y: 399, endPoint x: 365, endPoint y: 377, distance: 21.5
click at [365, 395] on input "Summary/Title *" at bounding box center [524, 394] width 623 height 40
type input "Call 4"
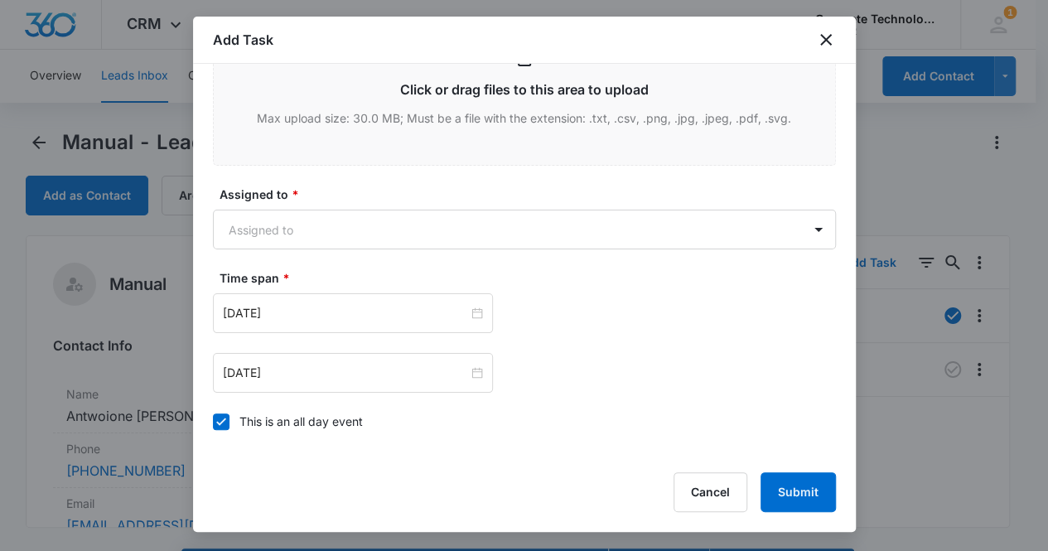
scroll to position [814, 0]
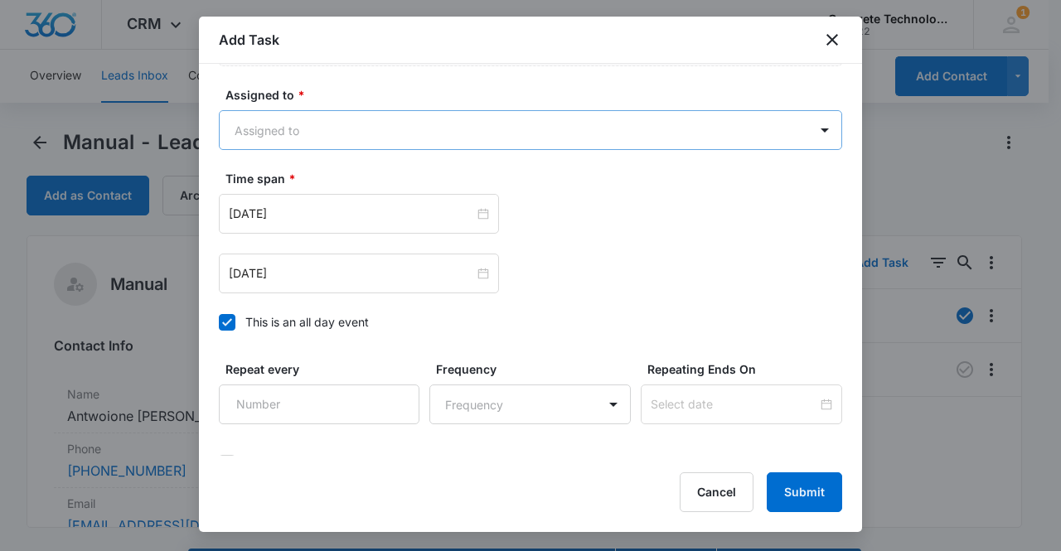
click at [330, 128] on body "CRM Apps Reputation Websites Forms CRM Email Social Content Ads Intelligence Fi…" at bounding box center [530, 299] width 1061 height 598
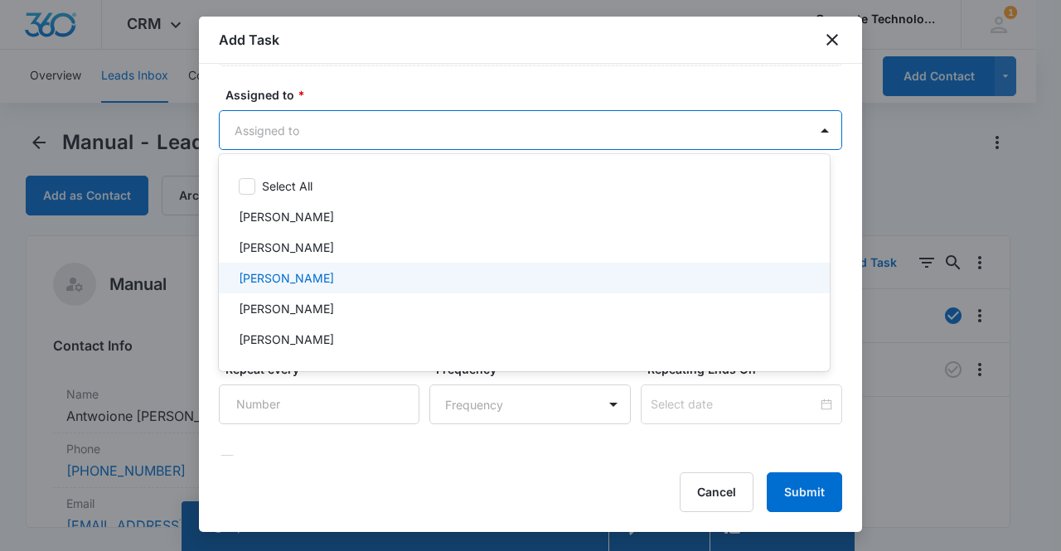
click at [317, 273] on div "[PERSON_NAME]" at bounding box center [523, 277] width 568 height 17
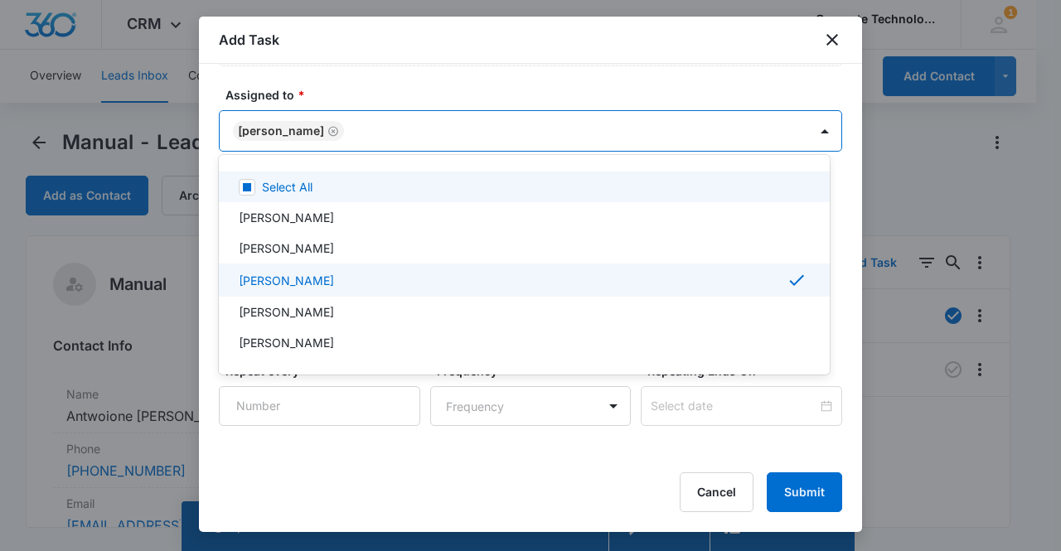
click at [287, 127] on div at bounding box center [530, 275] width 1061 height 551
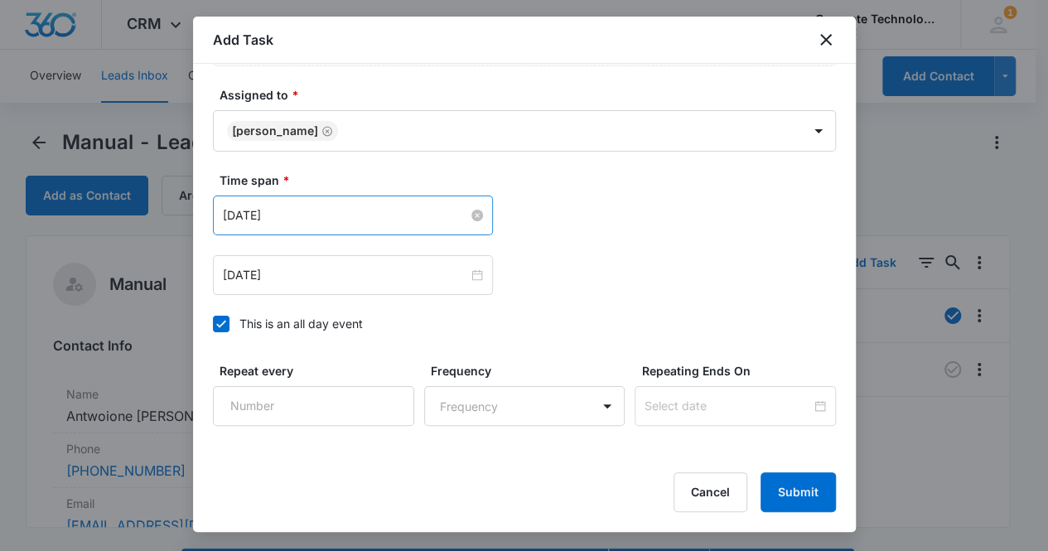
click at [317, 206] on input "[DATE]" at bounding box center [345, 215] width 245 height 18
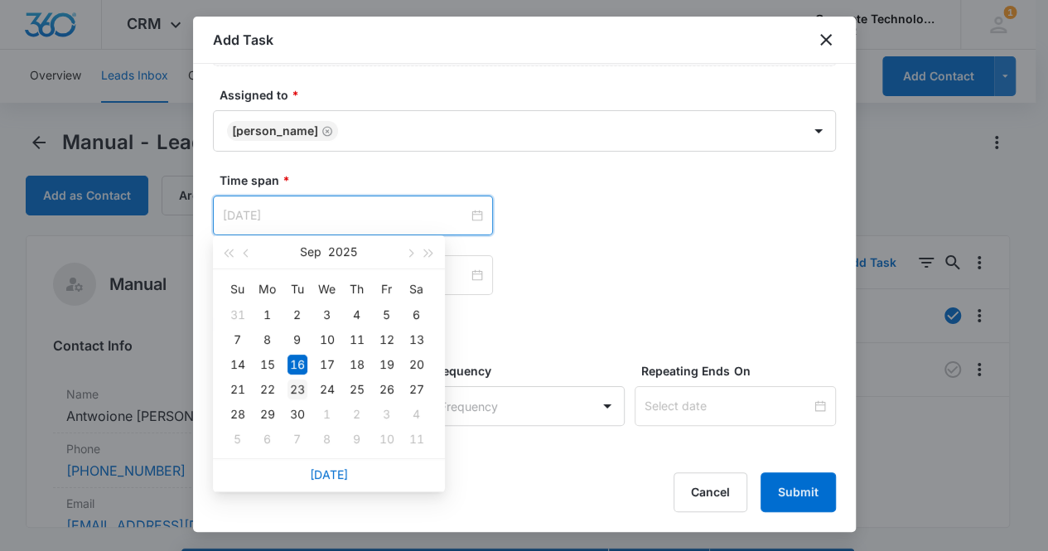
type input "[DATE]"
click at [297, 387] on div "23" at bounding box center [298, 390] width 20 height 20
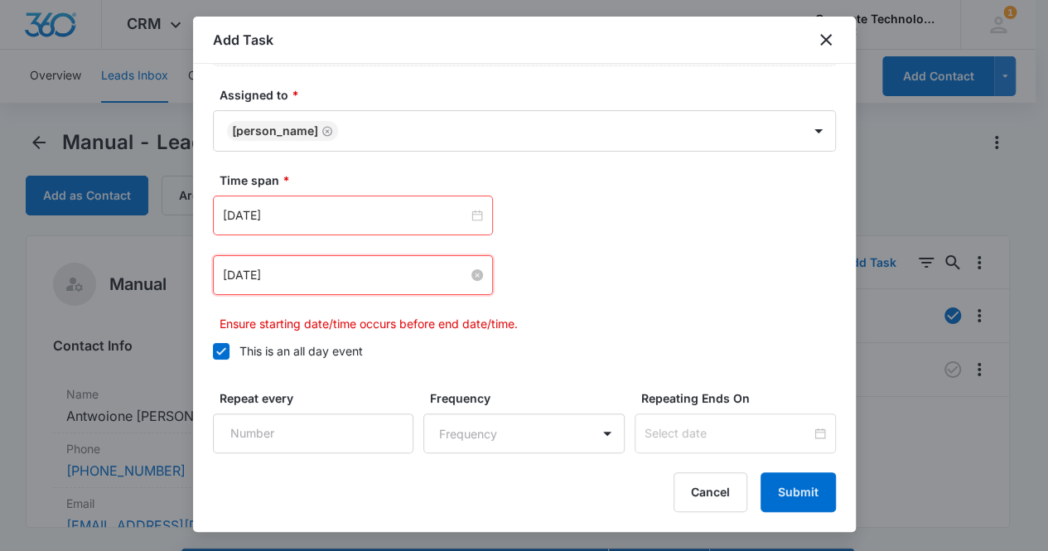
click at [285, 266] on input "[DATE]" at bounding box center [345, 275] width 245 height 18
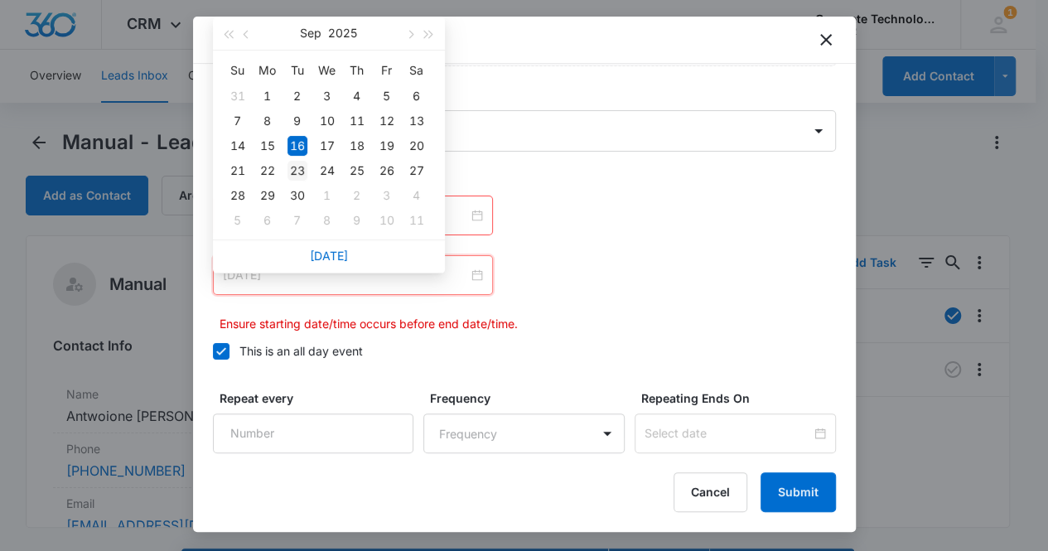
type input "[DATE]"
click at [295, 163] on div "23" at bounding box center [298, 171] width 20 height 20
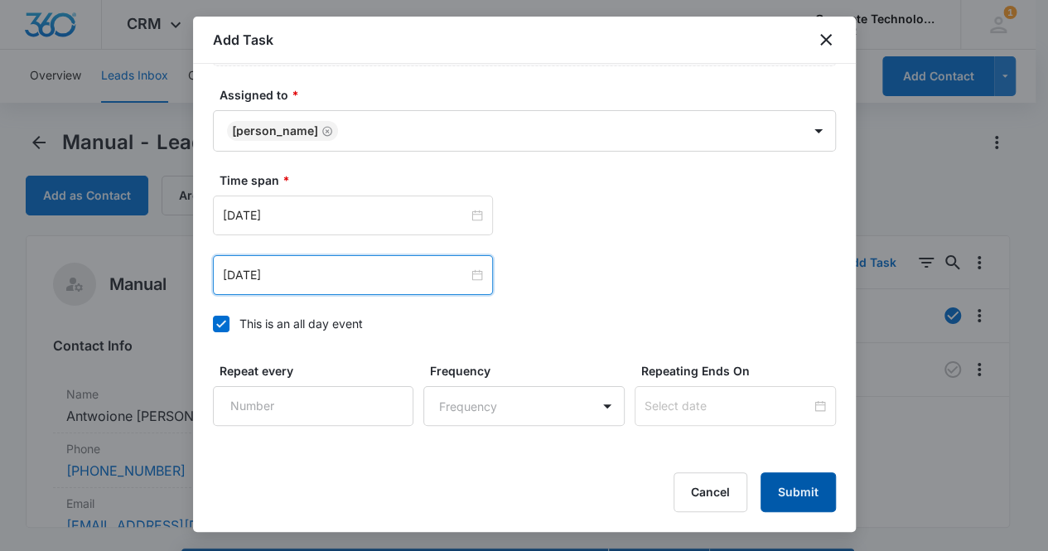
click at [782, 488] on button "Submit" at bounding box center [798, 492] width 75 height 40
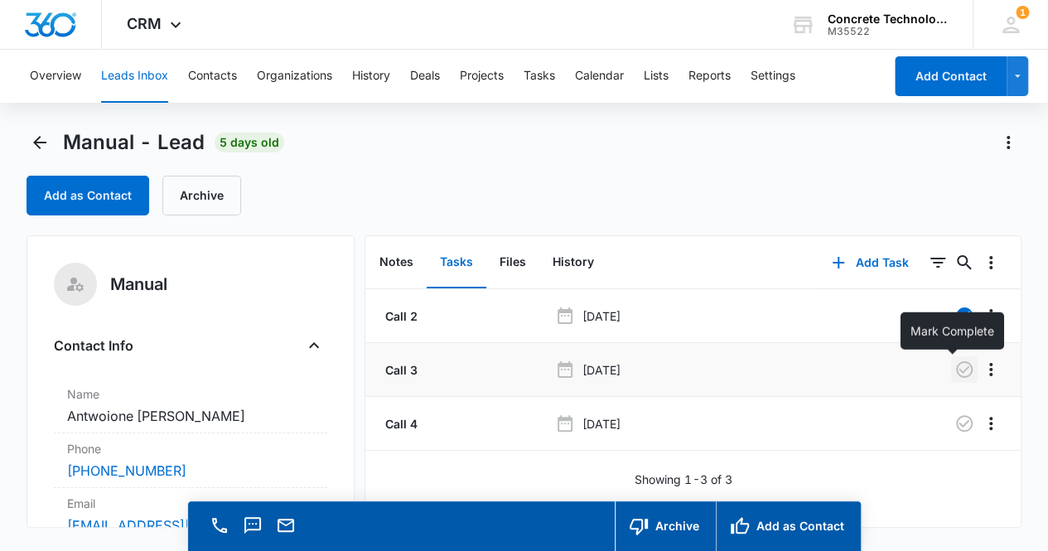
click at [955, 374] on icon "button" at bounding box center [965, 370] width 20 height 20
click at [391, 267] on button "Notes" at bounding box center [396, 262] width 60 height 51
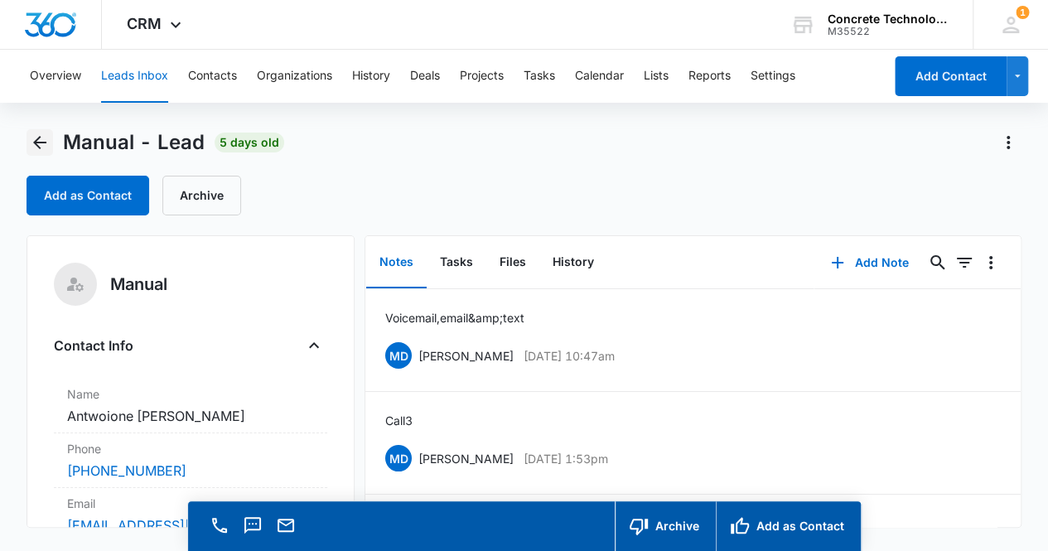
click at [31, 135] on icon "Back" at bounding box center [40, 143] width 20 height 20
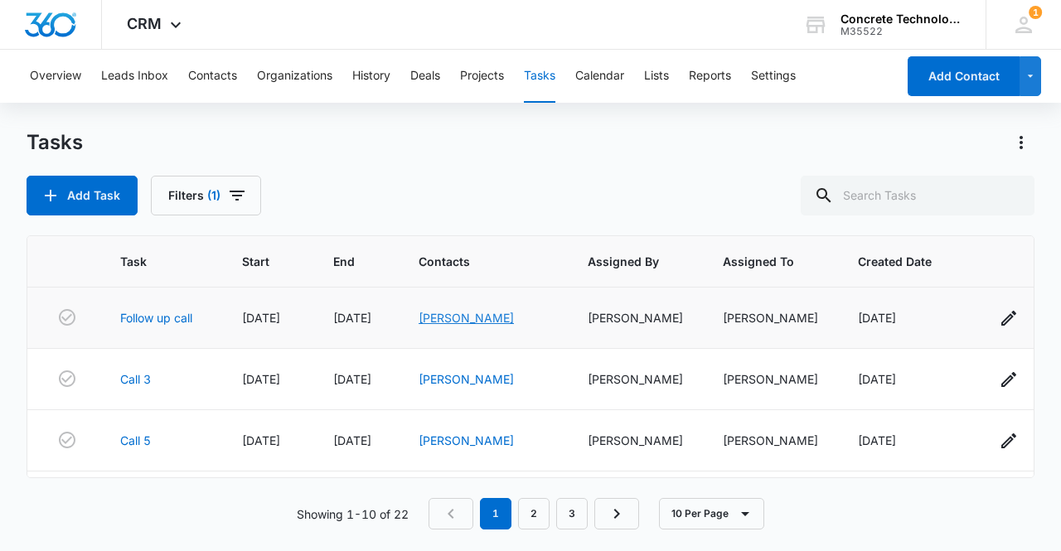
click at [446, 318] on link "[PERSON_NAME]" at bounding box center [465, 318] width 95 height 14
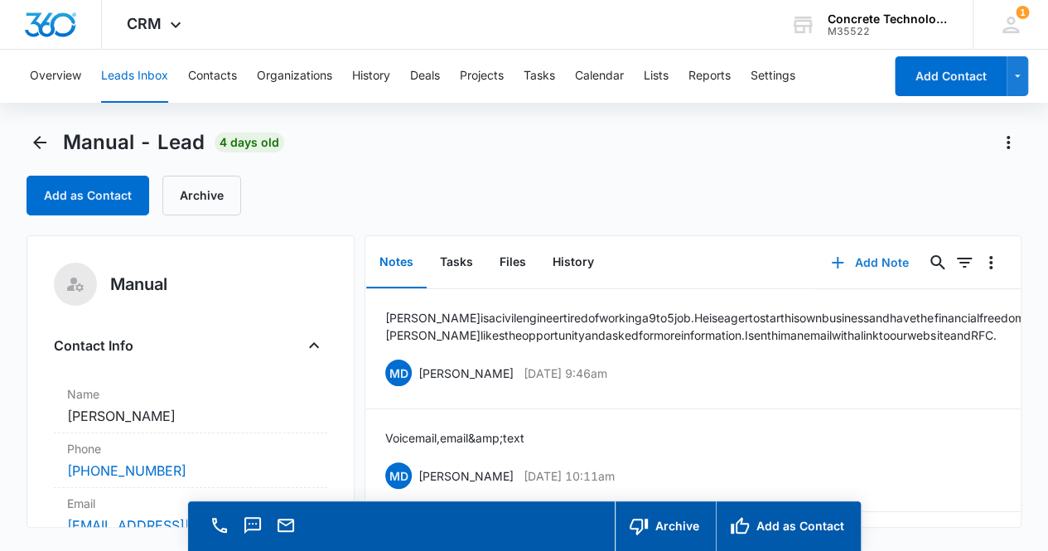
click at [872, 263] on button "Add Note" at bounding box center [870, 263] width 110 height 40
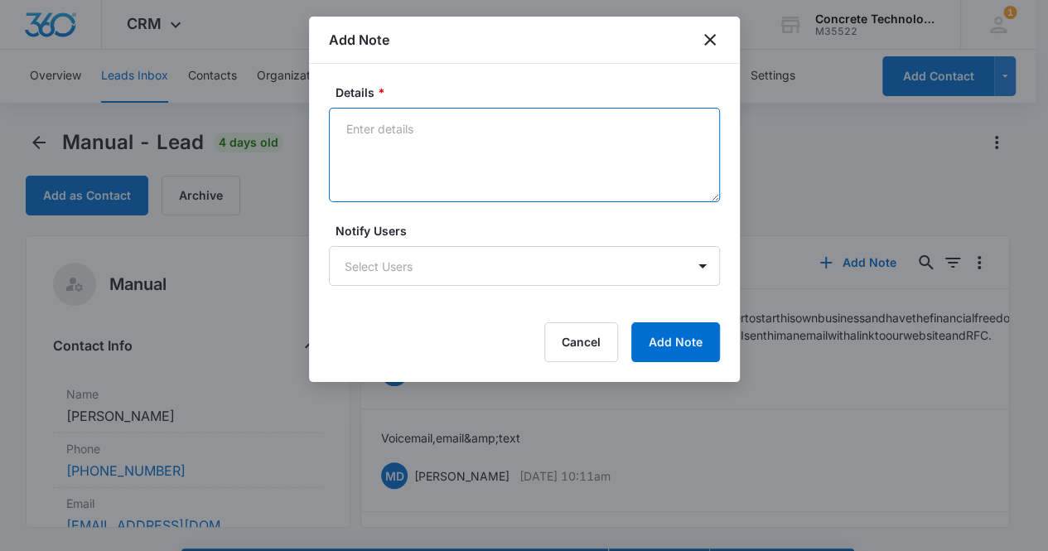
click at [457, 162] on textarea "Details *" at bounding box center [524, 155] width 391 height 94
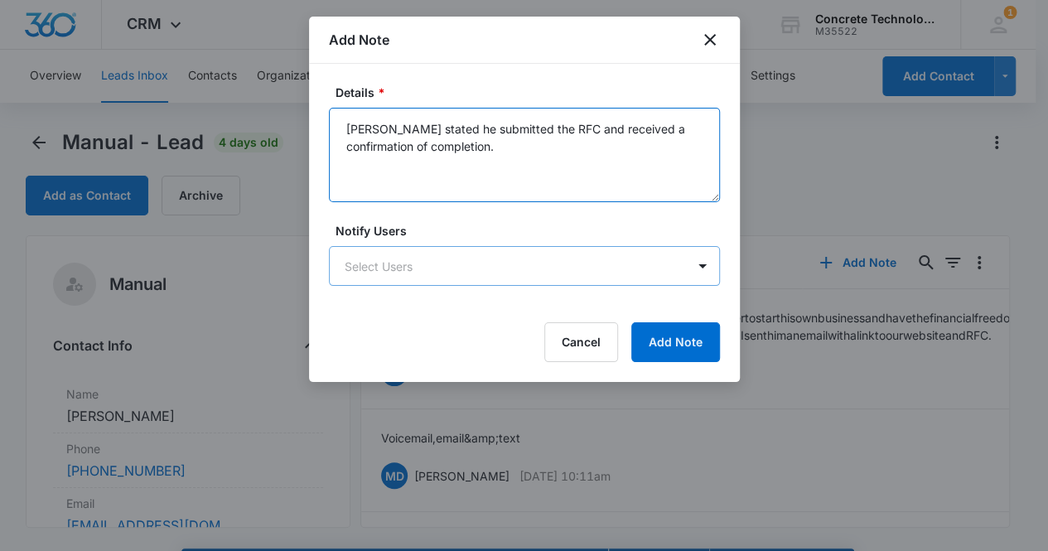
type textarea "[PERSON_NAME] stated he submitted the RFC and received a confirmation of comple…"
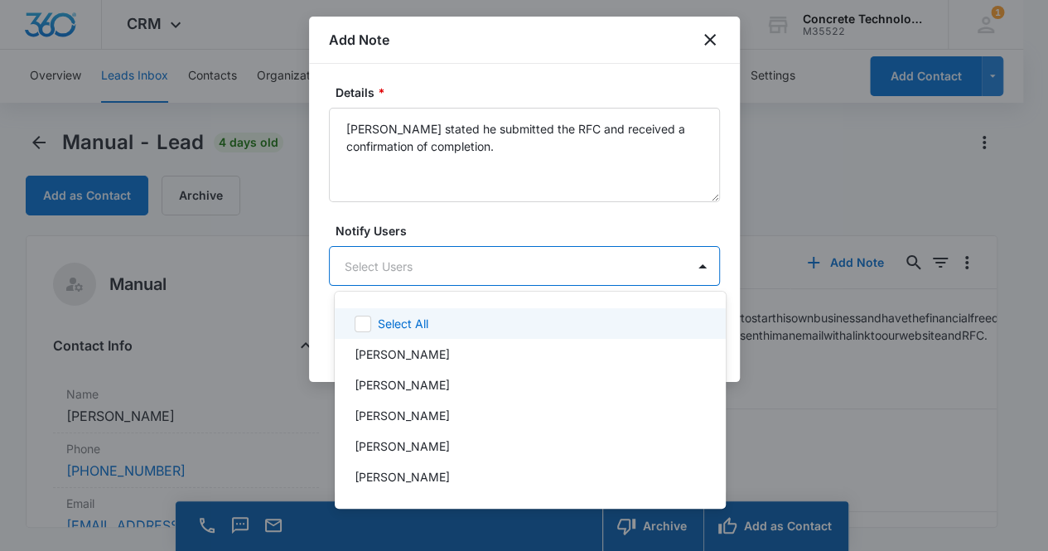
click at [546, 258] on body "CRM Apps Reputation Websites Forms CRM Email Social Content Ads Intelligence Fi…" at bounding box center [524, 275] width 1048 height 551
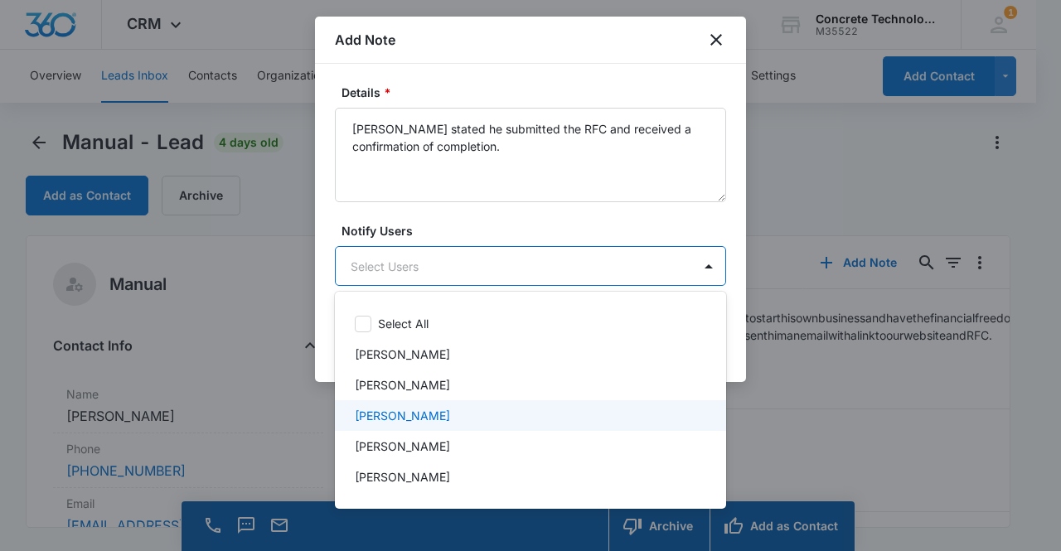
click at [486, 407] on div "[PERSON_NAME]" at bounding box center [529, 415] width 348 height 17
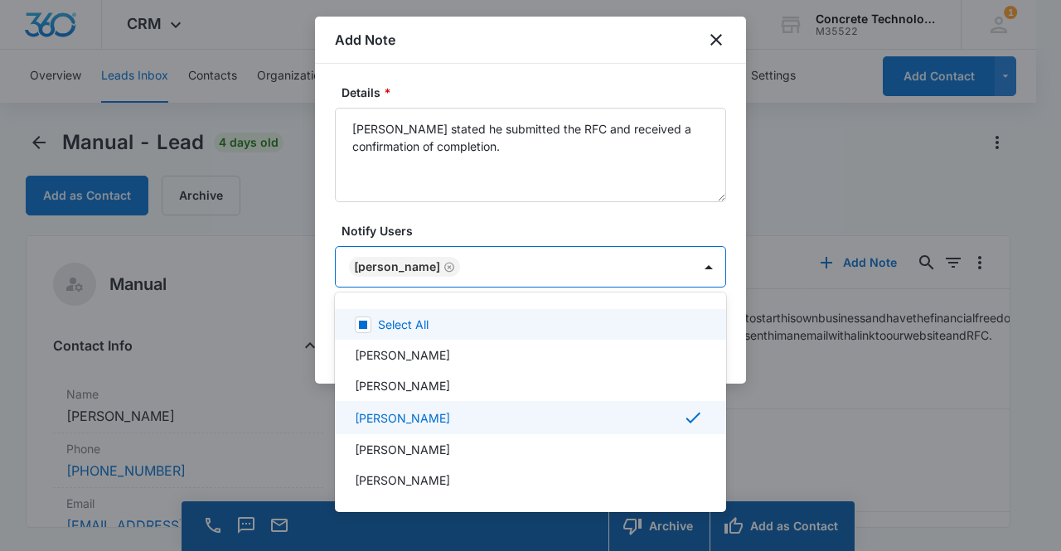
click at [374, 260] on div at bounding box center [530, 275] width 1061 height 551
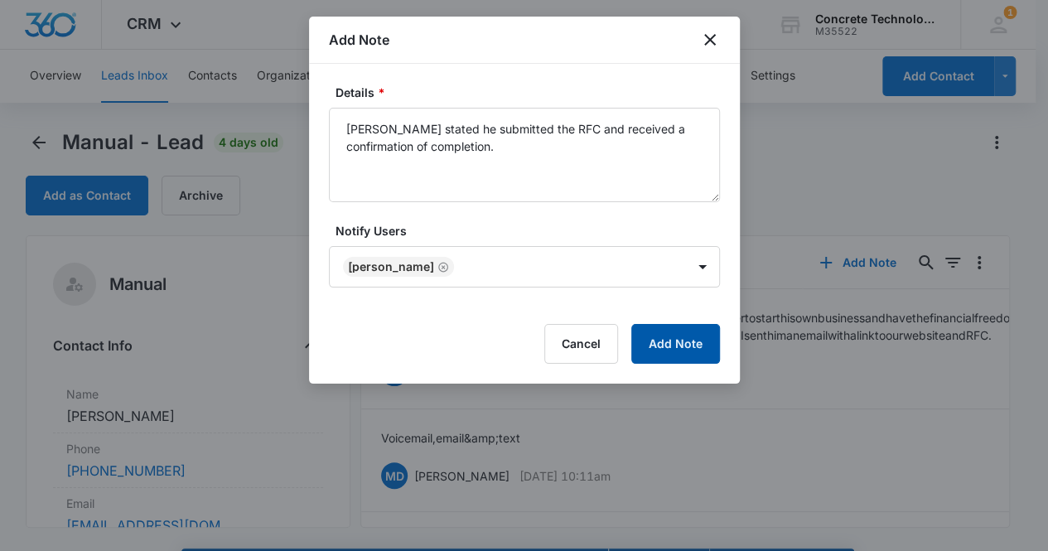
click at [666, 348] on button "Add Note" at bounding box center [675, 344] width 89 height 40
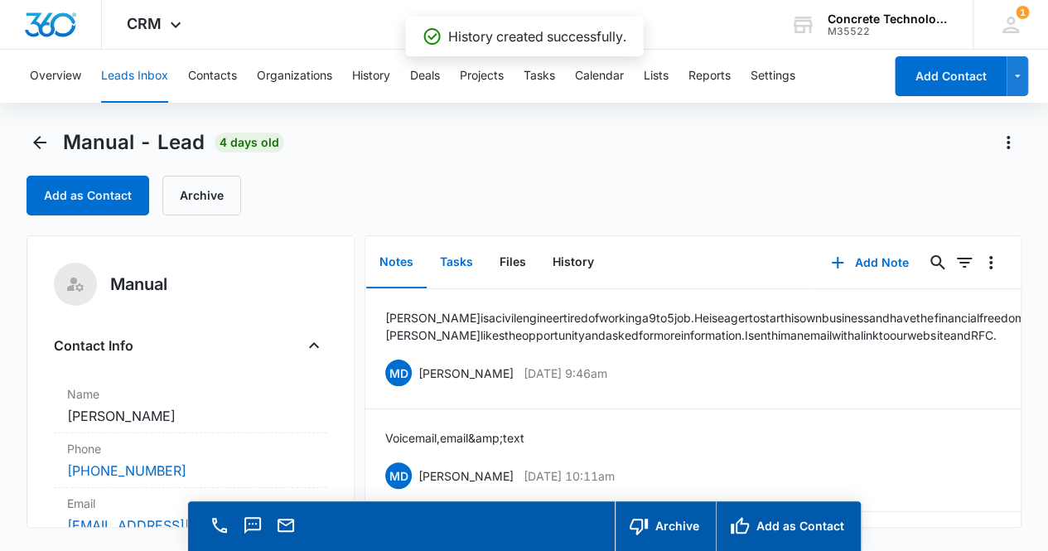
click at [462, 260] on button "Tasks" at bounding box center [457, 262] width 60 height 51
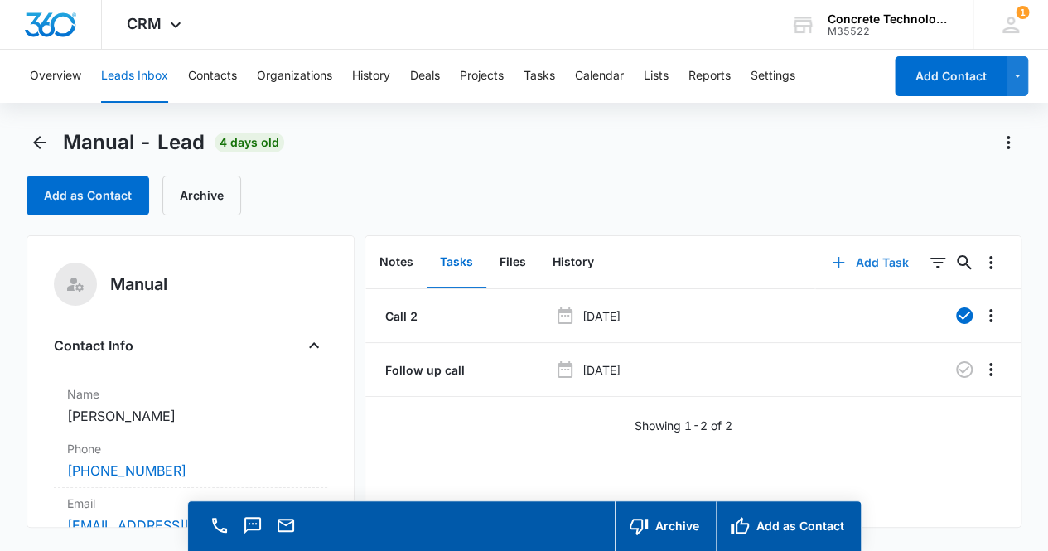
click at [854, 259] on button "Add Task" at bounding box center [869, 263] width 109 height 40
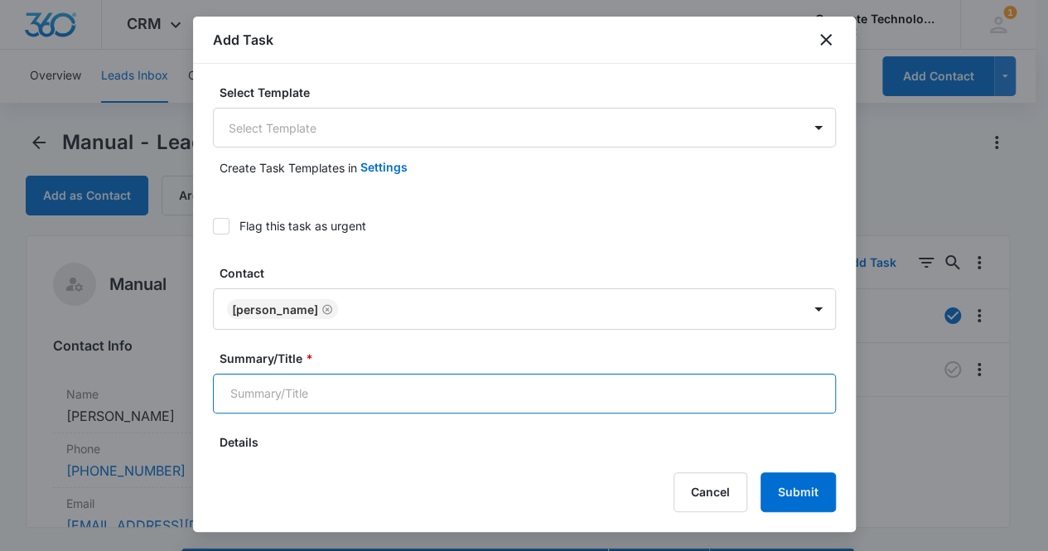
click at [406, 393] on input "Summary/Title *" at bounding box center [524, 394] width 623 height 40
type input "Follow up"
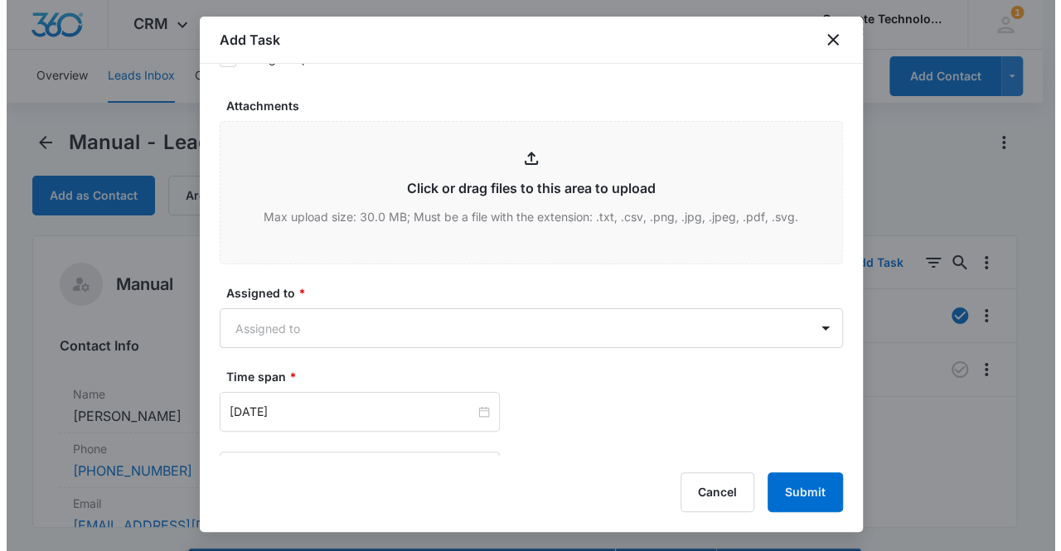
scroll to position [649, 0]
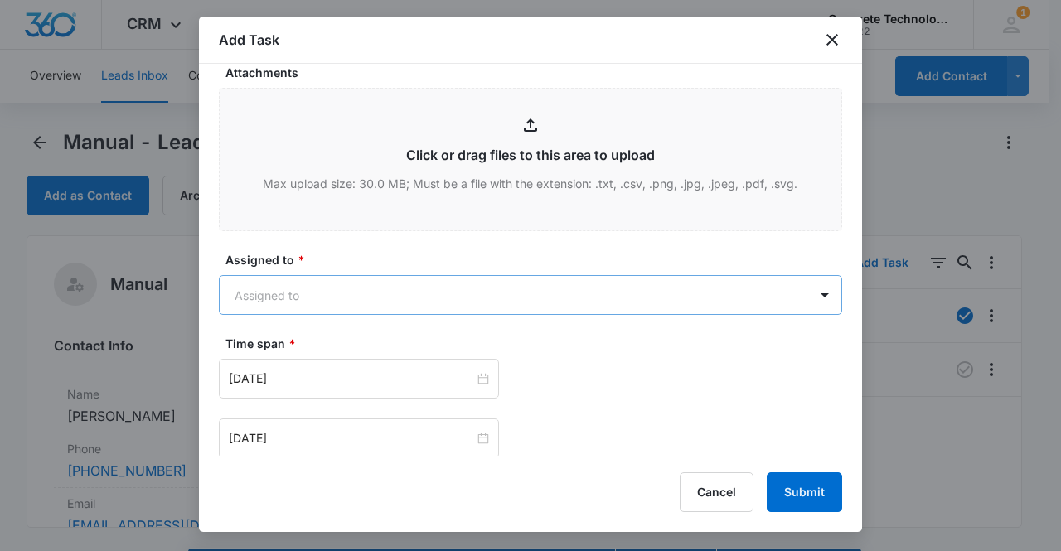
click at [475, 299] on body "CRM Apps Reputation Websites Forms CRM Email Social Content Ads Intelligence Fi…" at bounding box center [530, 299] width 1061 height 598
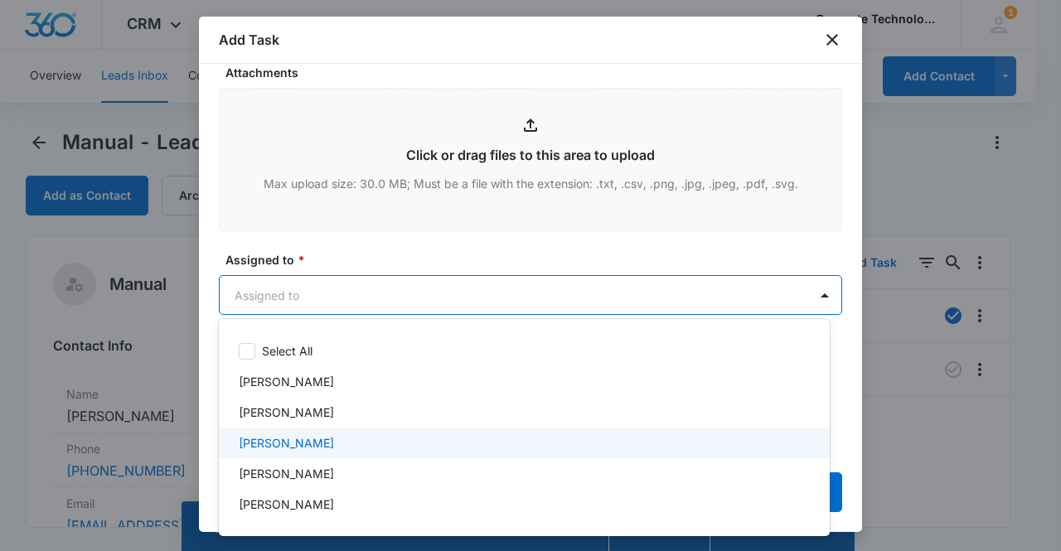
click at [330, 450] on div "[PERSON_NAME]" at bounding box center [523, 442] width 568 height 17
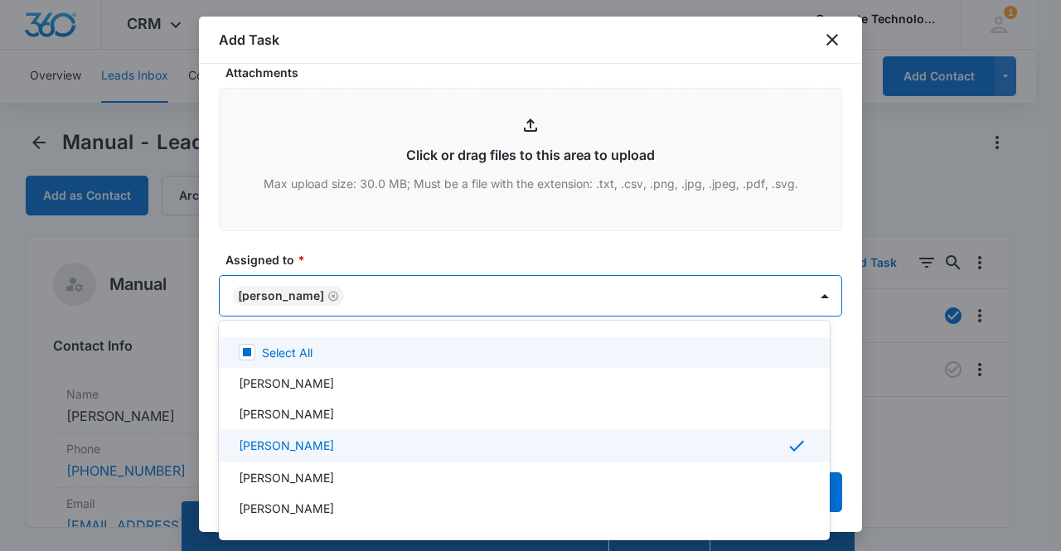
click at [288, 285] on div at bounding box center [530, 275] width 1061 height 551
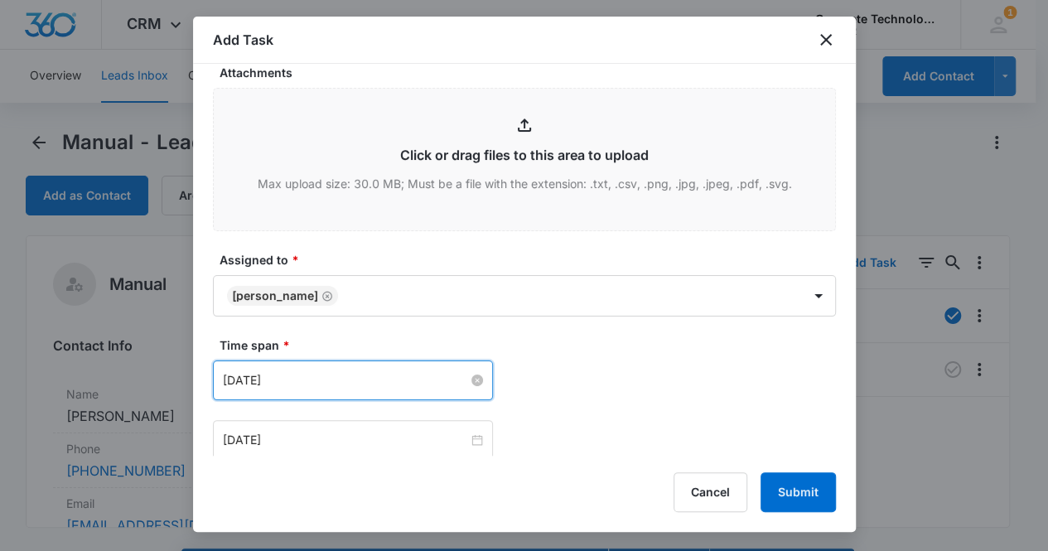
click at [347, 377] on input "[DATE]" at bounding box center [345, 380] width 245 height 18
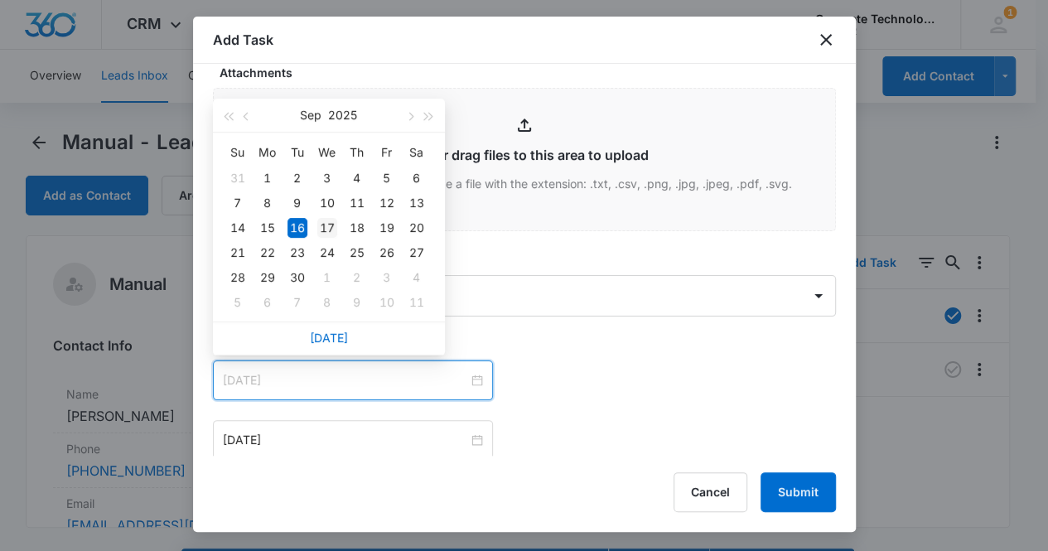
type input "[DATE]"
click at [331, 225] on div "17" at bounding box center [327, 228] width 20 height 20
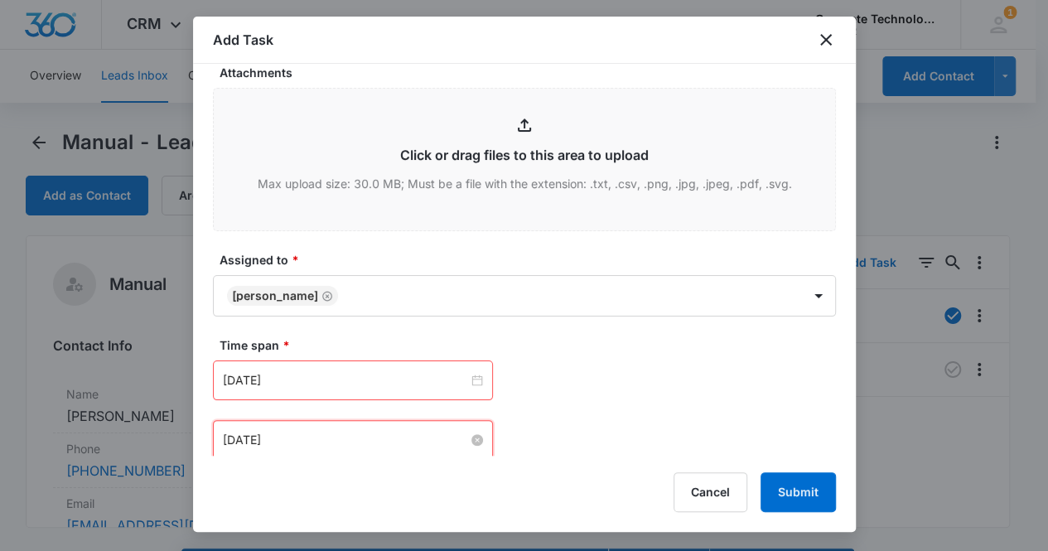
click at [361, 435] on input "[DATE]" at bounding box center [345, 440] width 245 height 18
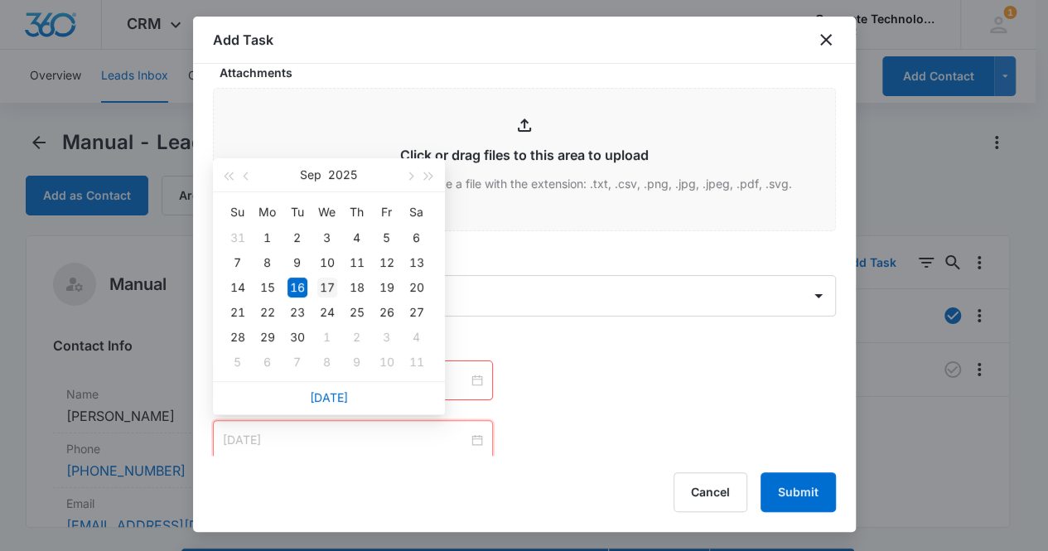
type input "[DATE]"
click at [331, 292] on div "17" at bounding box center [327, 288] width 20 height 20
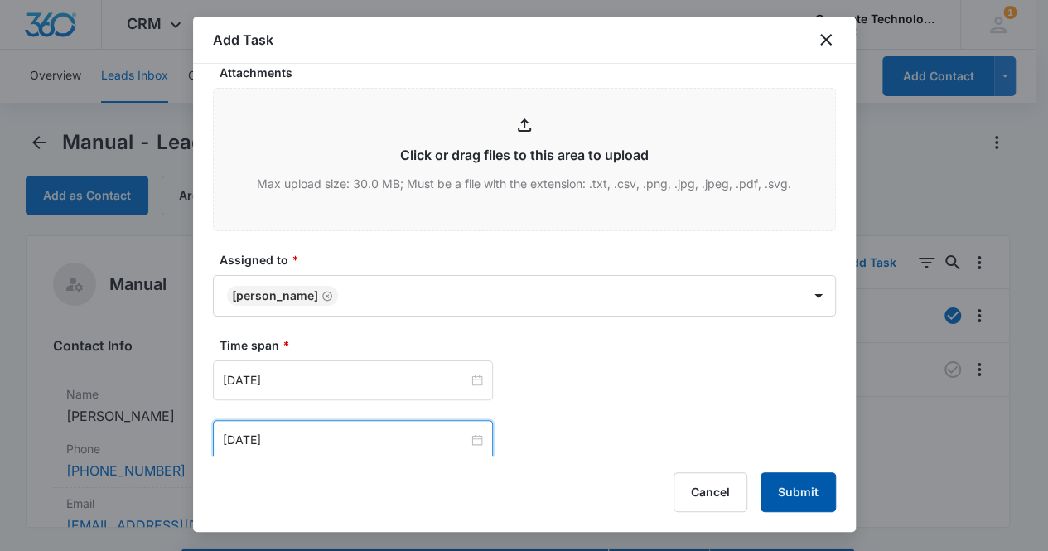
click at [797, 496] on button "Submit" at bounding box center [798, 492] width 75 height 40
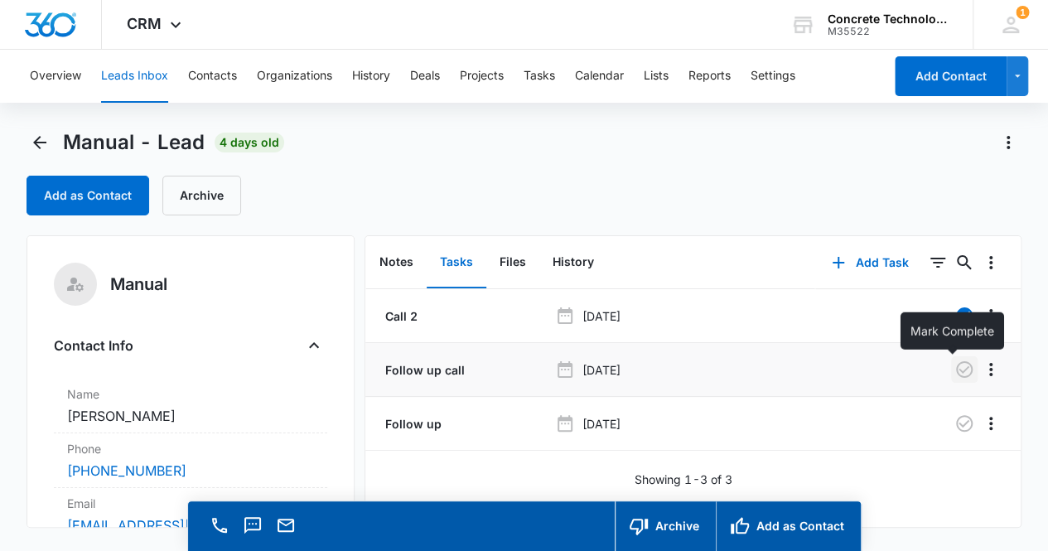
click at [958, 369] on icon "button" at bounding box center [965, 370] width 20 height 20
click at [402, 262] on button "Notes" at bounding box center [396, 262] width 60 height 51
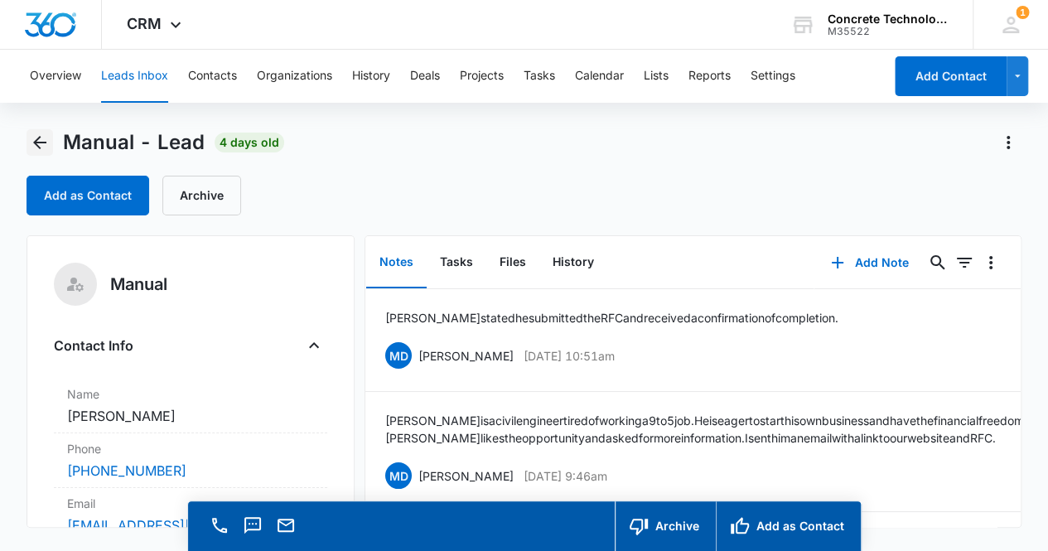
click at [49, 145] on icon "Back" at bounding box center [40, 143] width 20 height 20
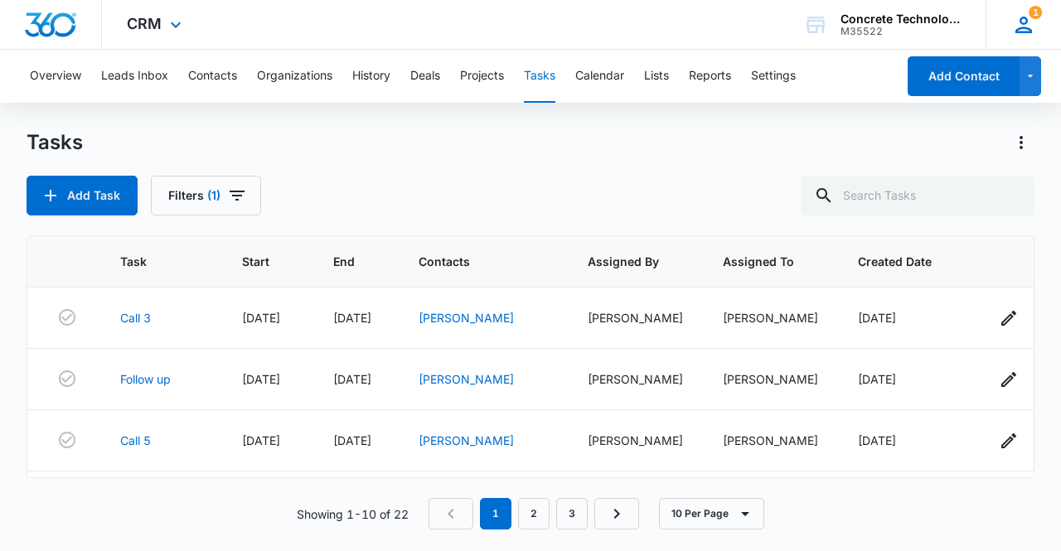
click at [1031, 23] on icon at bounding box center [1023, 24] width 25 height 25
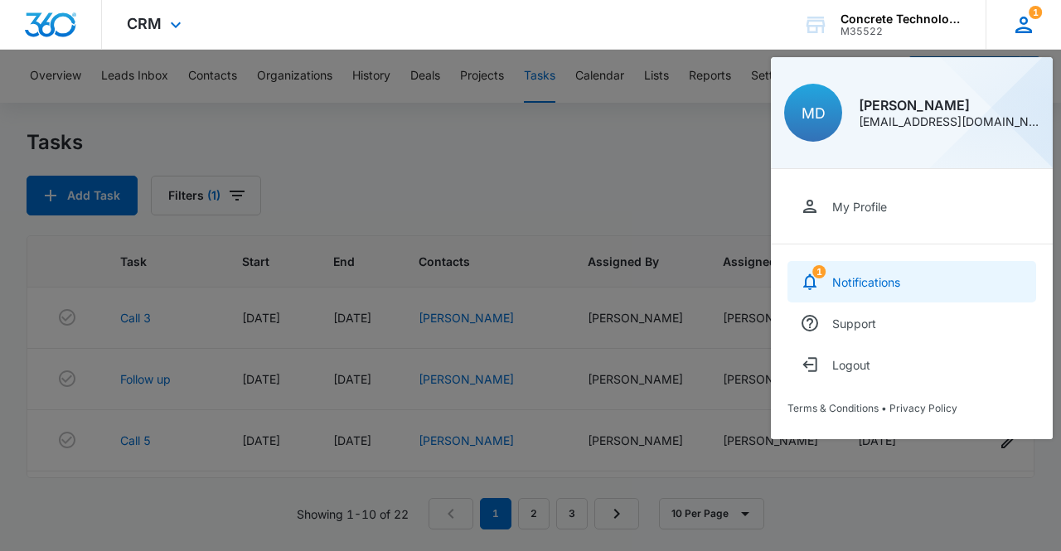
click at [931, 286] on link "1 Notifications" at bounding box center [911, 281] width 249 height 41
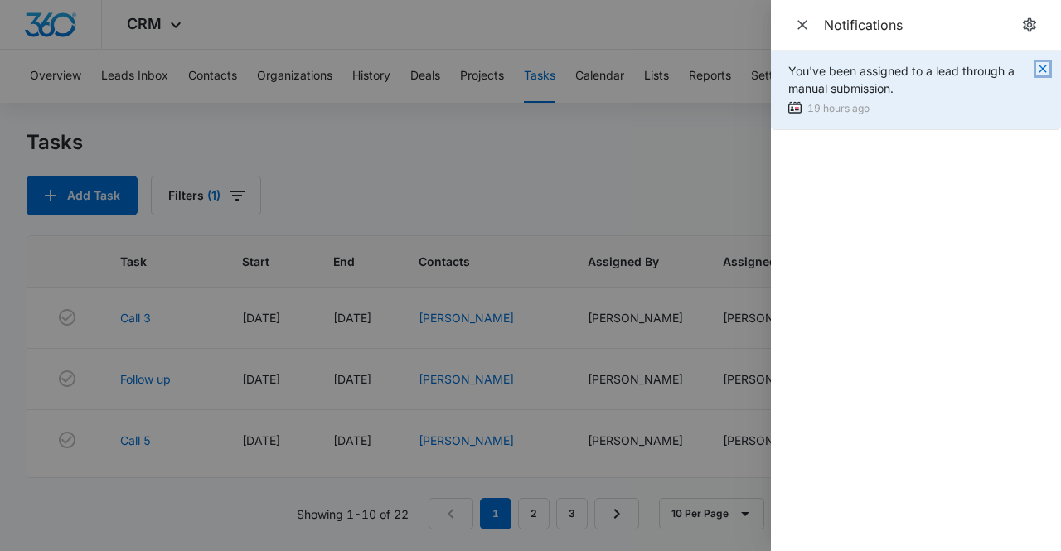
click at [1042, 67] on icon "button" at bounding box center [1041, 68] width 7 height 7
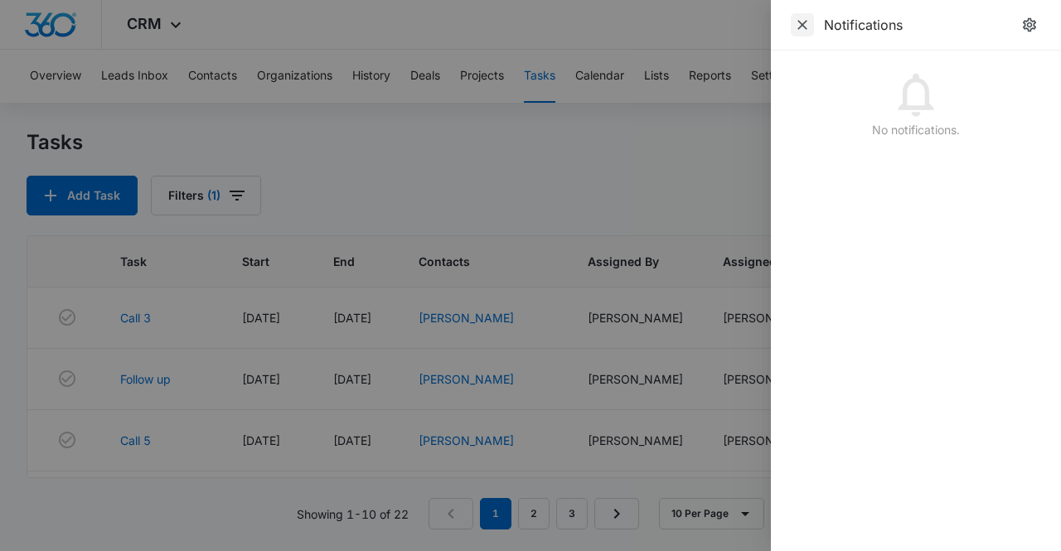
click at [800, 24] on icon "Close" at bounding box center [802, 25] width 17 height 17
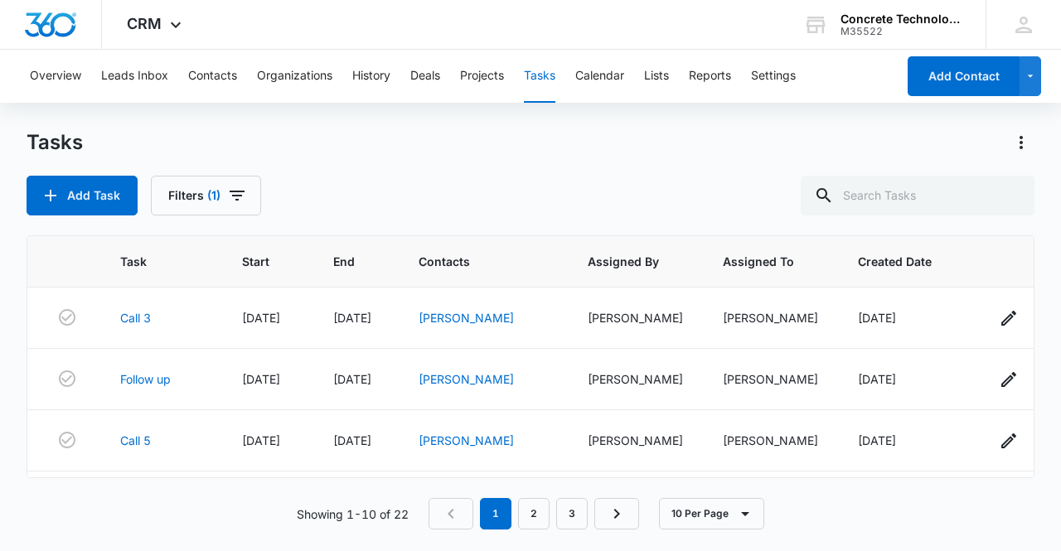
click at [696, 164] on div "Tasks Add Task Filters (1)" at bounding box center [531, 172] width 1008 height 86
